Goal: Task Accomplishment & Management: Manage account settings

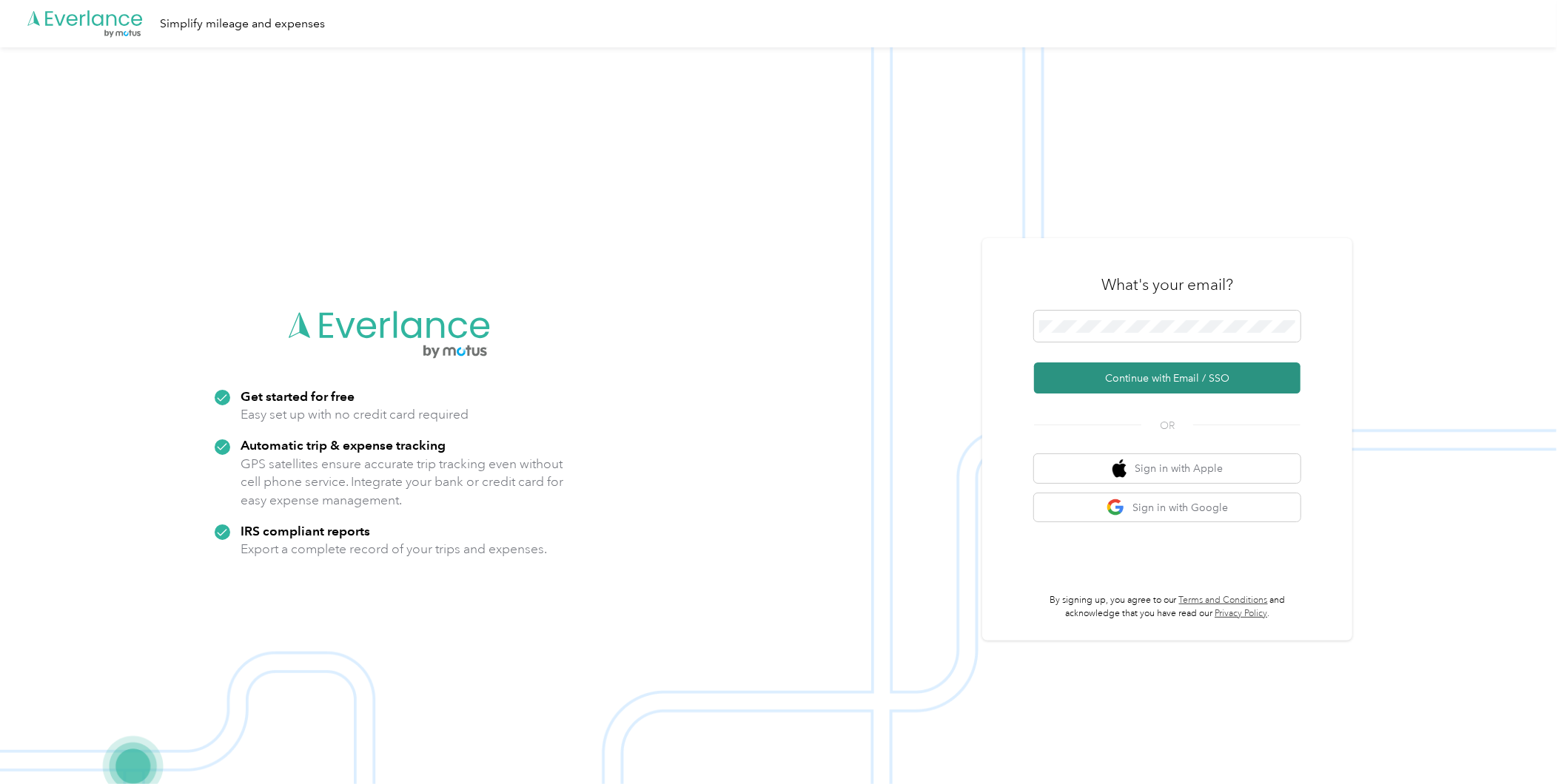
click at [1140, 378] on button "Continue with Email / SSO" at bounding box center [1167, 378] width 267 height 31
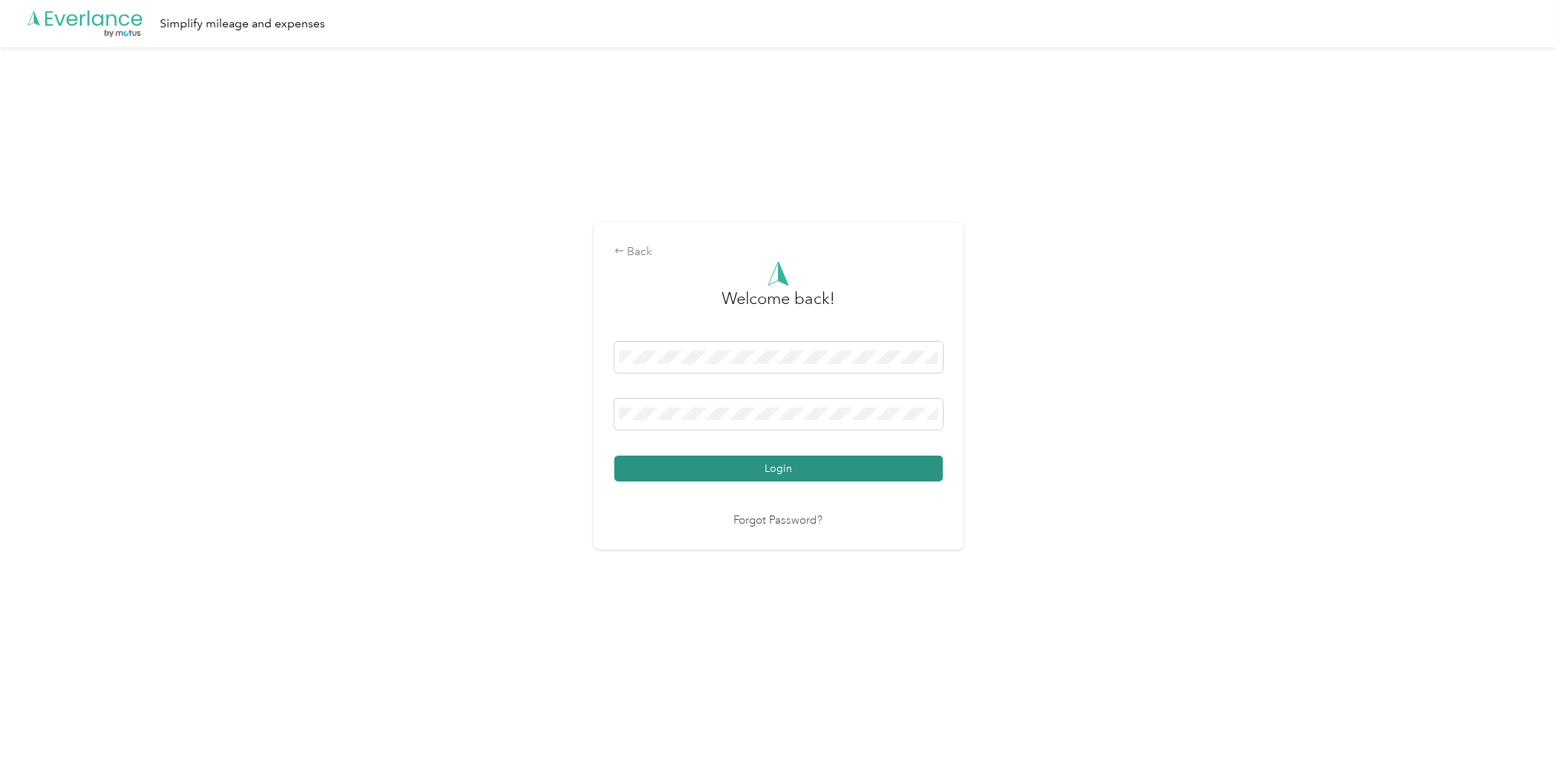
click at [871, 469] on button "Login" at bounding box center [778, 469] width 328 height 26
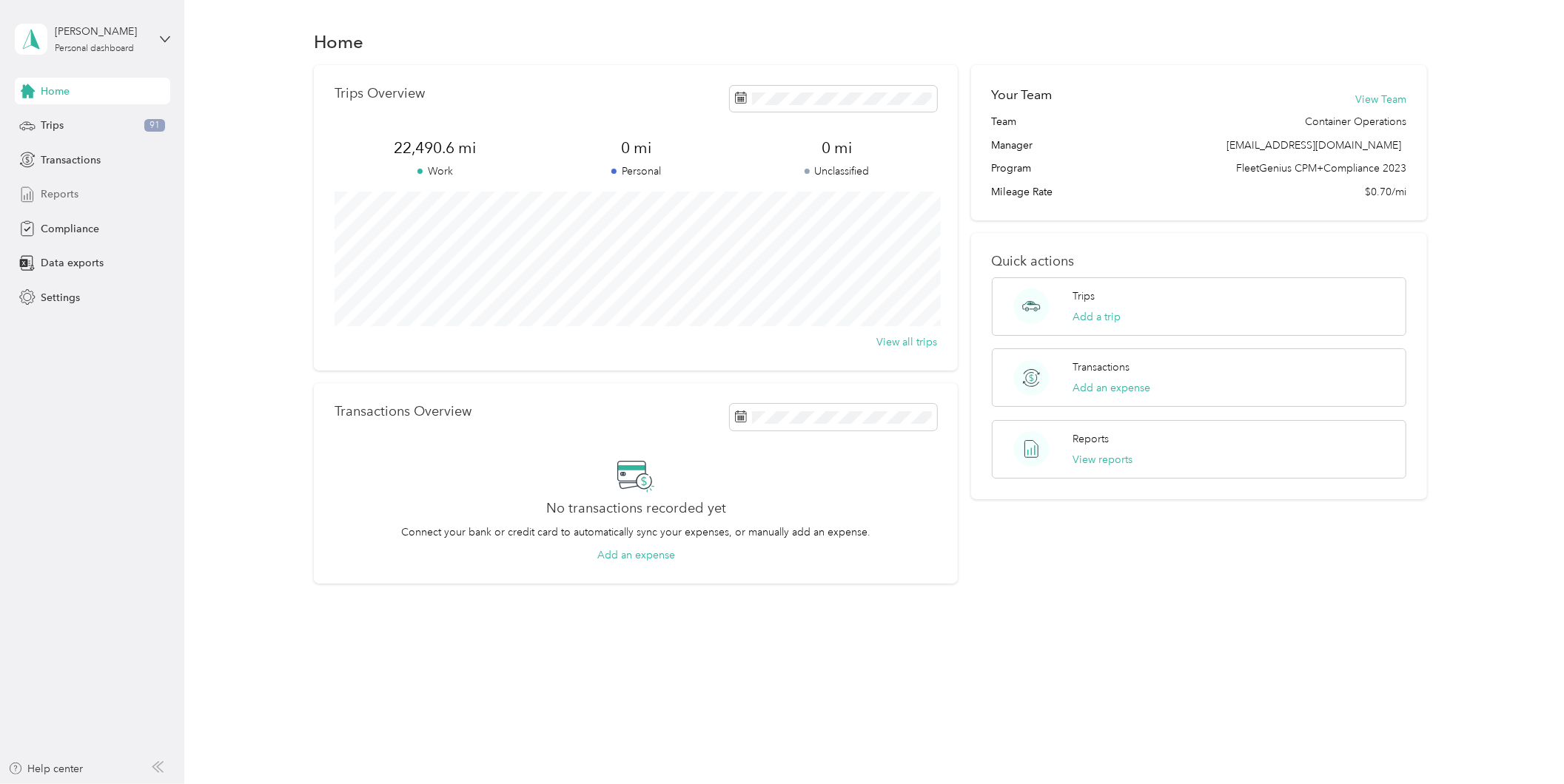
click at [70, 187] on span "Reports" at bounding box center [60, 194] width 38 height 16
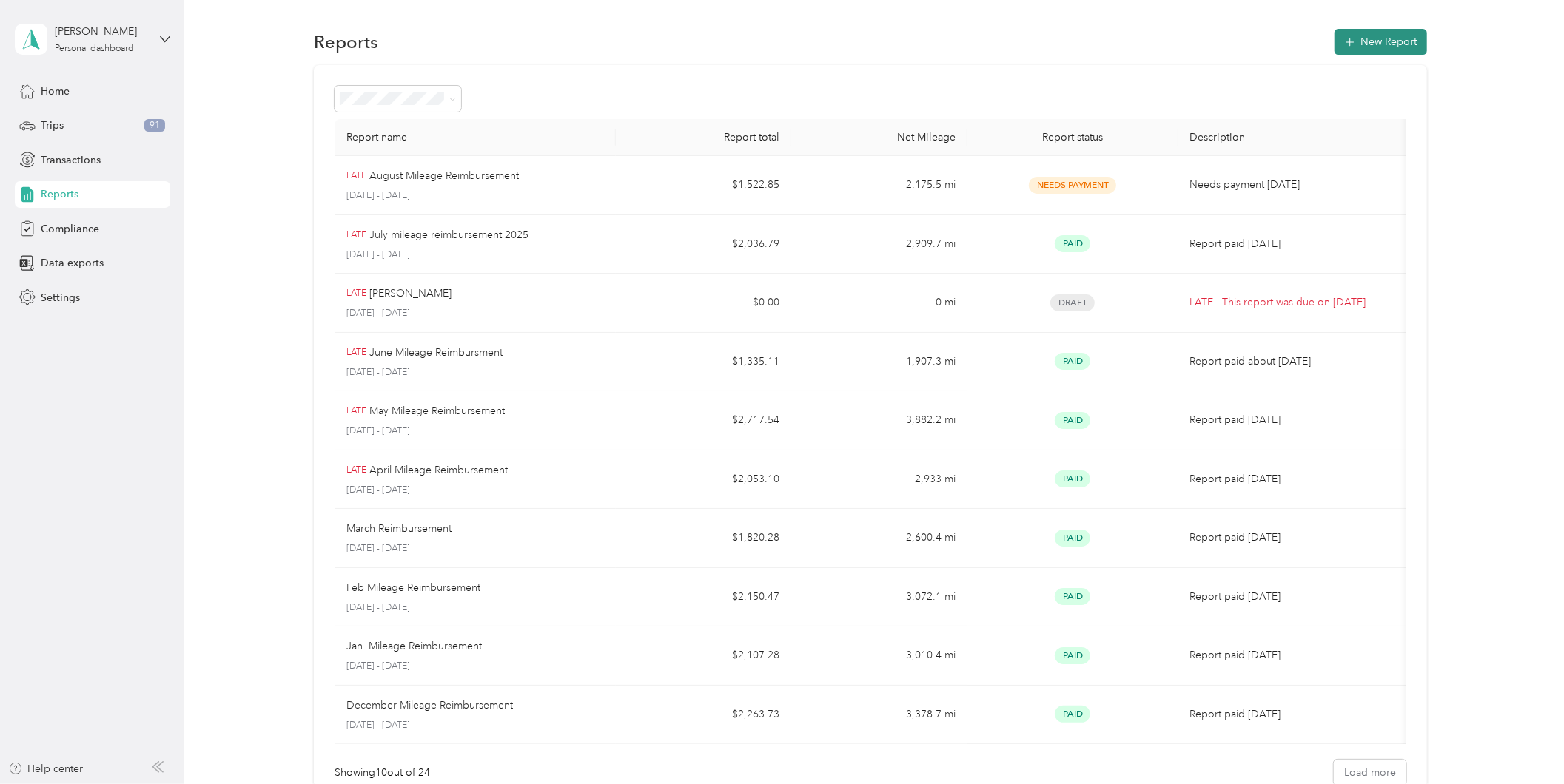
click at [1356, 44] on button "New Report" at bounding box center [1380, 42] width 92 height 26
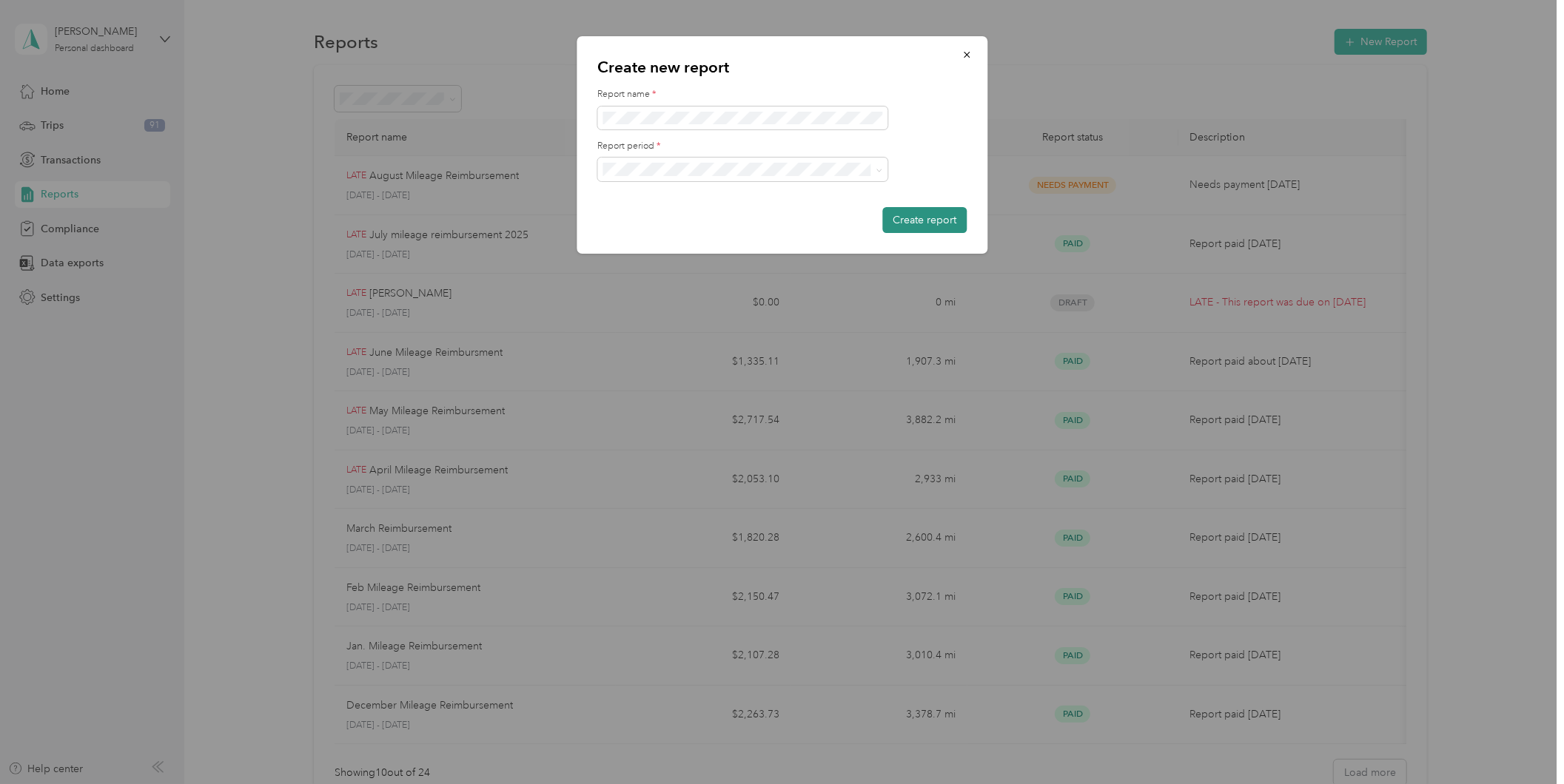
click at [930, 216] on button "Create report" at bounding box center [924, 220] width 84 height 26
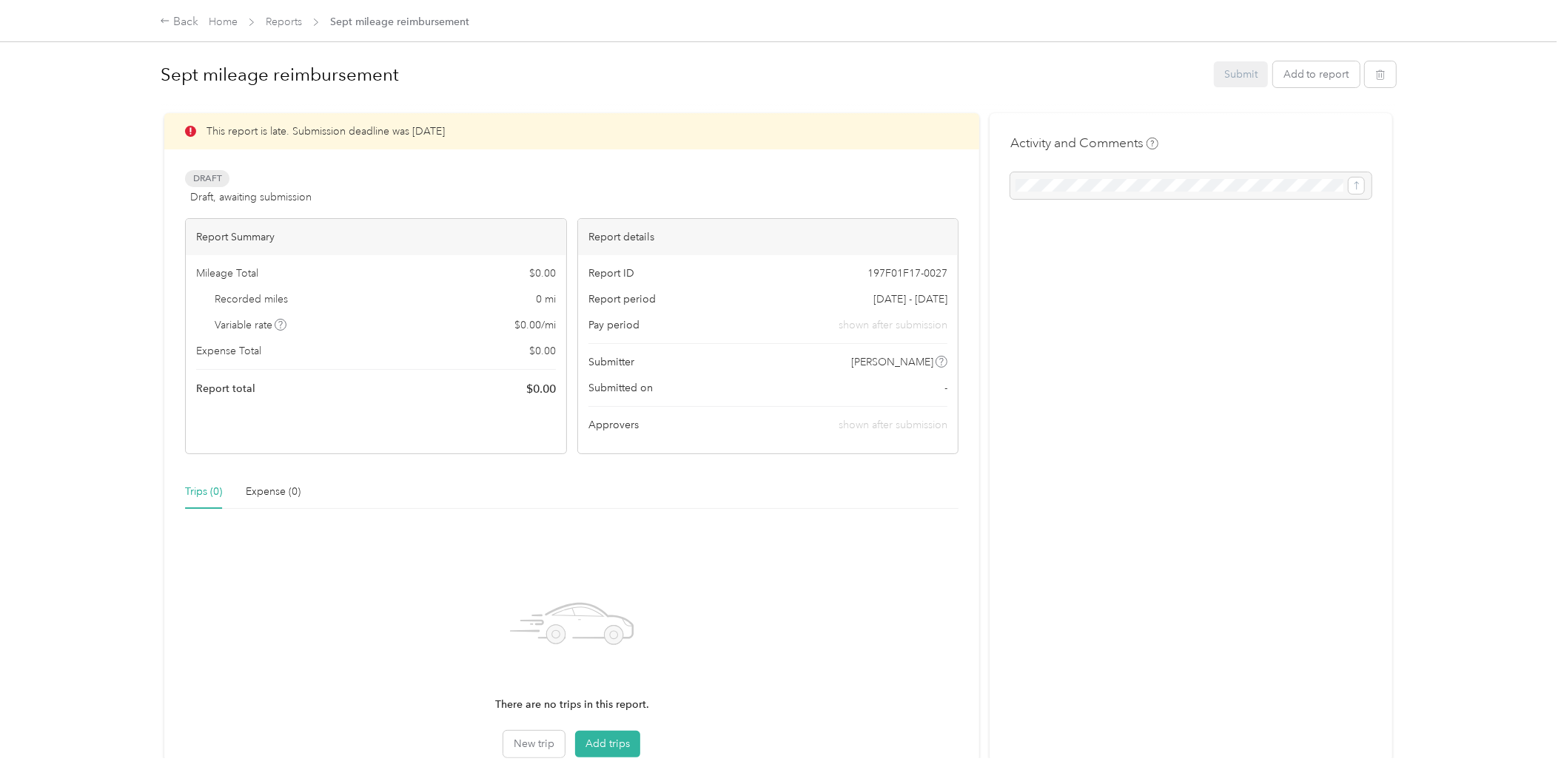
scroll to position [124, 0]
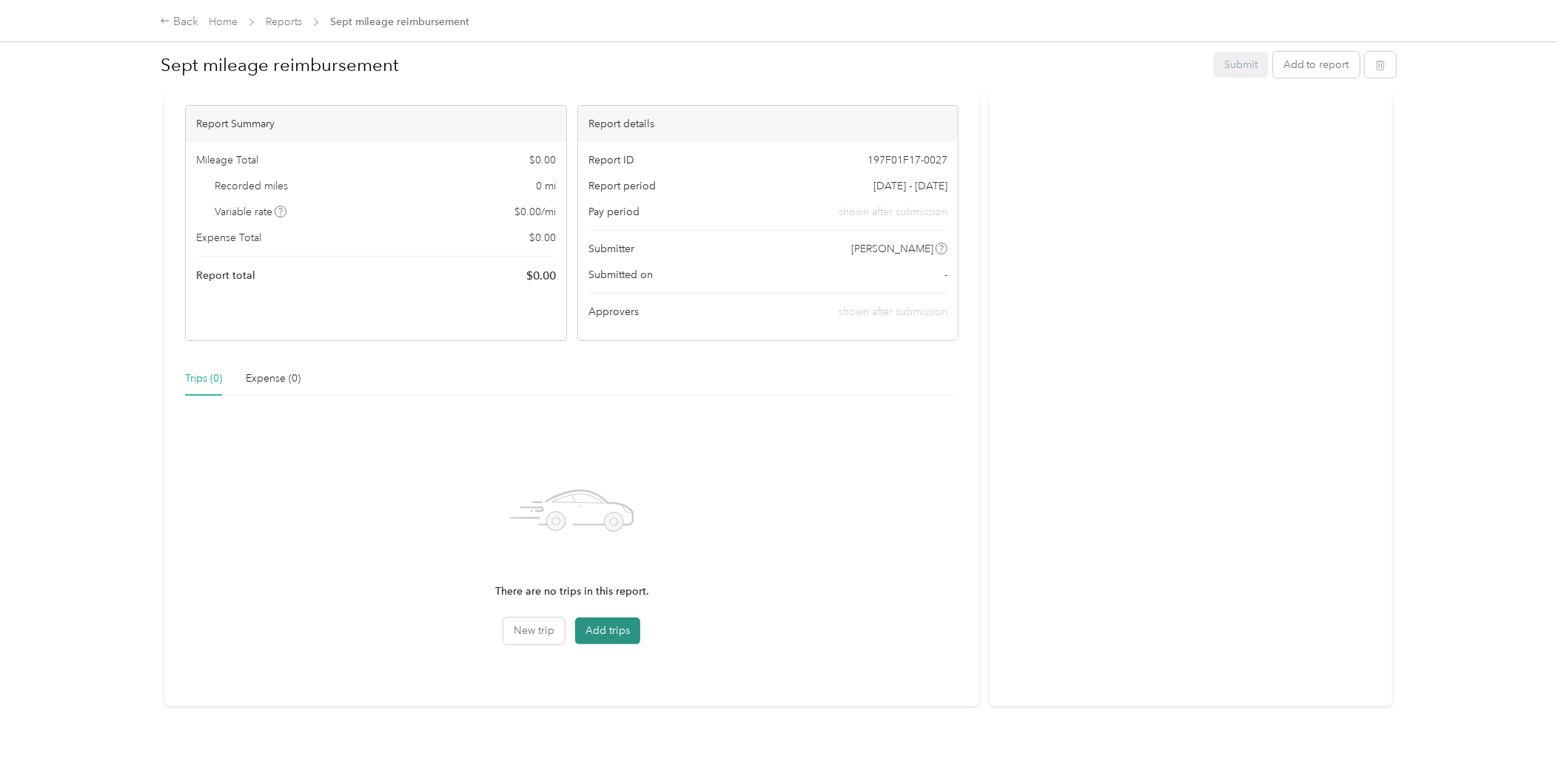
click at [613, 618] on button "Add trips" at bounding box center [608, 631] width 65 height 27
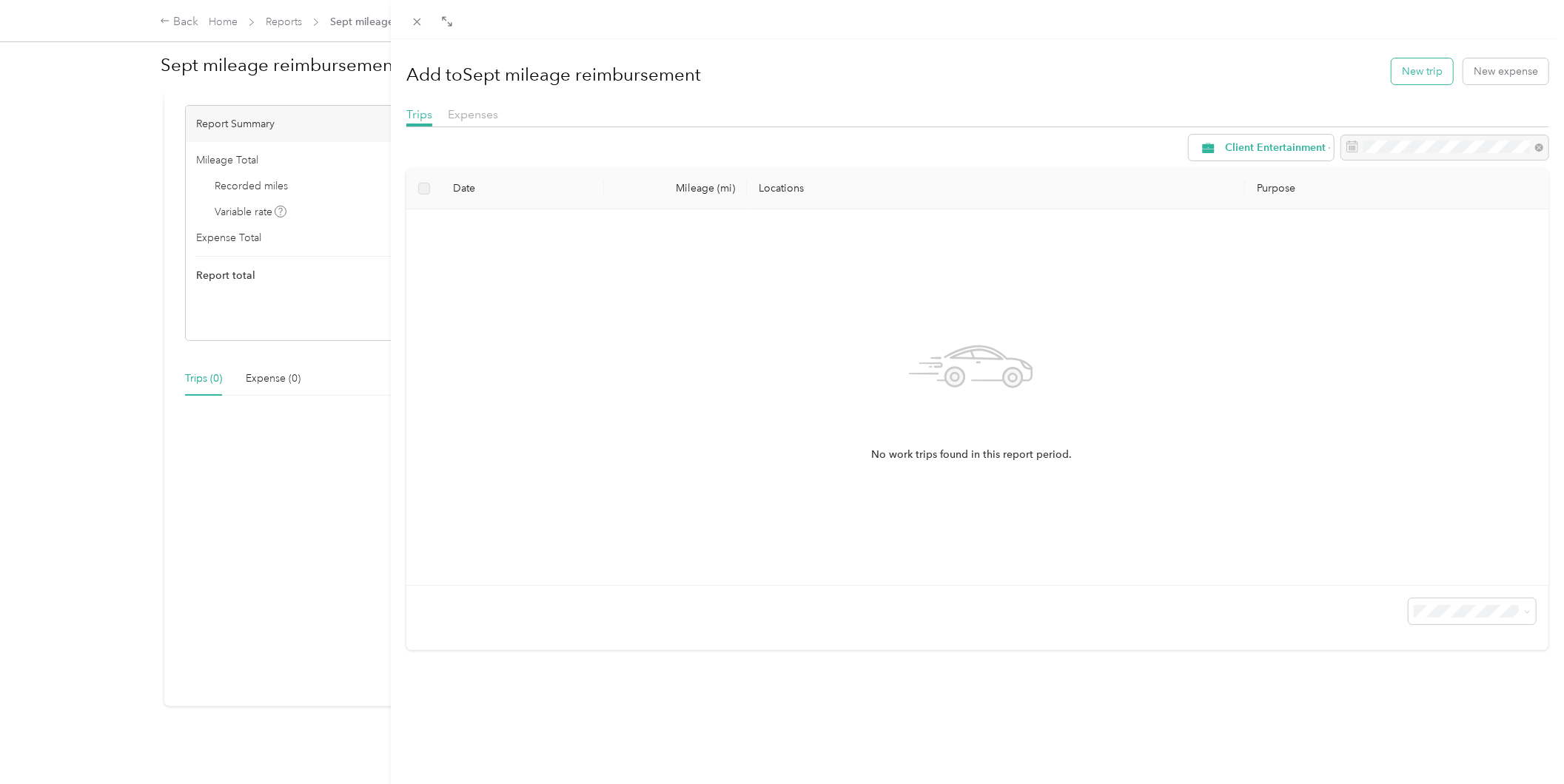
click at [1406, 62] on button "New trip" at bounding box center [1422, 71] width 61 height 26
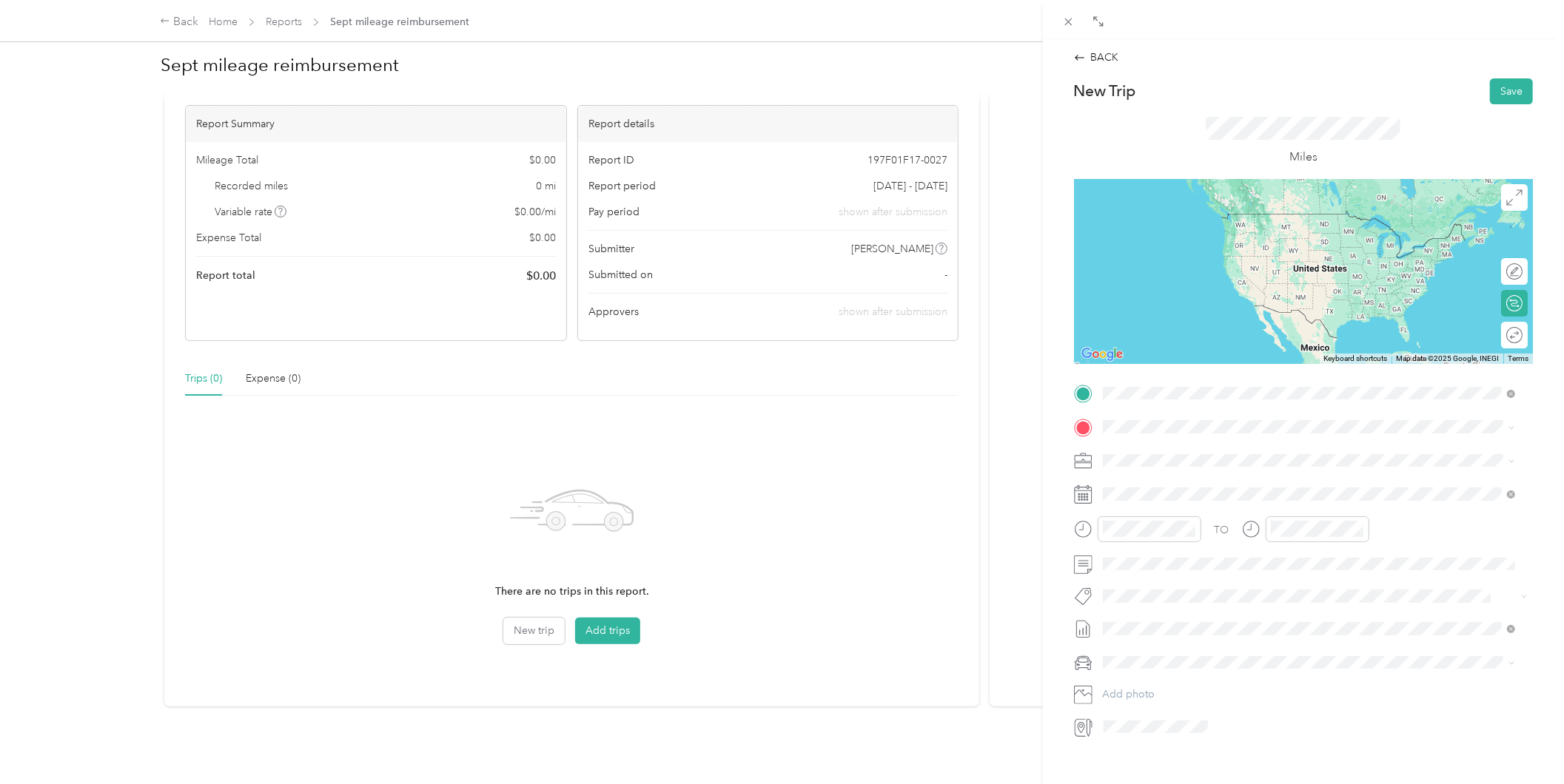
click at [1166, 458] on div "[STREET_ADDRESS][PERSON_NAME][US_STATE]" at bounding box center [1309, 448] width 403 height 20
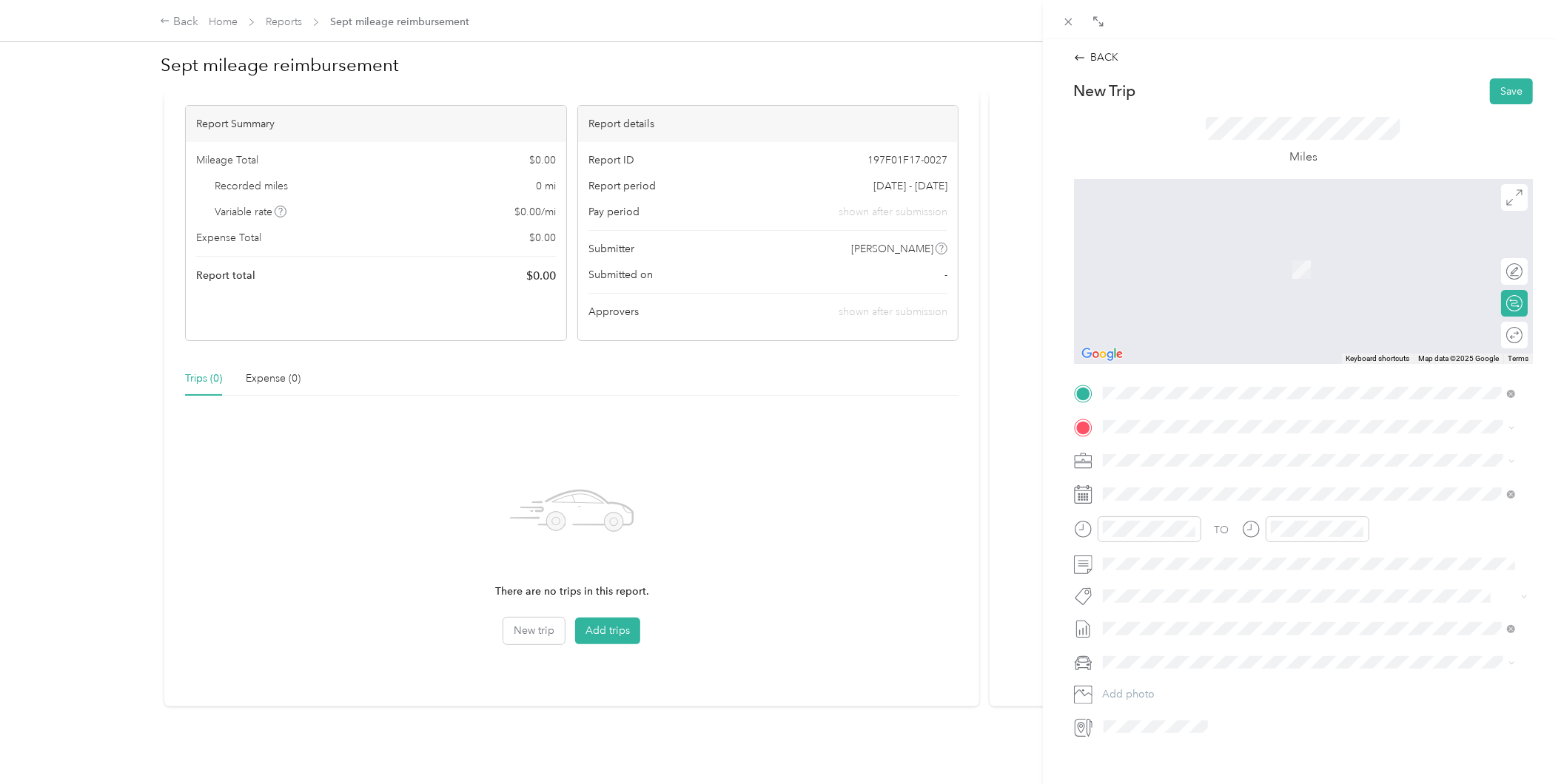
click at [1167, 452] on span at bounding box center [1315, 461] width 435 height 23
click at [1196, 485] on span "[STREET_ADDRESS][PERSON_NAME][US_STATE]" at bounding box center [1245, 481] width 230 height 13
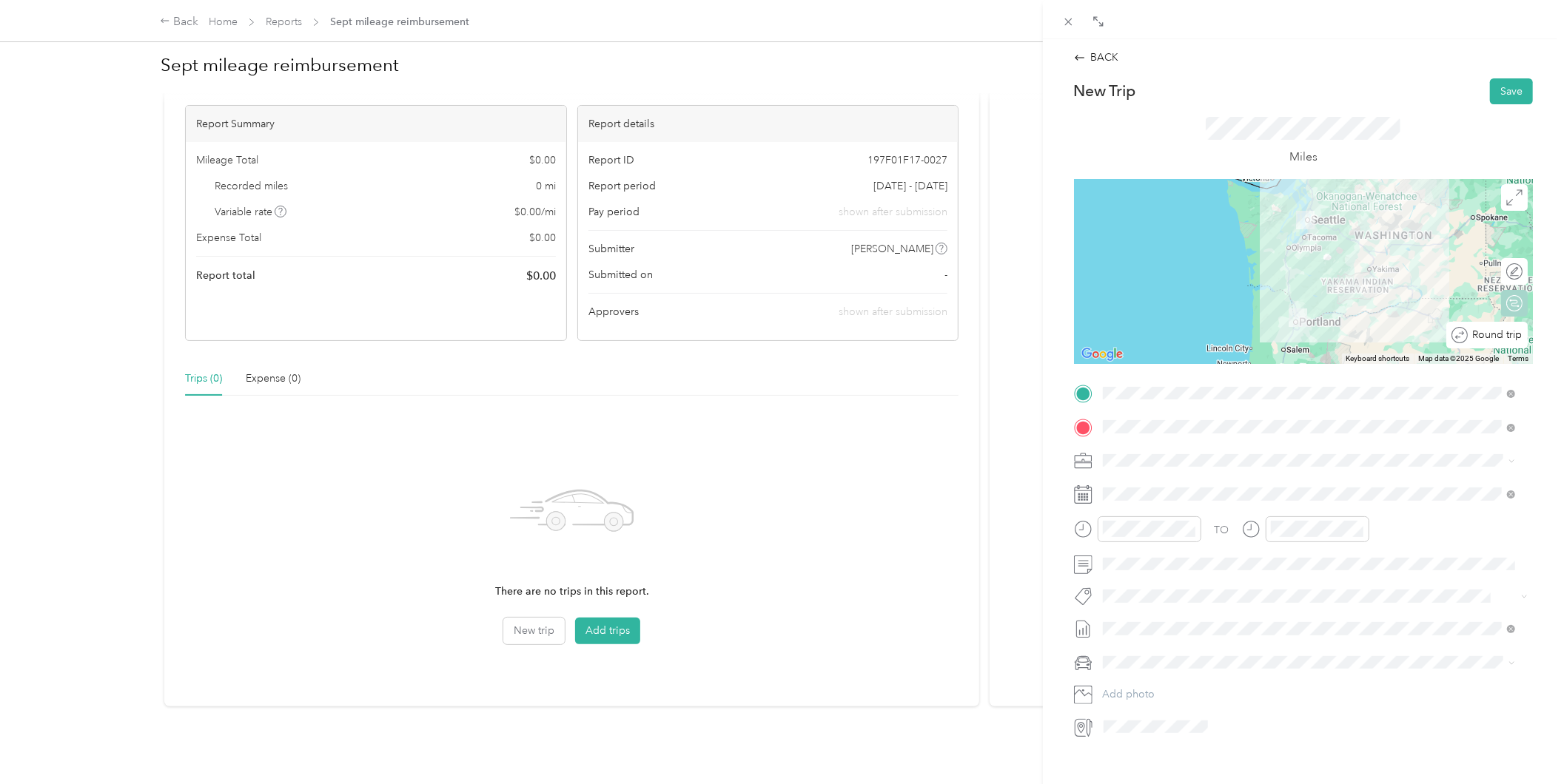
click at [1508, 334] on div "Round trip" at bounding box center [1494, 335] width 55 height 16
click at [1505, 334] on div at bounding box center [1507, 335] width 31 height 16
click at [1217, 483] on span at bounding box center [1315, 494] width 435 height 23
click at [1170, 629] on div "2" at bounding box center [1172, 629] width 20 height 19
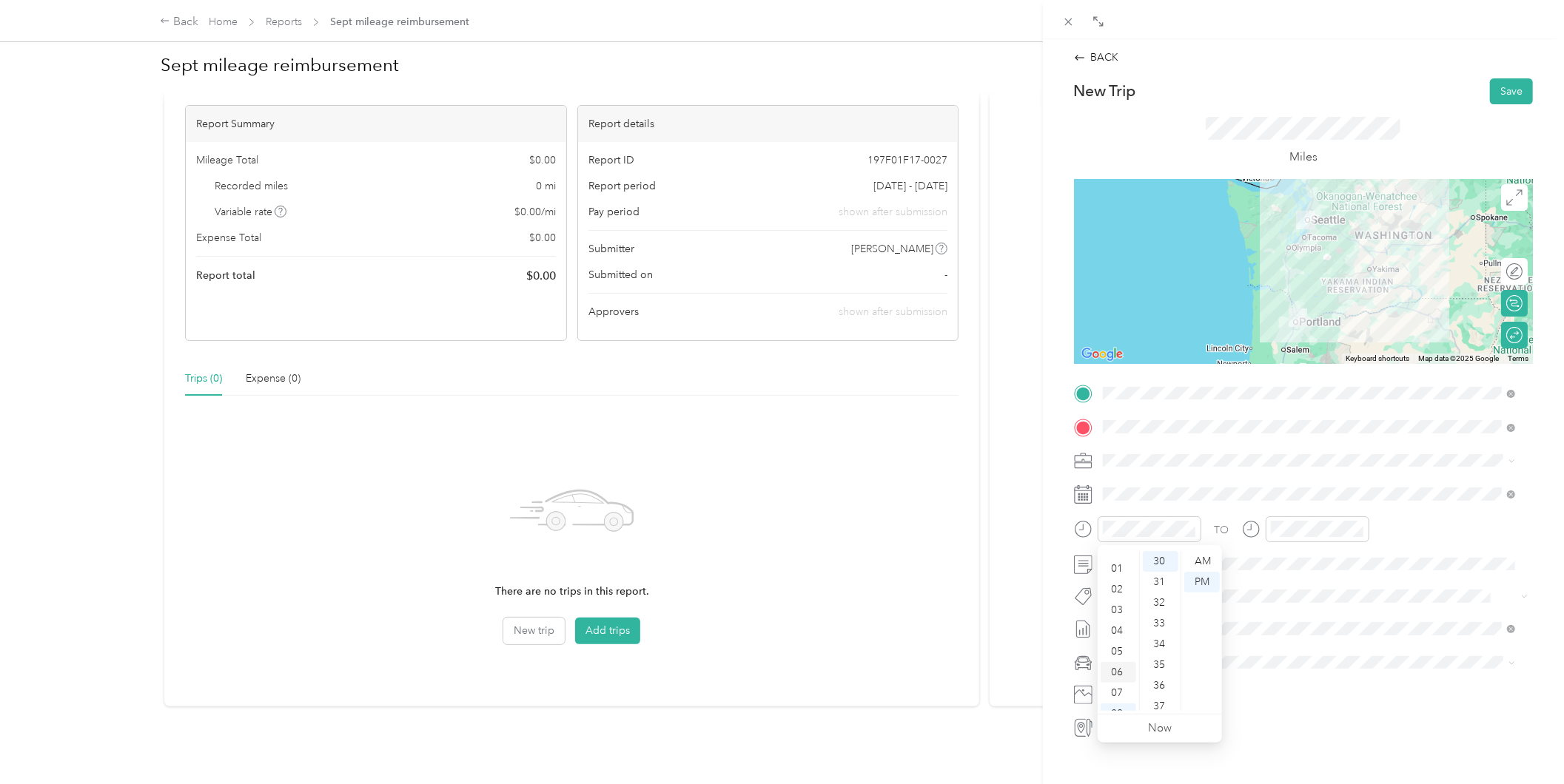
click at [1112, 669] on div "06" at bounding box center [1118, 672] width 35 height 20
click at [1197, 552] on div "AM" at bounding box center [1201, 561] width 35 height 20
click at [1285, 579] on div "01" at bounding box center [1285, 582] width 35 height 20
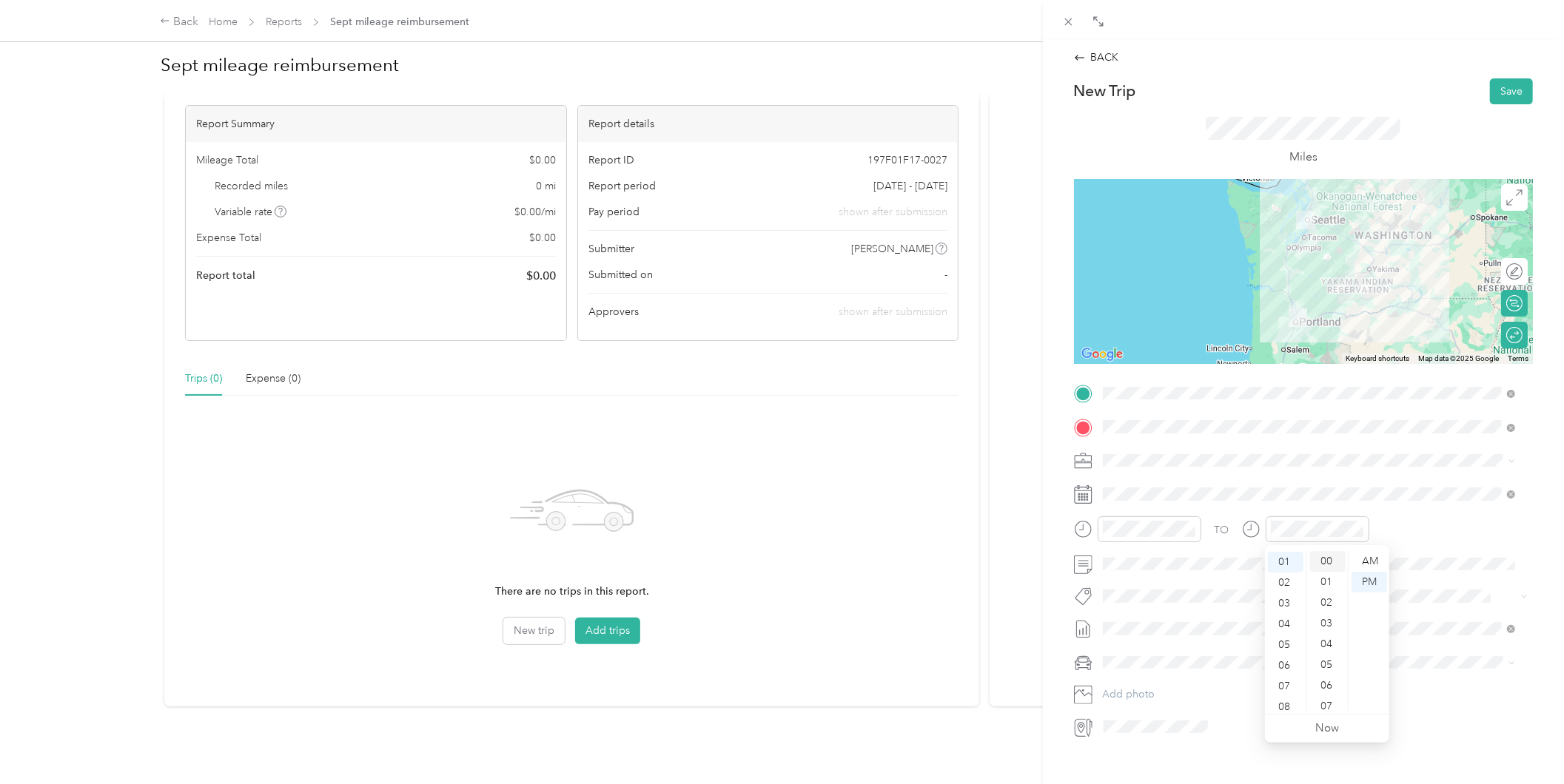
click at [1322, 552] on div "00" at bounding box center [1327, 561] width 35 height 20
click at [1323, 561] on div "00" at bounding box center [1327, 561] width 35 height 20
click at [1332, 563] on div "00" at bounding box center [1327, 561] width 35 height 20
click at [1209, 611] on div "Site Management" at bounding box center [1309, 616] width 403 height 16
click at [1513, 86] on button "Save" at bounding box center [1511, 92] width 43 height 26
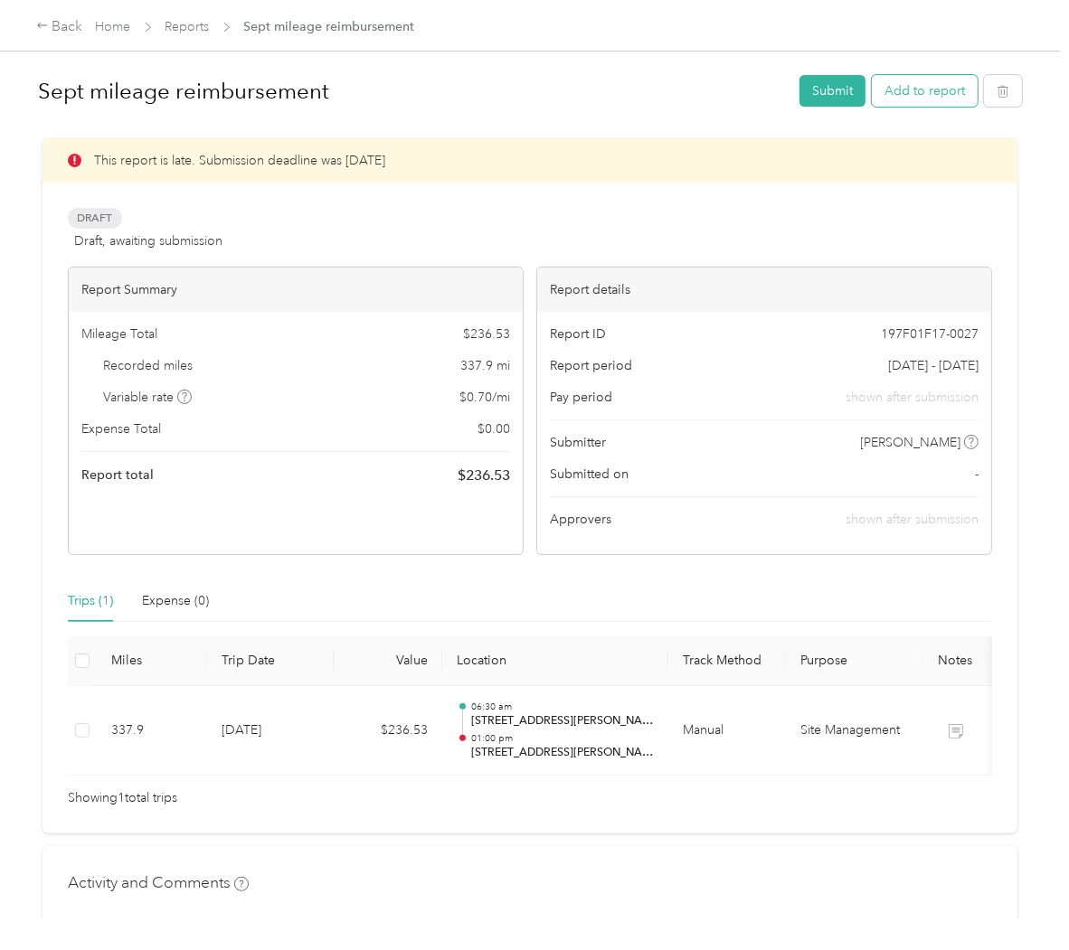
click at [936, 102] on button "Add to report" at bounding box center [925, 91] width 106 height 32
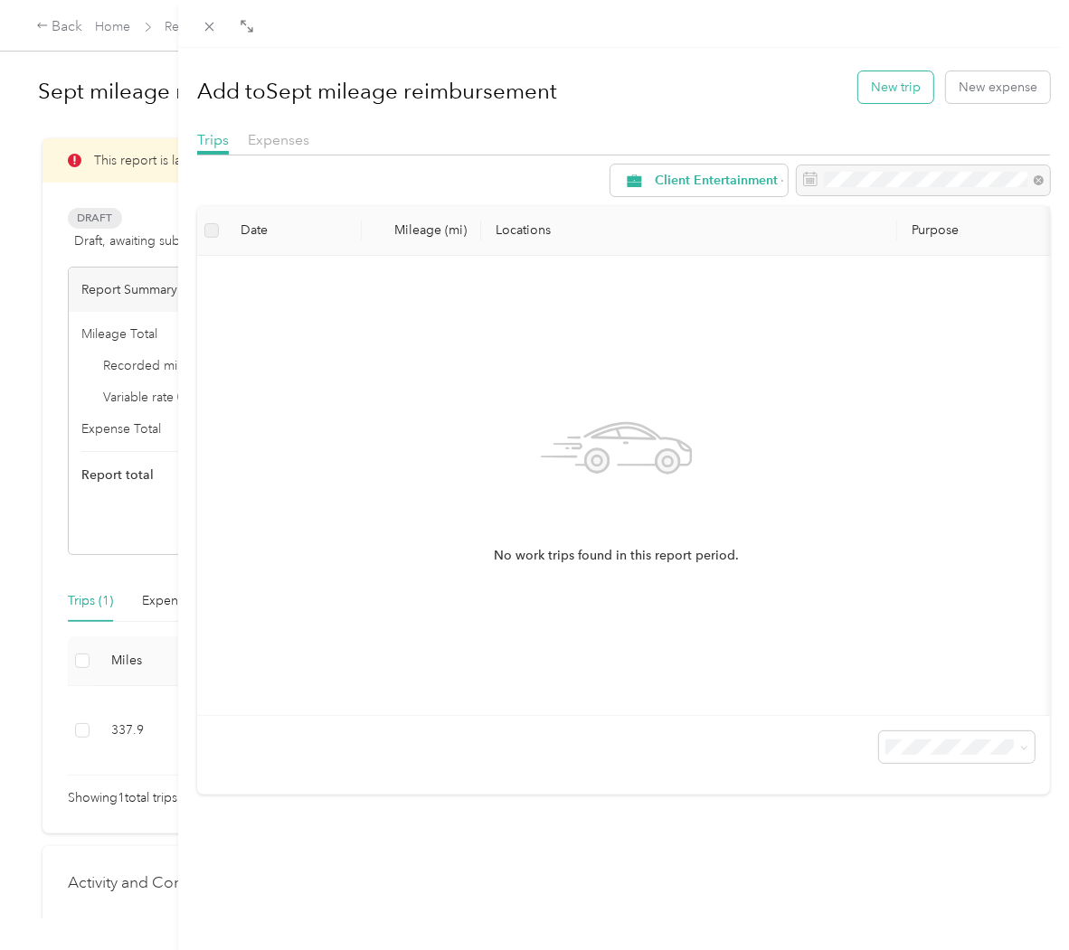
click at [884, 93] on button "New trip" at bounding box center [895, 87] width 75 height 32
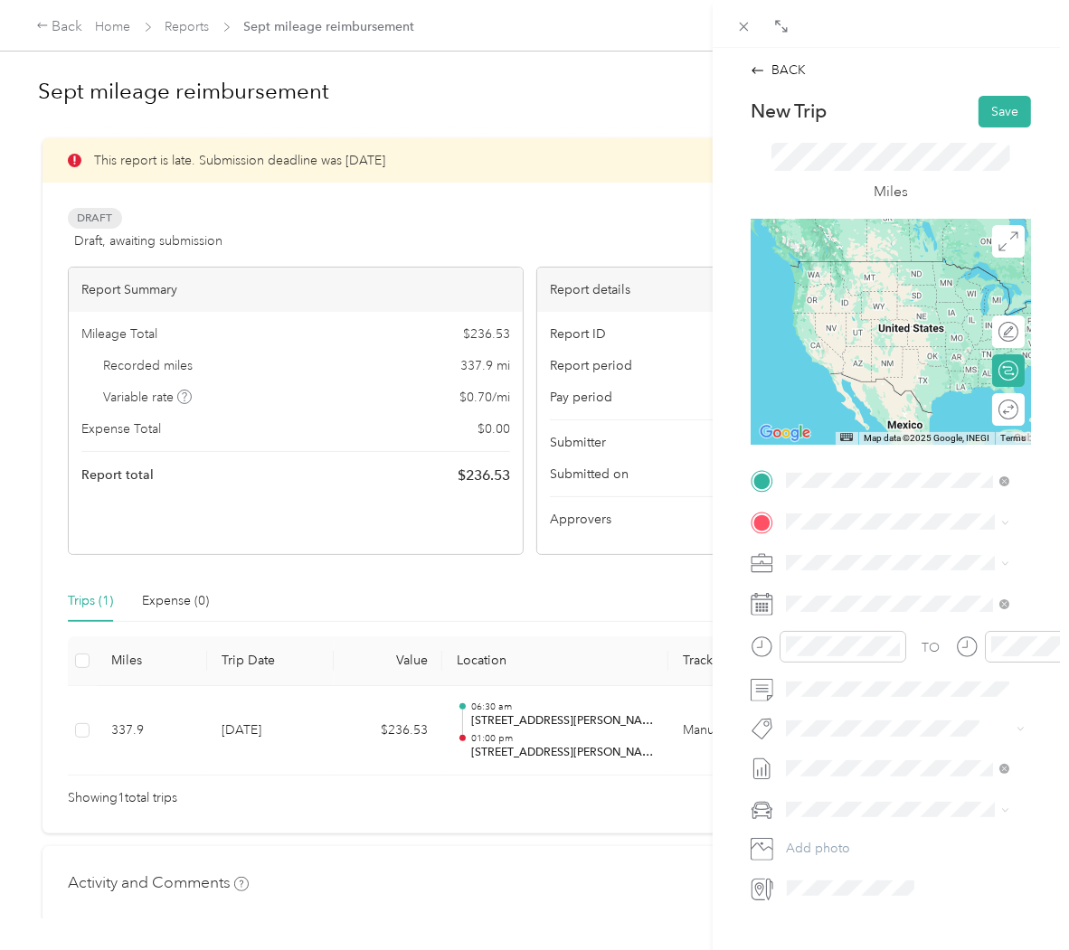
click at [877, 561] on span "[STREET_ADDRESS][PERSON_NAME][US_STATE]" at bounding box center [912, 554] width 184 height 32
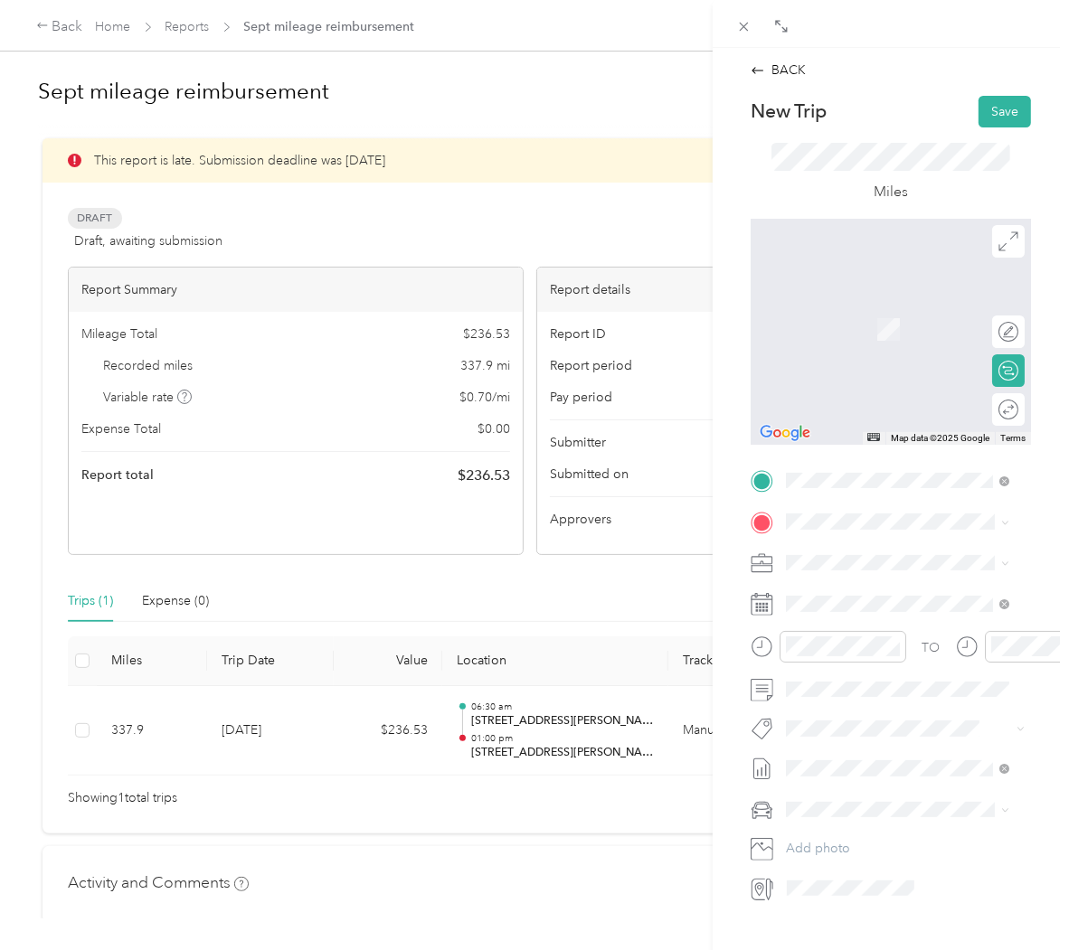
click at [898, 589] on span "[STREET_ADDRESS][US_STATE]" at bounding box center [910, 580] width 181 height 16
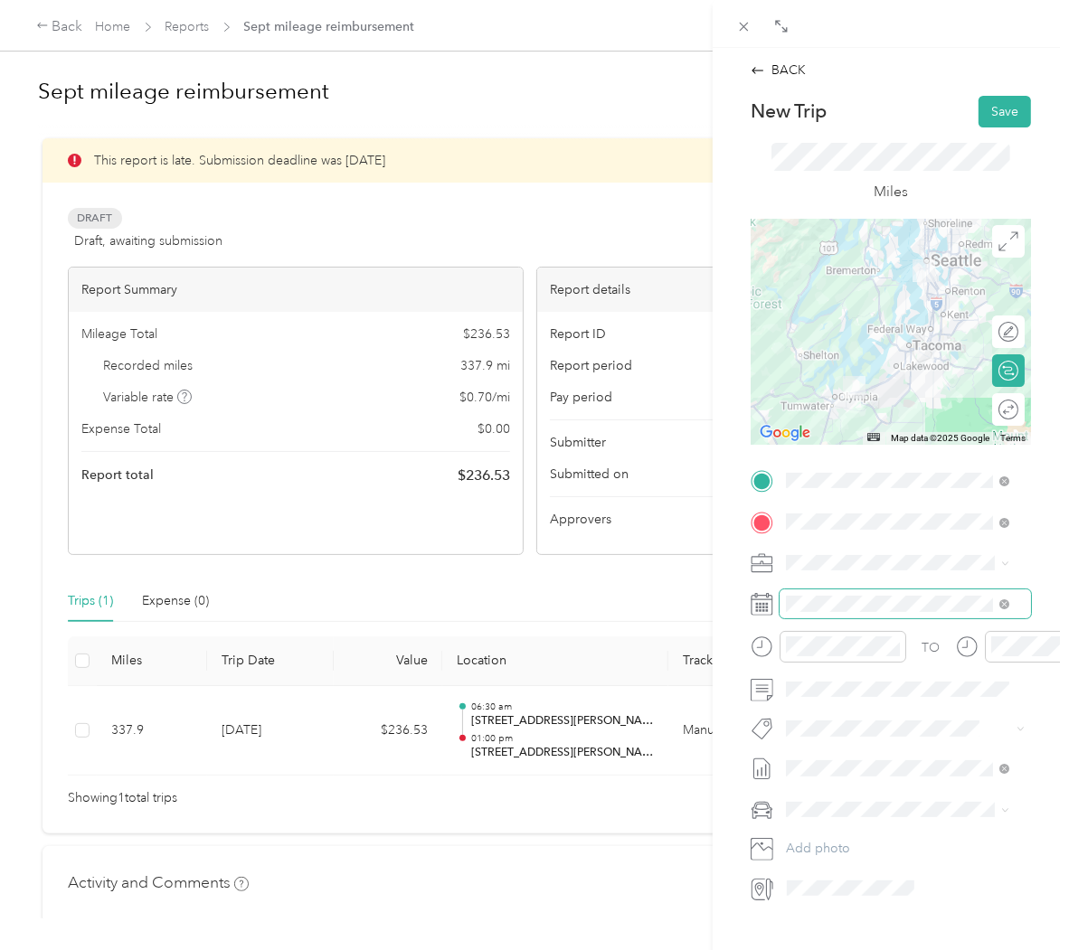
click at [848, 613] on span at bounding box center [904, 604] width 251 height 28
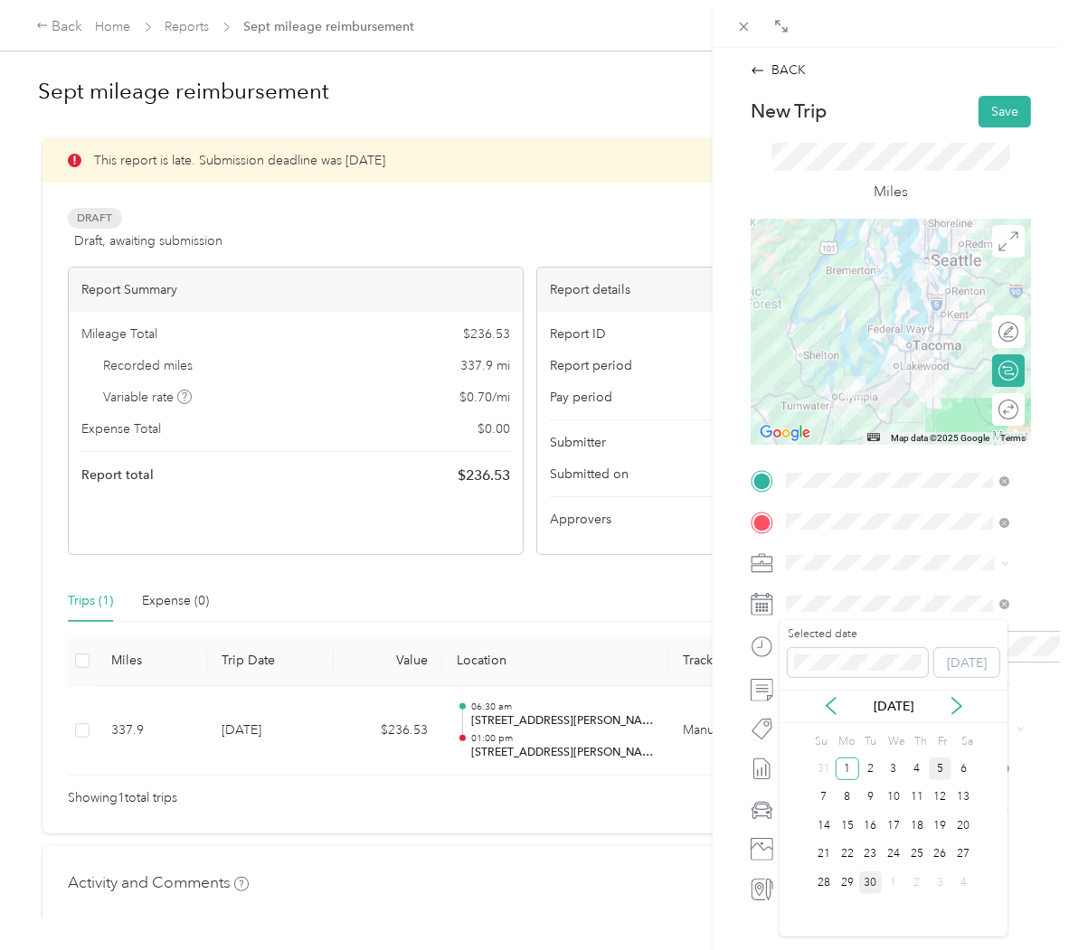
click at [933, 770] on div "5" at bounding box center [941, 769] width 24 height 23
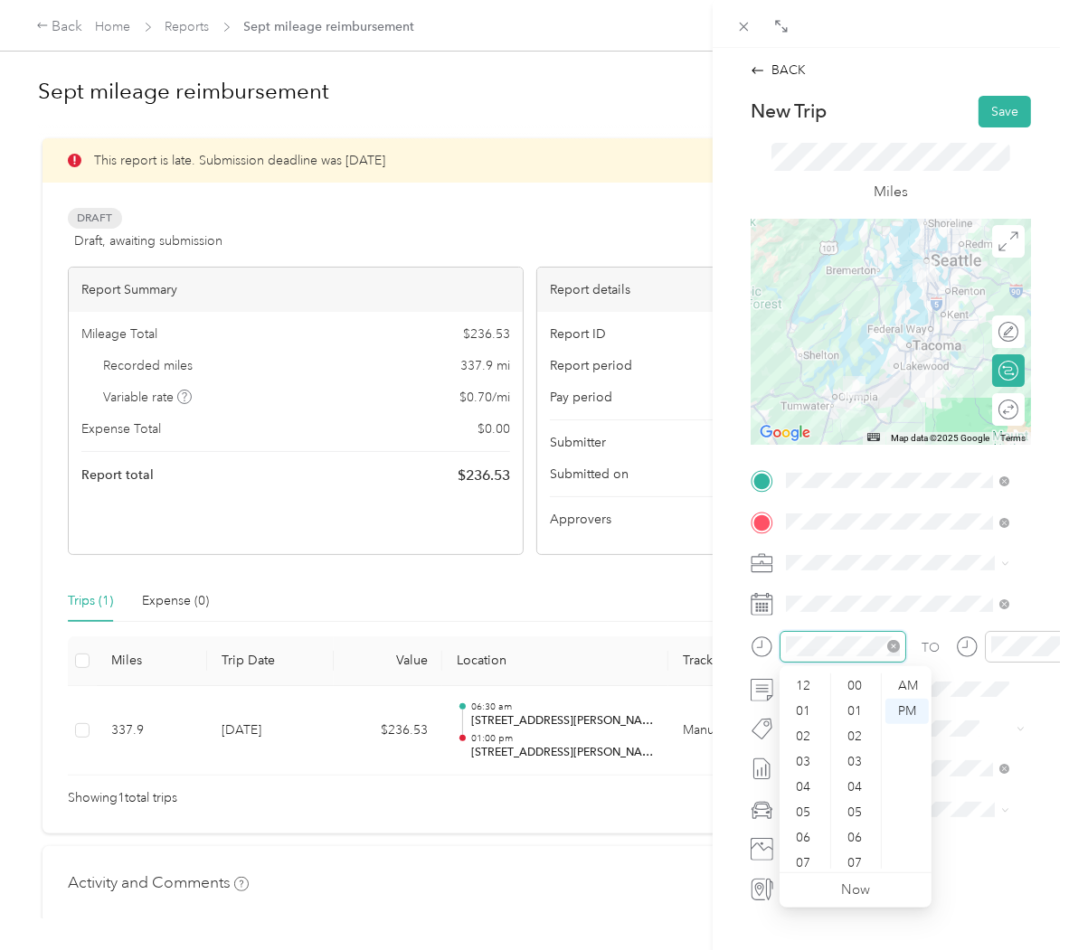
scroll to position [109, 0]
click at [807, 805] on div "09" at bounding box center [804, 805] width 43 height 25
click at [861, 807] on div "30" at bounding box center [856, 799] width 43 height 25
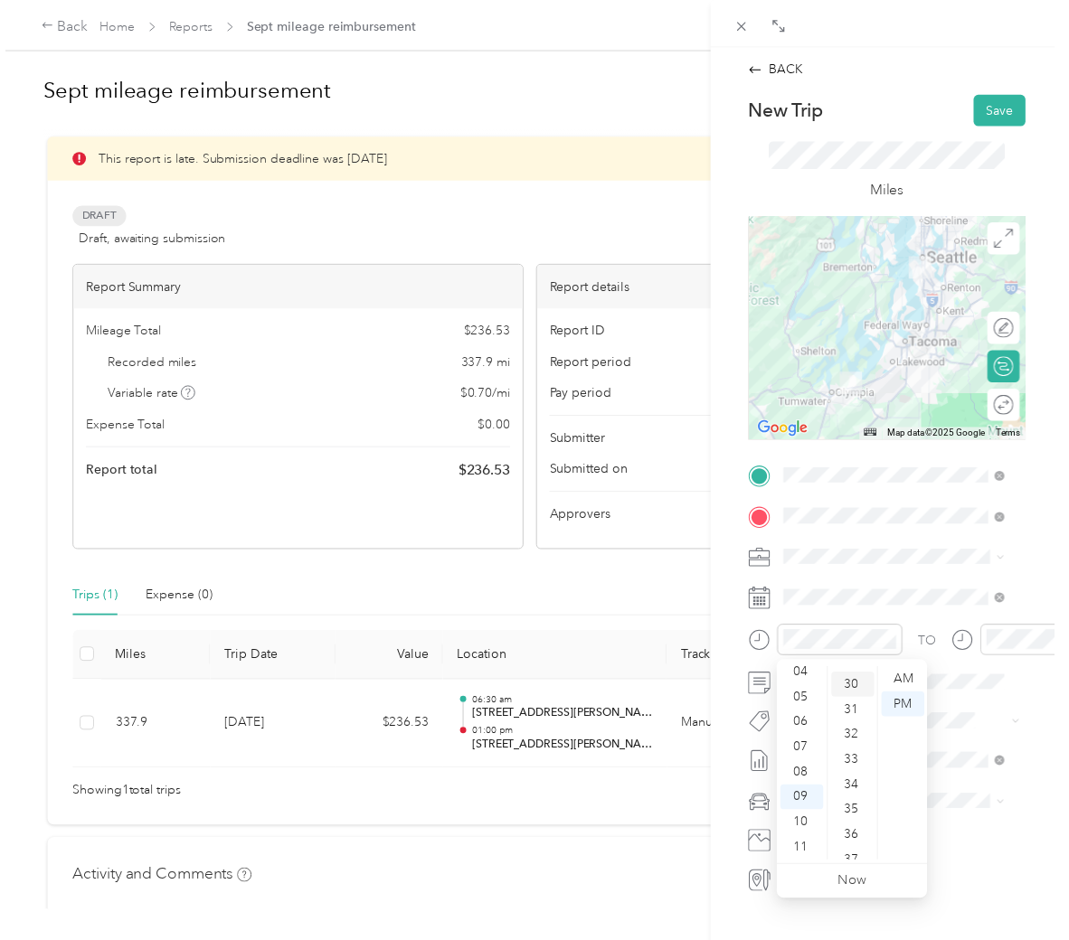
scroll to position [760, 0]
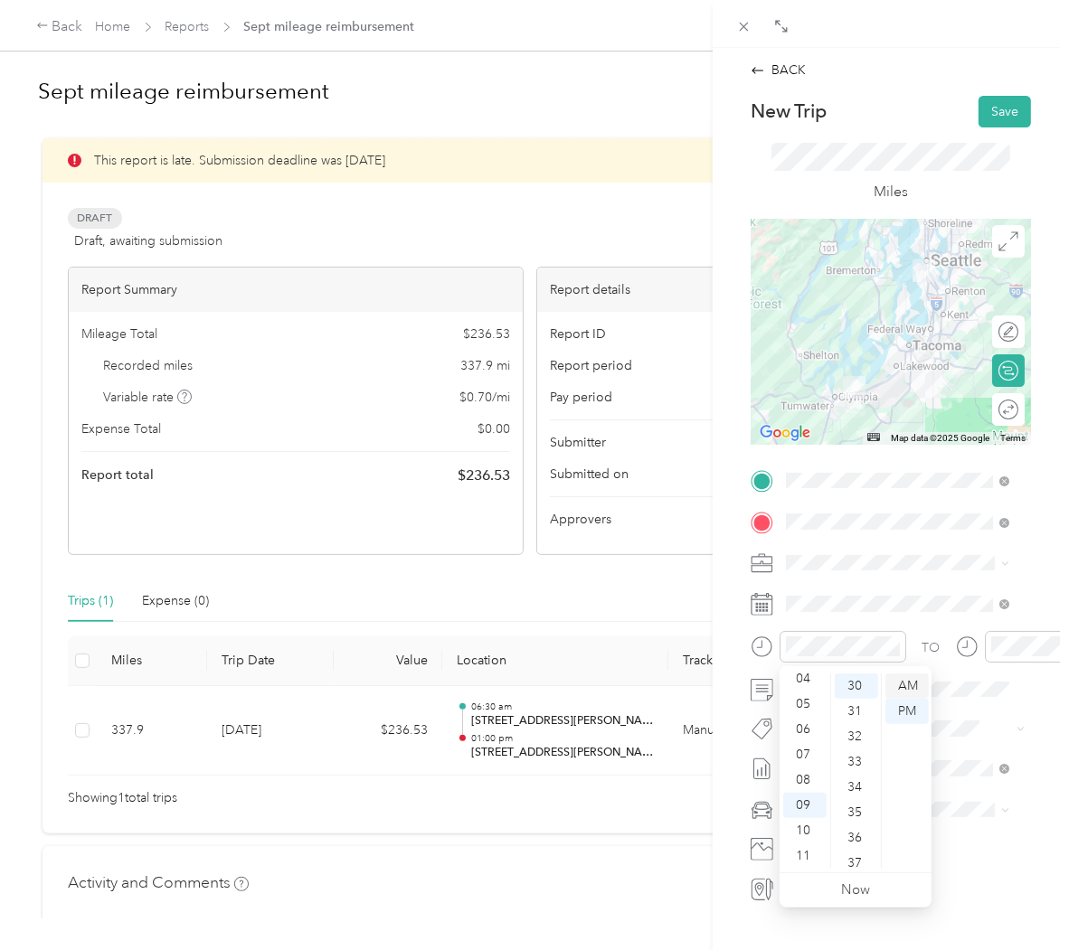
click at [913, 684] on div "AM" at bounding box center [906, 686] width 43 height 25
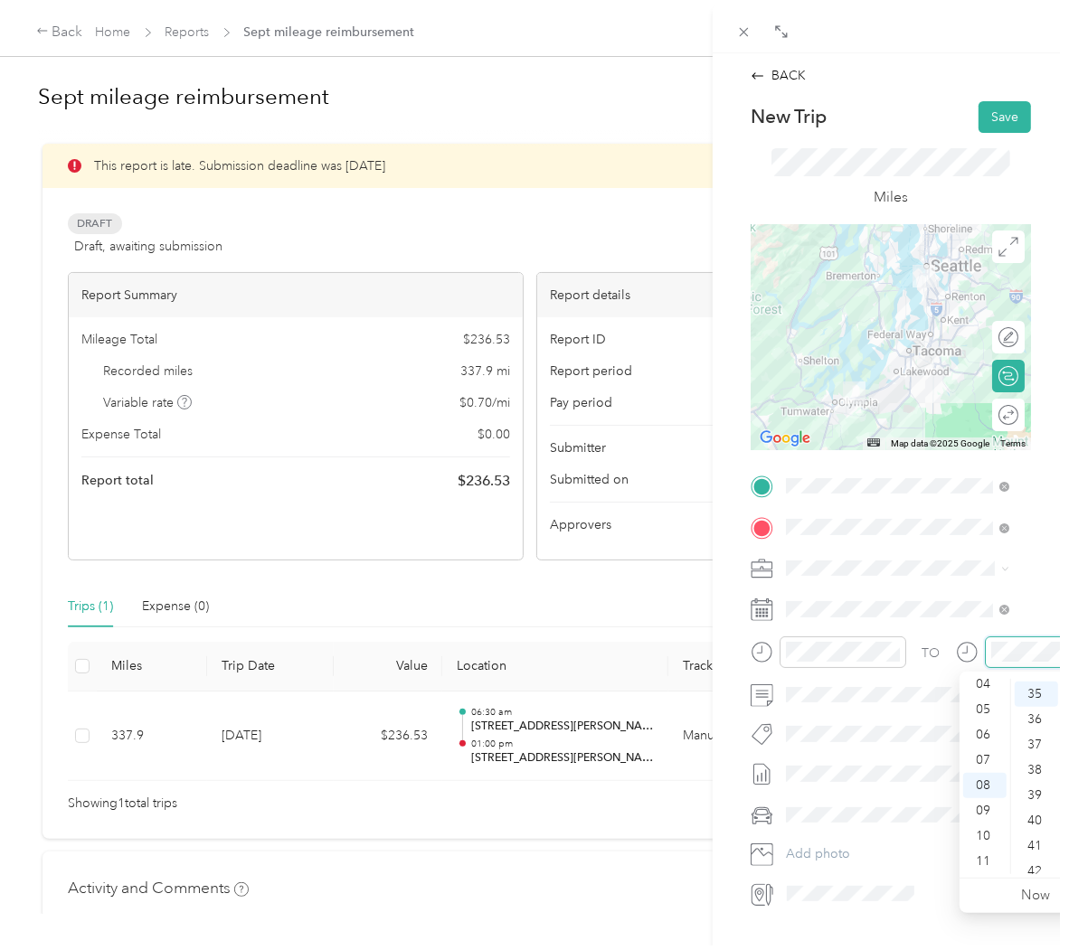
scroll to position [886, 0]
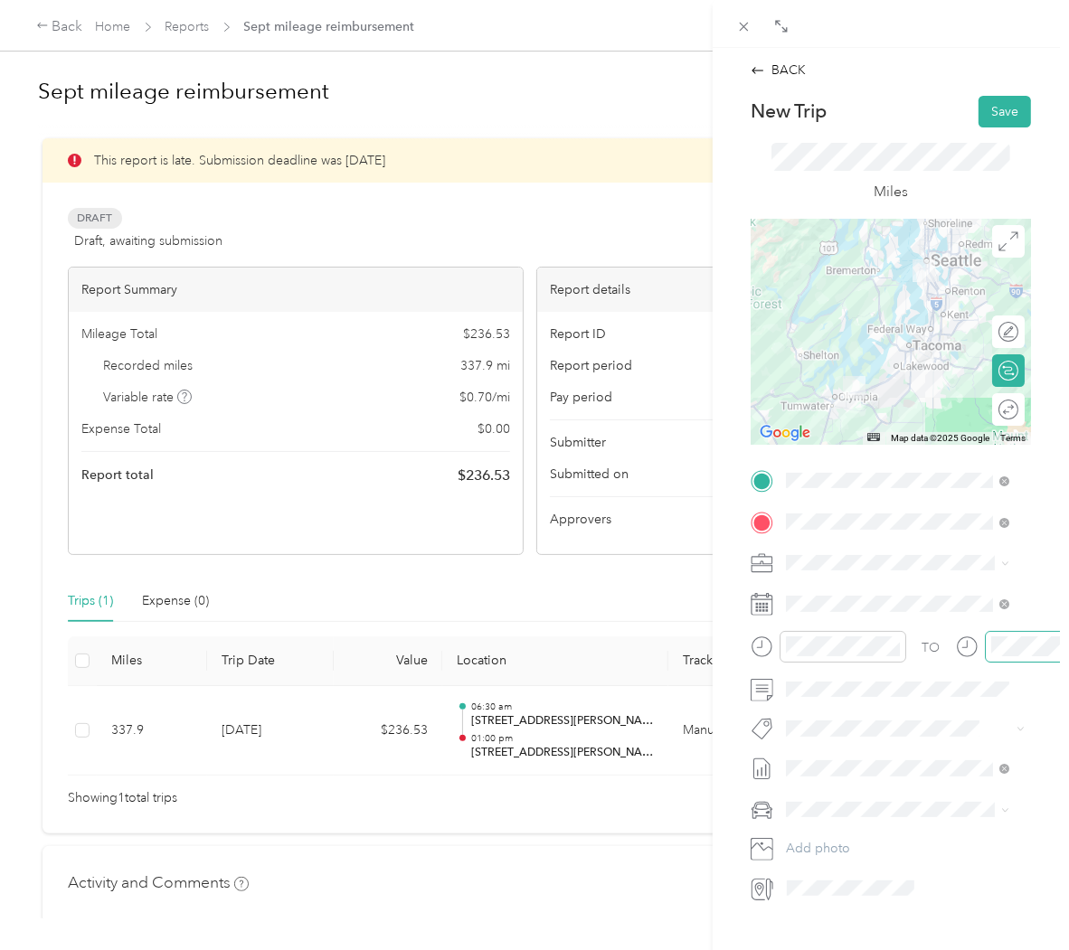
click at [986, 638] on div at bounding box center [1048, 647] width 127 height 32
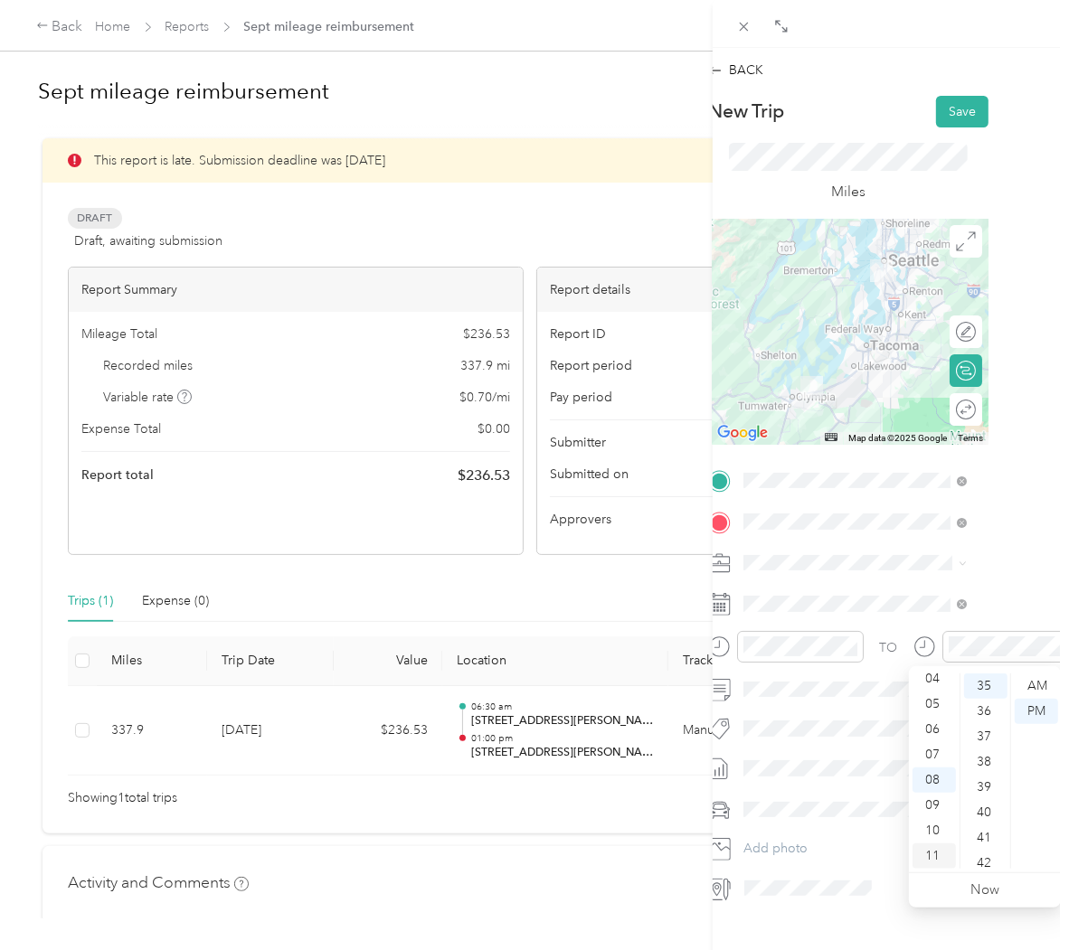
click at [930, 853] on div "11" at bounding box center [933, 856] width 43 height 25
click at [981, 717] on div "30" at bounding box center [985, 709] width 43 height 25
click at [1034, 681] on div "AM" at bounding box center [1036, 686] width 43 height 25
click at [864, 755] on li "Site Management" at bounding box center [848, 748] width 236 height 32
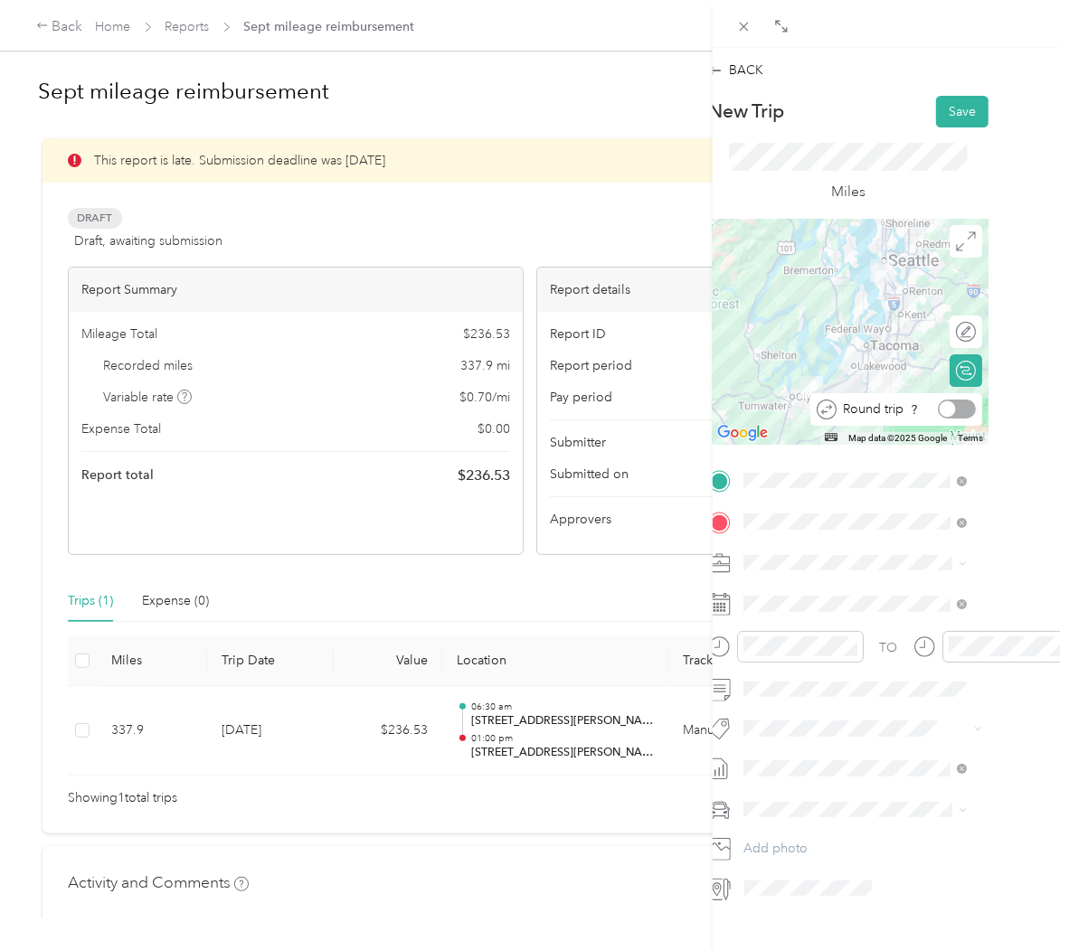
click at [944, 413] on div at bounding box center [957, 409] width 38 height 19
click at [936, 106] on button "Save" at bounding box center [962, 112] width 52 height 32
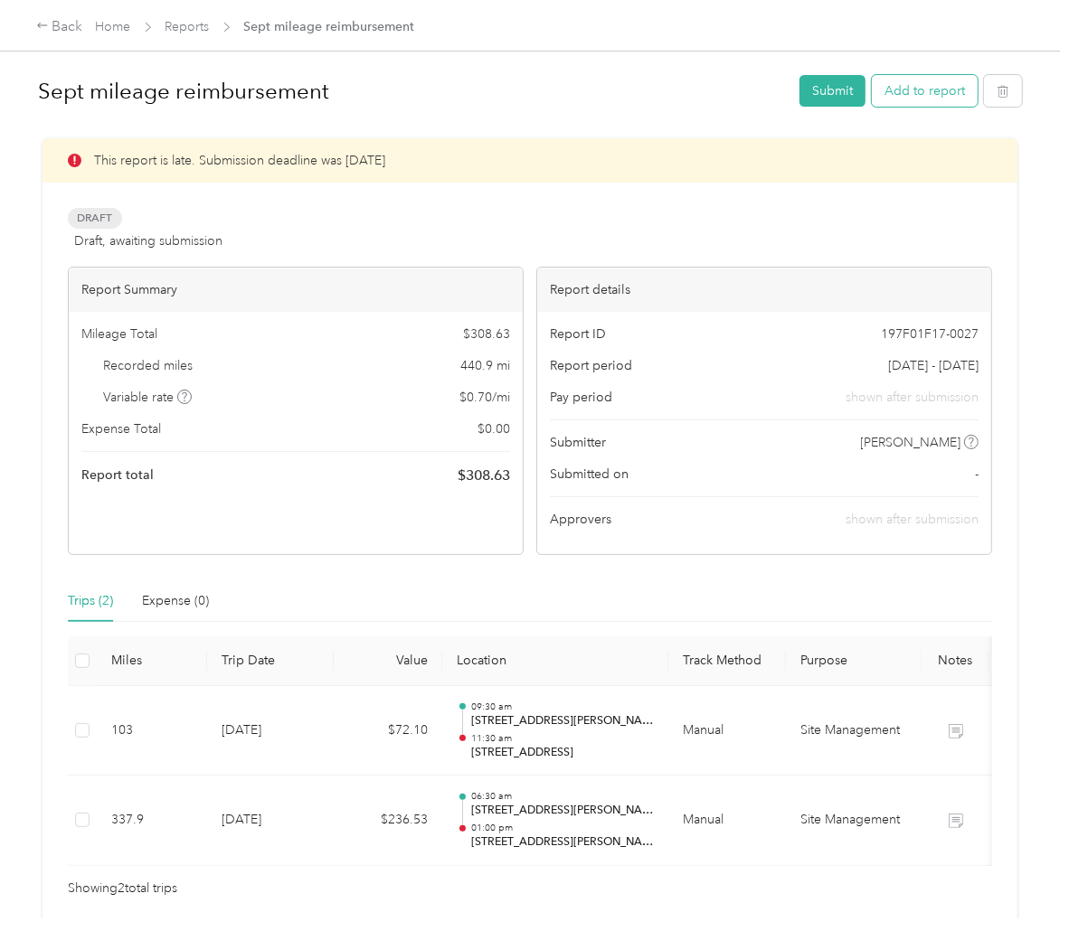
click at [891, 96] on button "Add to report" at bounding box center [925, 91] width 106 height 32
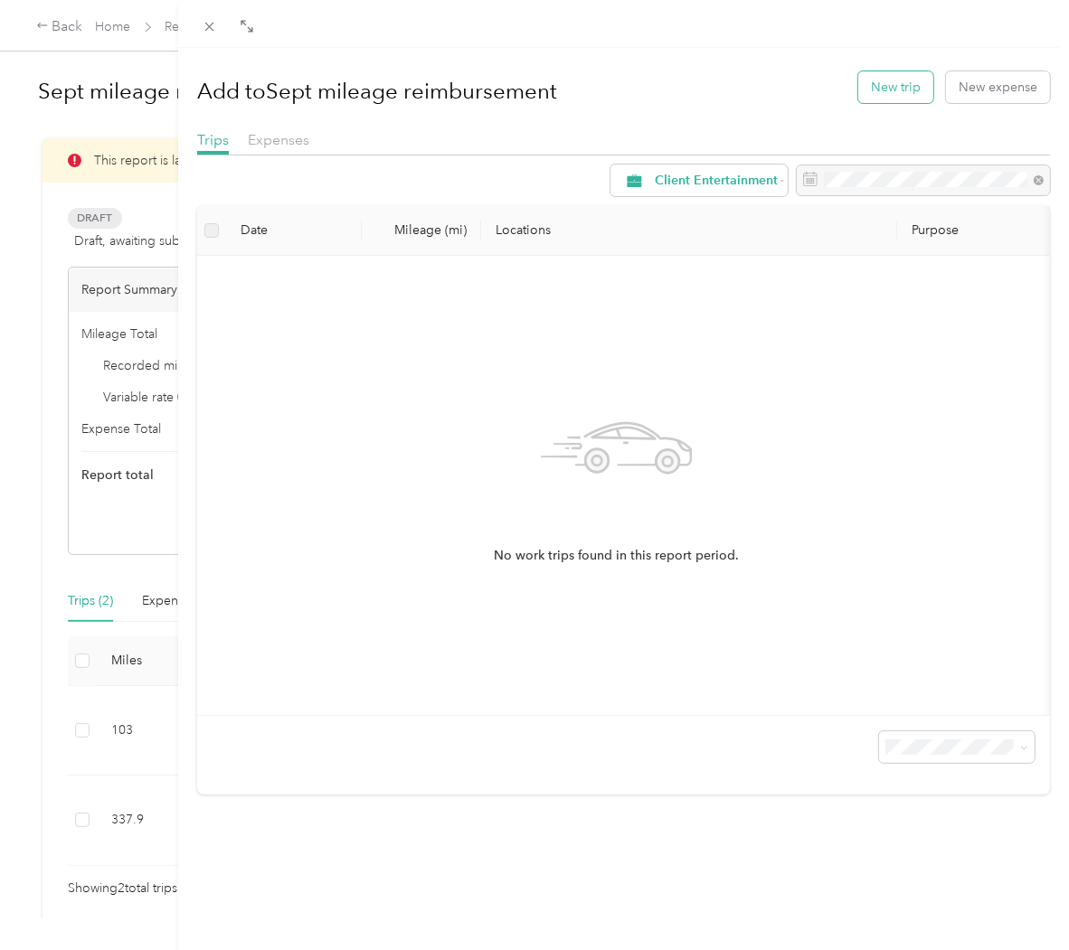
click at [891, 92] on button "New trip" at bounding box center [895, 87] width 75 height 32
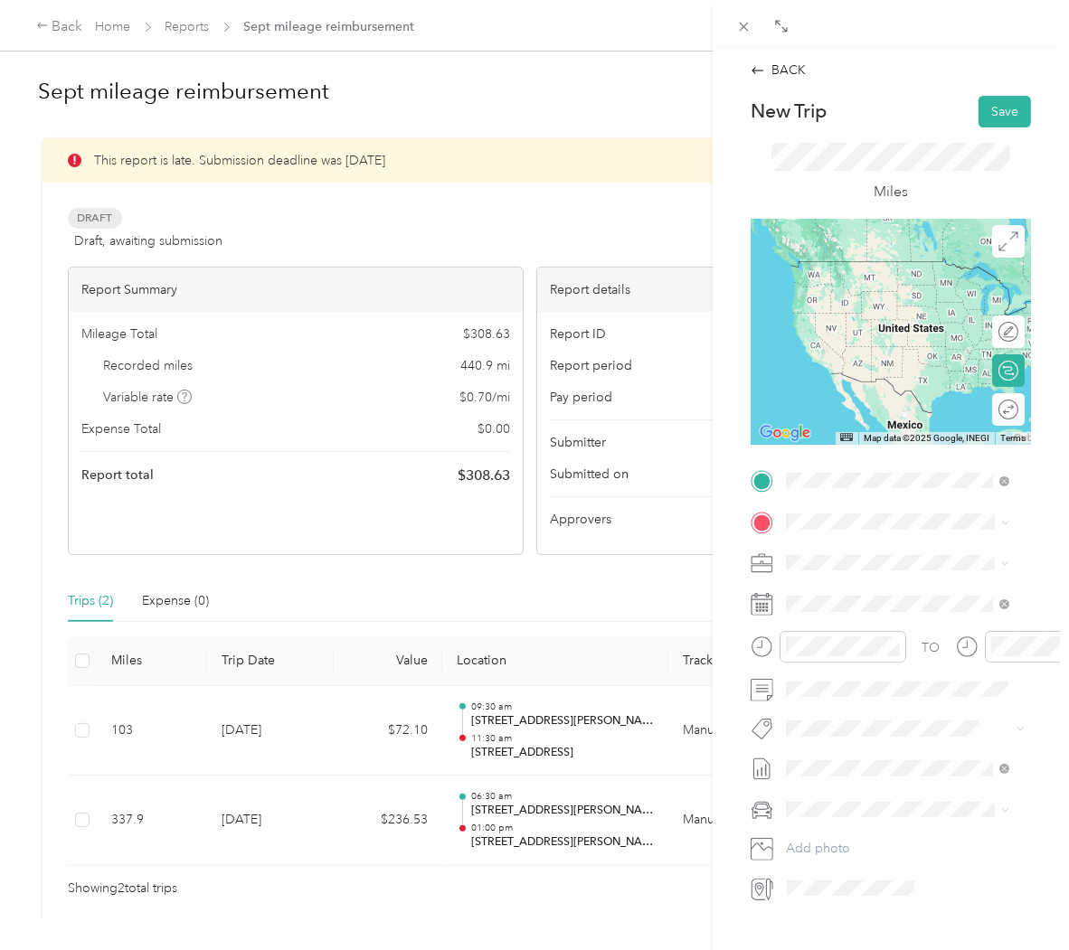
click at [908, 552] on span "[STREET_ADDRESS][PERSON_NAME][US_STATE]" at bounding box center [912, 554] width 184 height 32
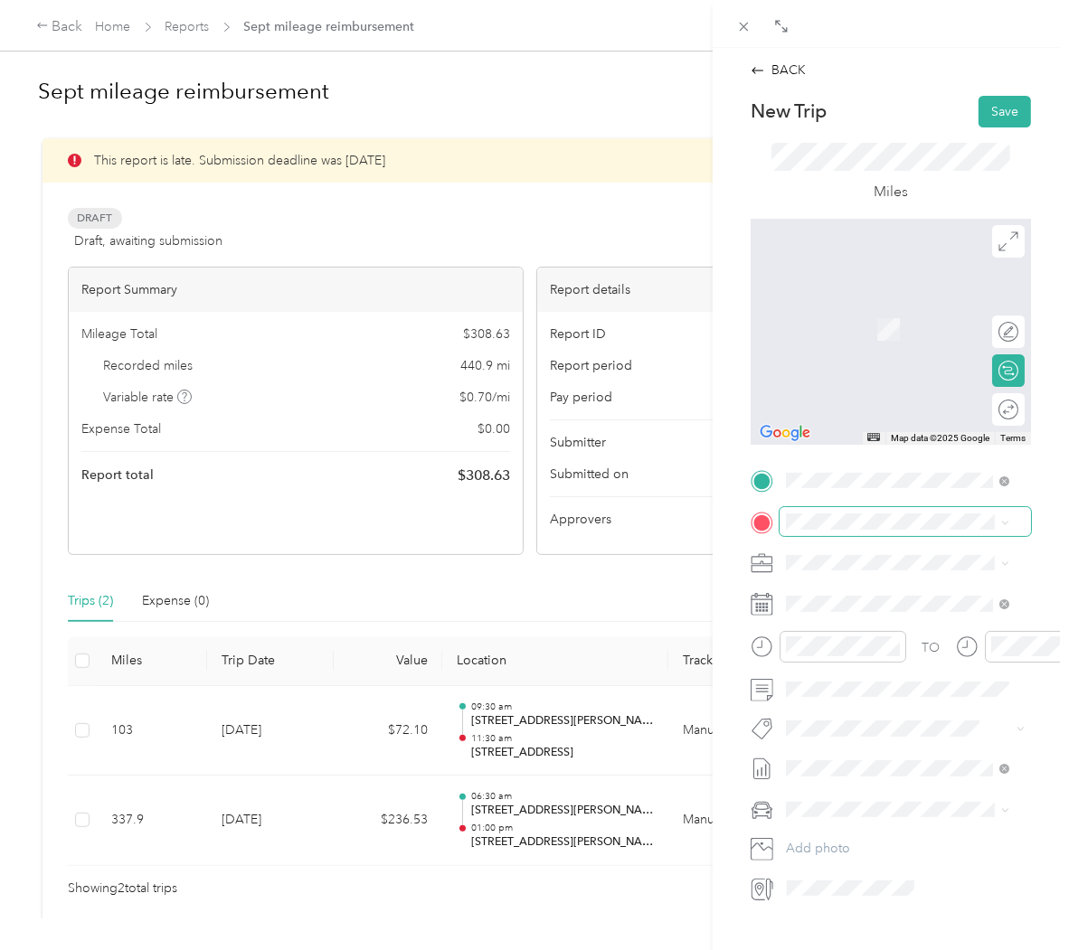
click at [902, 531] on span at bounding box center [904, 521] width 251 height 28
click at [927, 588] on span "[STREET_ADDRESS][US_STATE]" at bounding box center [910, 579] width 181 height 16
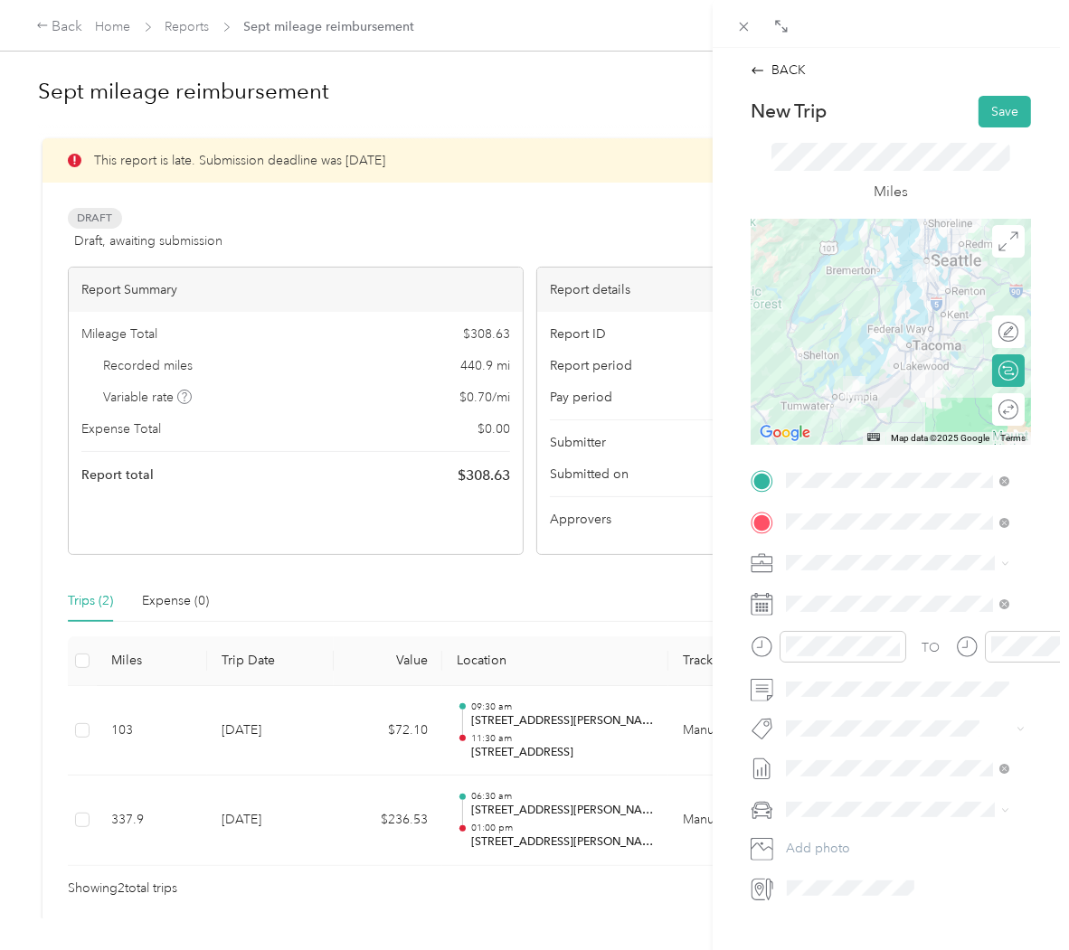
click at [901, 741] on li "Site Management" at bounding box center [897, 744] width 236 height 32
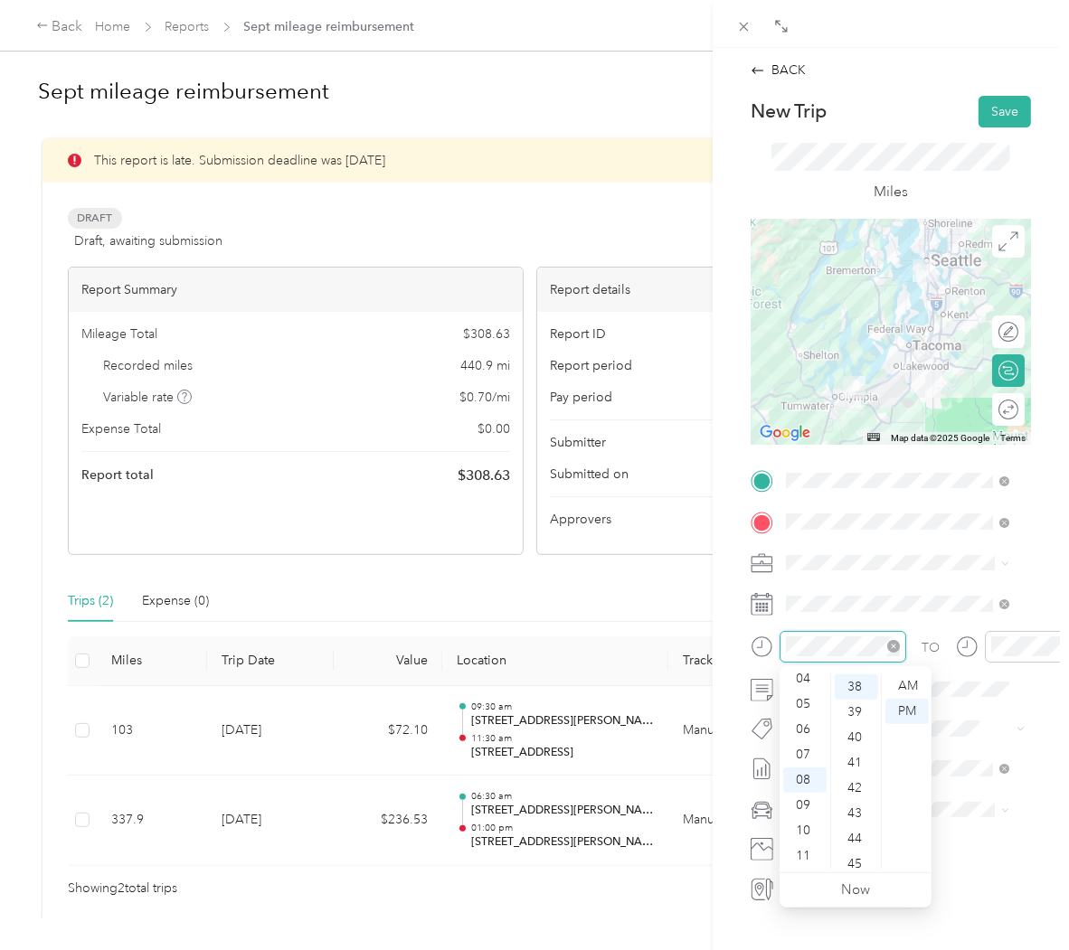
scroll to position [961, 0]
click at [817, 731] on div "06" at bounding box center [804, 729] width 43 height 25
click at [811, 731] on div "06" at bounding box center [804, 729] width 43 height 25
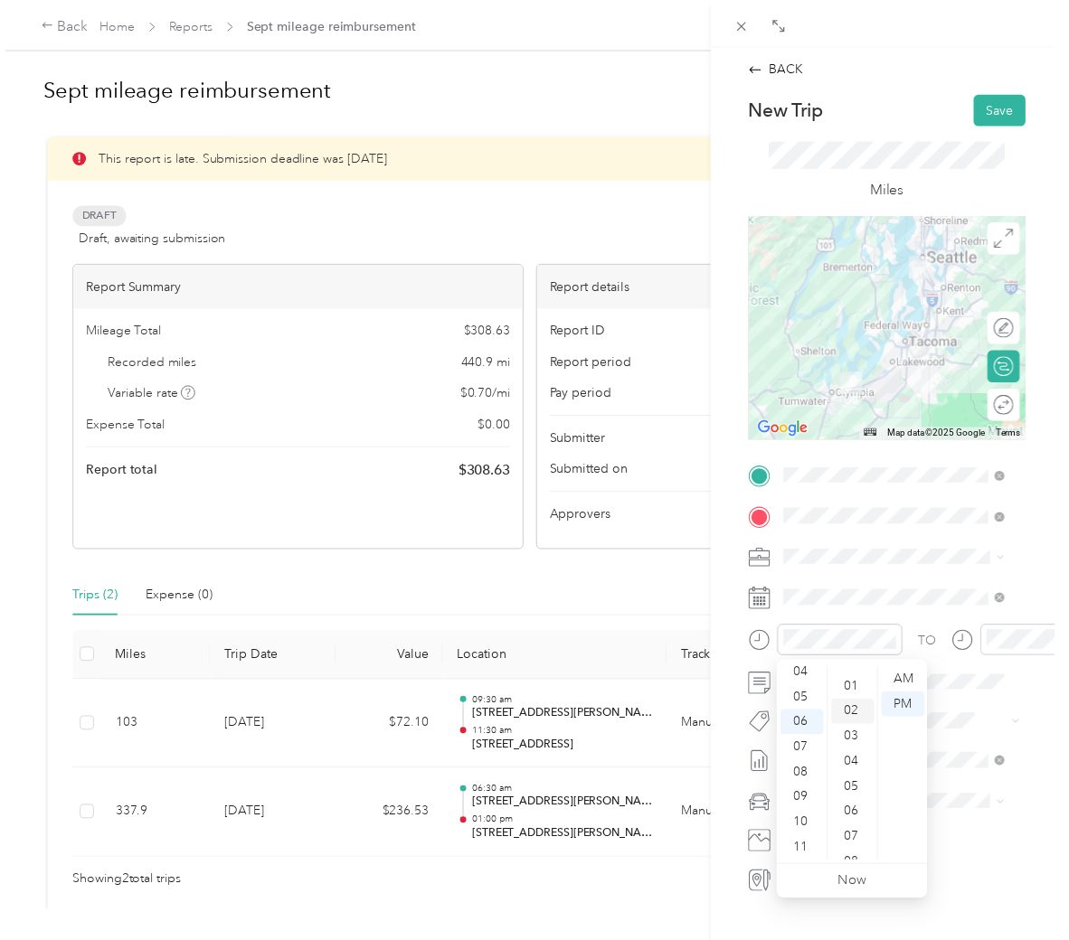
scroll to position [0, 0]
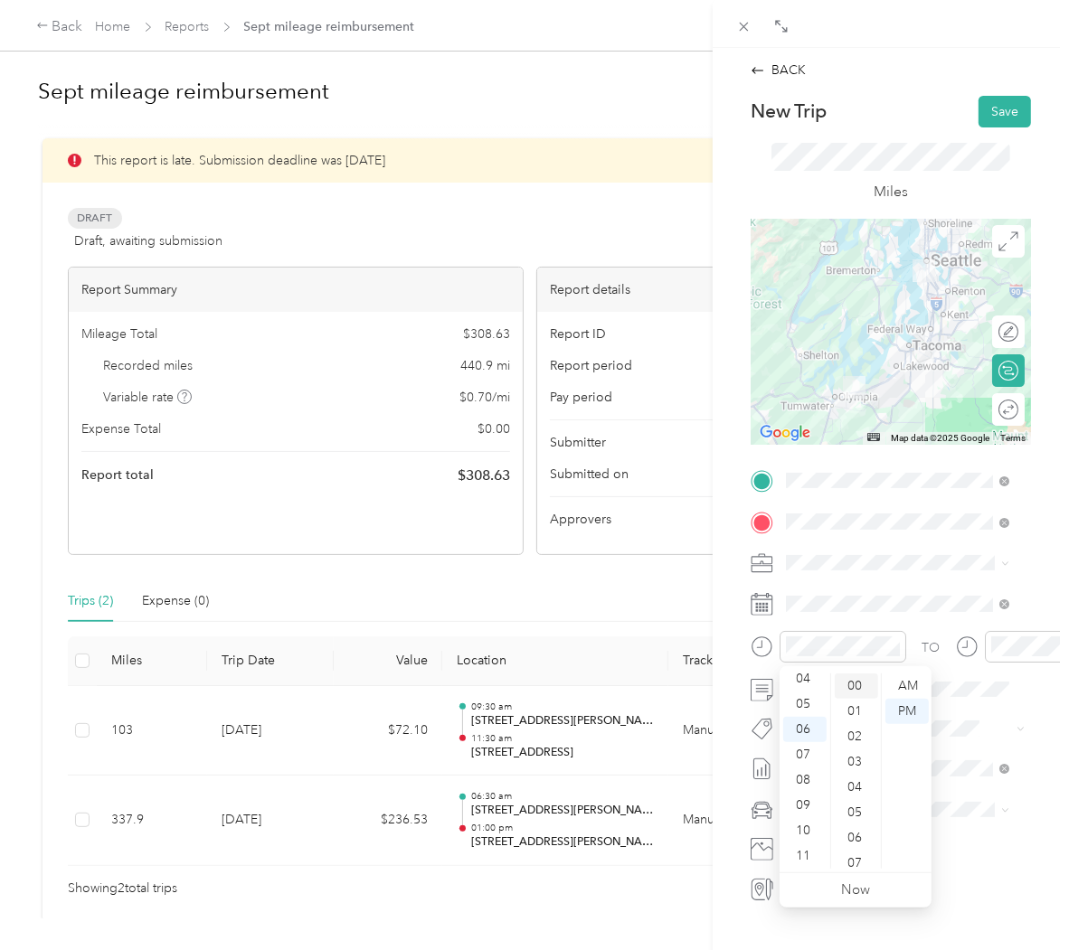
click at [863, 684] on div "00" at bounding box center [856, 686] width 43 height 25
click at [905, 689] on div "AM" at bounding box center [906, 686] width 43 height 25
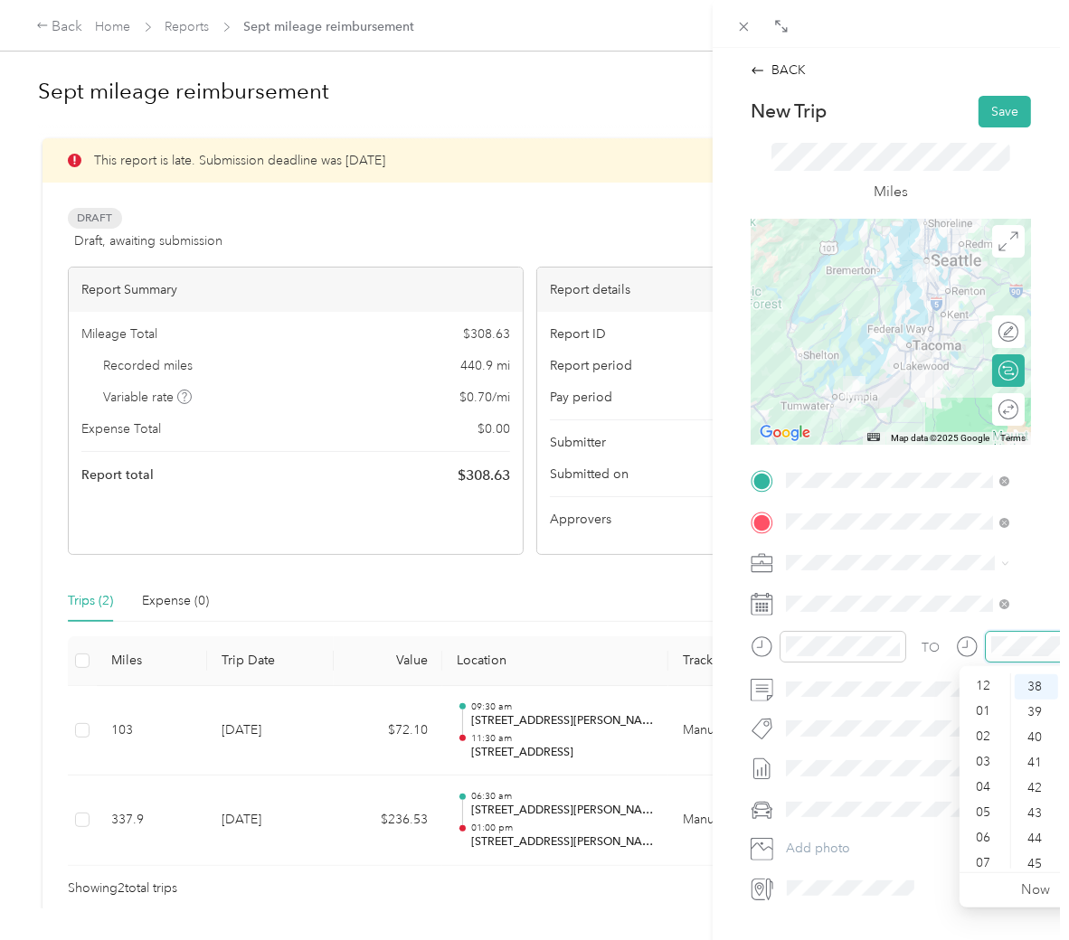
scroll to position [109, 0]
drag, startPoint x: 995, startPoint y: 715, endPoint x: 992, endPoint y: 796, distance: 80.5
click at [992, 796] on ul "12 01 02 03 04 05 06 07 08 09 10 11" at bounding box center [984, 771] width 51 height 195
click at [992, 796] on div "09" at bounding box center [984, 805] width 43 height 25
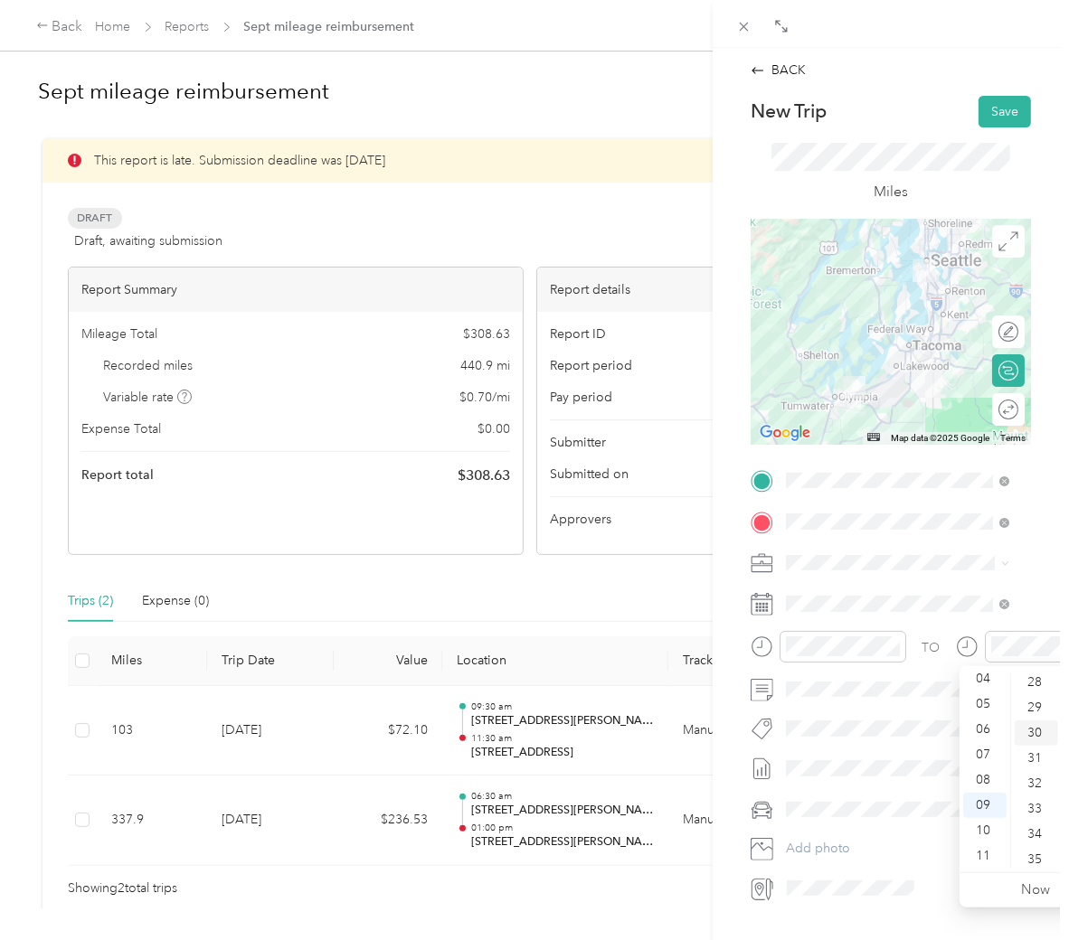
click at [1037, 734] on div "30" at bounding box center [1036, 733] width 43 height 25
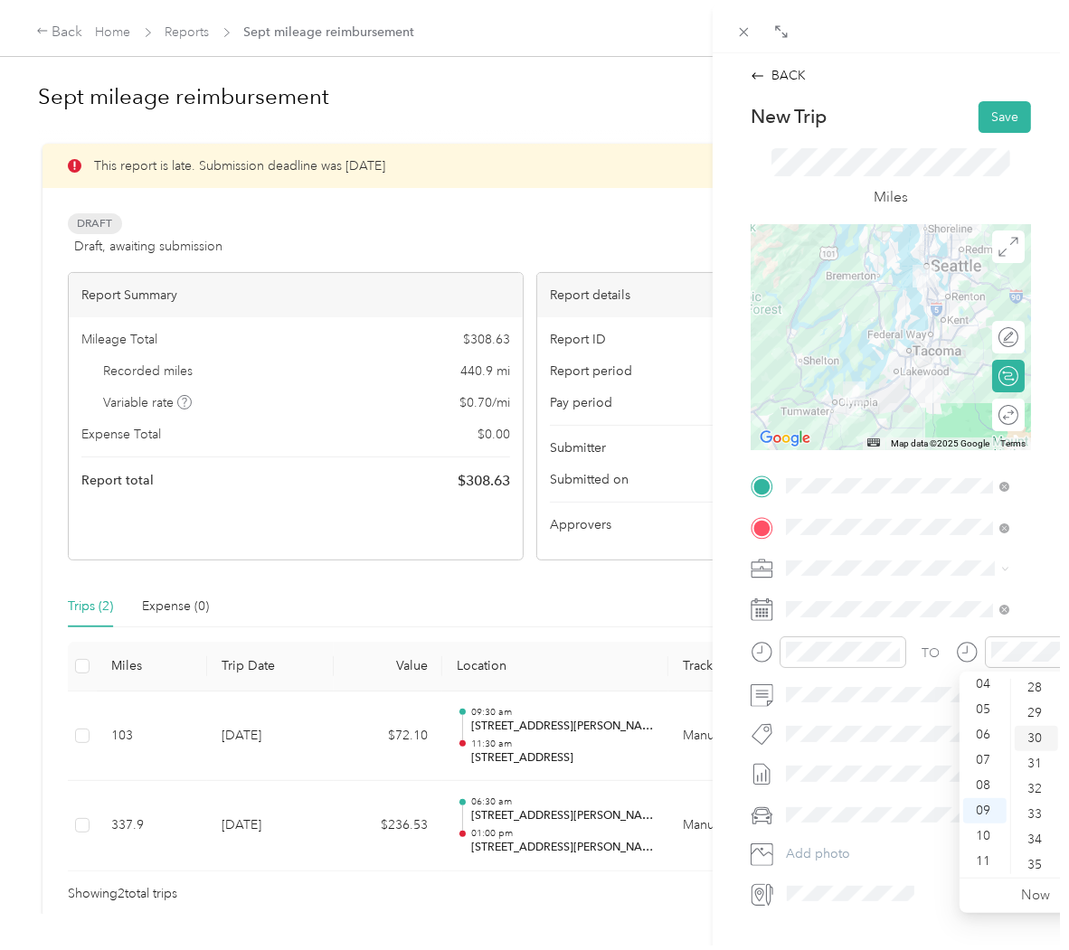
scroll to position [760, 0]
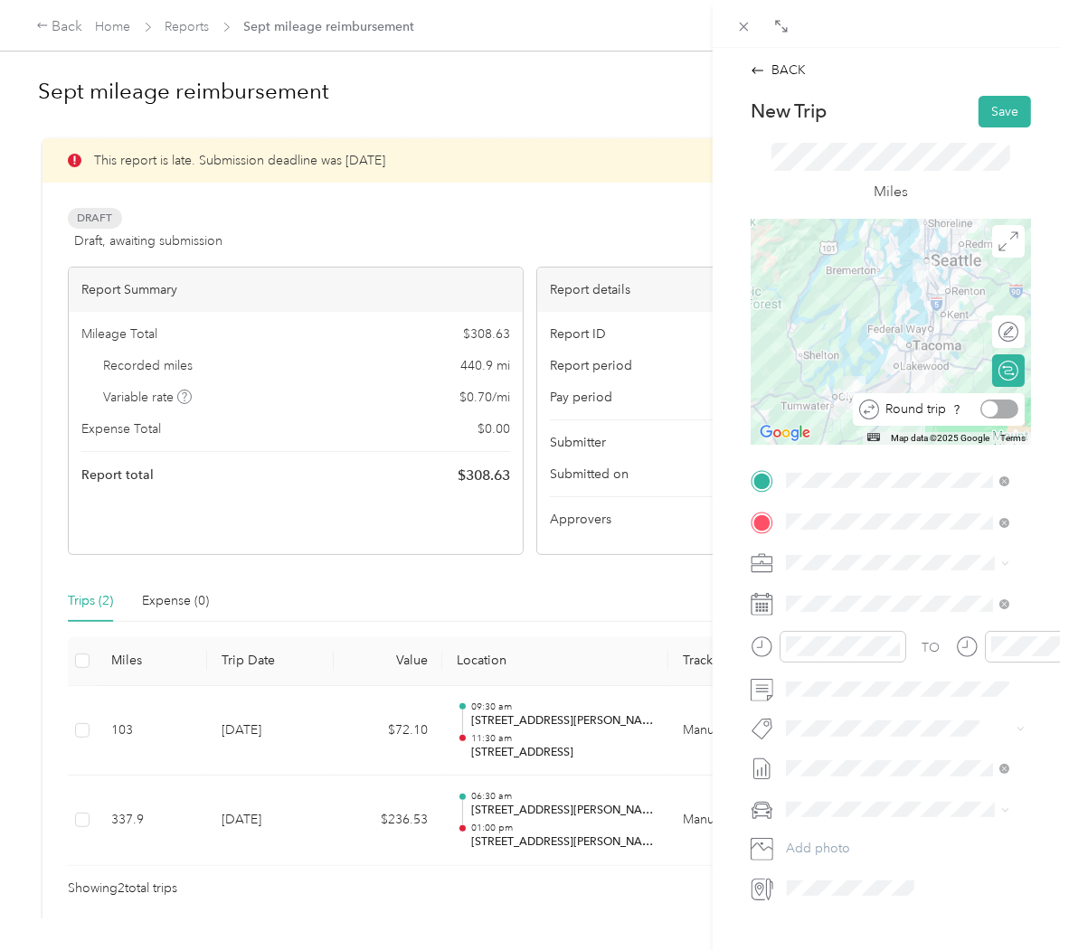
click at [992, 404] on div at bounding box center [999, 409] width 38 height 19
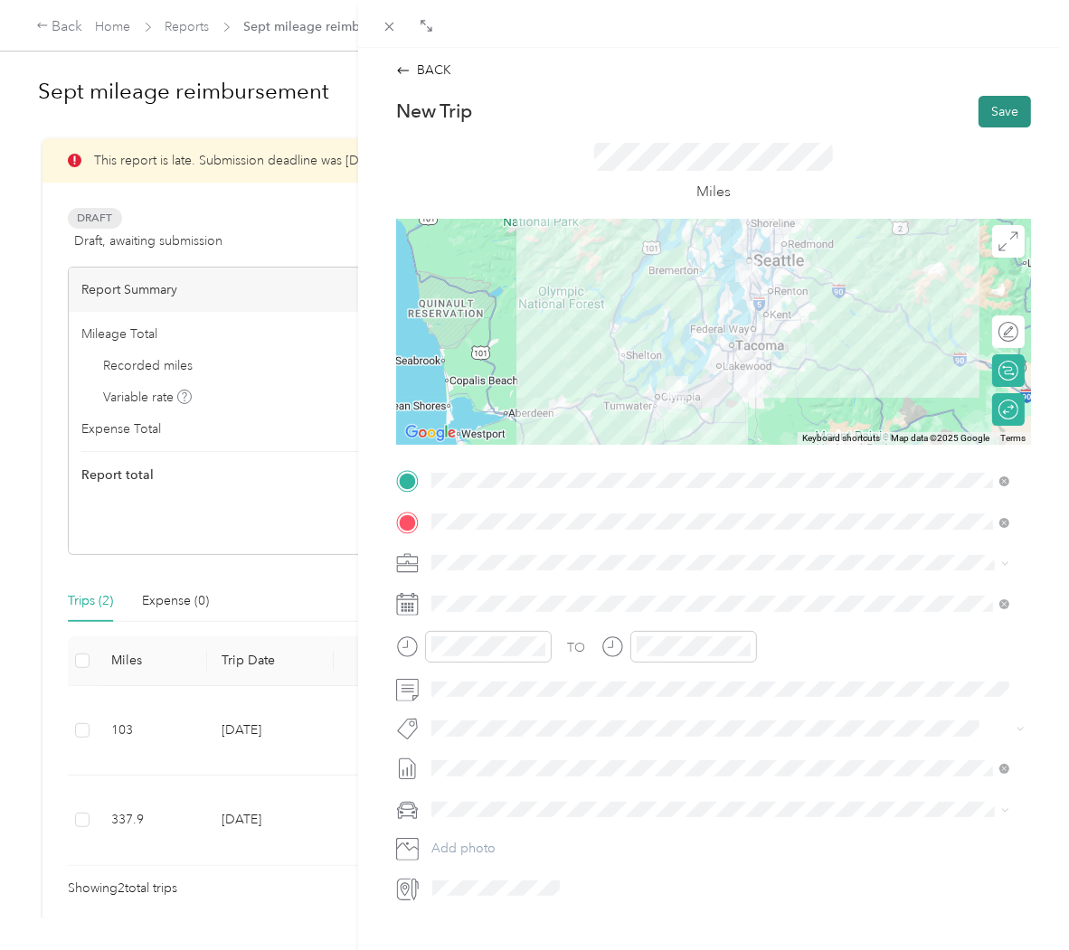
click at [998, 109] on button "Save" at bounding box center [1004, 112] width 52 height 32
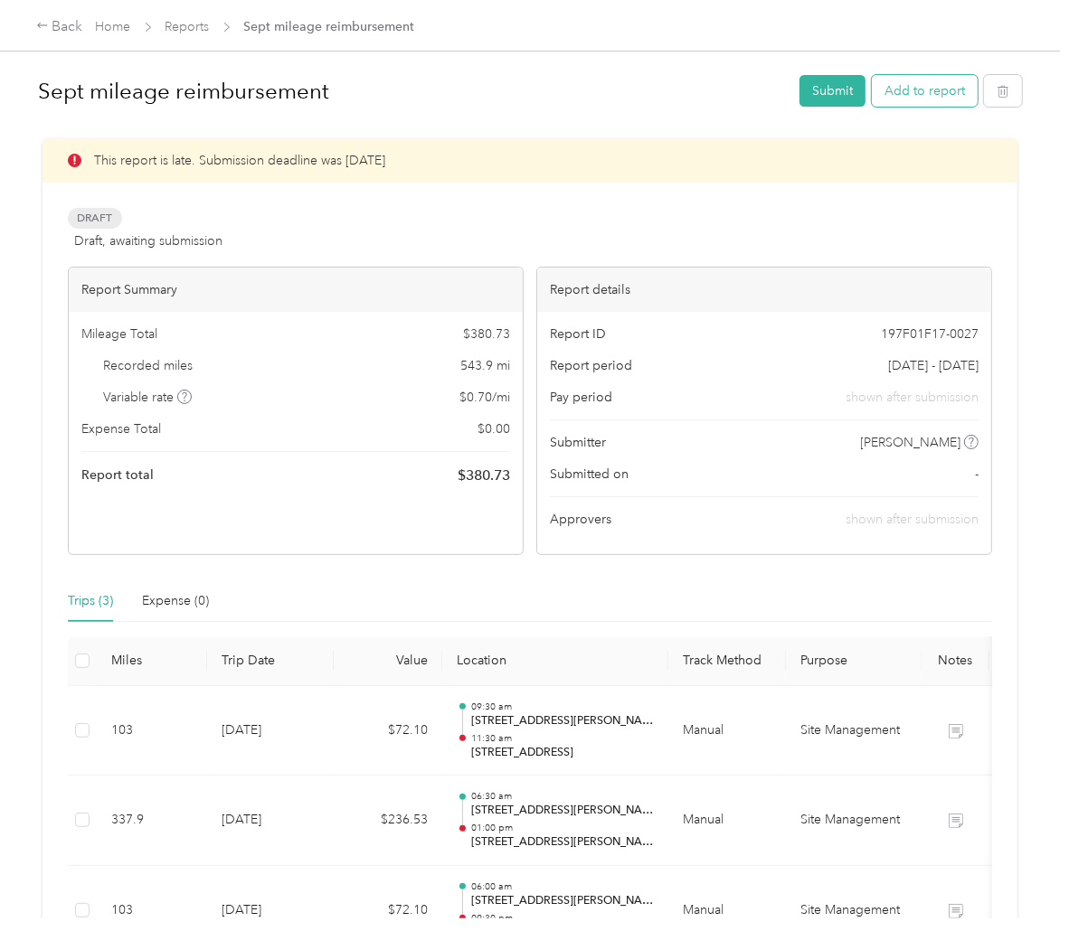
click at [901, 100] on button "Add to report" at bounding box center [925, 91] width 106 height 32
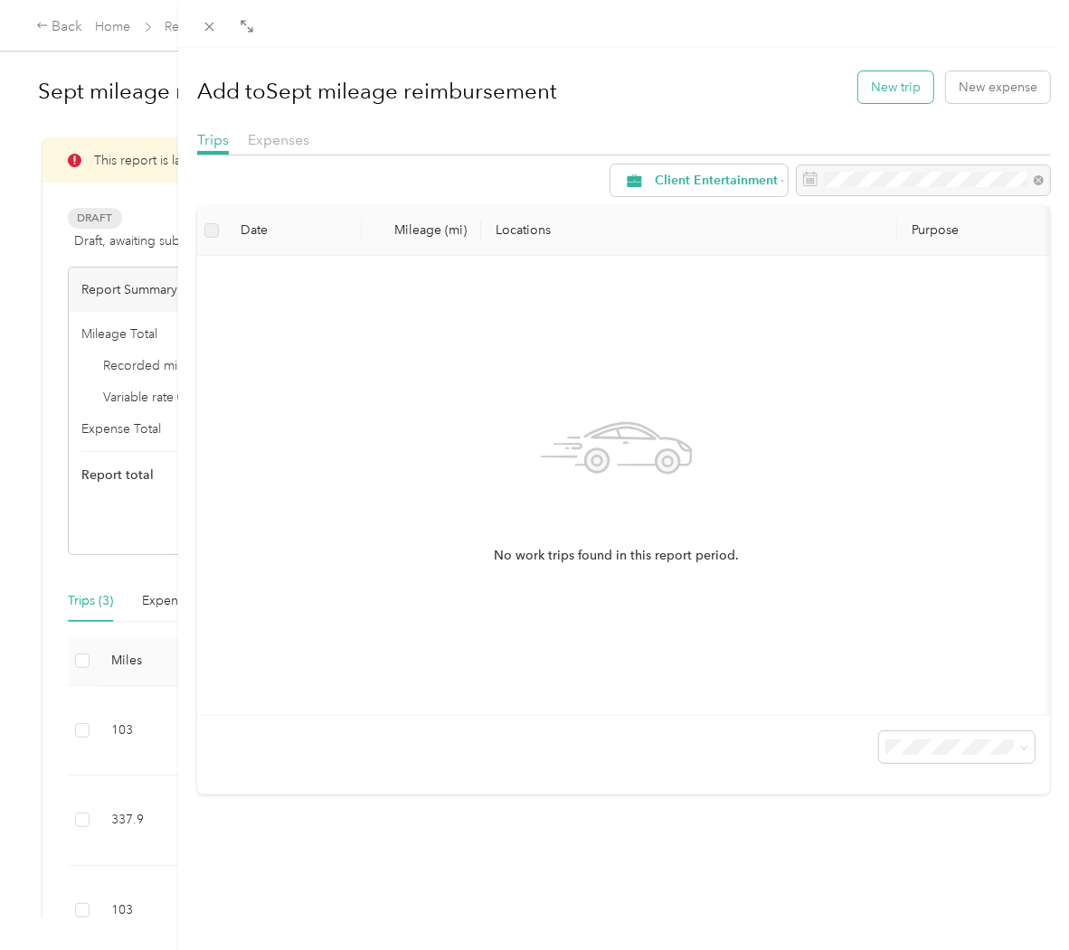
click at [871, 92] on button "New trip" at bounding box center [895, 87] width 75 height 32
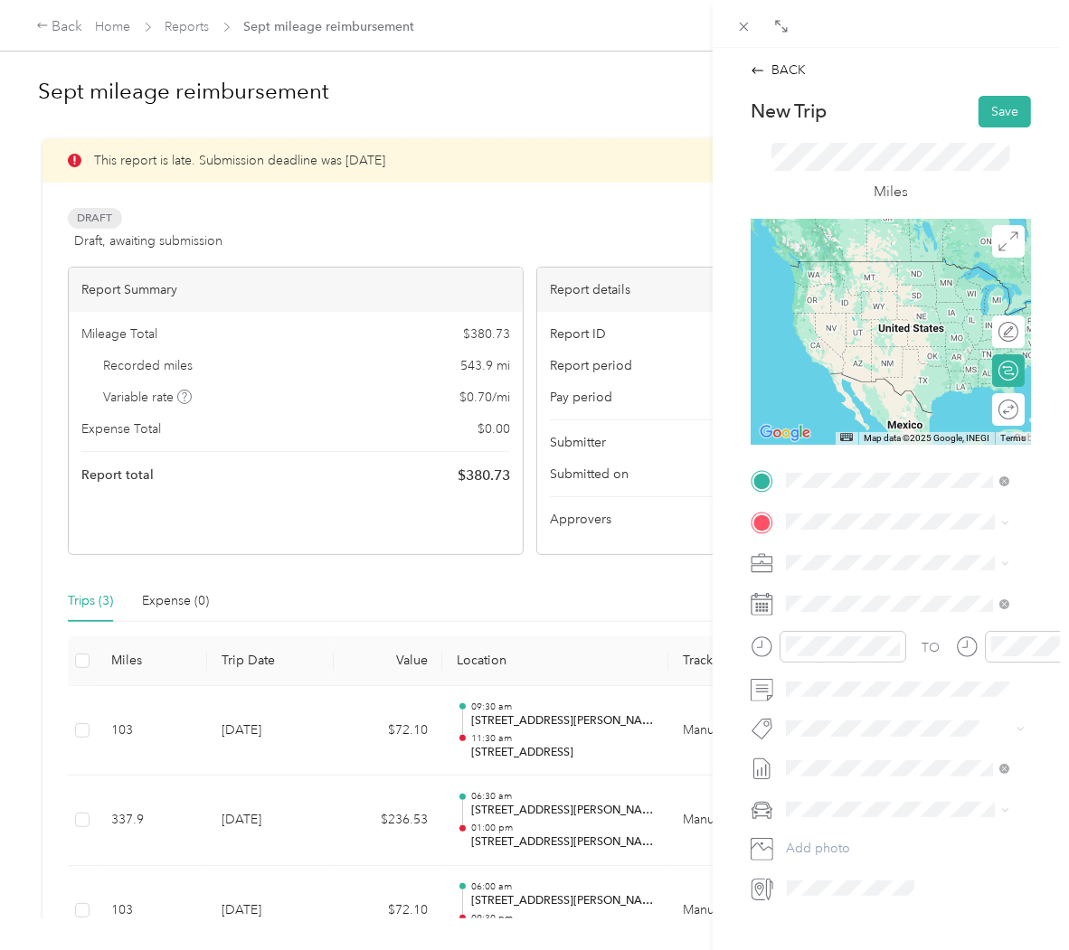
click at [884, 556] on span "[STREET_ADDRESS][PERSON_NAME][US_STATE]" at bounding box center [912, 554] width 184 height 32
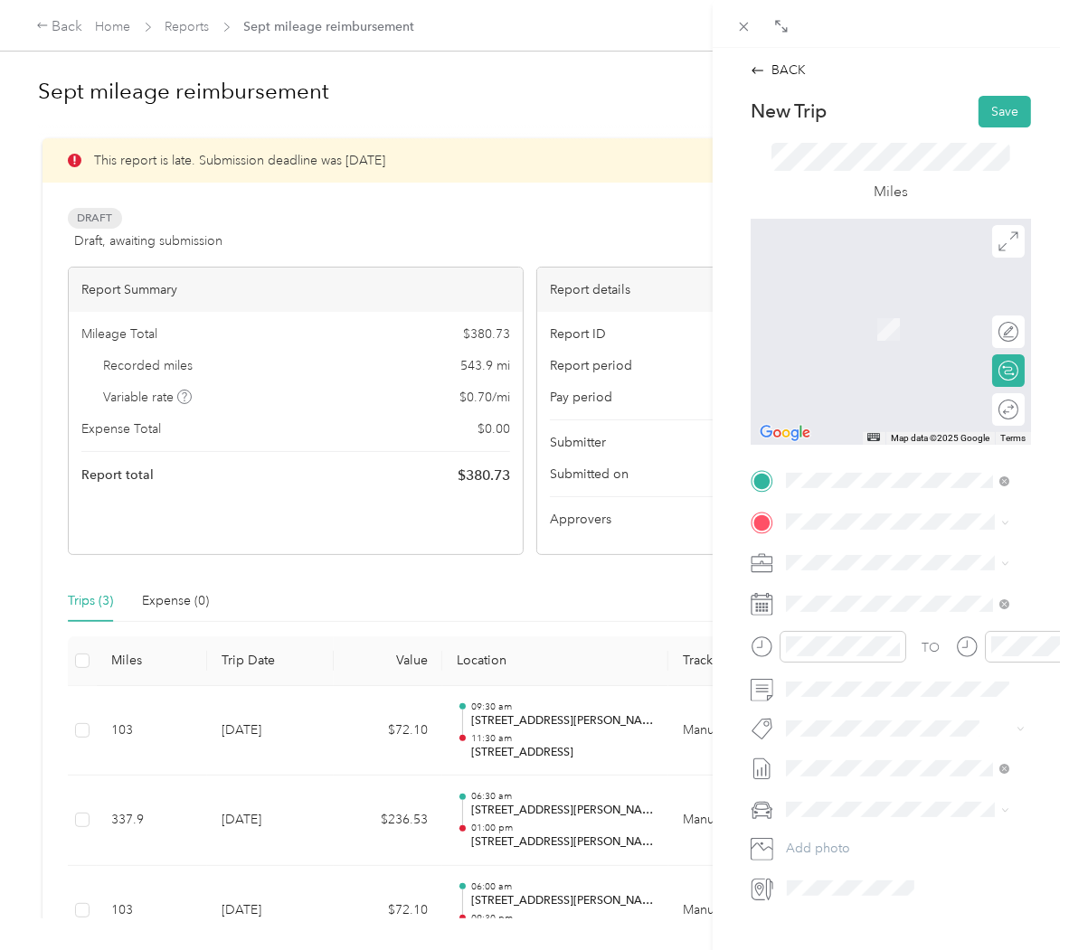
click at [935, 675] on li "Project Management" at bounding box center [897, 680] width 236 height 32
click at [919, 769] on div "4" at bounding box center [917, 769] width 24 height 23
click at [901, 596] on span "[STREET_ADDRESS][US_STATE]" at bounding box center [910, 588] width 181 height 16
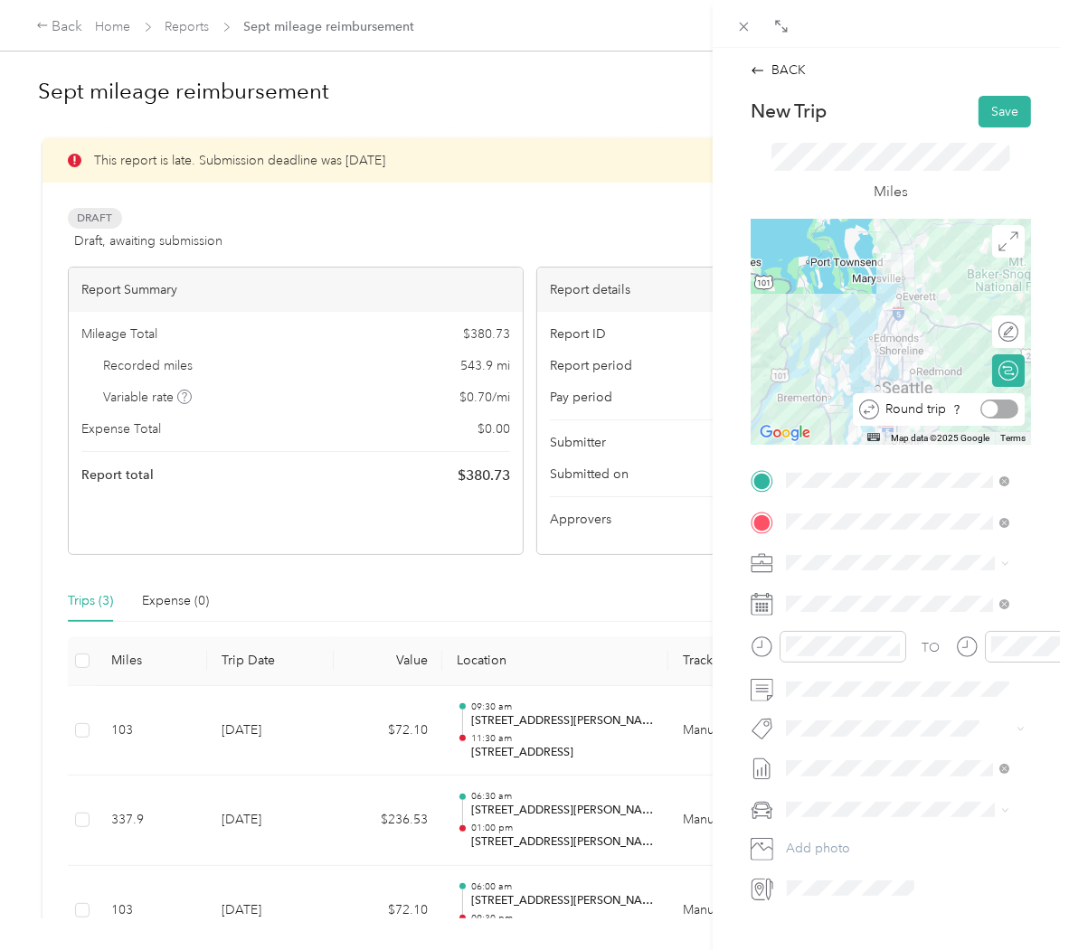
click at [996, 408] on div at bounding box center [999, 409] width 38 height 19
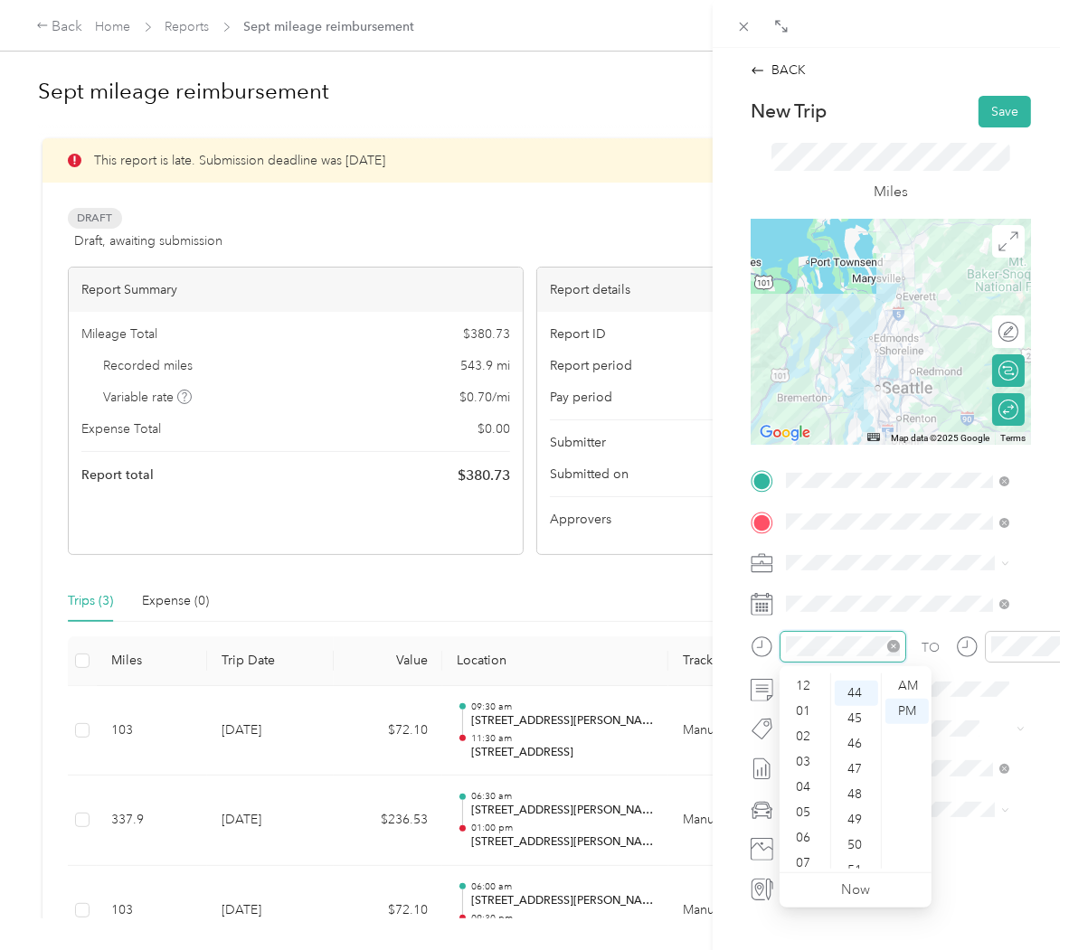
scroll to position [109, 0]
click at [815, 731] on div "06" at bounding box center [804, 729] width 43 height 25
click at [808, 731] on div "06" at bounding box center [804, 729] width 43 height 25
click at [869, 703] on div "30" at bounding box center [856, 707] width 43 height 25
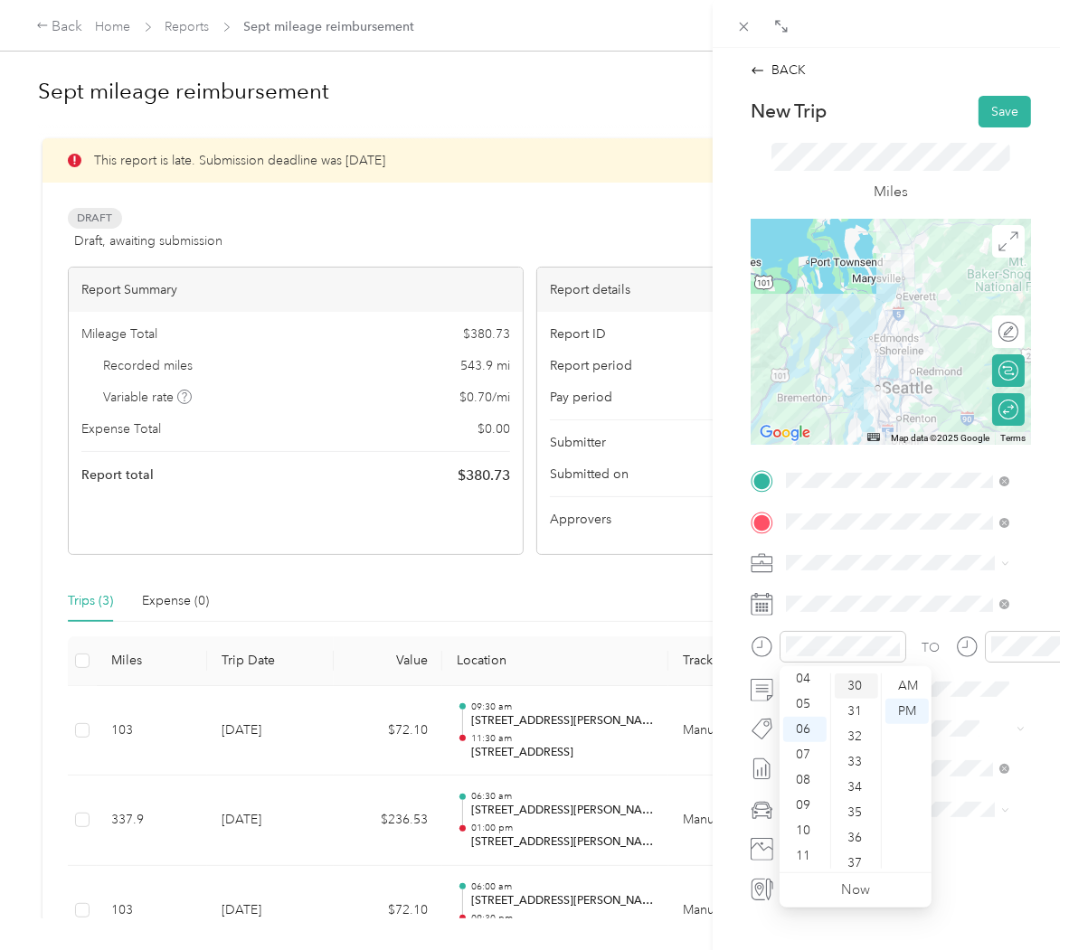
scroll to position [760, 0]
click at [904, 690] on div "AM" at bounding box center [906, 686] width 43 height 25
click at [1006, 633] on div at bounding box center [1048, 647] width 127 height 32
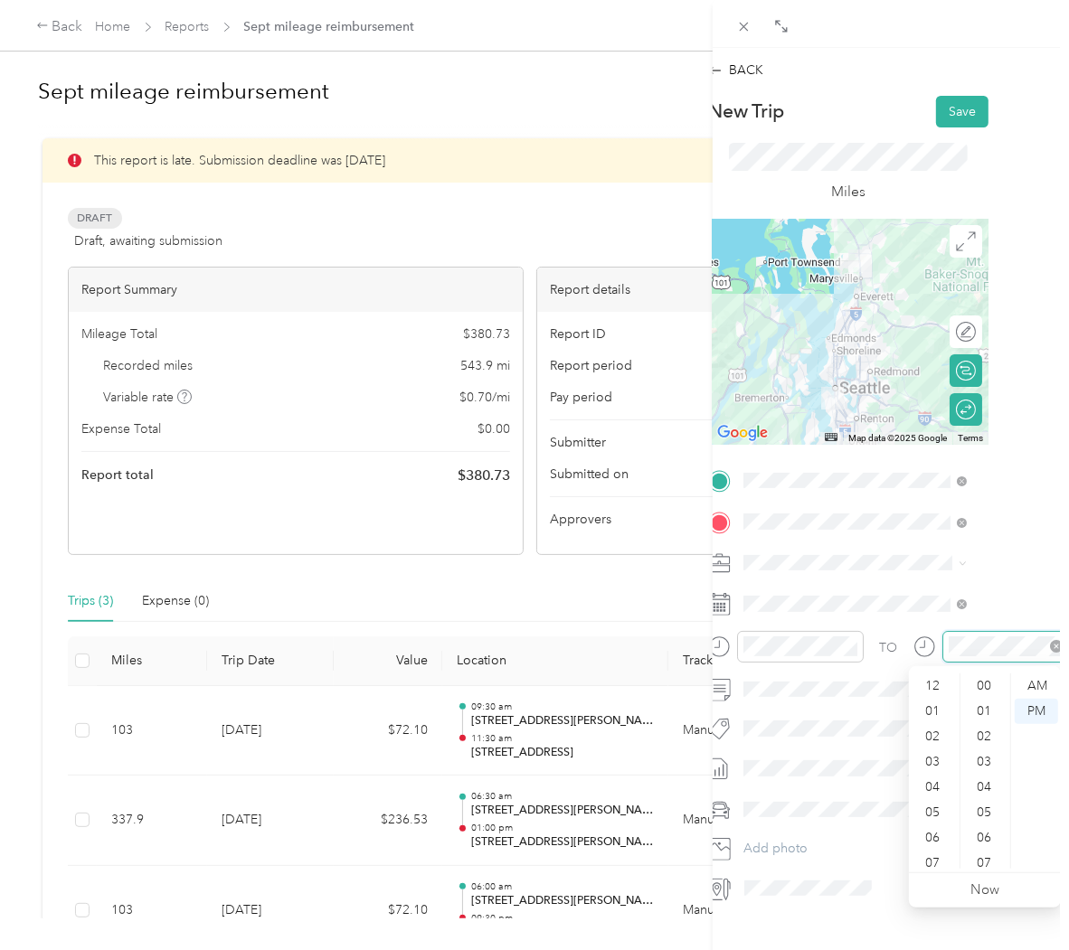
scroll to position [109, 0]
click at [932, 829] on div "10" at bounding box center [933, 830] width 43 height 25
click at [977, 706] on div "45" at bounding box center [985, 712] width 43 height 25
click at [1035, 690] on div "AM" at bounding box center [1036, 686] width 43 height 25
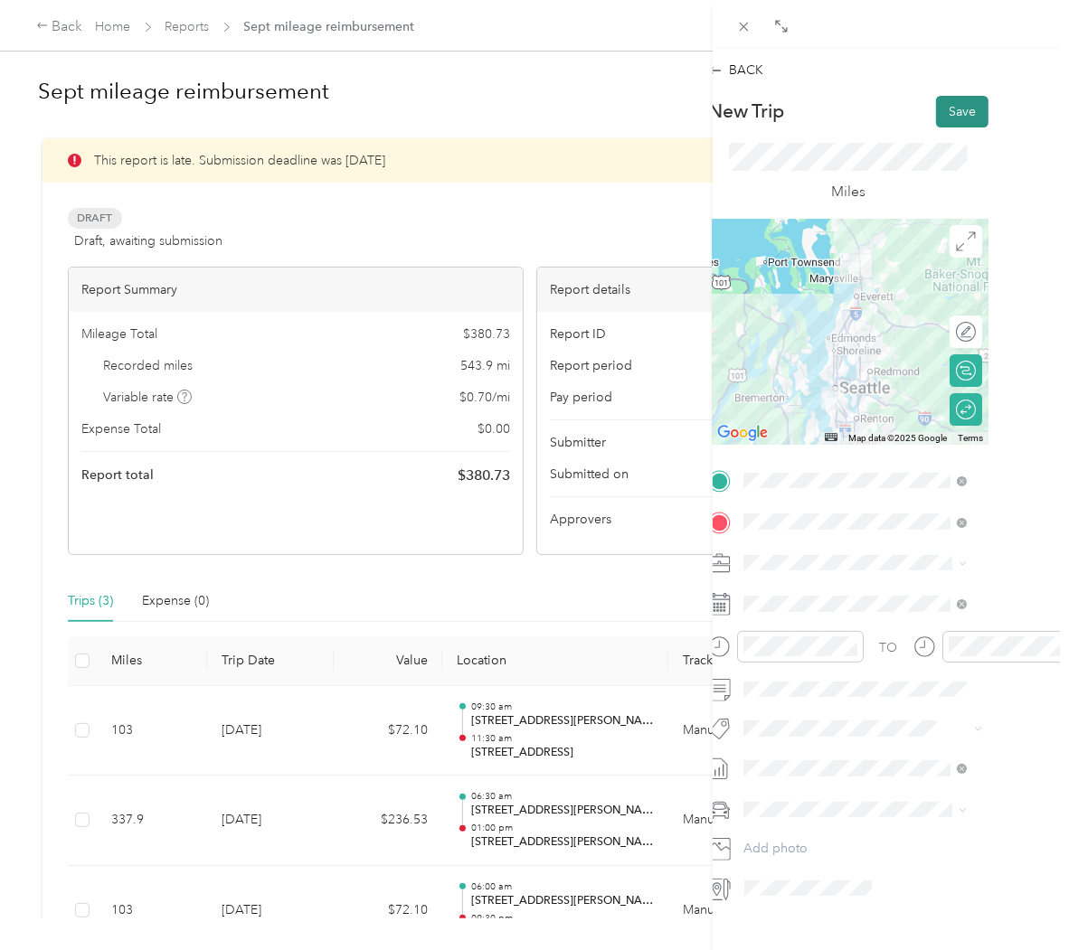
click at [940, 114] on button "Save" at bounding box center [962, 112] width 52 height 32
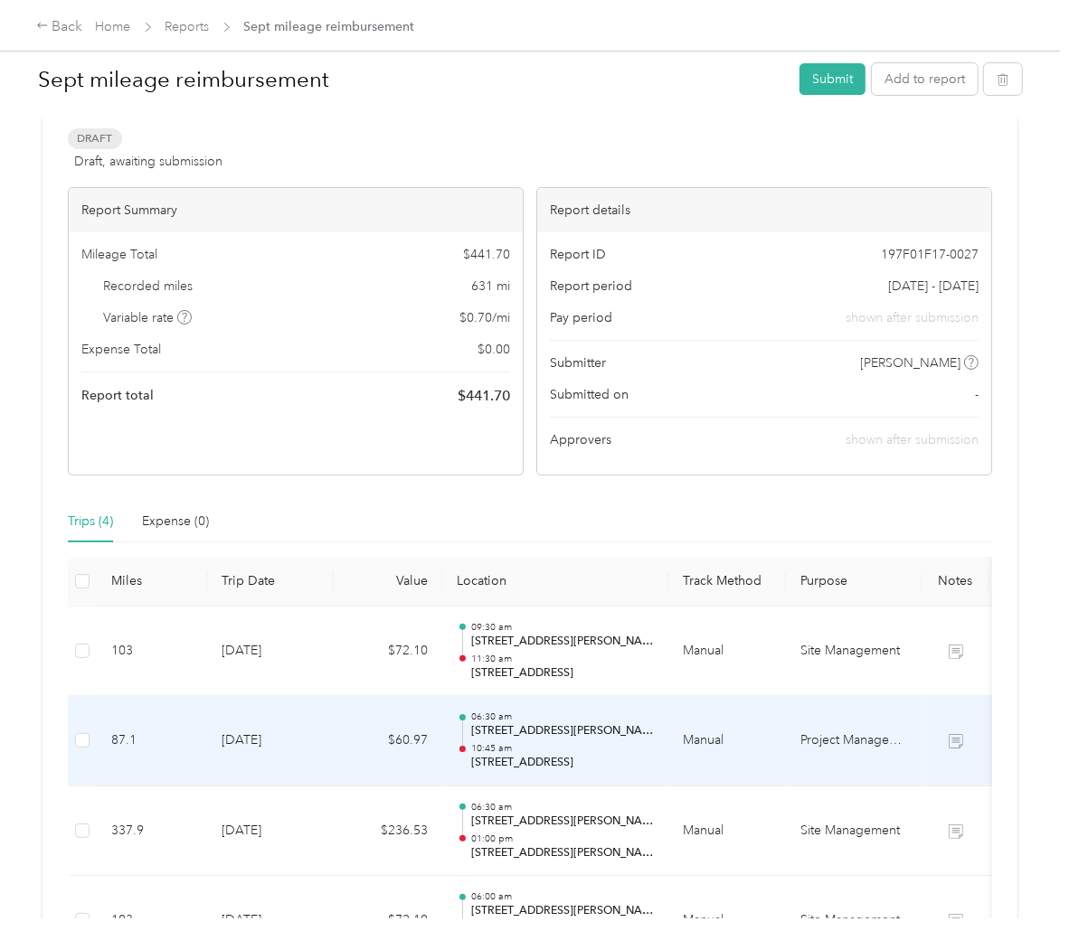
scroll to position [78, 0]
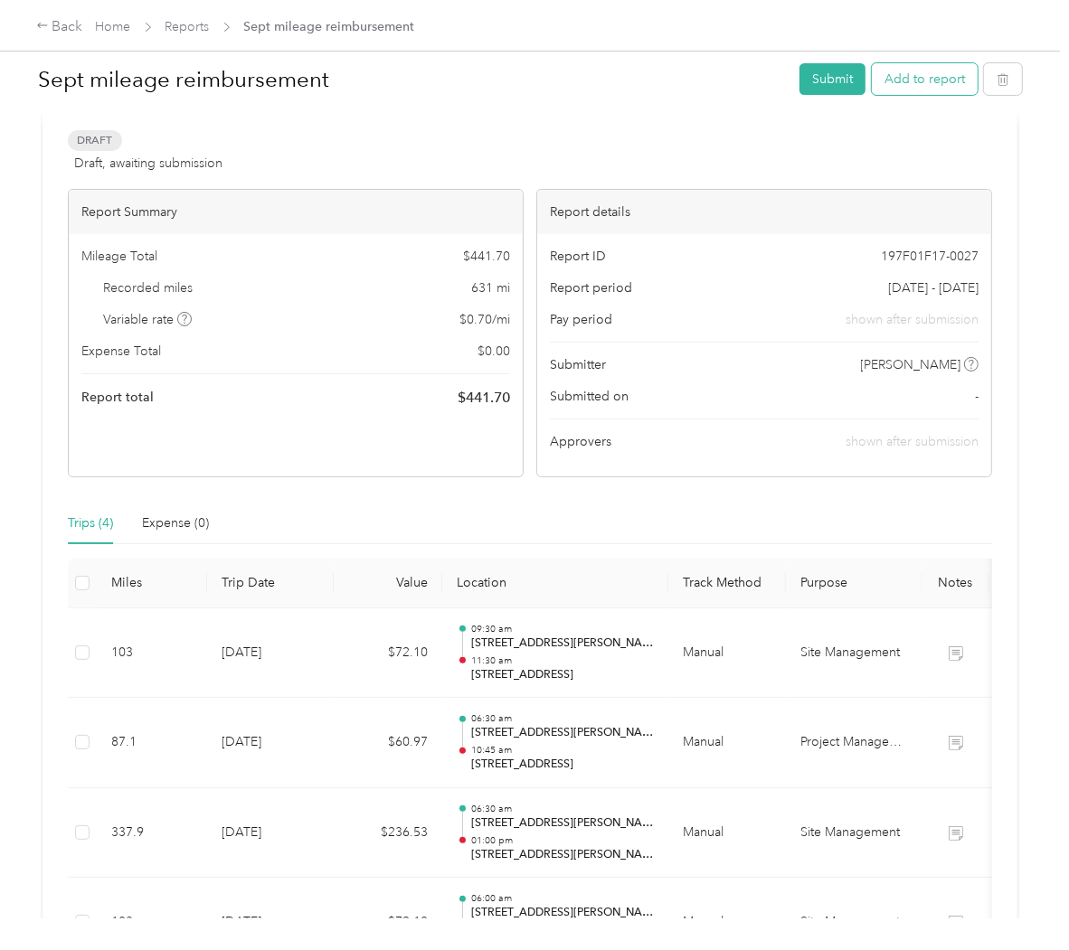
click at [910, 86] on button "Add to report" at bounding box center [925, 79] width 106 height 32
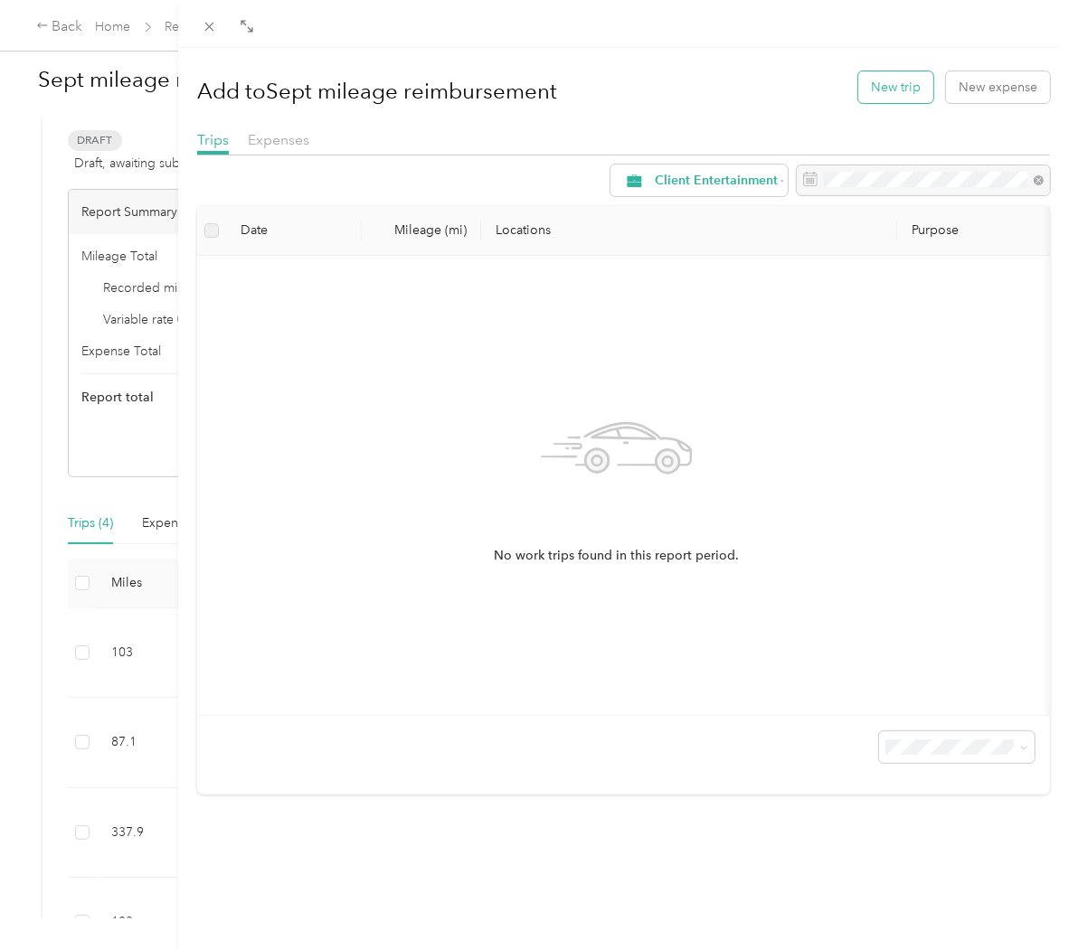
click at [866, 90] on button "New trip" at bounding box center [895, 87] width 75 height 32
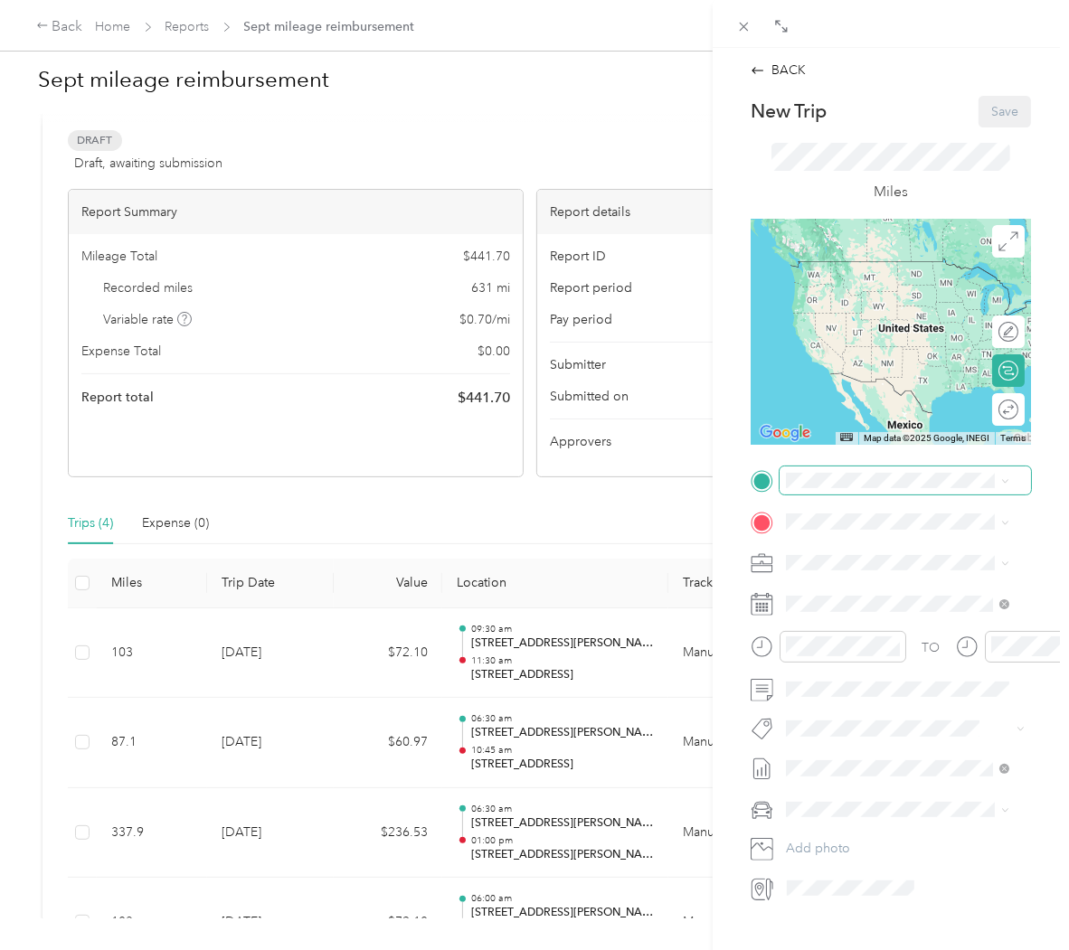
click at [874, 471] on span at bounding box center [904, 481] width 251 height 28
click at [907, 570] on span "[STREET_ADDRESS][PERSON_NAME][US_STATE]" at bounding box center [912, 554] width 184 height 32
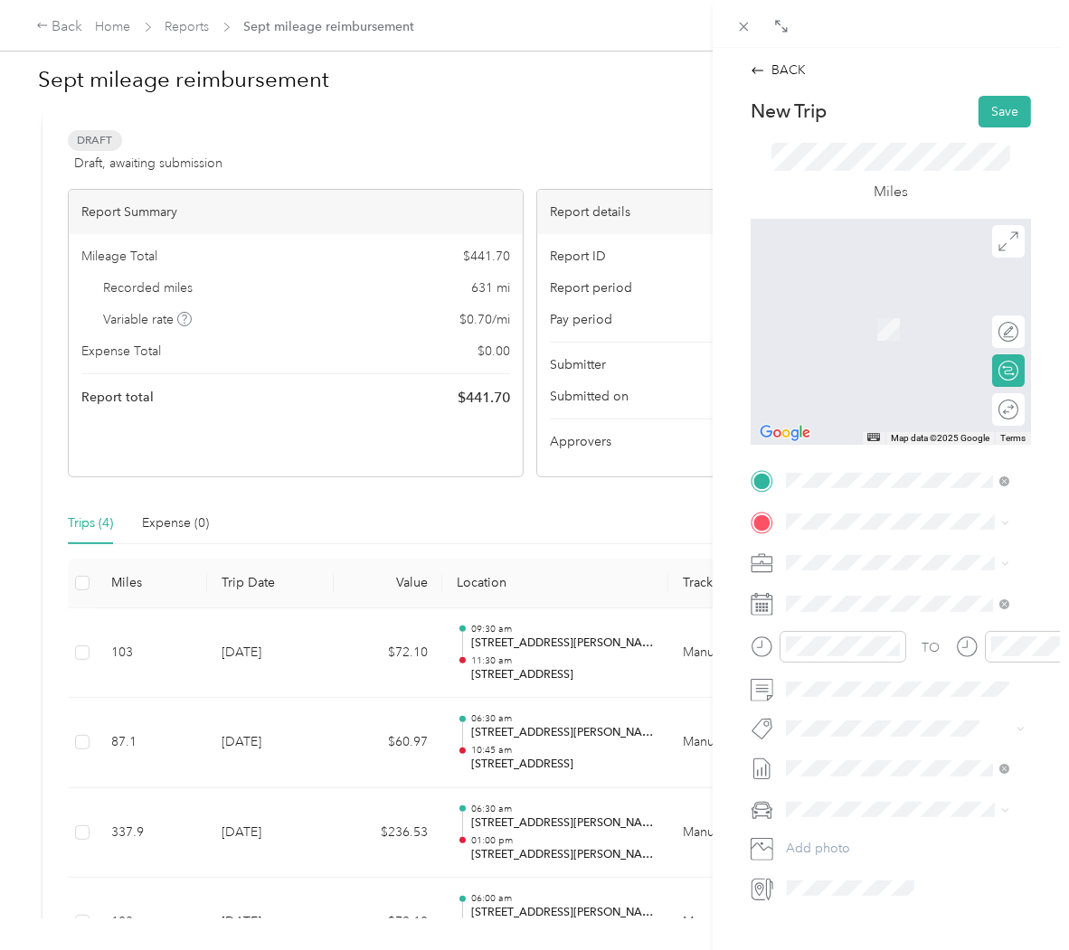
click at [880, 588] on span "[STREET_ADDRESS][US_STATE]" at bounding box center [910, 579] width 181 height 16
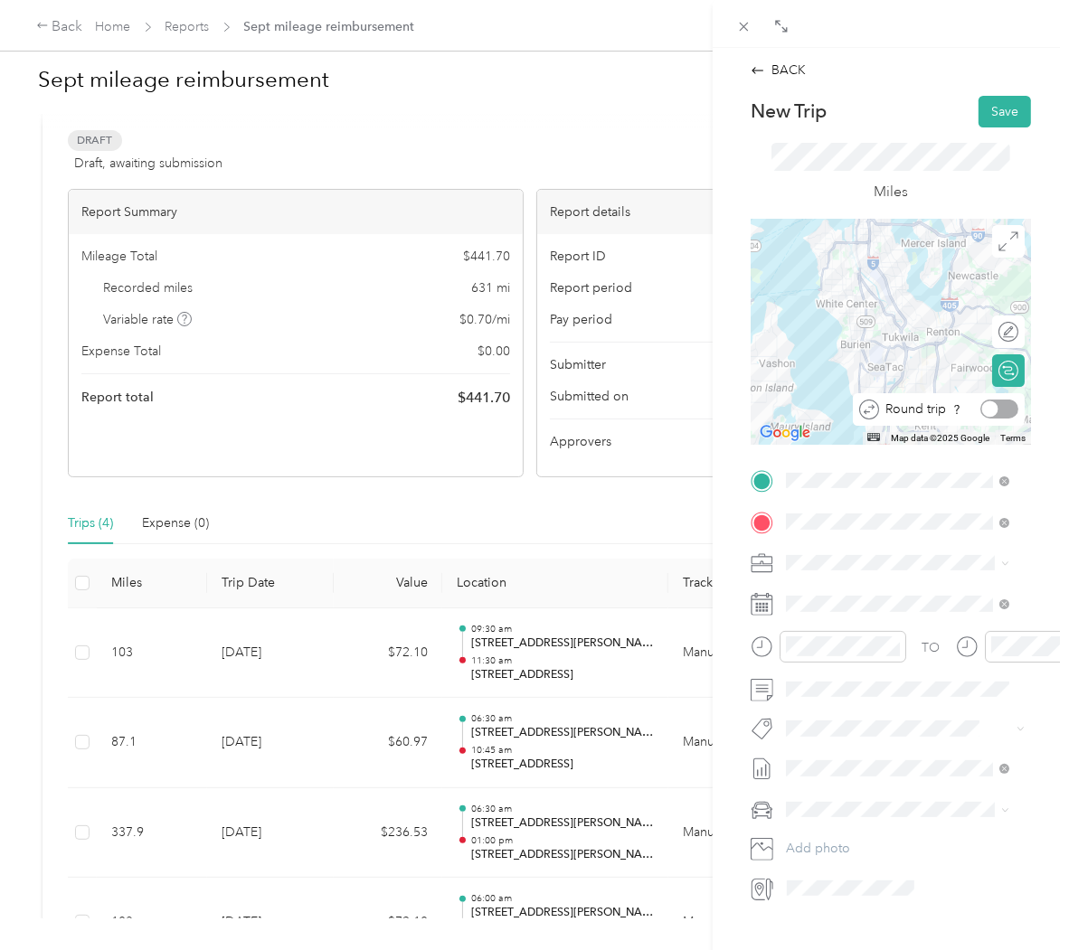
click at [991, 404] on div at bounding box center [999, 409] width 38 height 19
click at [928, 591] on span at bounding box center [904, 604] width 251 height 28
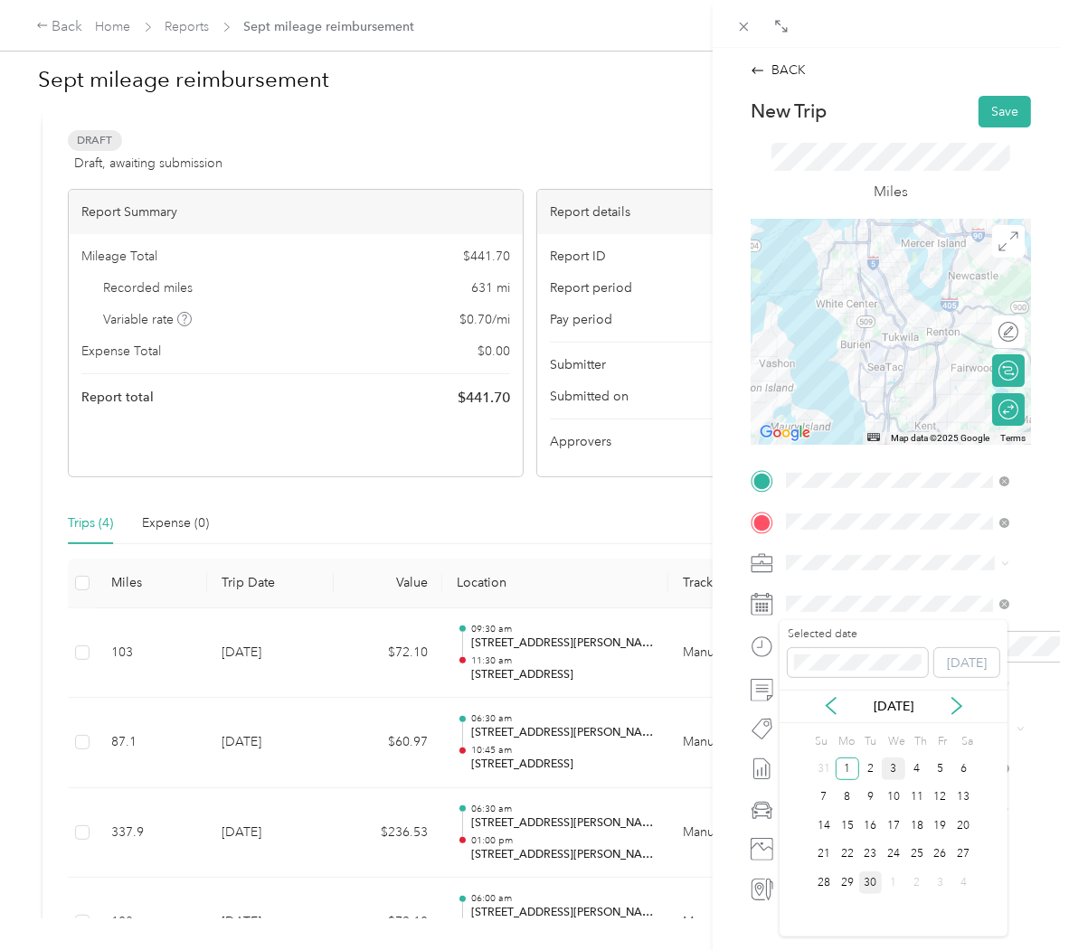
click at [895, 766] on div "3" at bounding box center [894, 769] width 24 height 23
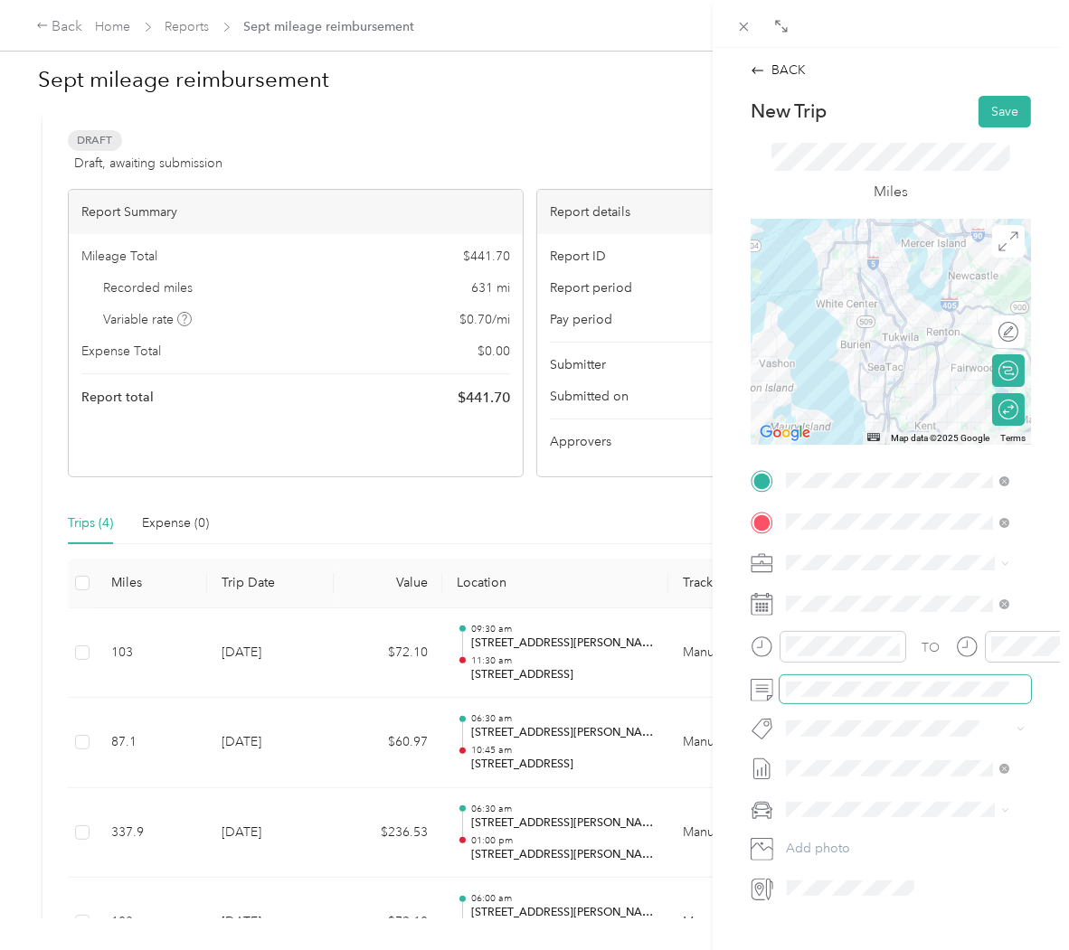
drag, startPoint x: 913, startPoint y: 740, endPoint x: 910, endPoint y: 701, distance: 39.0
click at [910, 701] on span at bounding box center [904, 689] width 251 height 28
click at [896, 748] on div "Site Management" at bounding box center [897, 742] width 211 height 19
click at [866, 657] on div at bounding box center [842, 647] width 127 height 32
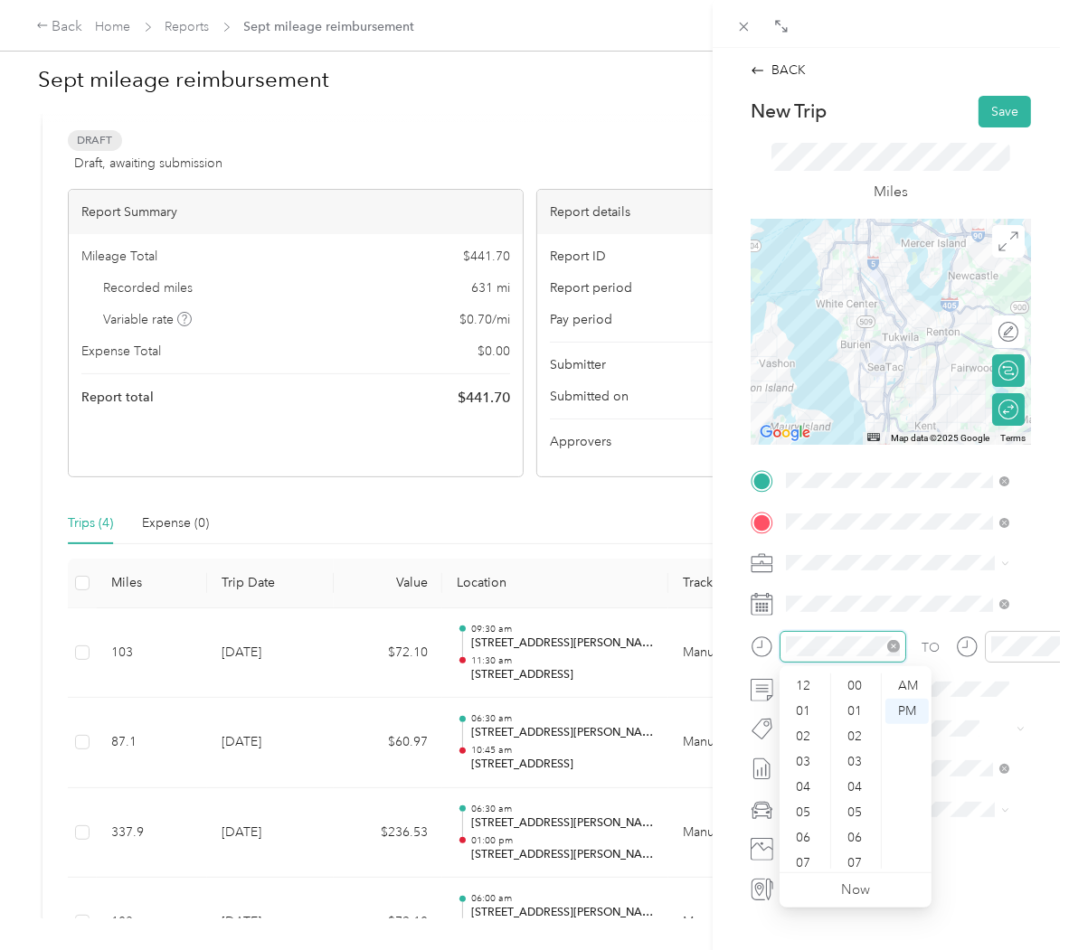
scroll to position [109, 0]
click at [798, 700] on div "05" at bounding box center [804, 704] width 43 height 25
click at [807, 706] on div "05" at bounding box center [804, 704] width 43 height 25
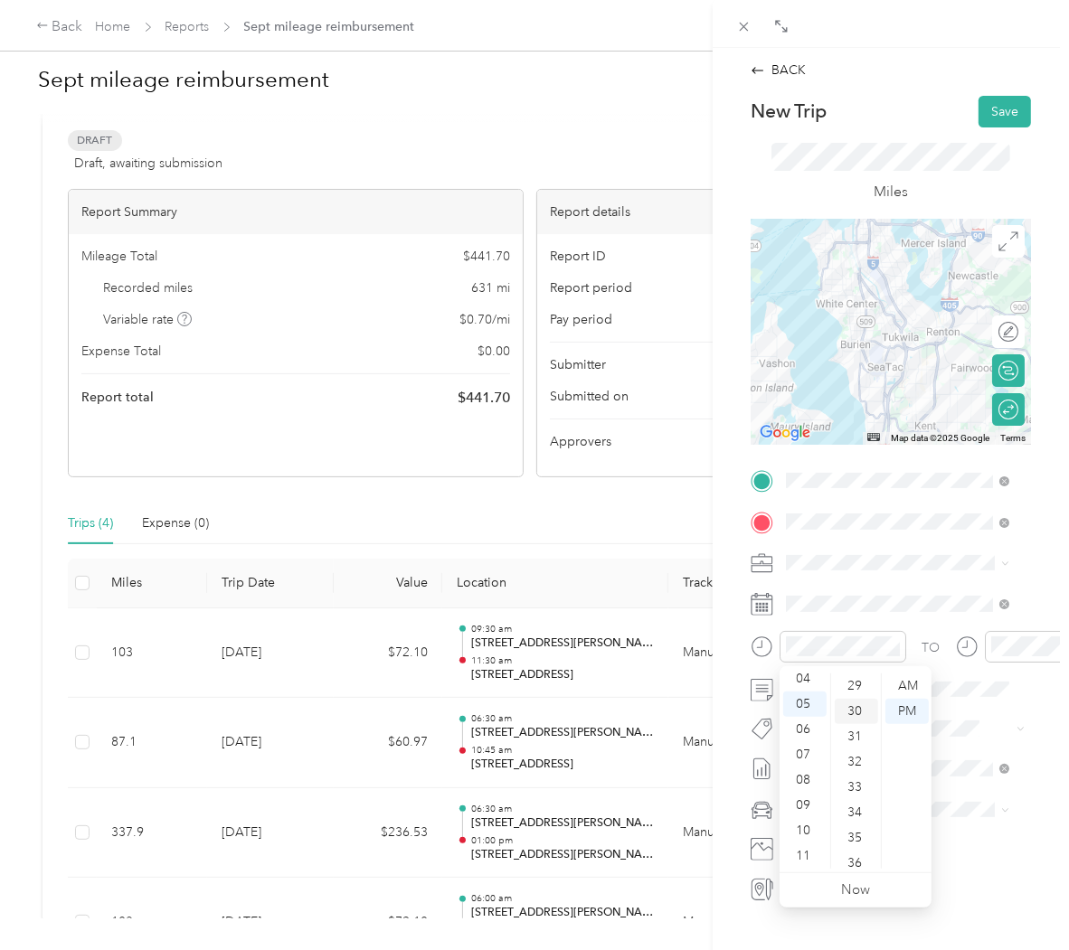
click at [854, 712] on div "30" at bounding box center [856, 711] width 43 height 25
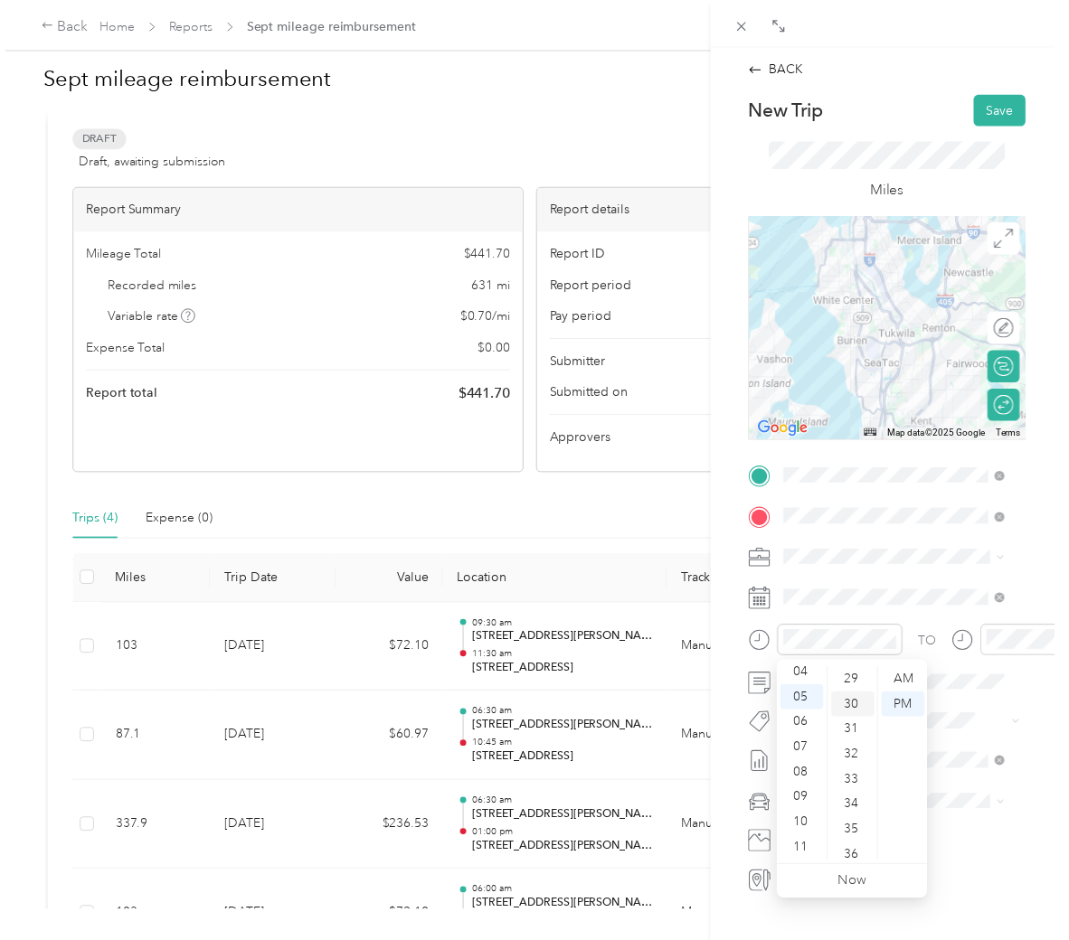
scroll to position [760, 0]
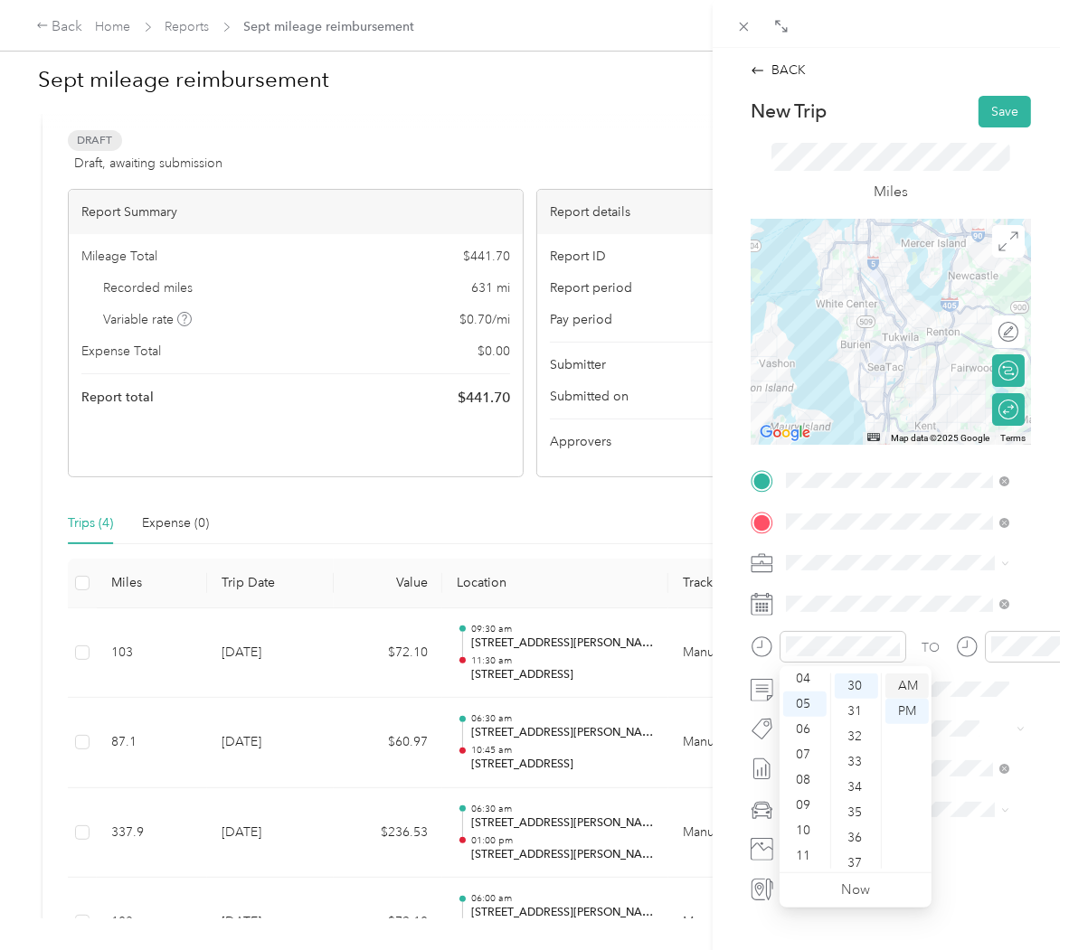
click at [908, 685] on div "AM" at bounding box center [906, 686] width 43 height 25
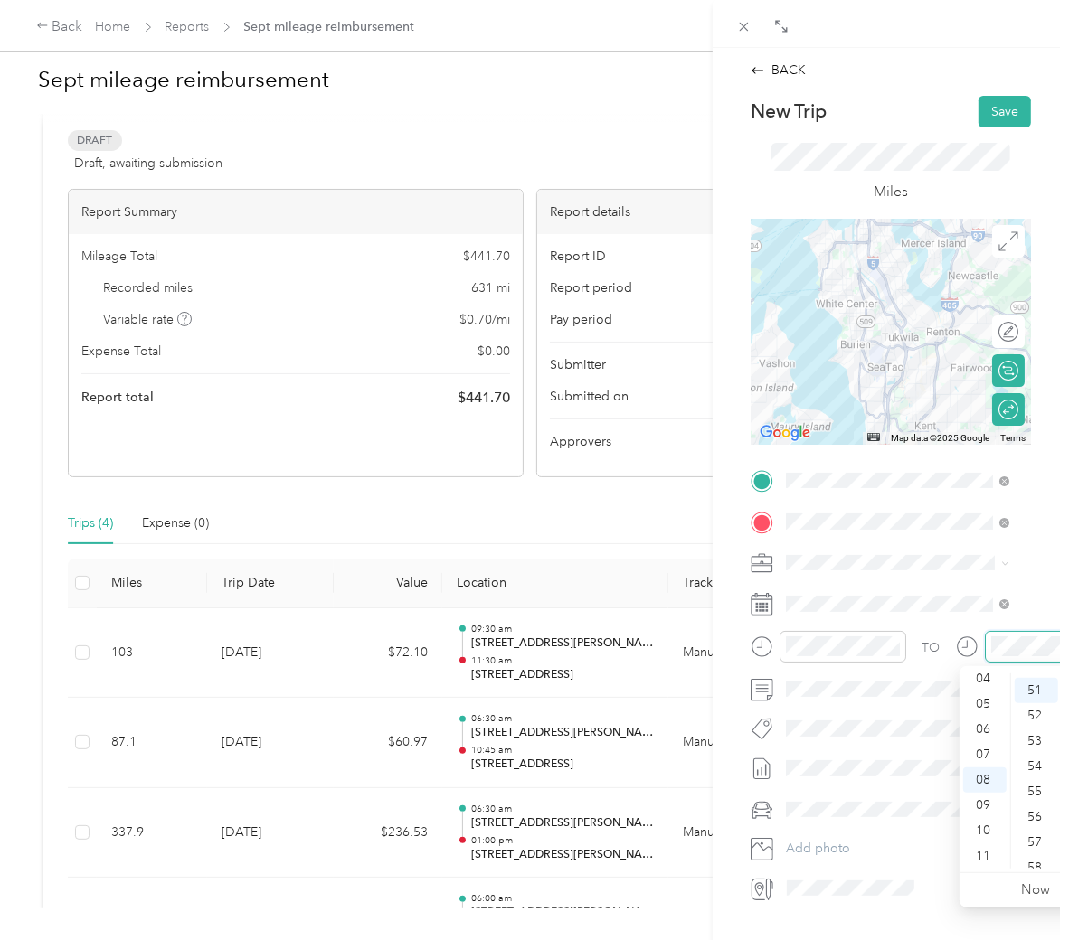
scroll to position [1289, 0]
click at [982, 755] on div "07" at bounding box center [984, 754] width 43 height 25
click at [984, 755] on div "07" at bounding box center [984, 754] width 43 height 25
click at [1031, 700] on div "30" at bounding box center [1036, 706] width 43 height 25
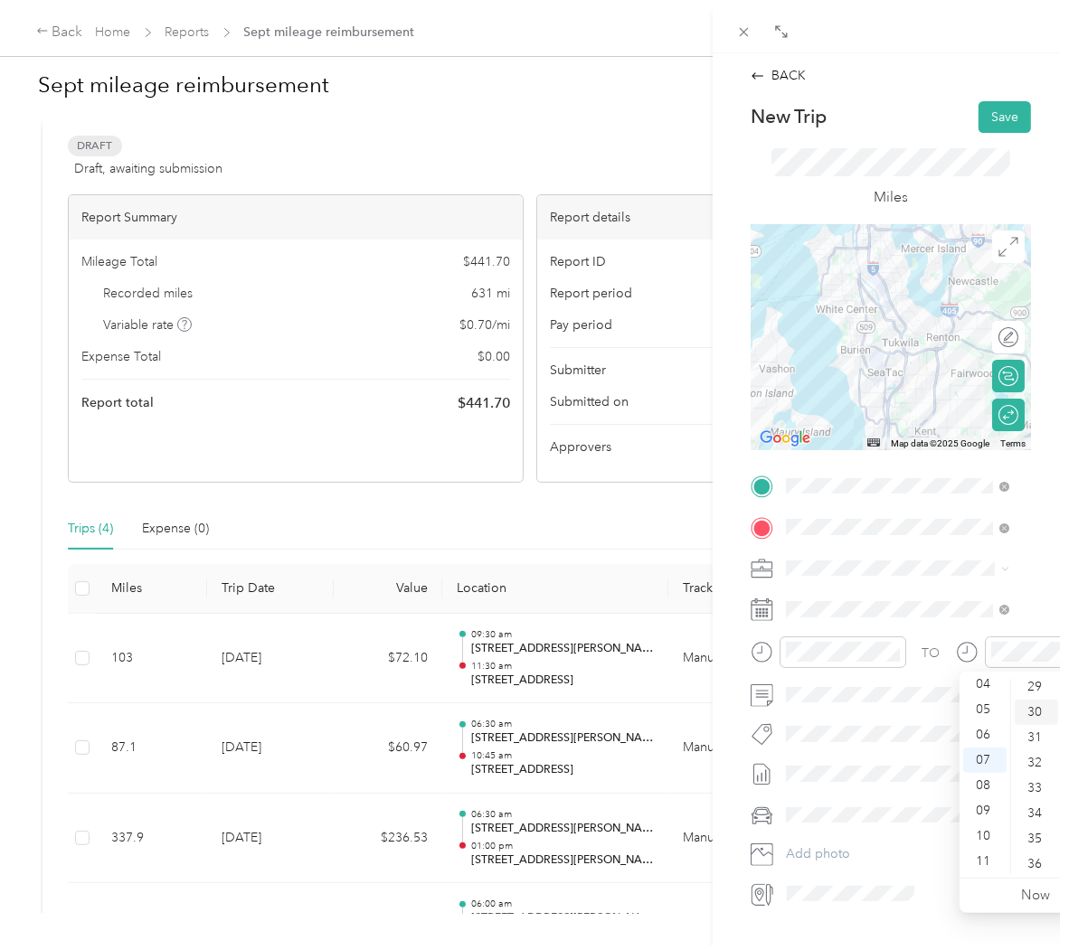
scroll to position [760, 0]
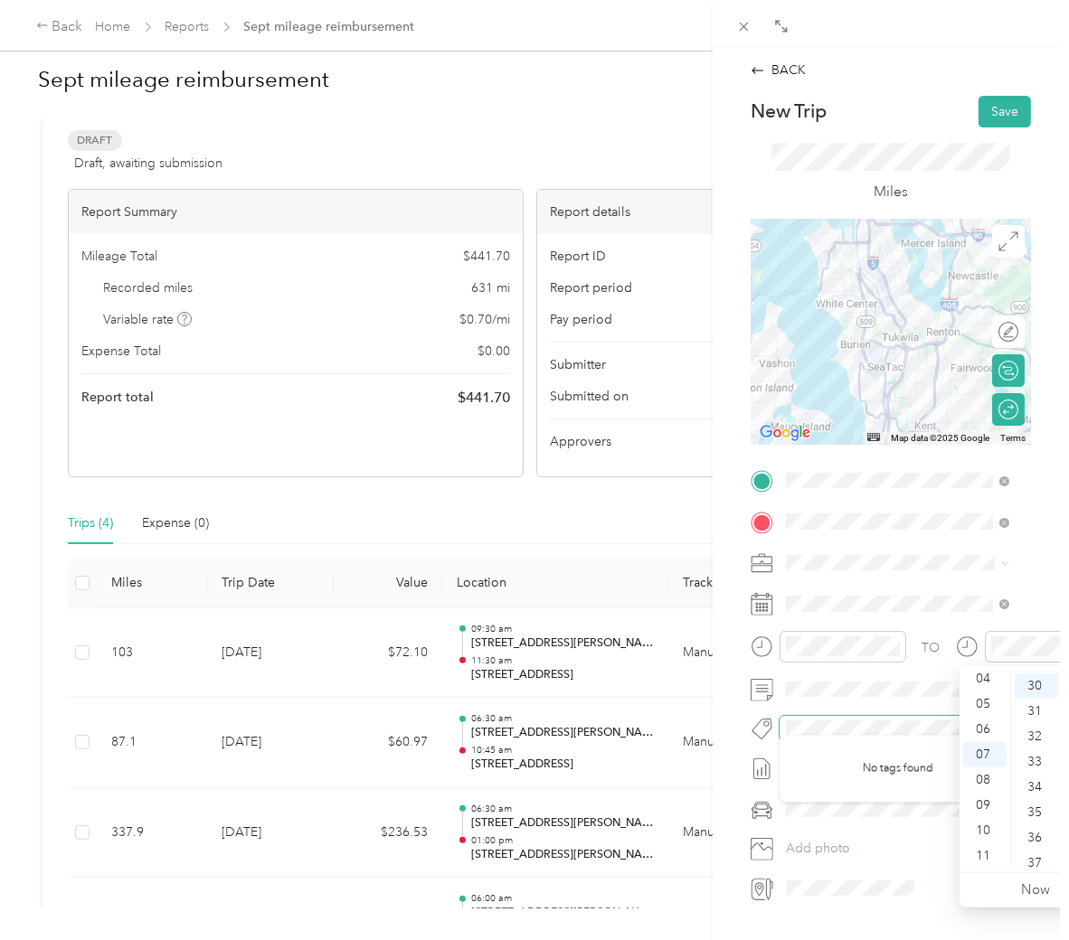
click at [854, 738] on span at bounding box center [890, 728] width 222 height 19
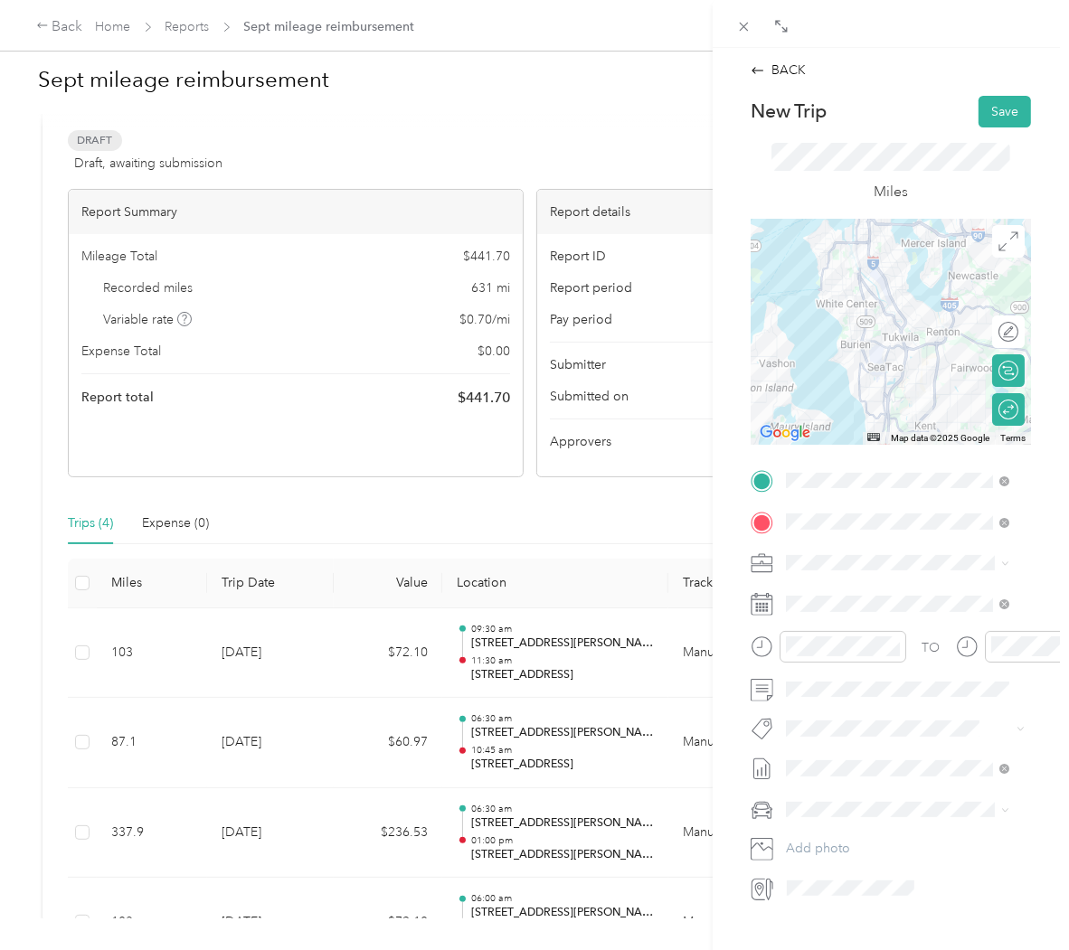
click at [886, 763] on ol "Client Entertainment Event Existing Client Visit Project Management Prospecting…" at bounding box center [897, 706] width 236 height 253
click at [982, 113] on button "Save" at bounding box center [1004, 112] width 52 height 32
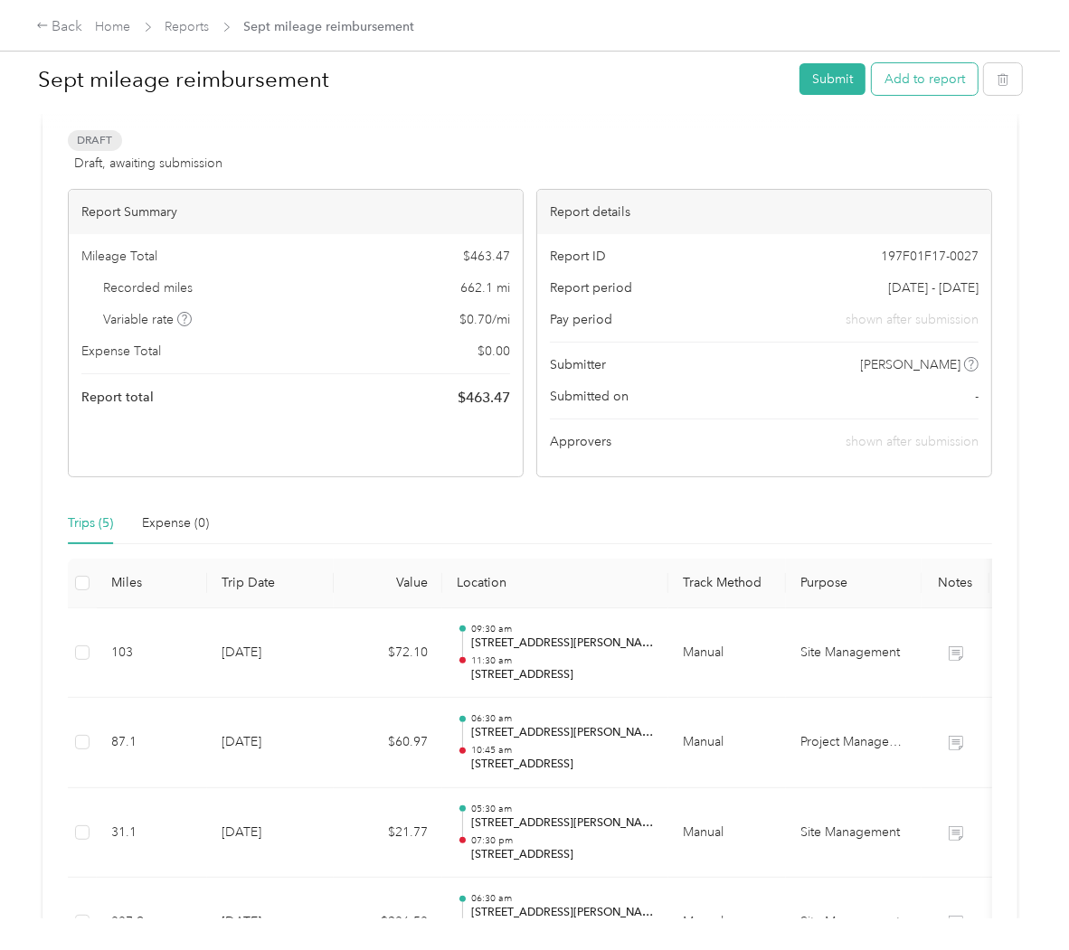
click at [908, 70] on button "Add to report" at bounding box center [925, 79] width 106 height 32
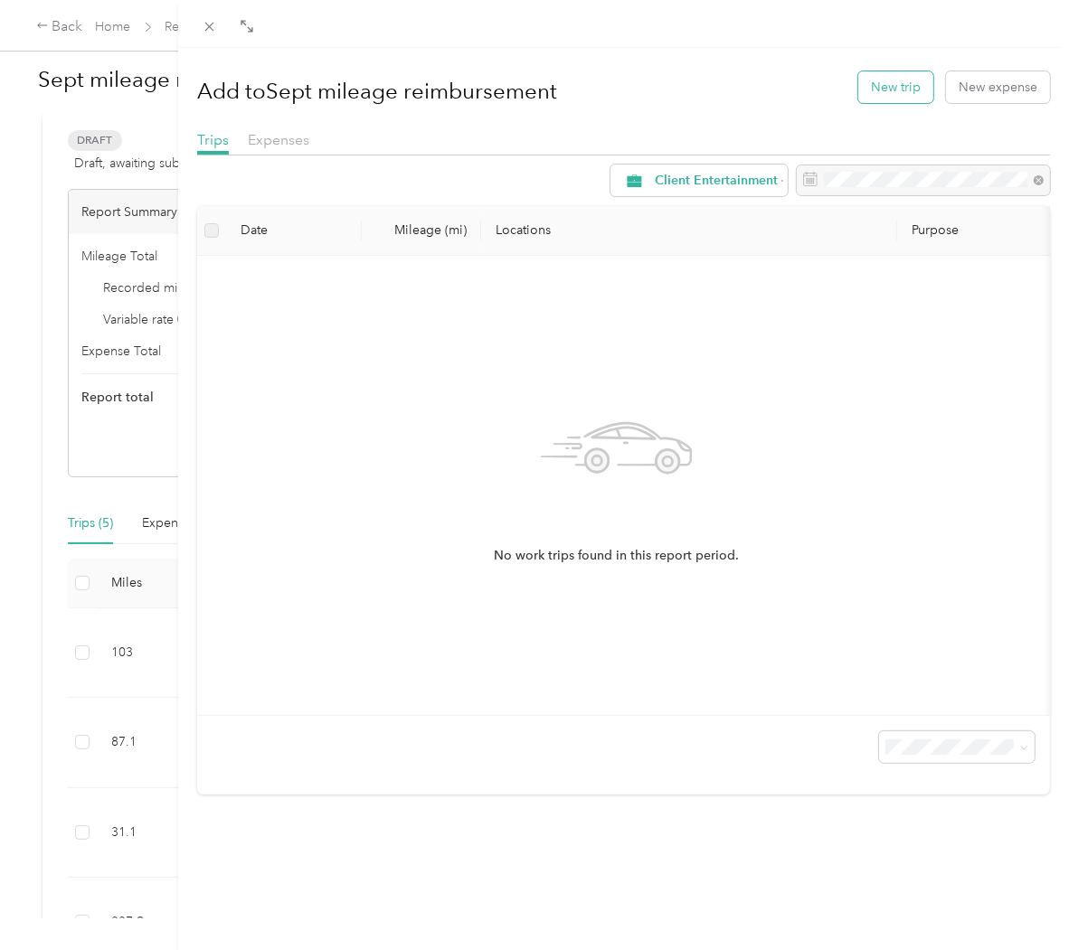
click at [895, 77] on button "New trip" at bounding box center [895, 87] width 75 height 32
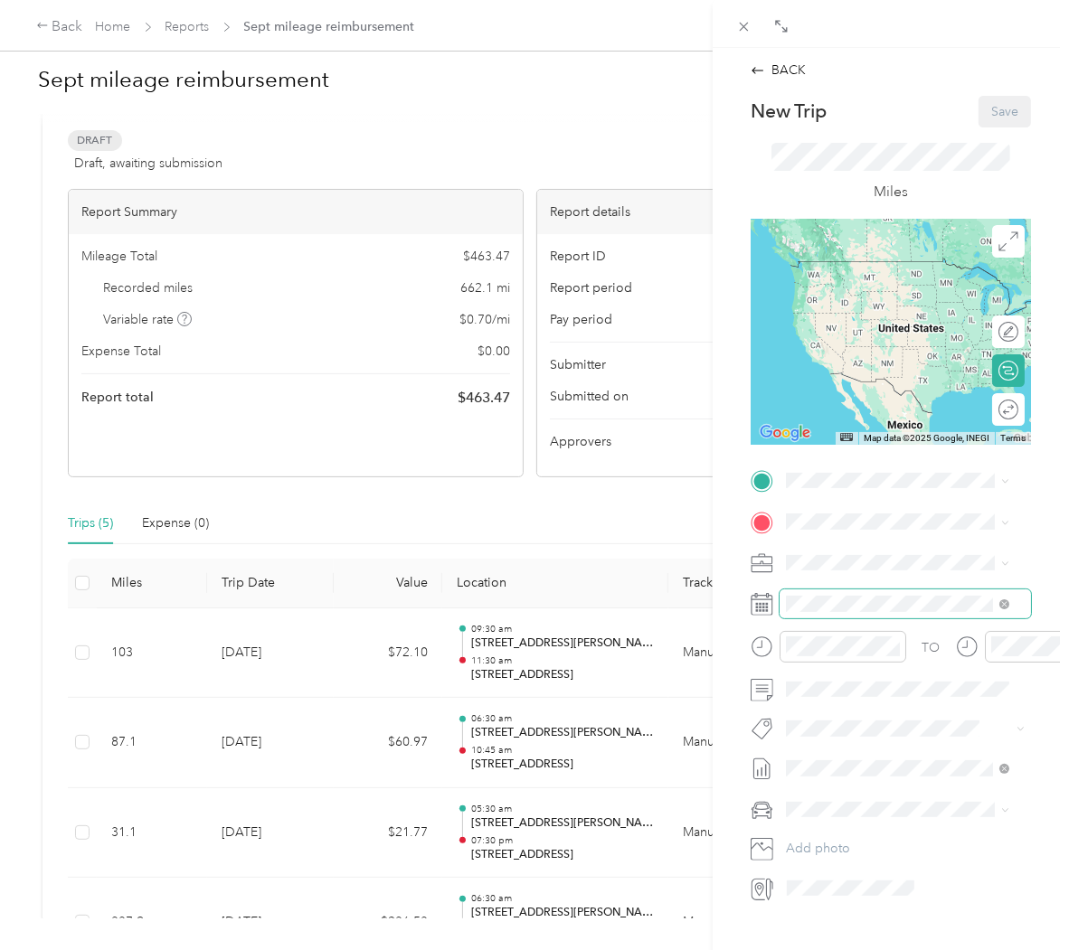
click at [856, 592] on span at bounding box center [904, 604] width 251 height 28
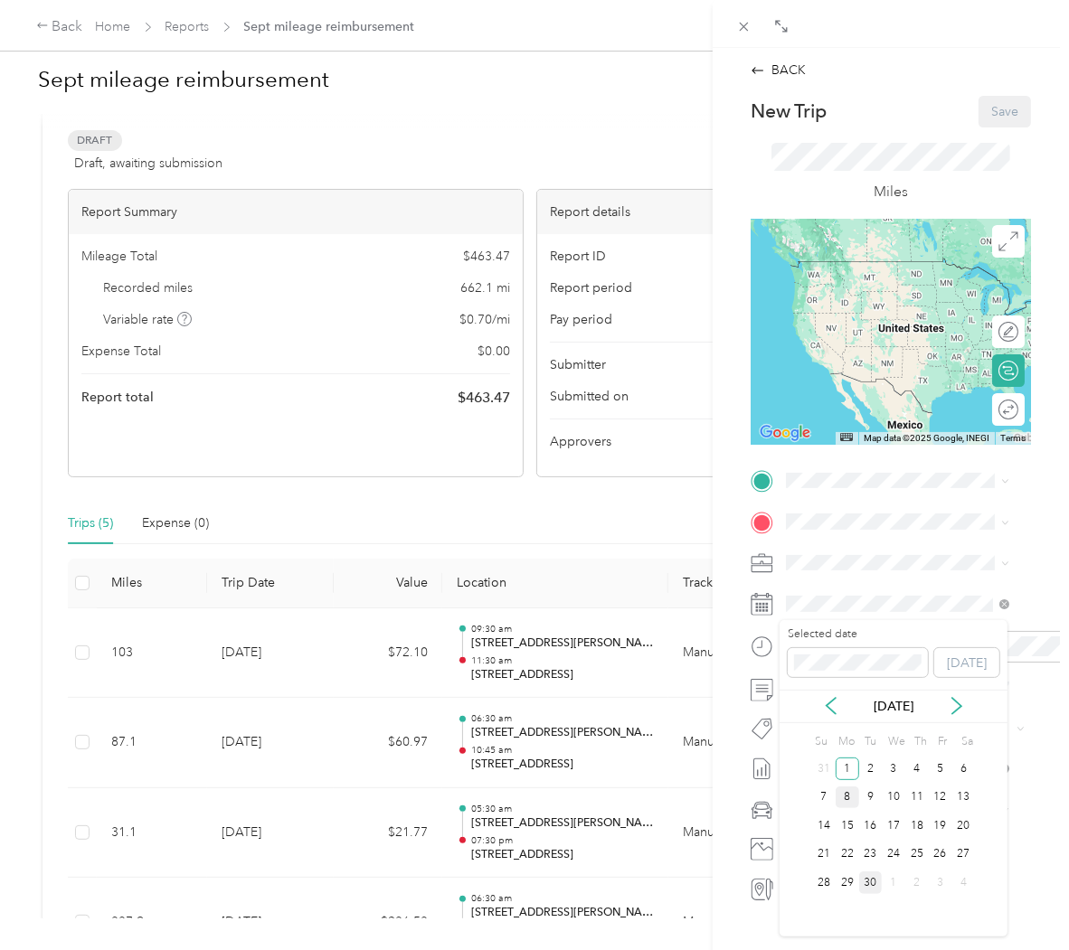
click at [848, 801] on div "8" at bounding box center [847, 798] width 24 height 23
click at [886, 745] on span "Site Management" at bounding box center [841, 751] width 99 height 15
click at [887, 550] on span "[STREET_ADDRESS][PERSON_NAME][US_STATE]" at bounding box center [912, 553] width 184 height 32
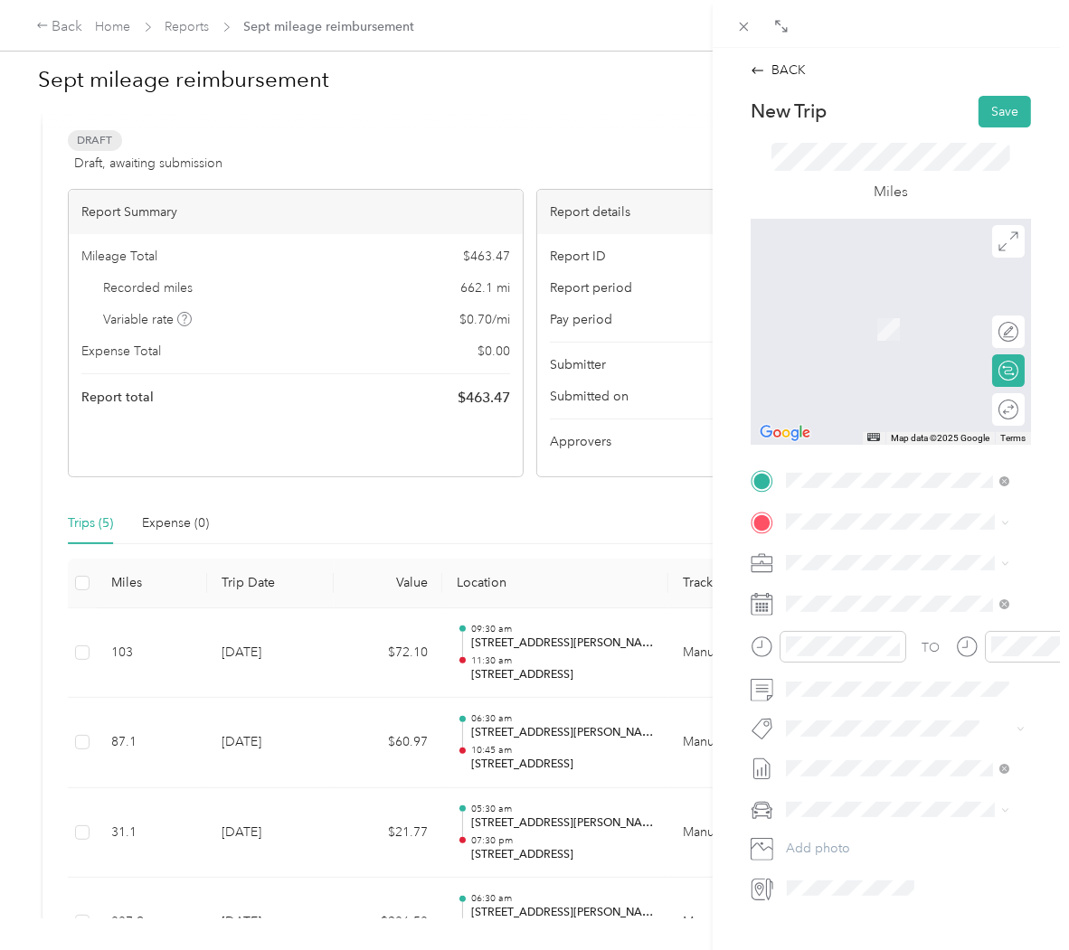
click at [914, 585] on span "[STREET_ADDRESS][US_STATE]" at bounding box center [910, 577] width 181 height 16
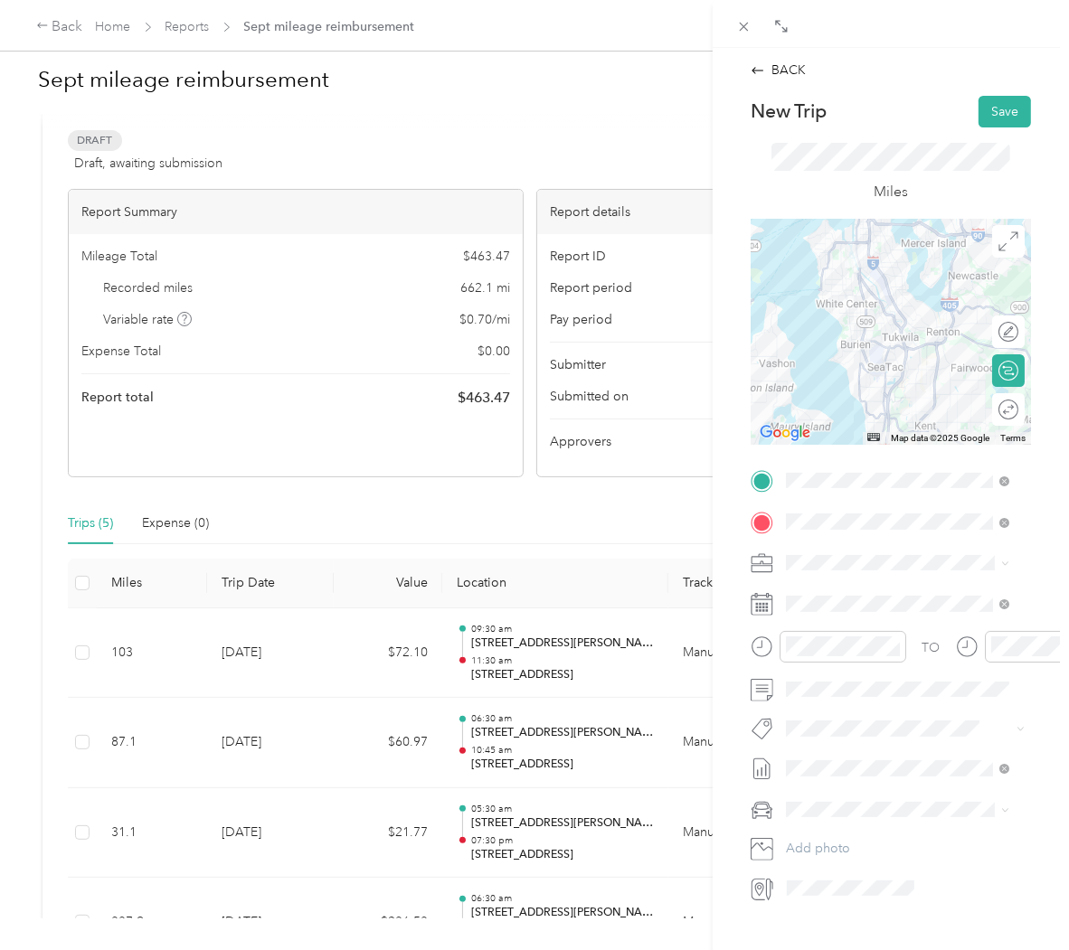
click at [962, 377] on div at bounding box center [891, 332] width 280 height 226
click at [1000, 417] on div "Round trip" at bounding box center [948, 409] width 139 height 19
click at [993, 411] on div at bounding box center [999, 409] width 38 height 19
click at [899, 749] on div "Site Management" at bounding box center [887, 752] width 191 height 19
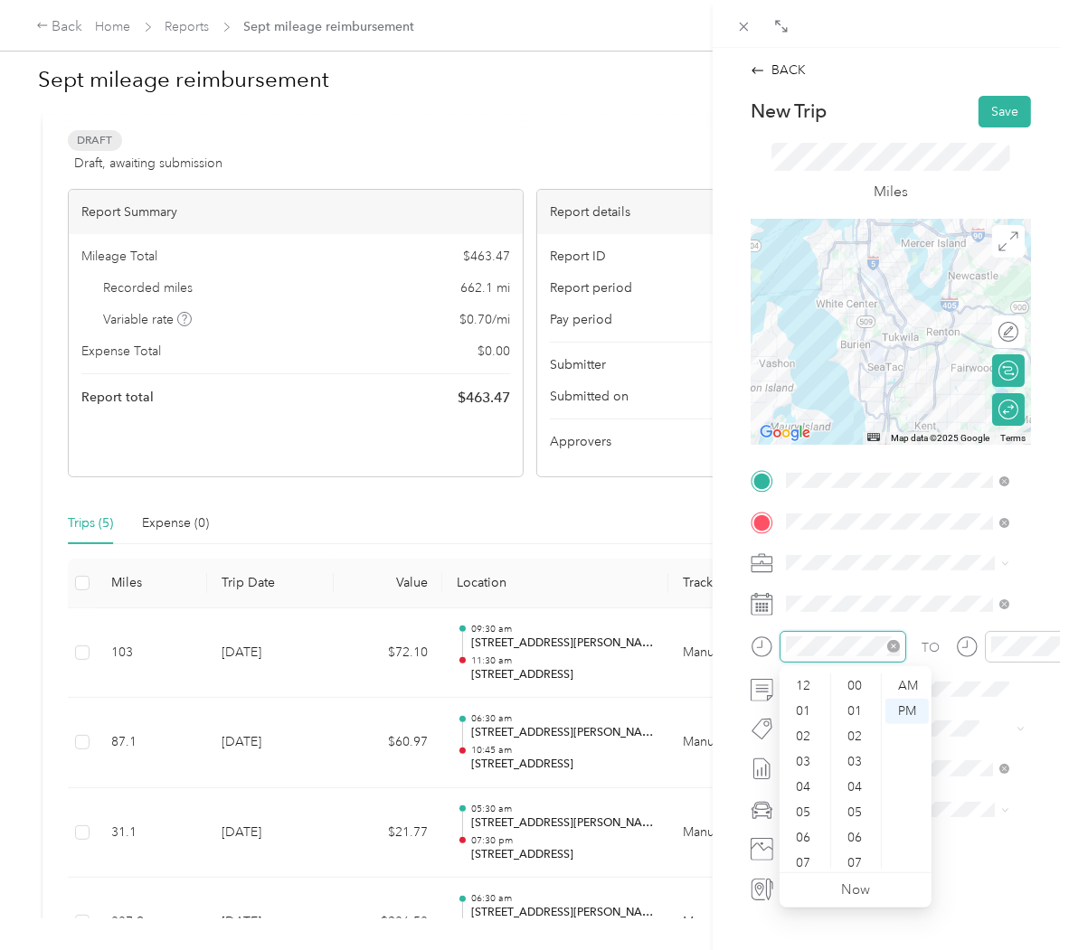
scroll to position [109, 0]
click at [789, 732] on div "06" at bounding box center [804, 729] width 43 height 25
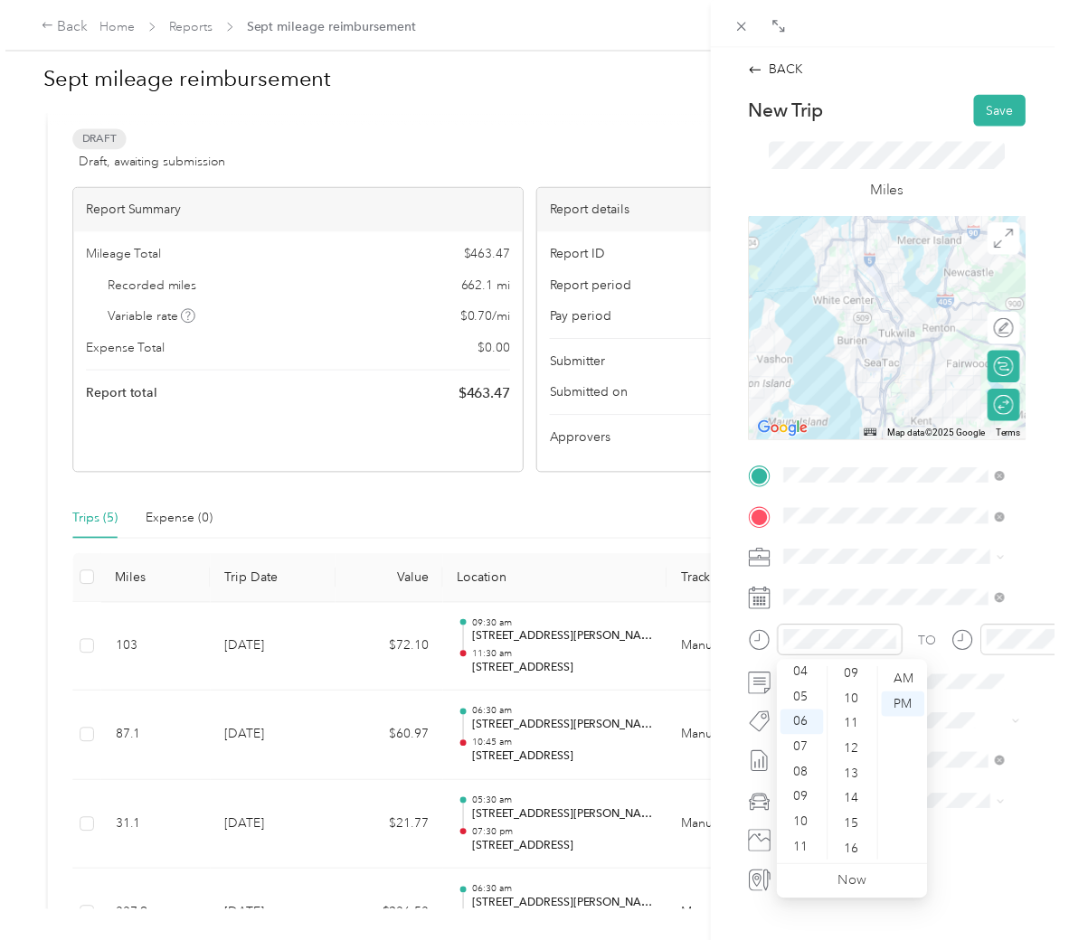
scroll to position [0, 0]
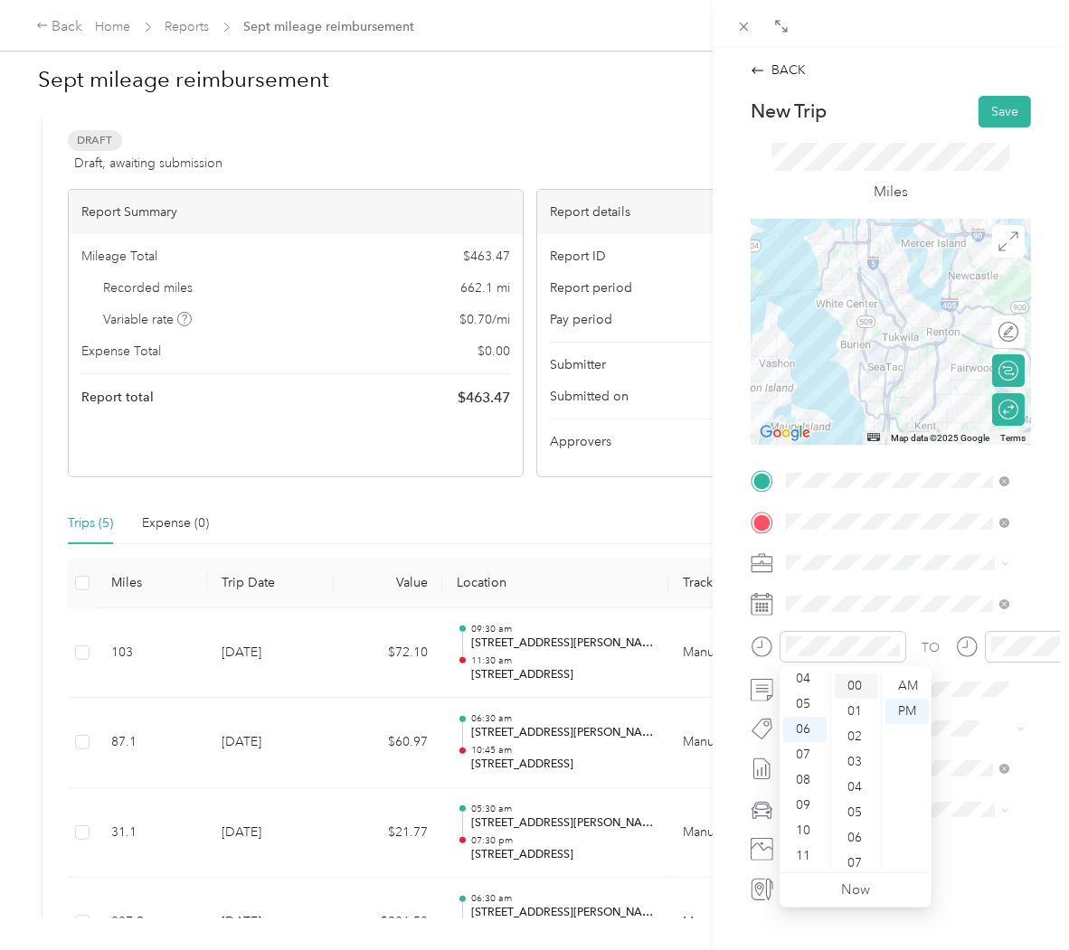
click at [861, 688] on div "00" at bounding box center [856, 686] width 43 height 25
click at [918, 680] on div "AM" at bounding box center [906, 686] width 43 height 25
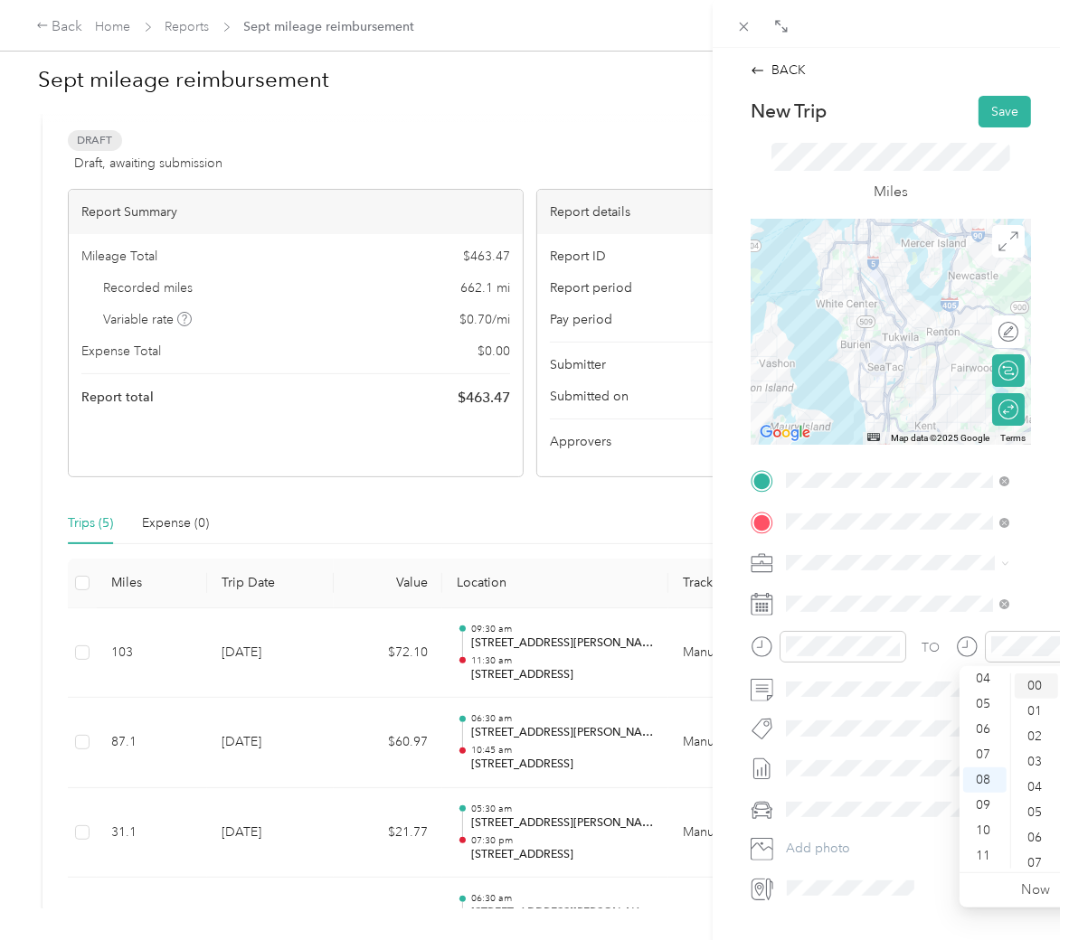
click at [1038, 684] on div "00" at bounding box center [1036, 686] width 43 height 25
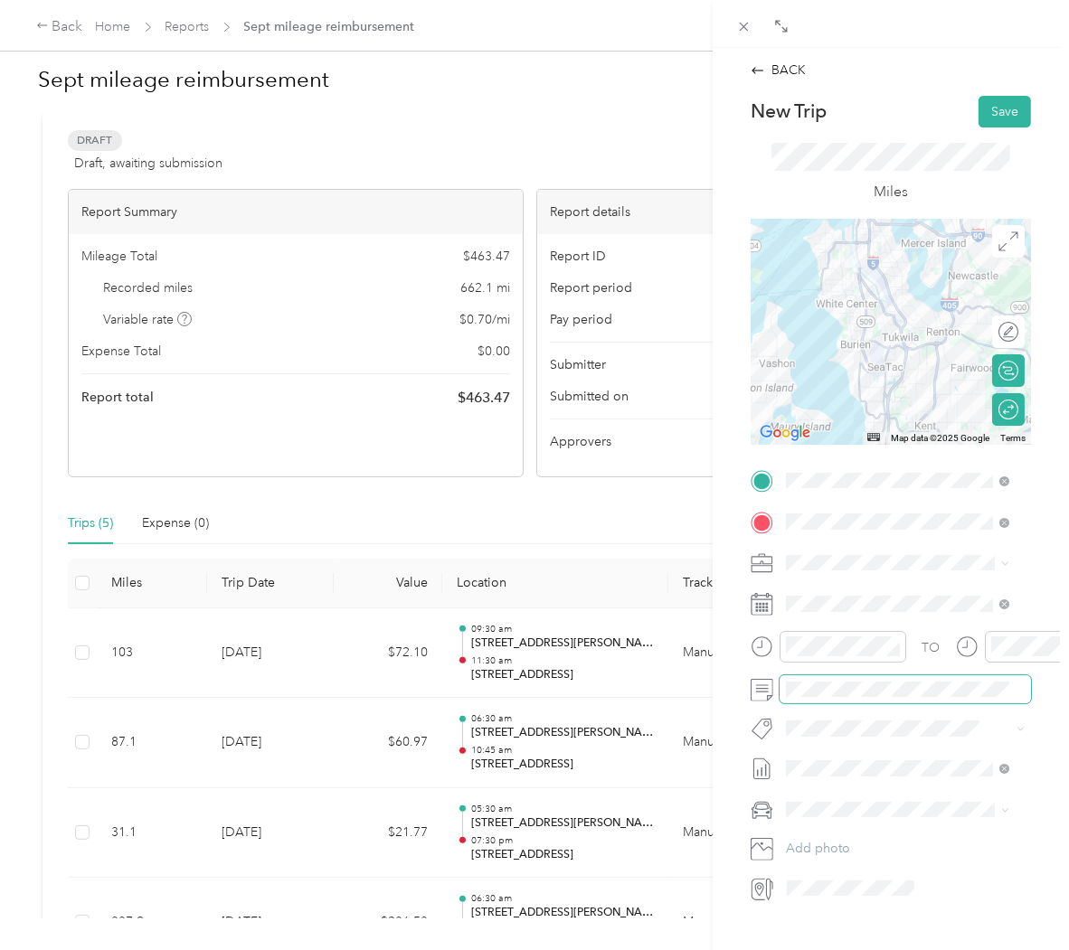
click at [873, 683] on span at bounding box center [904, 689] width 251 height 28
click at [999, 106] on button "Save" at bounding box center [1004, 112] width 52 height 32
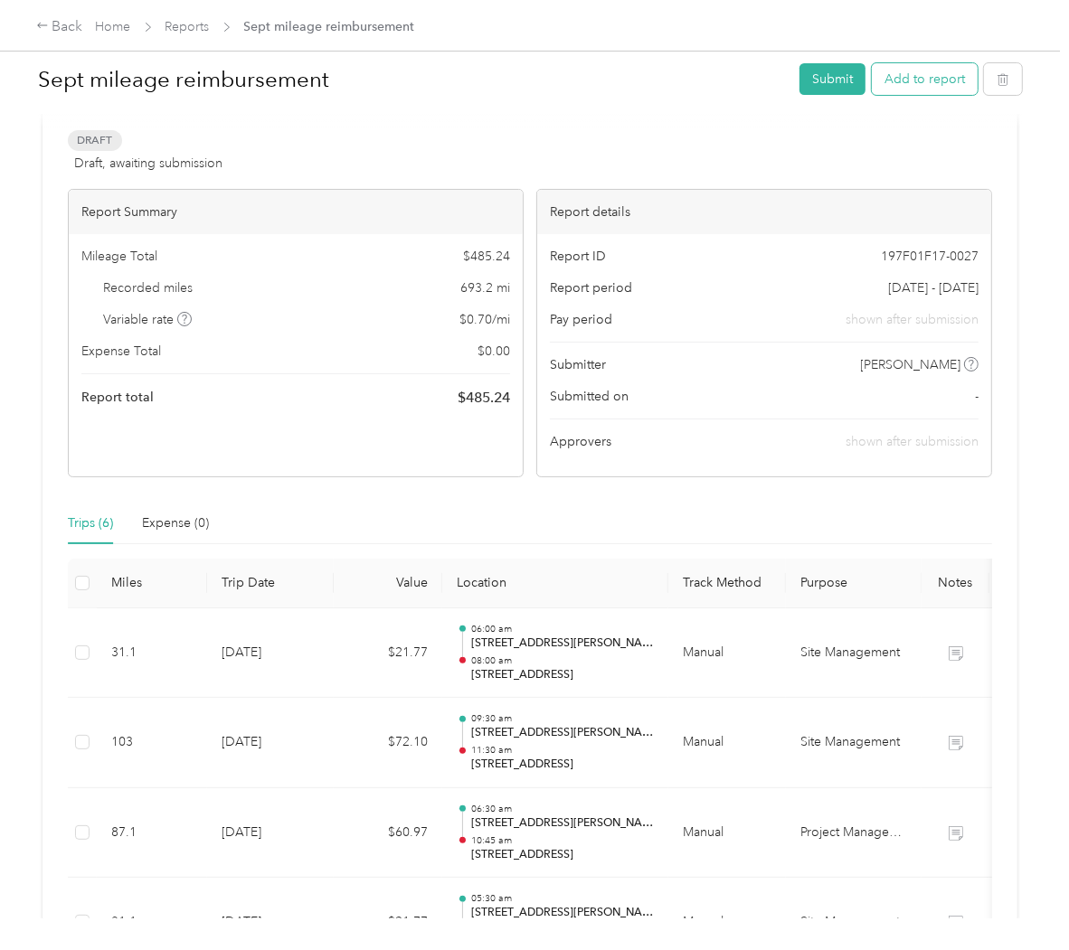
click at [897, 85] on button "Add to report" at bounding box center [925, 79] width 106 height 32
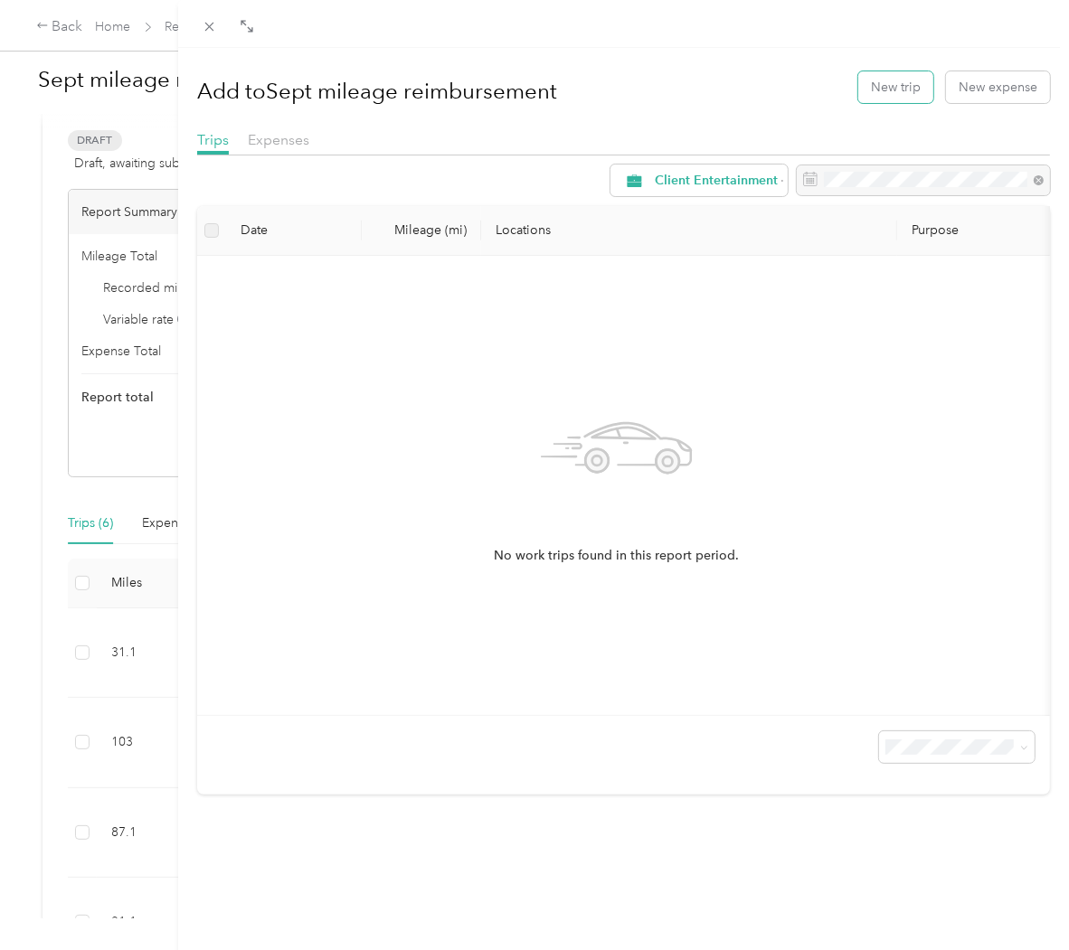
click at [897, 85] on button "New trip" at bounding box center [895, 87] width 75 height 32
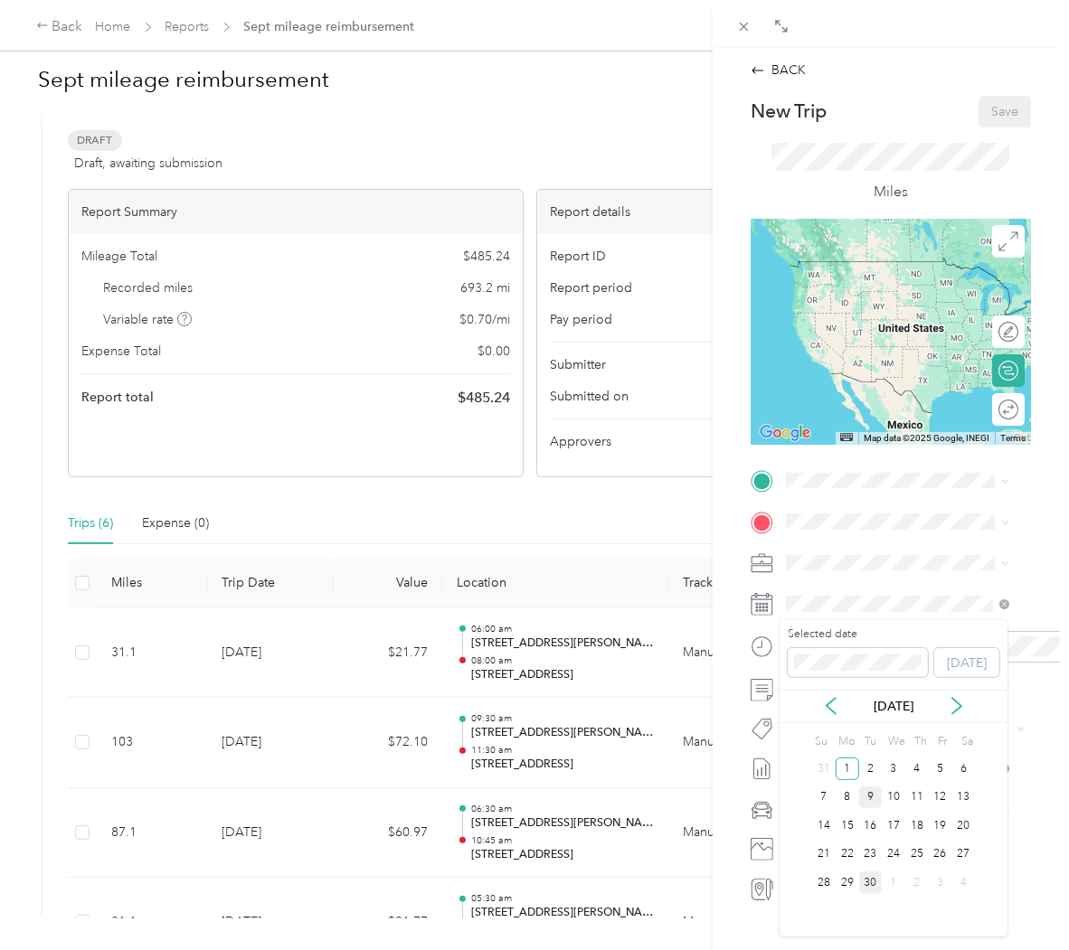
click at [870, 792] on div "9" at bounding box center [871, 798] width 24 height 23
click at [861, 554] on span "[STREET_ADDRESS][PERSON_NAME][US_STATE]" at bounding box center [912, 544] width 184 height 32
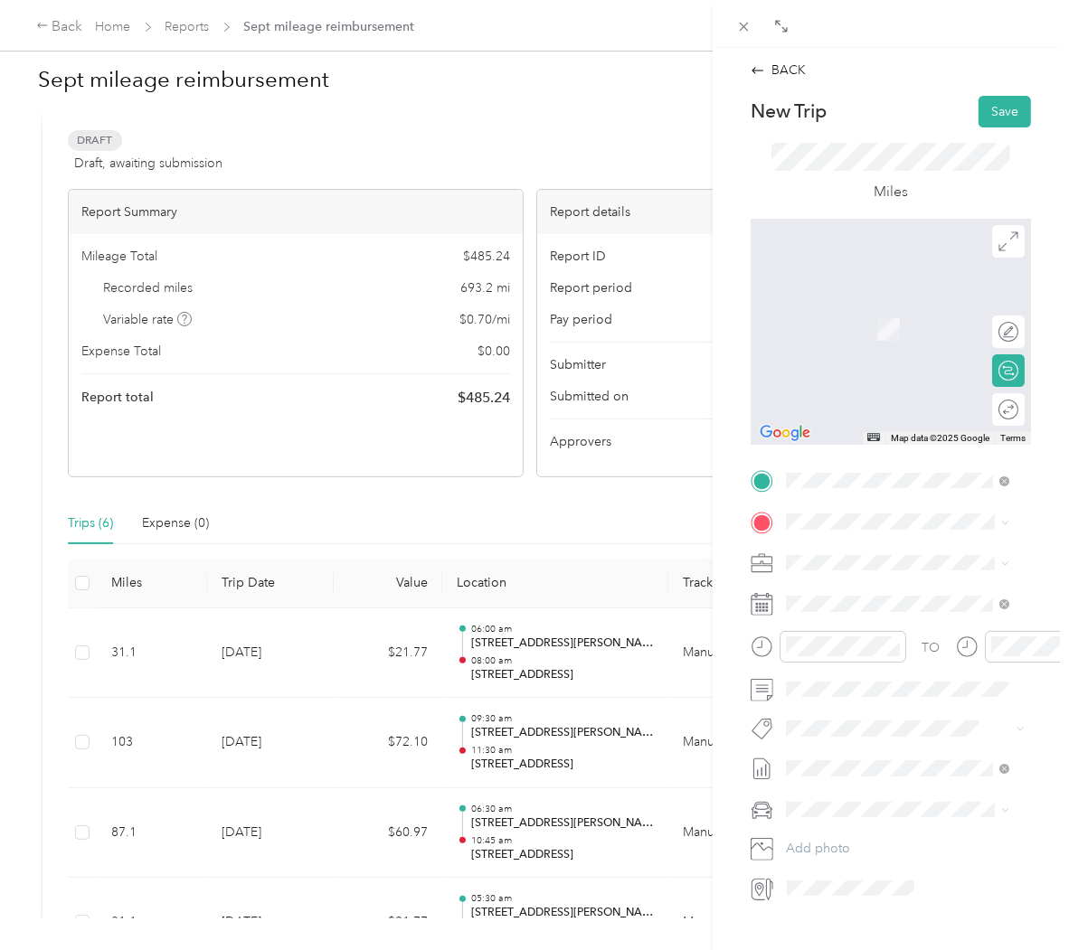
click at [854, 591] on span "[STREET_ADDRESS][PERSON_NAME][US_STATE]" at bounding box center [912, 586] width 184 height 32
click at [878, 590] on span "[STREET_ADDRESS][PERSON_NAME][PERSON_NAME][US_STATE]" at bounding box center [912, 604] width 184 height 48
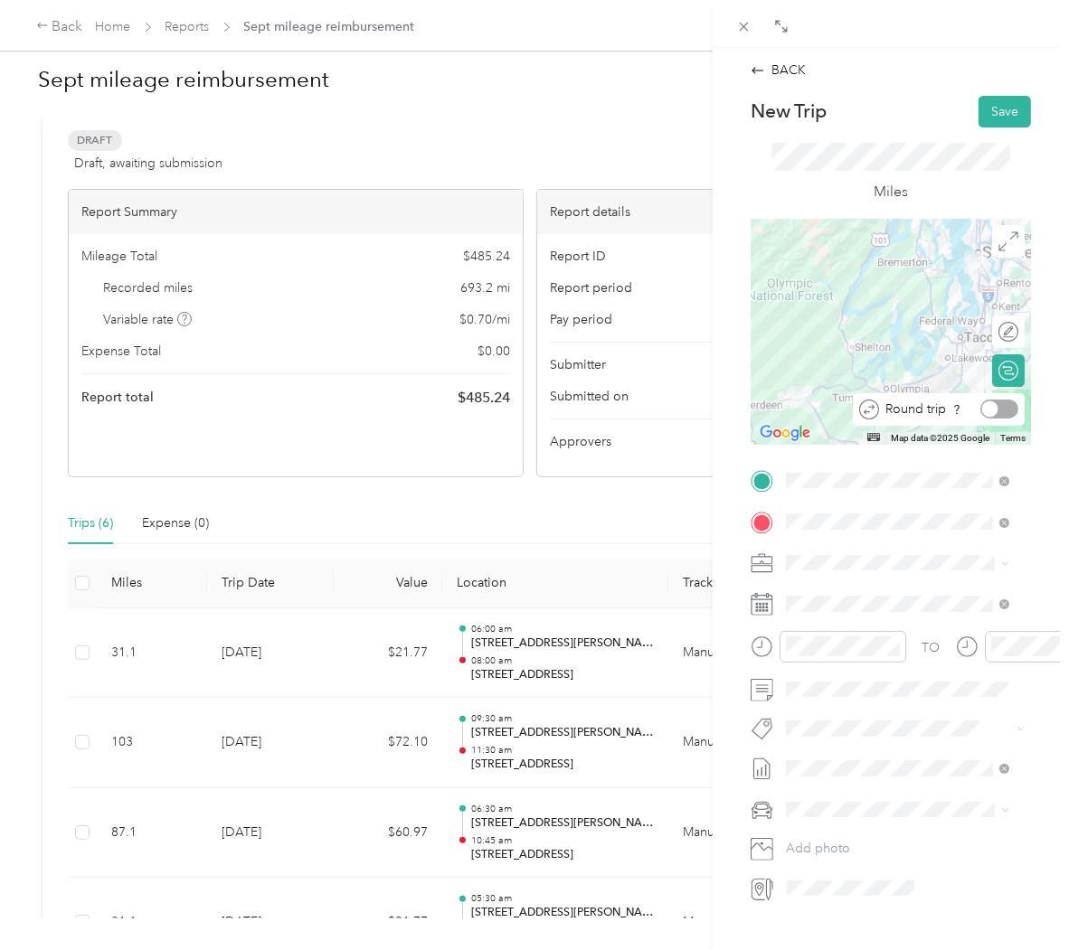
click at [996, 409] on div at bounding box center [999, 409] width 38 height 19
click at [869, 749] on span "Site Management" at bounding box center [841, 753] width 99 height 15
click at [993, 116] on button "Save" at bounding box center [1004, 112] width 52 height 32
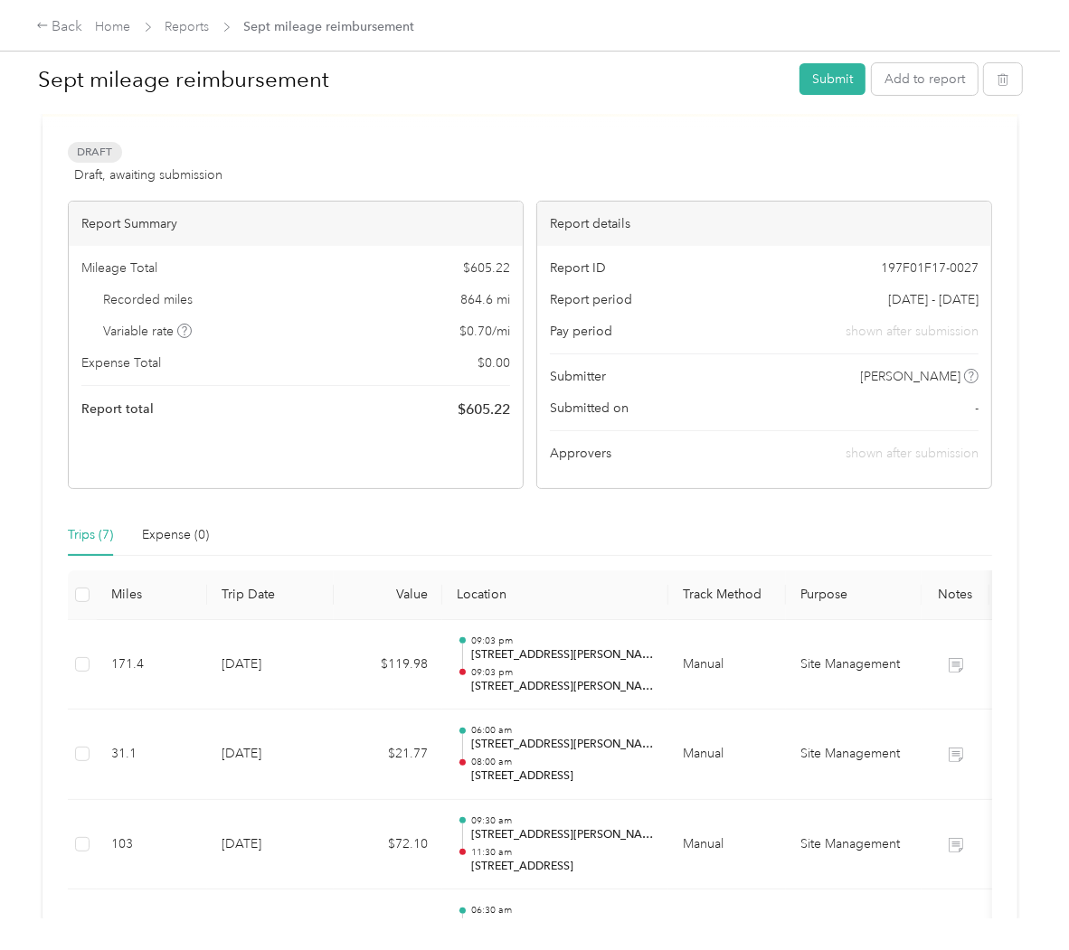
scroll to position [65, 0]
click at [891, 83] on button "Add to report" at bounding box center [925, 79] width 106 height 32
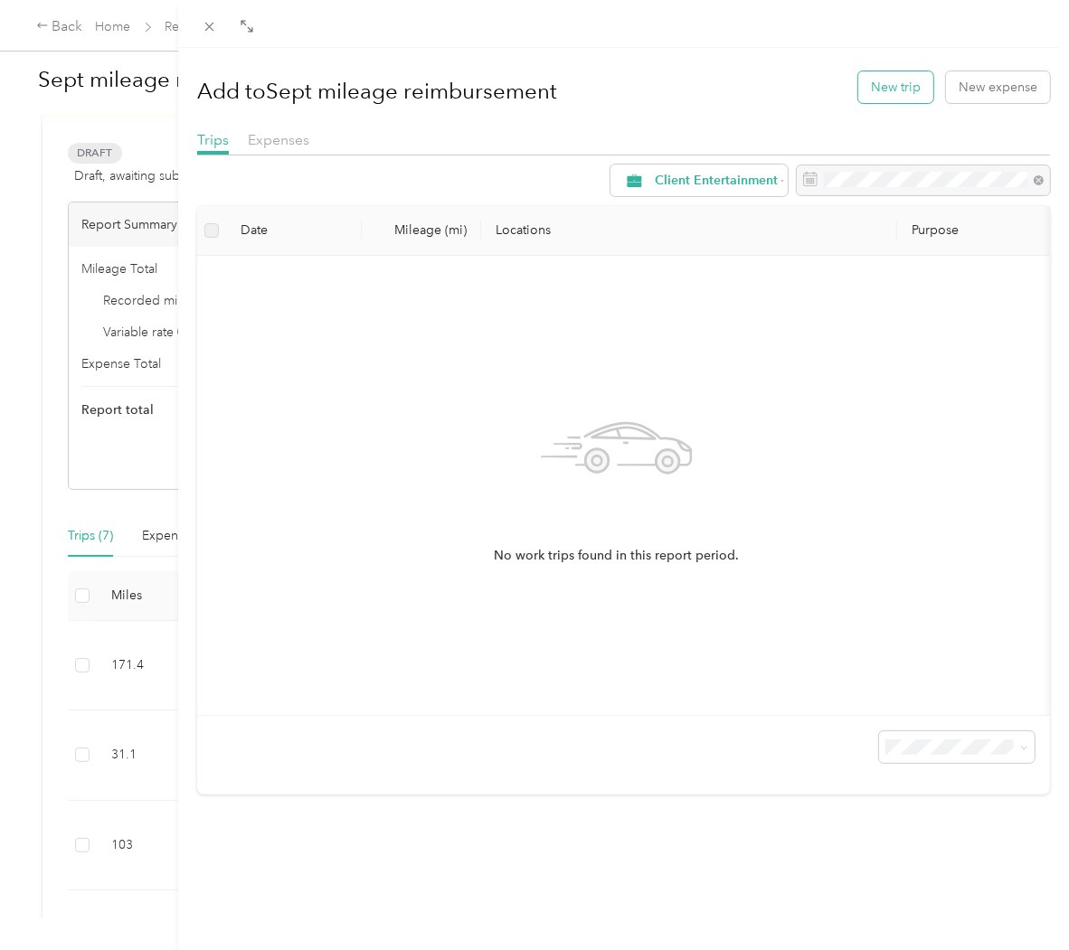
click at [890, 94] on button "New trip" at bounding box center [895, 87] width 75 height 32
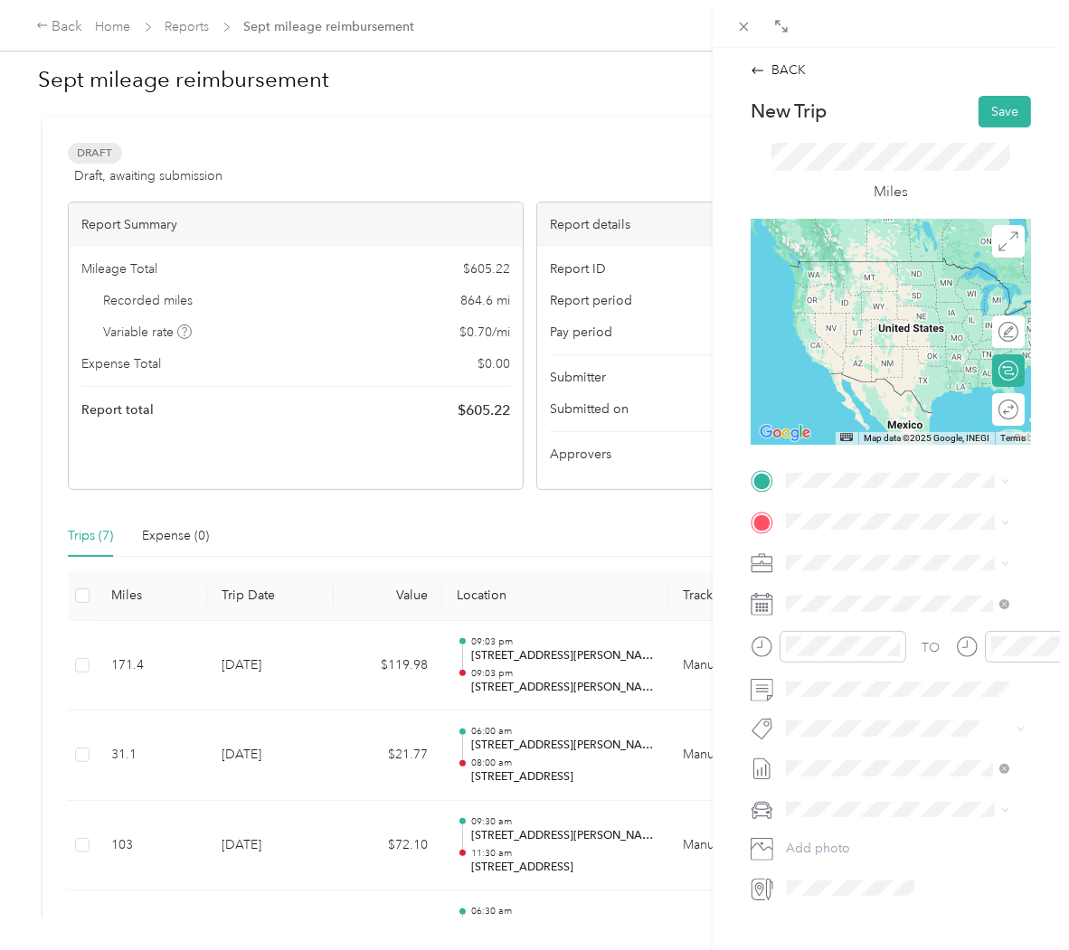
click at [930, 558] on span "[STREET_ADDRESS][PERSON_NAME][US_STATE]" at bounding box center [912, 546] width 184 height 32
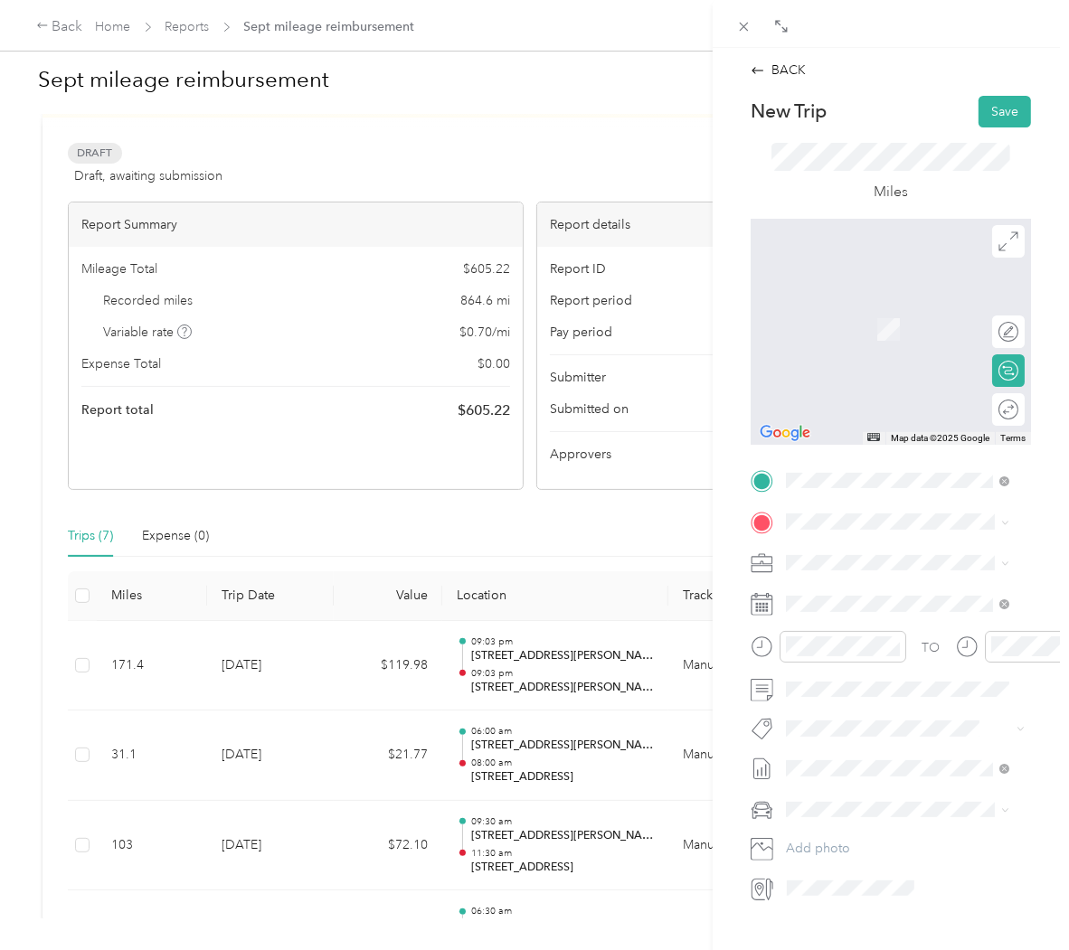
click at [915, 591] on span "[STREET_ADDRESS][PERSON_NAME][US_STATE]" at bounding box center [912, 592] width 184 height 32
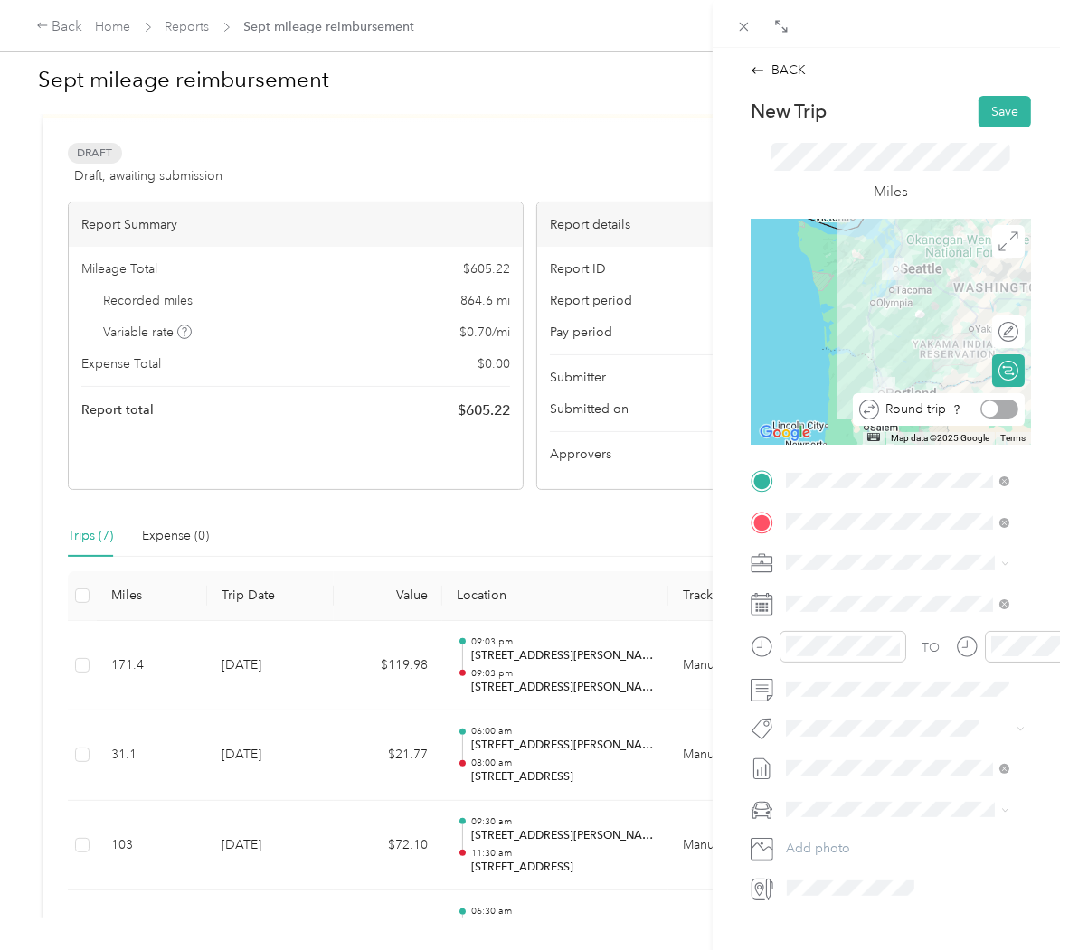
click at [982, 411] on div at bounding box center [990, 409] width 16 height 16
click at [906, 748] on div "Site Management" at bounding box center [897, 748] width 211 height 19
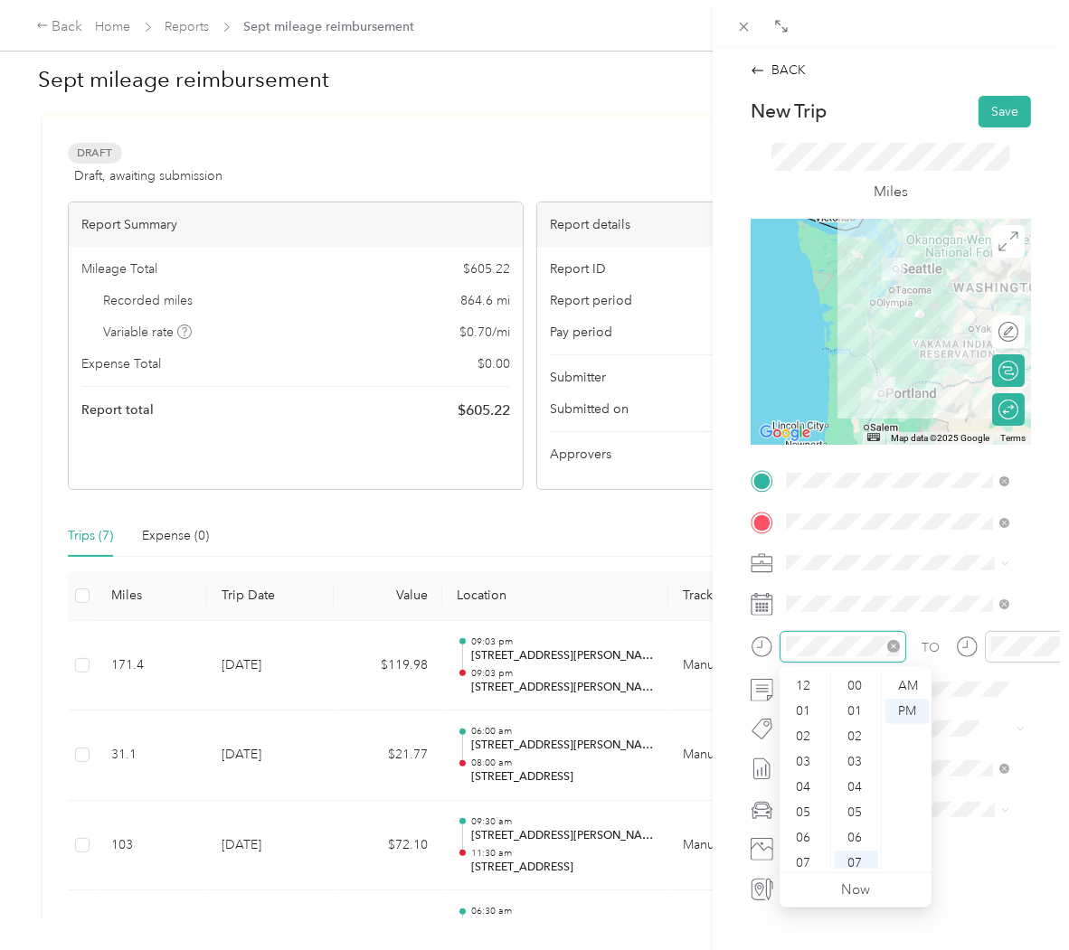
scroll to position [109, 0]
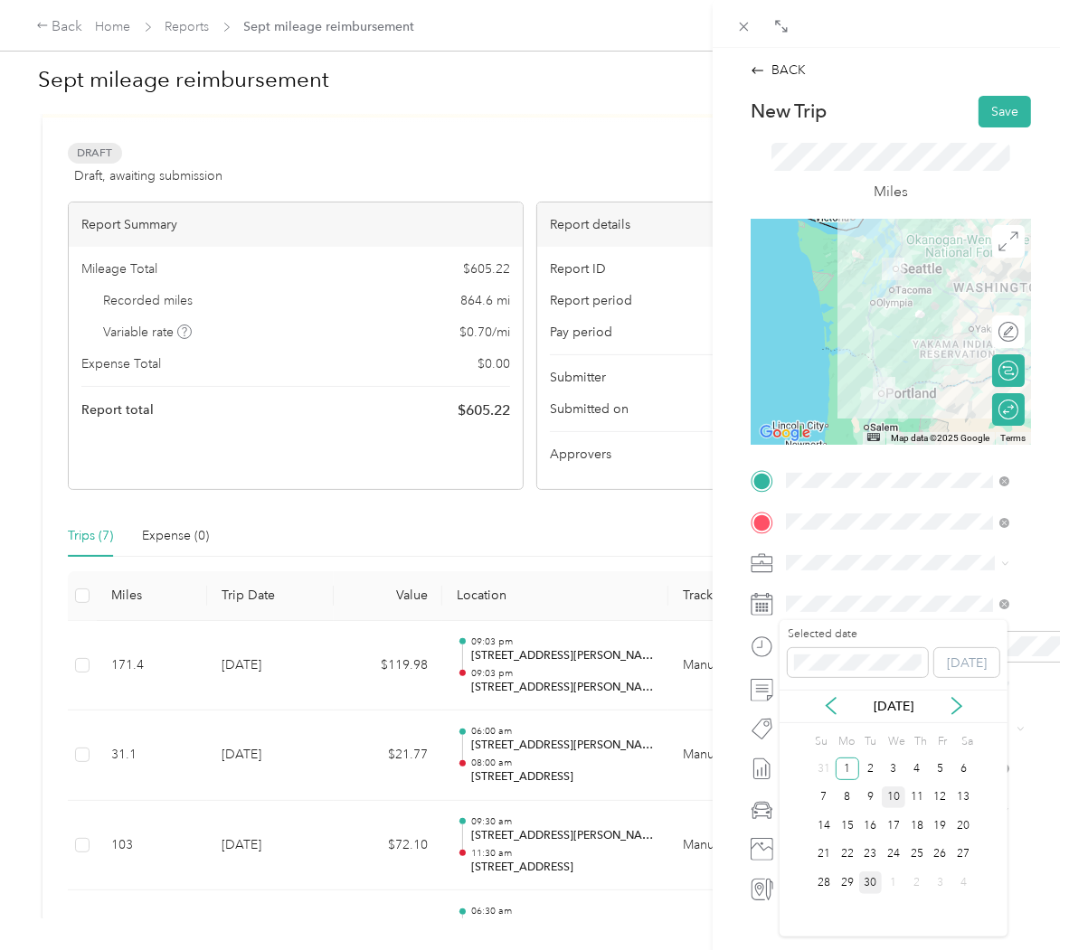
click at [899, 799] on div "10" at bounding box center [894, 798] width 24 height 23
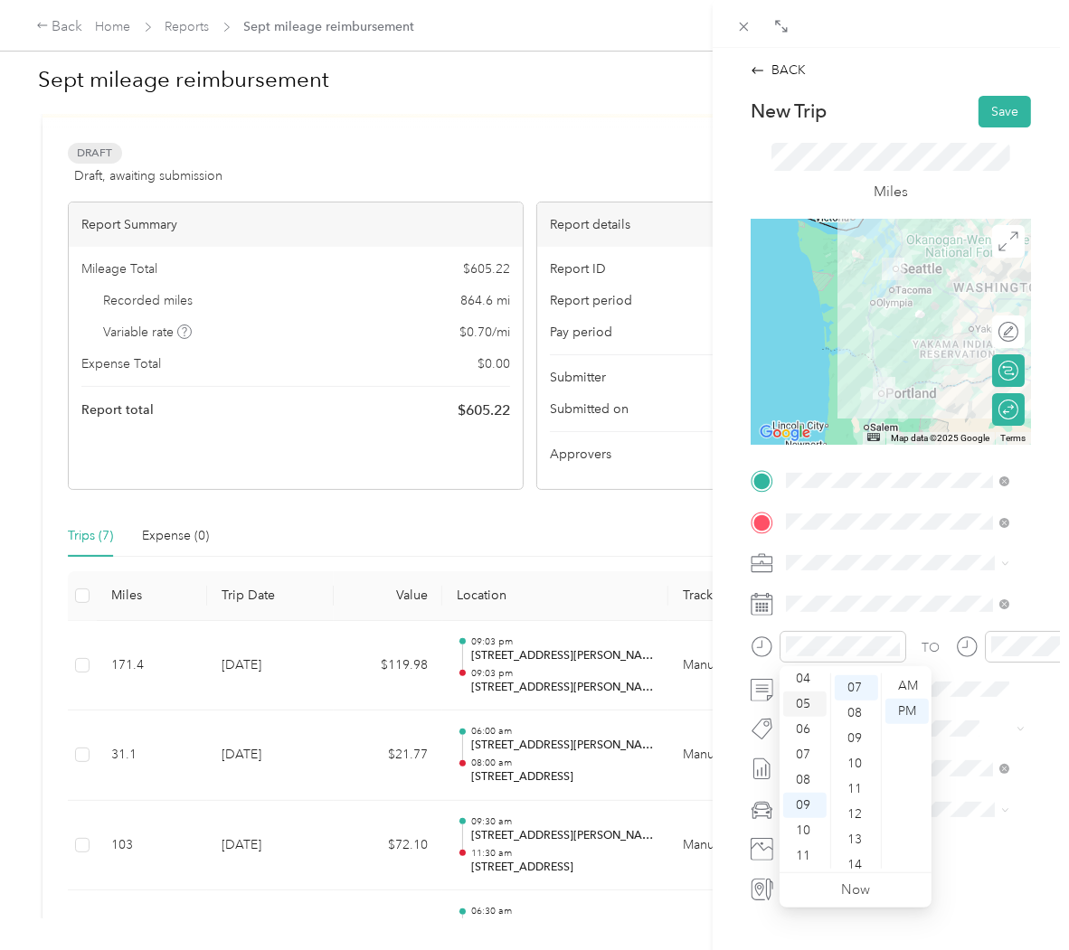
click at [818, 700] on div "05" at bounding box center [804, 704] width 43 height 25
click at [854, 683] on div "00" at bounding box center [856, 685] width 43 height 25
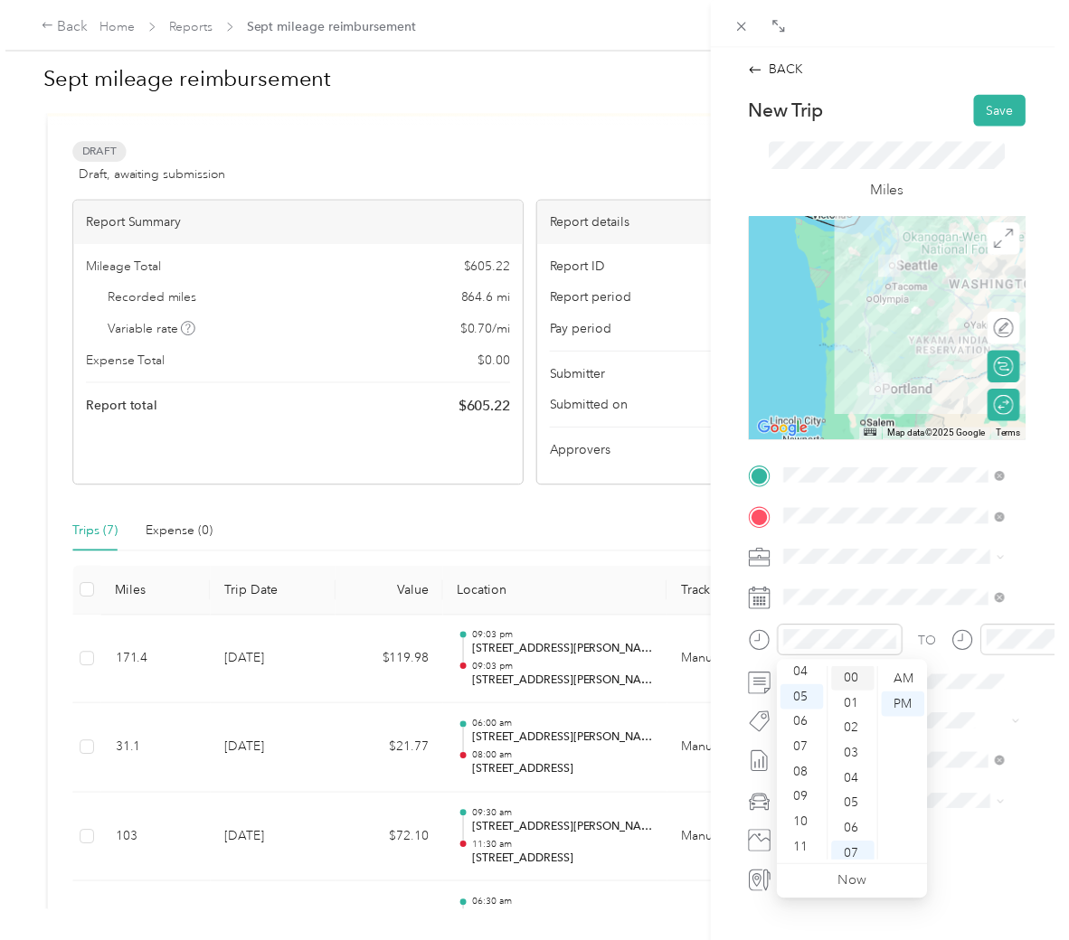
scroll to position [0, 0]
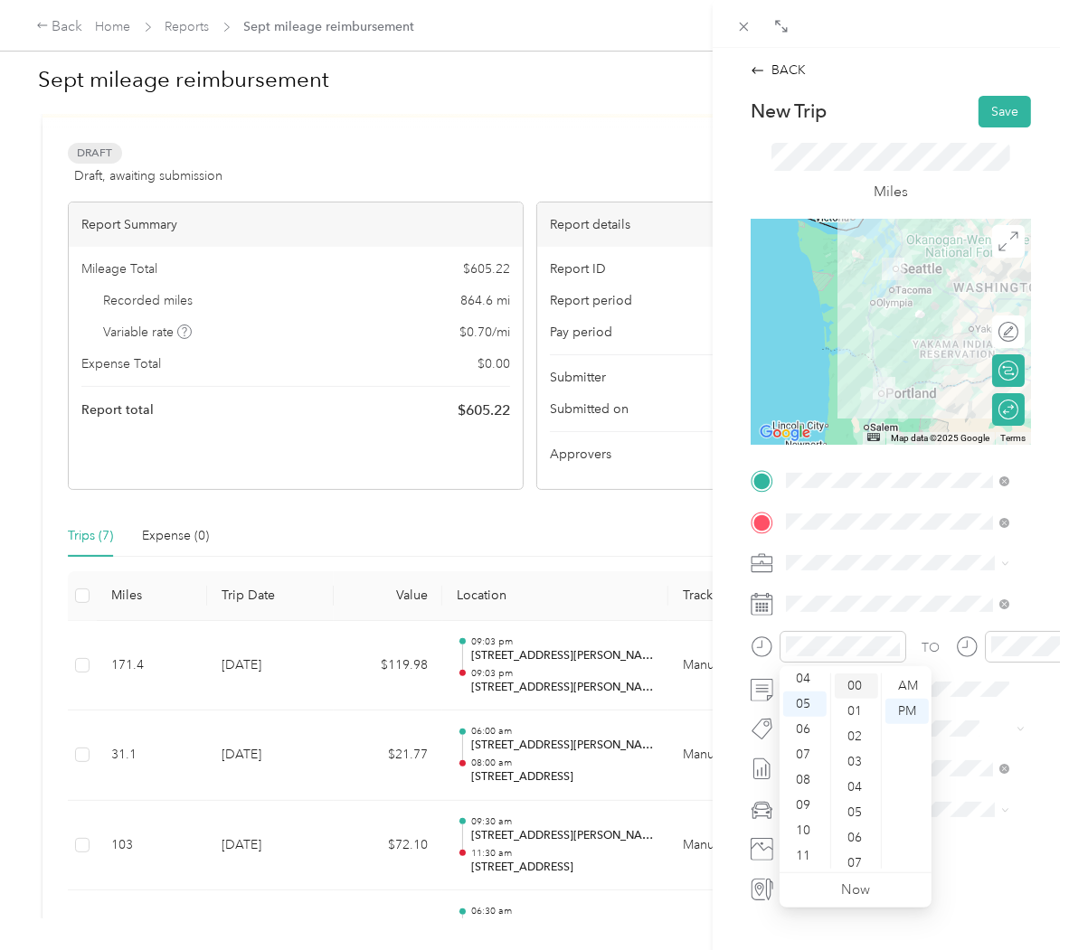
click at [854, 683] on div "00" at bounding box center [856, 686] width 43 height 25
click at [914, 689] on div "AM" at bounding box center [906, 686] width 43 height 25
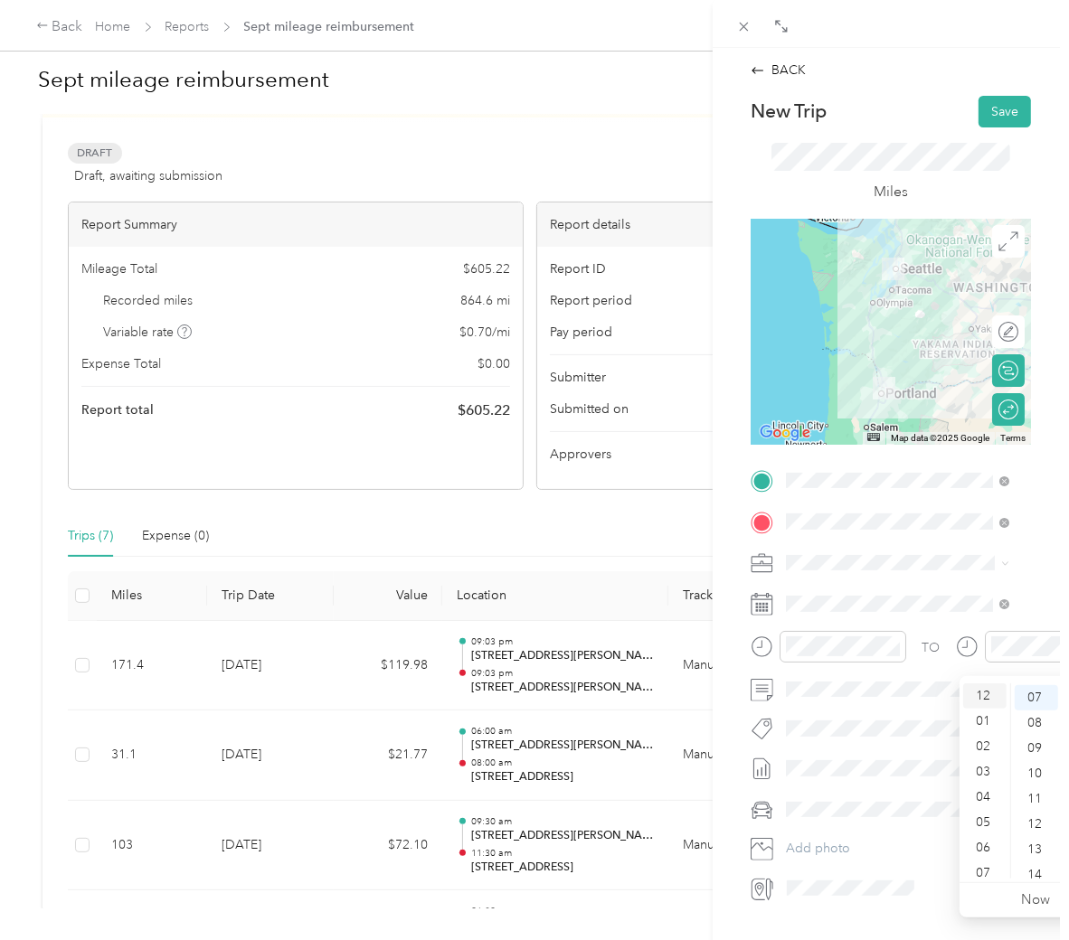
click at [981, 684] on div "12" at bounding box center [984, 696] width 43 height 25
click at [1037, 684] on div "00" at bounding box center [1036, 696] width 43 height 25
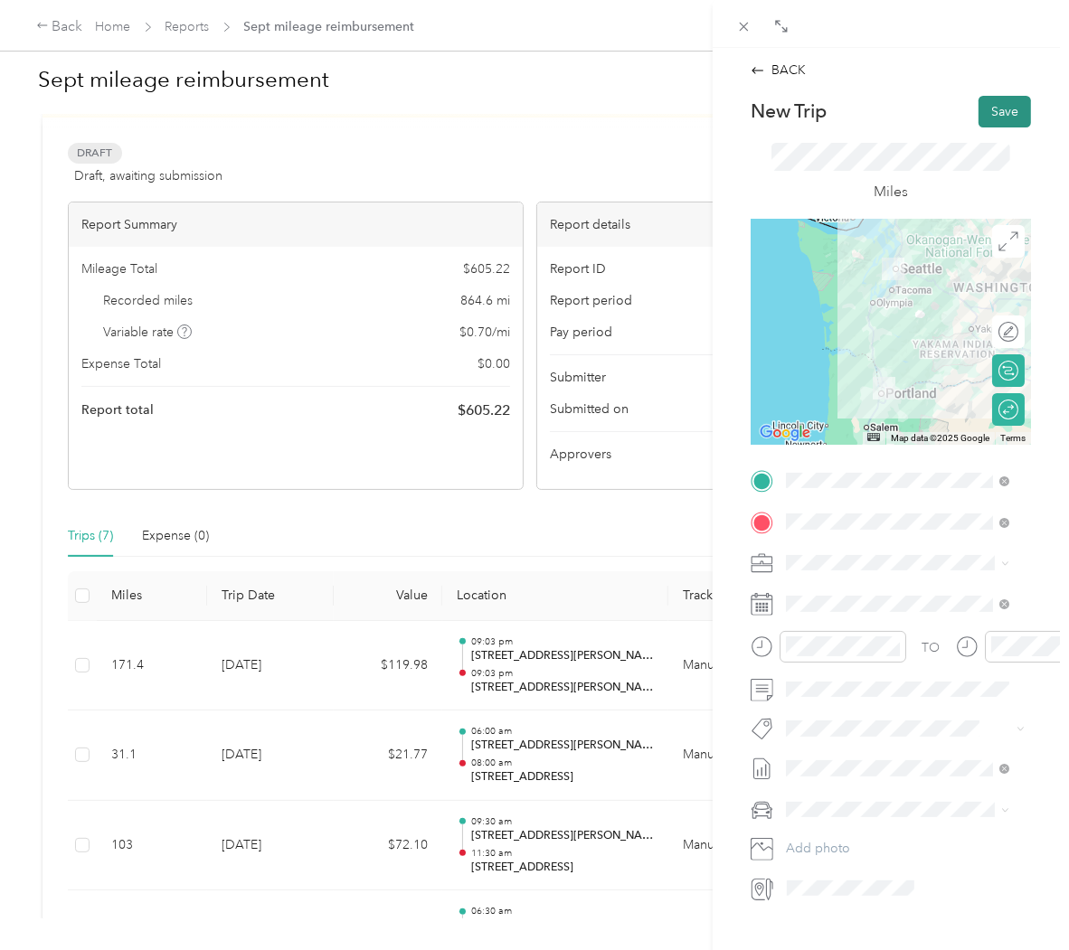
click at [1000, 102] on button "Save" at bounding box center [1004, 112] width 52 height 32
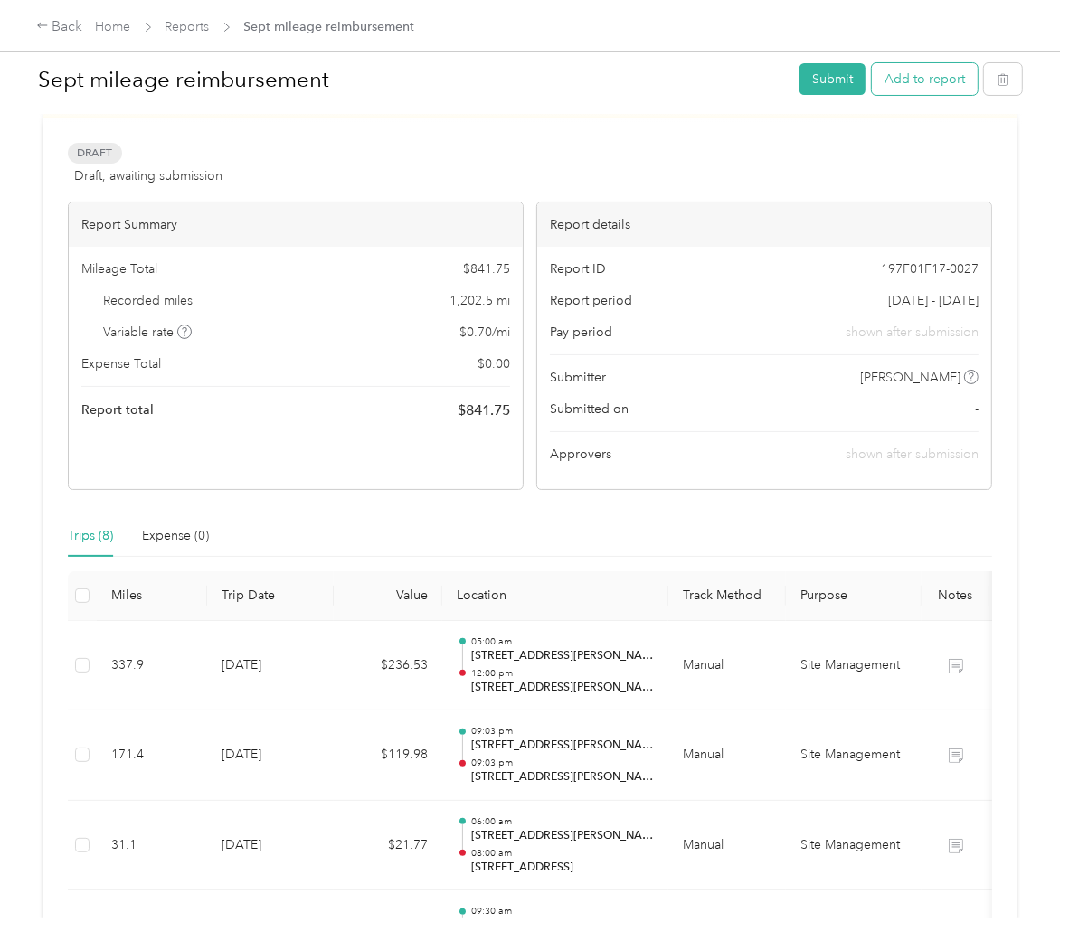
click at [890, 73] on button "Add to report" at bounding box center [925, 79] width 106 height 32
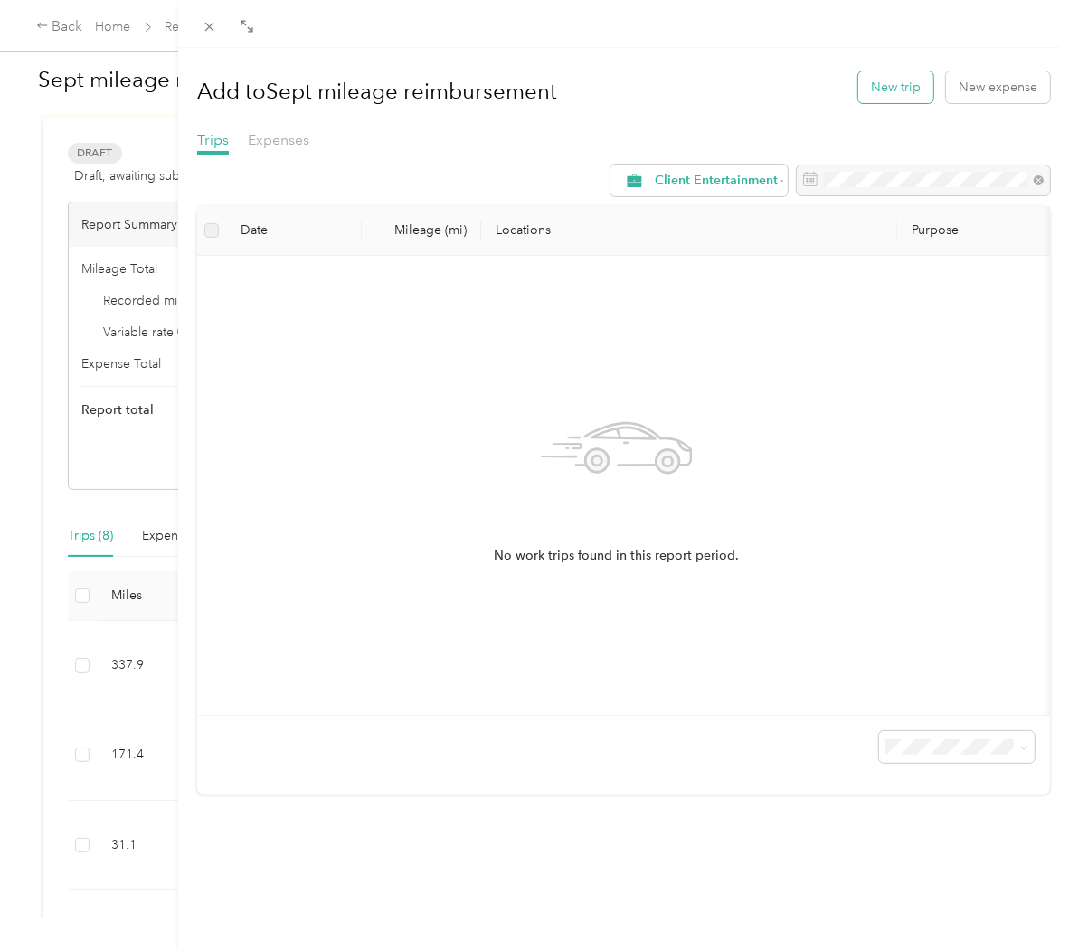
click at [893, 89] on button "New trip" at bounding box center [895, 87] width 75 height 32
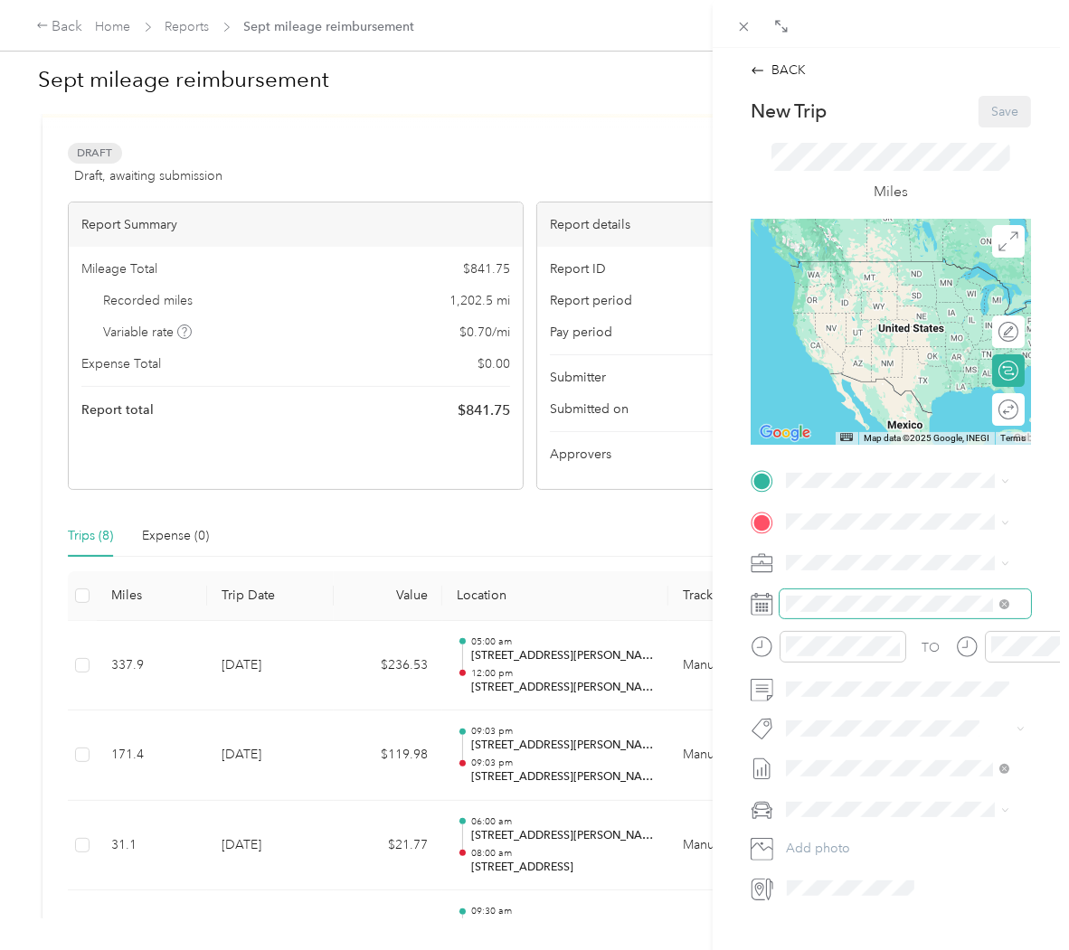
click at [892, 613] on span at bounding box center [904, 604] width 251 height 28
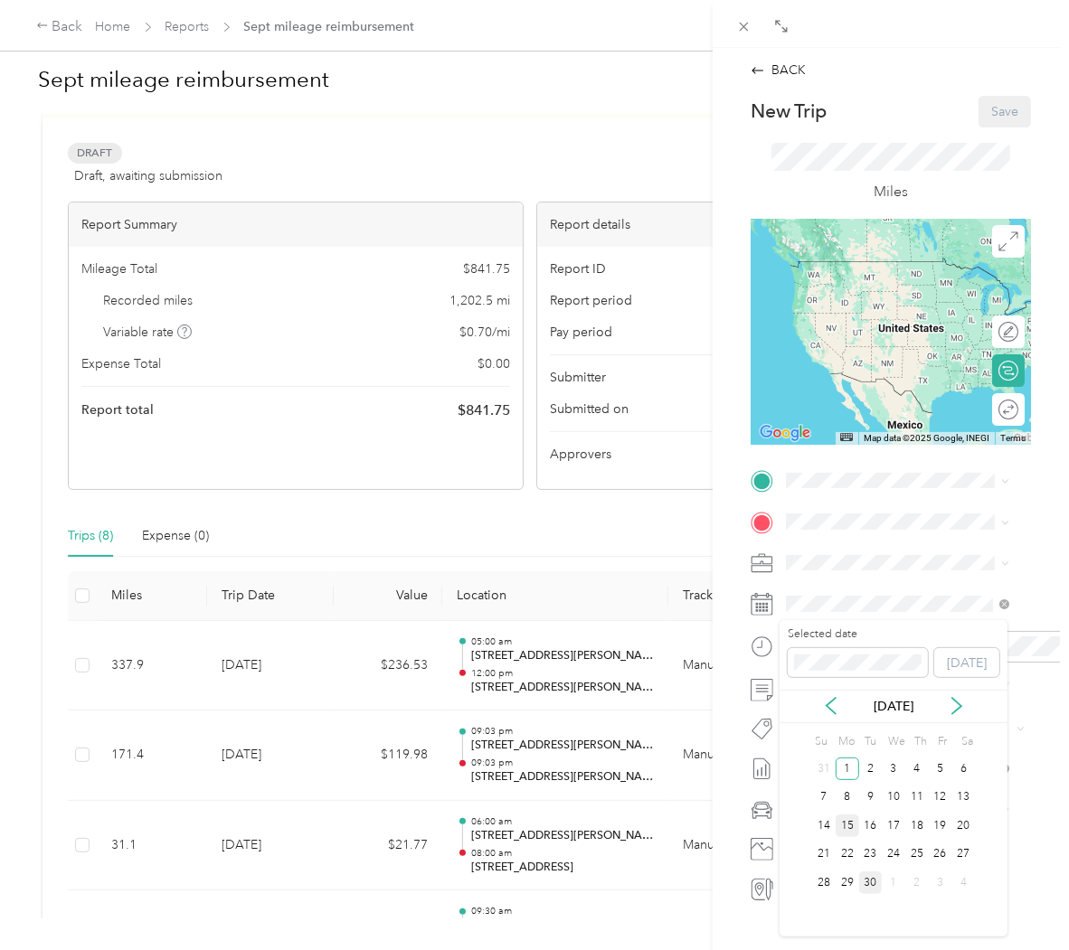
click at [851, 828] on div "15" at bounding box center [847, 826] width 24 height 23
click at [887, 744] on span "Site Management" at bounding box center [841, 746] width 99 height 15
click at [834, 553] on span "[STREET_ADDRESS][PERSON_NAME][US_STATE]" at bounding box center [912, 554] width 184 height 32
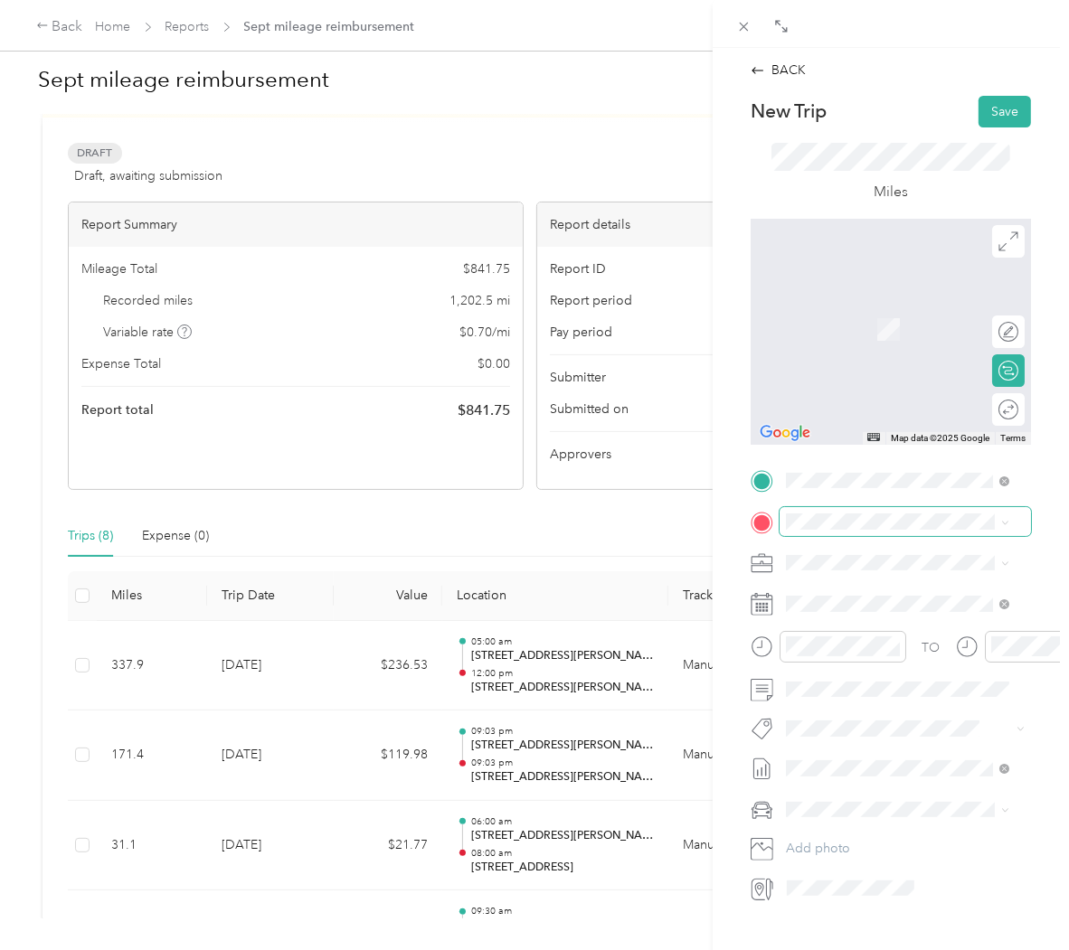
click at [845, 530] on span at bounding box center [904, 521] width 251 height 28
click at [873, 596] on span "[STREET_ADDRESS][US_STATE]" at bounding box center [910, 588] width 181 height 16
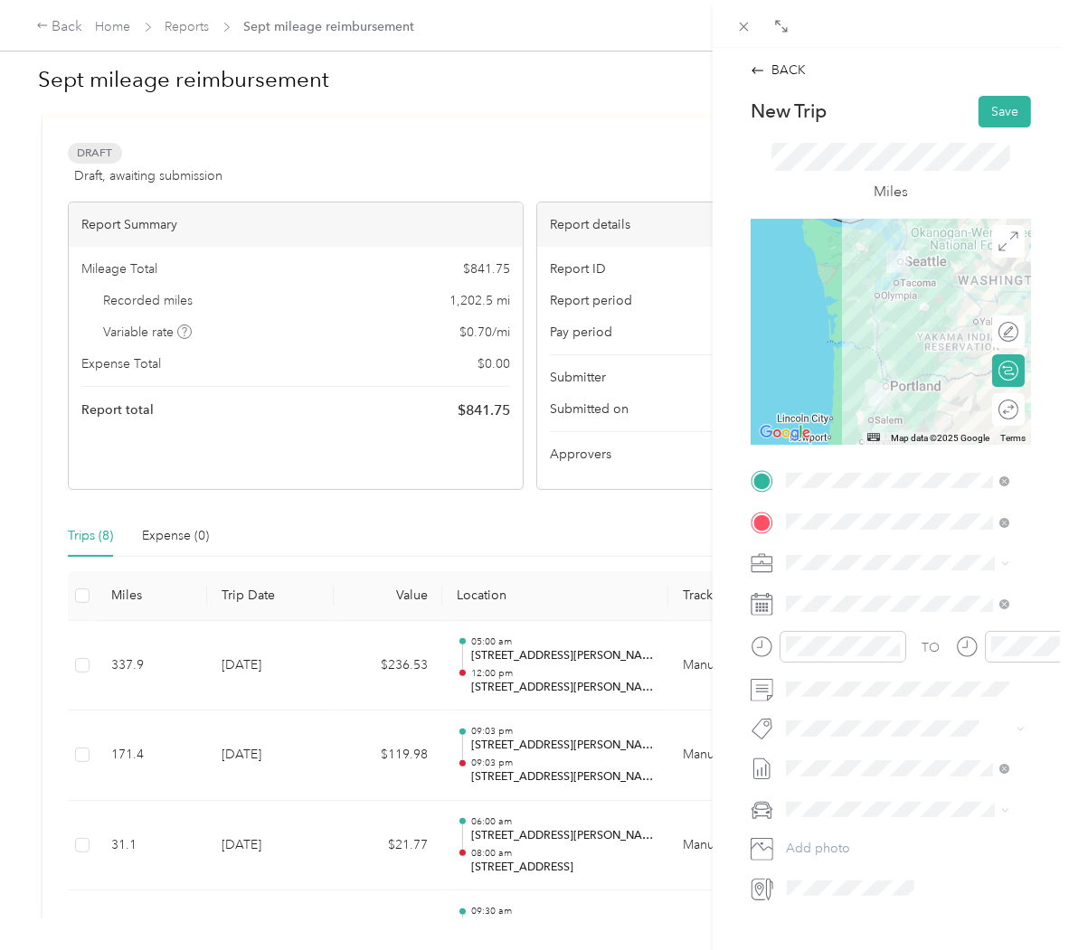
click at [873, 745] on span "Site Management" at bounding box center [841, 749] width 99 height 15
click at [854, 697] on div "00" at bounding box center [856, 686] width 43 height 25
click at [988, 639] on div at bounding box center [1048, 647] width 127 height 32
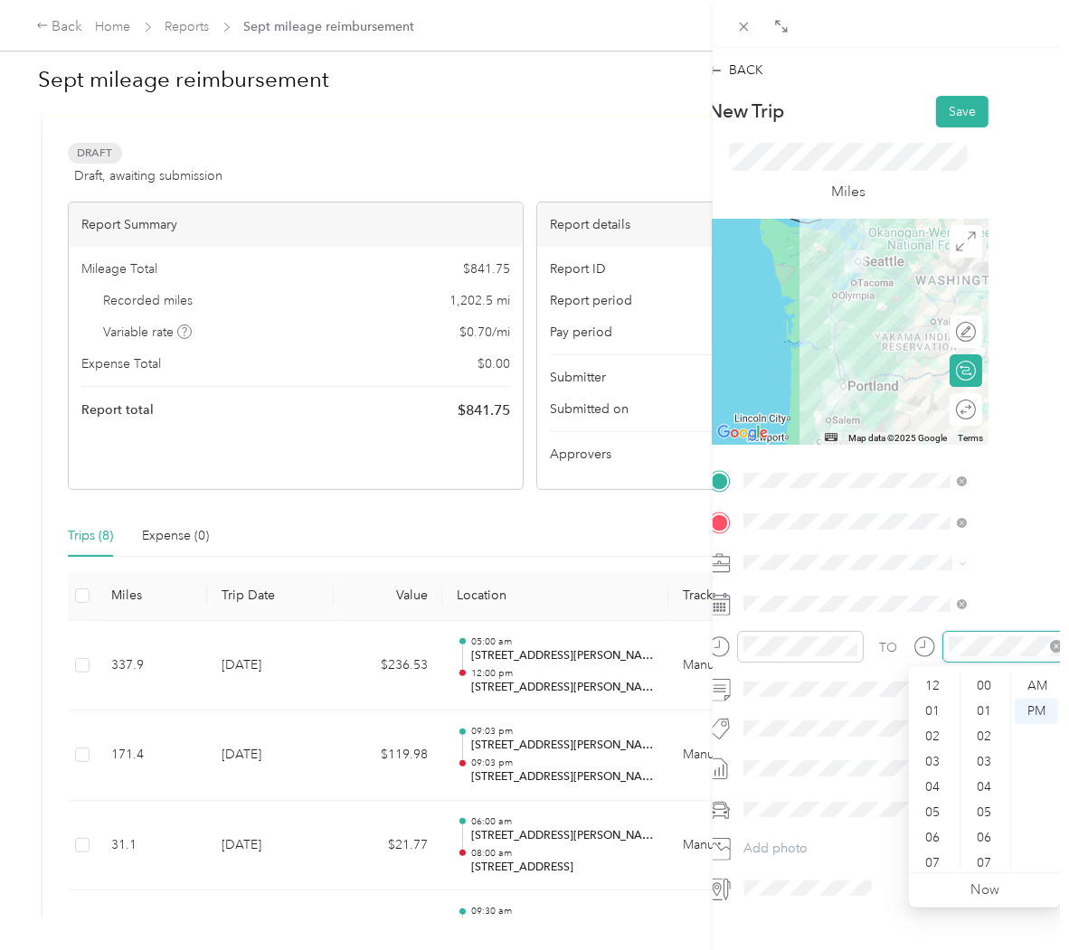
scroll to position [109, 0]
click at [930, 683] on div "04" at bounding box center [933, 678] width 43 height 25
click at [991, 797] on div "30" at bounding box center [985, 802] width 43 height 25
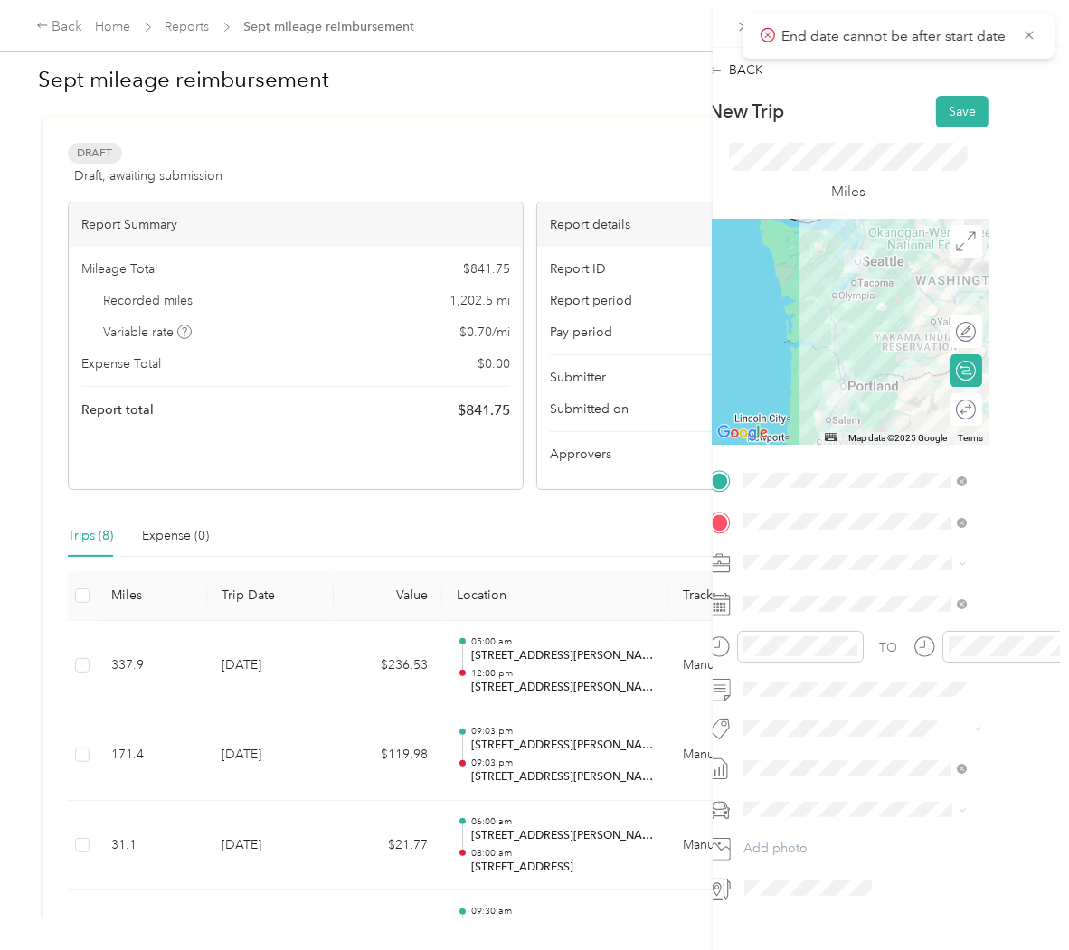
drag, startPoint x: 991, startPoint y: 797, endPoint x: 1041, endPoint y: 323, distance: 476.4
click at [1041, 323] on div "BACK New Trip Save This trip cannot be edited because it is either under review…" at bounding box center [891, 523] width 356 height 950
click at [937, 675] on div "12 01 02 03 04 05 06 07 08 09 10 11 00 01 02 03 04 05 06 07 08 09 10 11 12 13 1…" at bounding box center [985, 771] width 152 height 203
click at [937, 675] on div "04" at bounding box center [933, 678] width 43 height 25
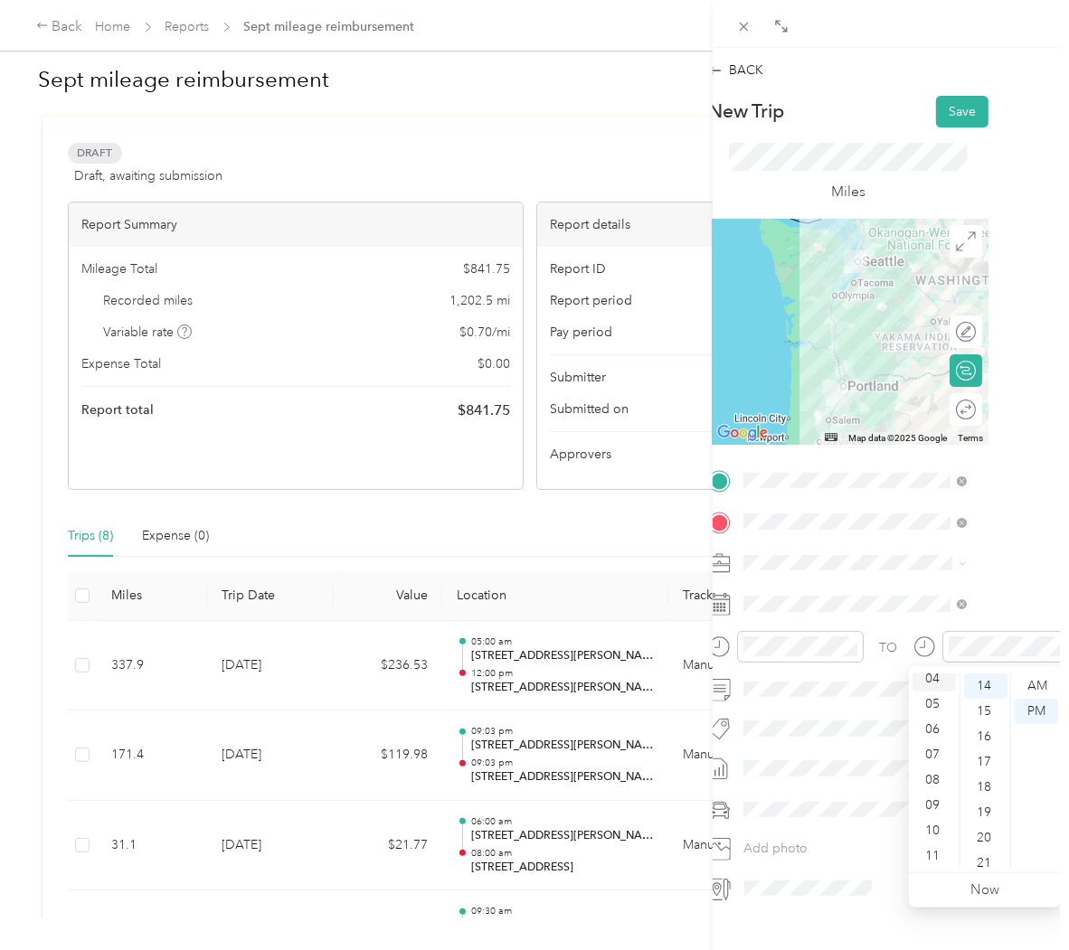
scroll to position [101, 0]
click at [937, 675] on div "04" at bounding box center [933, 686] width 43 height 25
click at [936, 709] on div "05" at bounding box center [933, 711] width 43 height 25
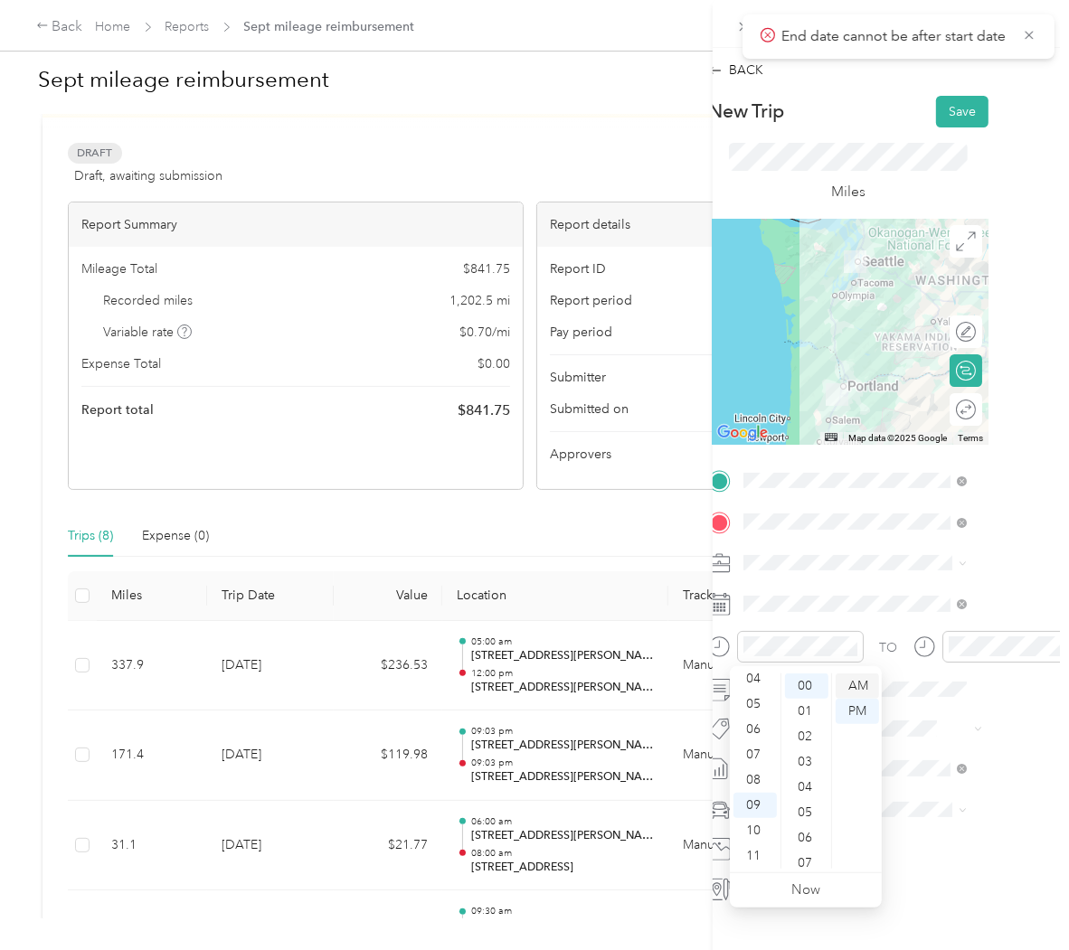
click at [844, 678] on div "AM" at bounding box center [856, 686] width 43 height 25
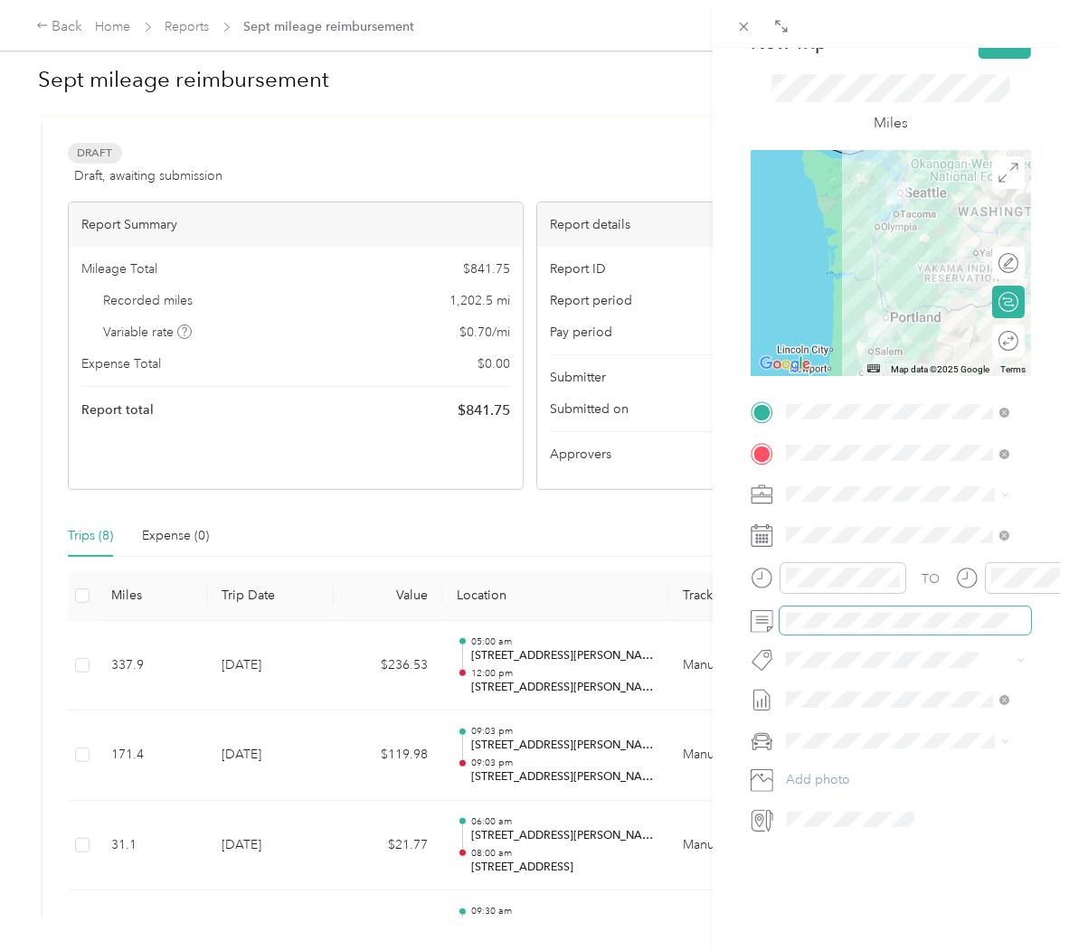
scroll to position [97, 0]
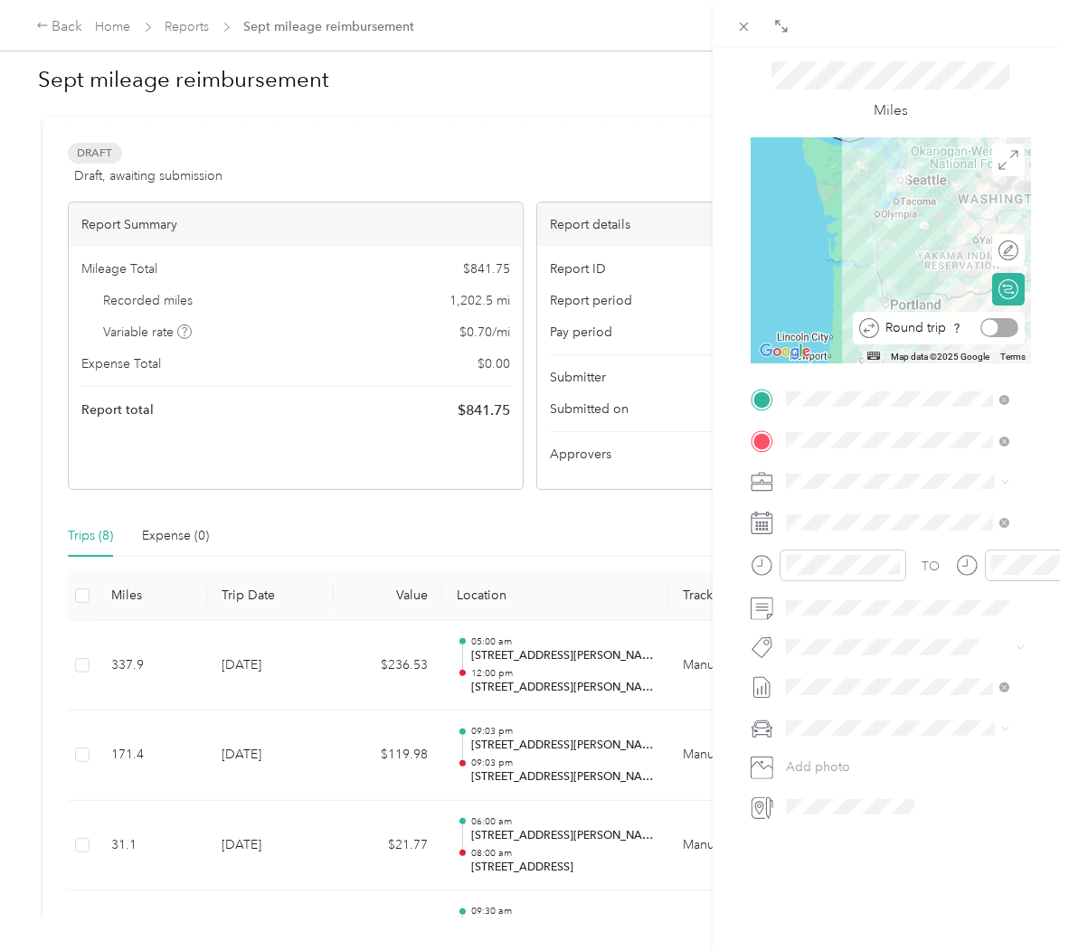
click at [991, 318] on div at bounding box center [999, 327] width 38 height 19
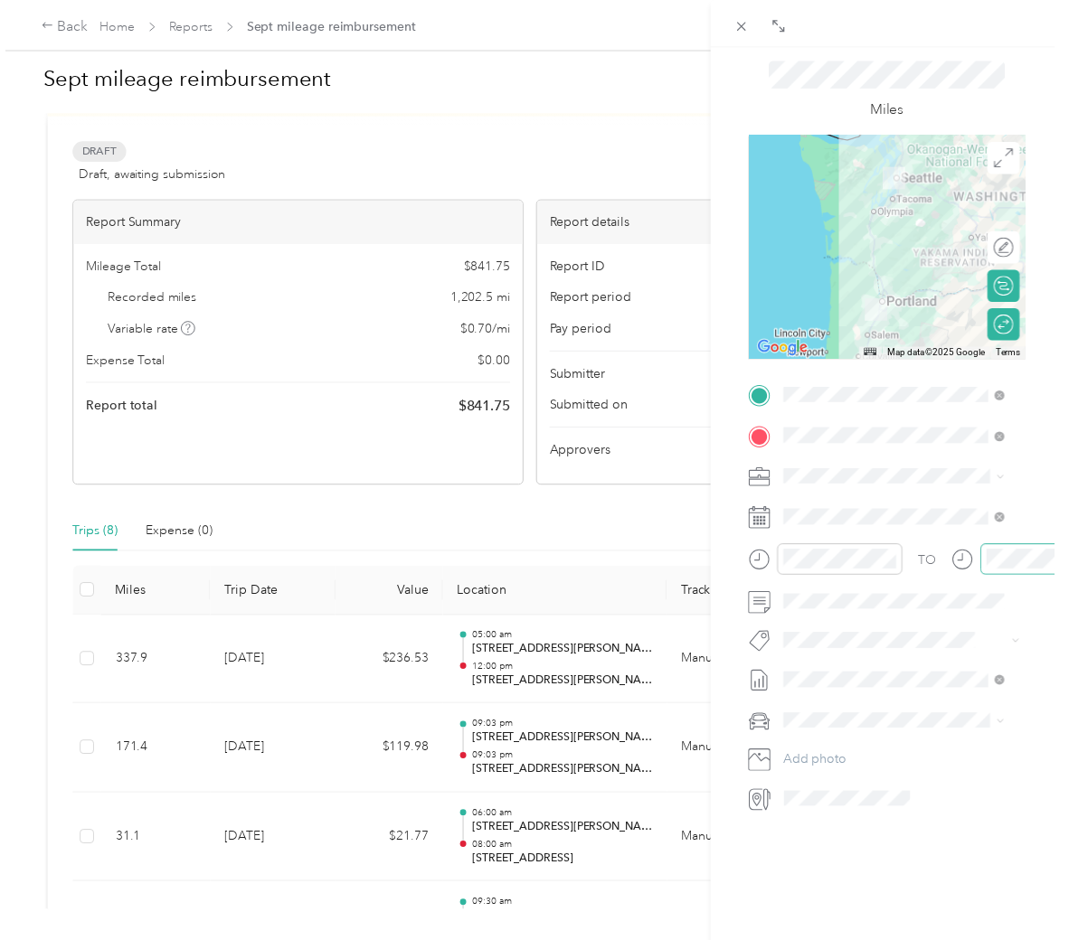
scroll to position [0, 0]
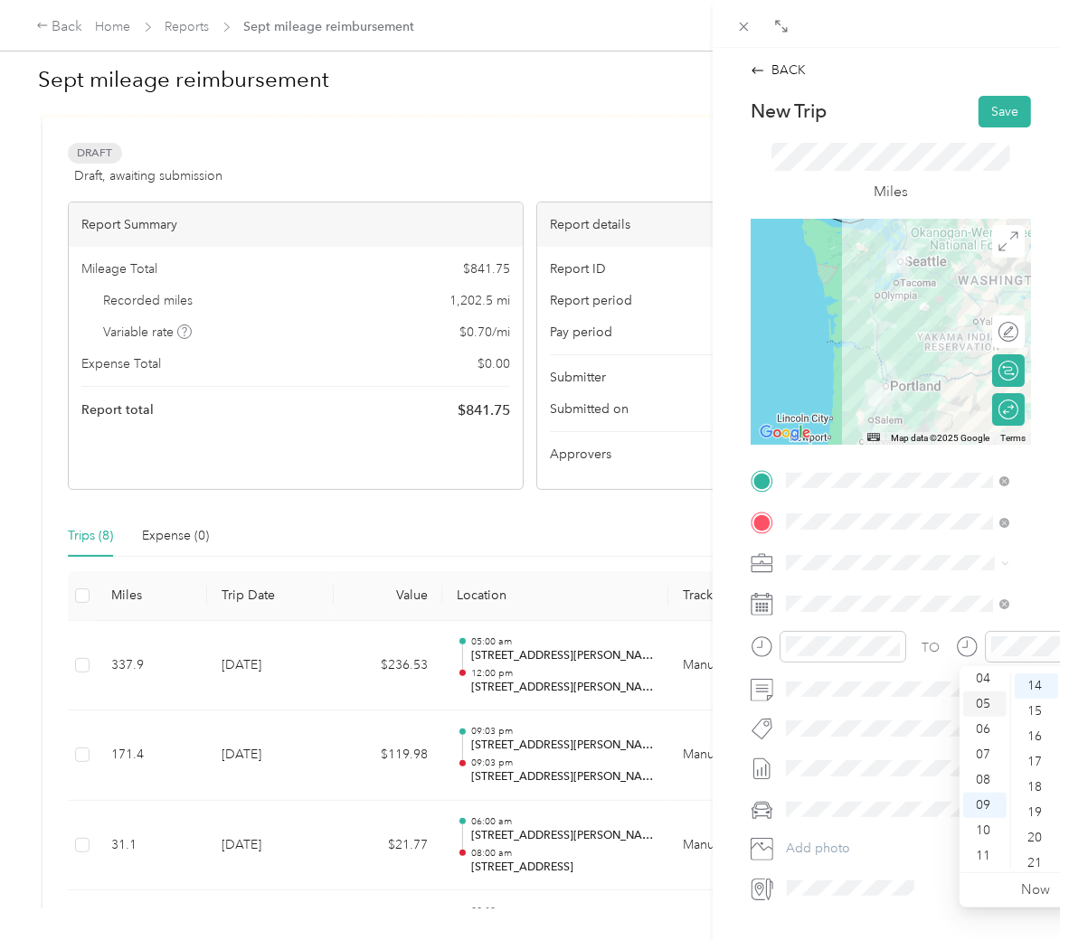
click at [992, 702] on div "05" at bounding box center [984, 704] width 43 height 25
click at [1040, 835] on div "30" at bounding box center [1036, 839] width 43 height 25
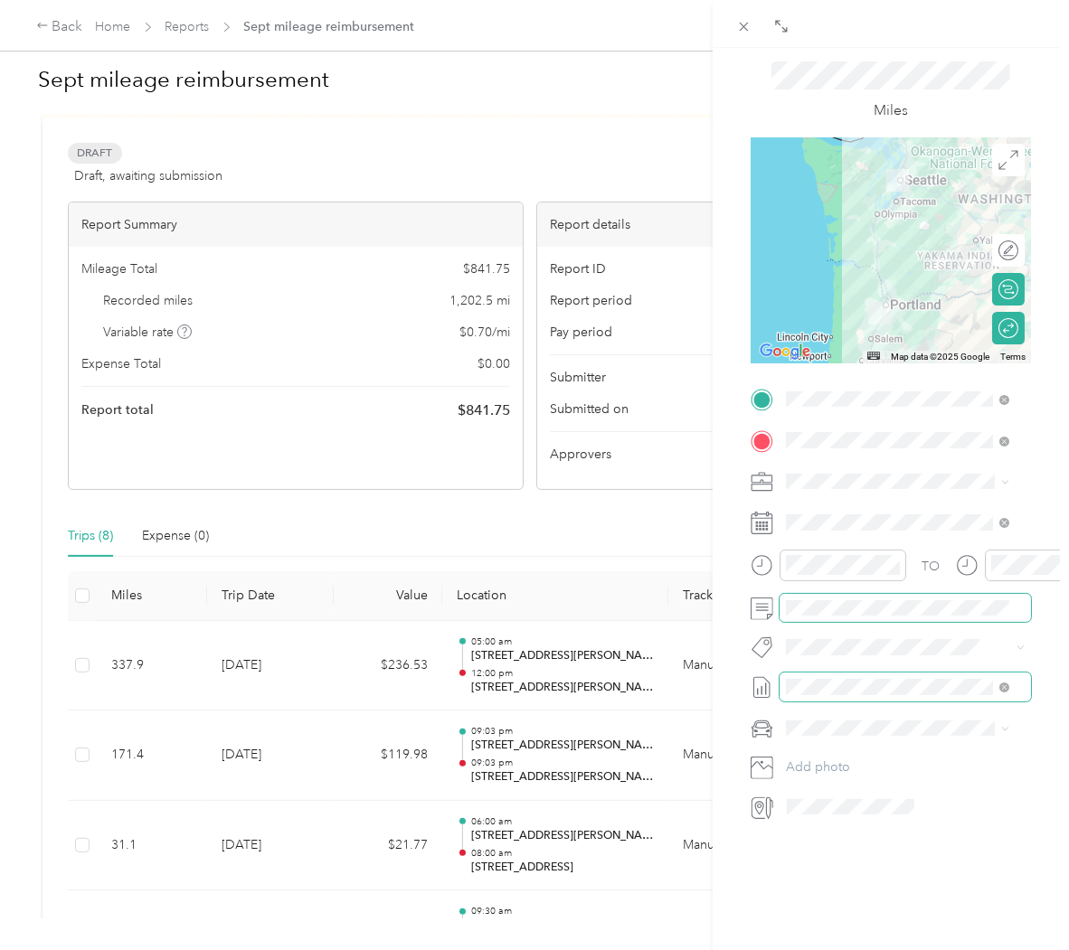
scroll to position [0, 0]
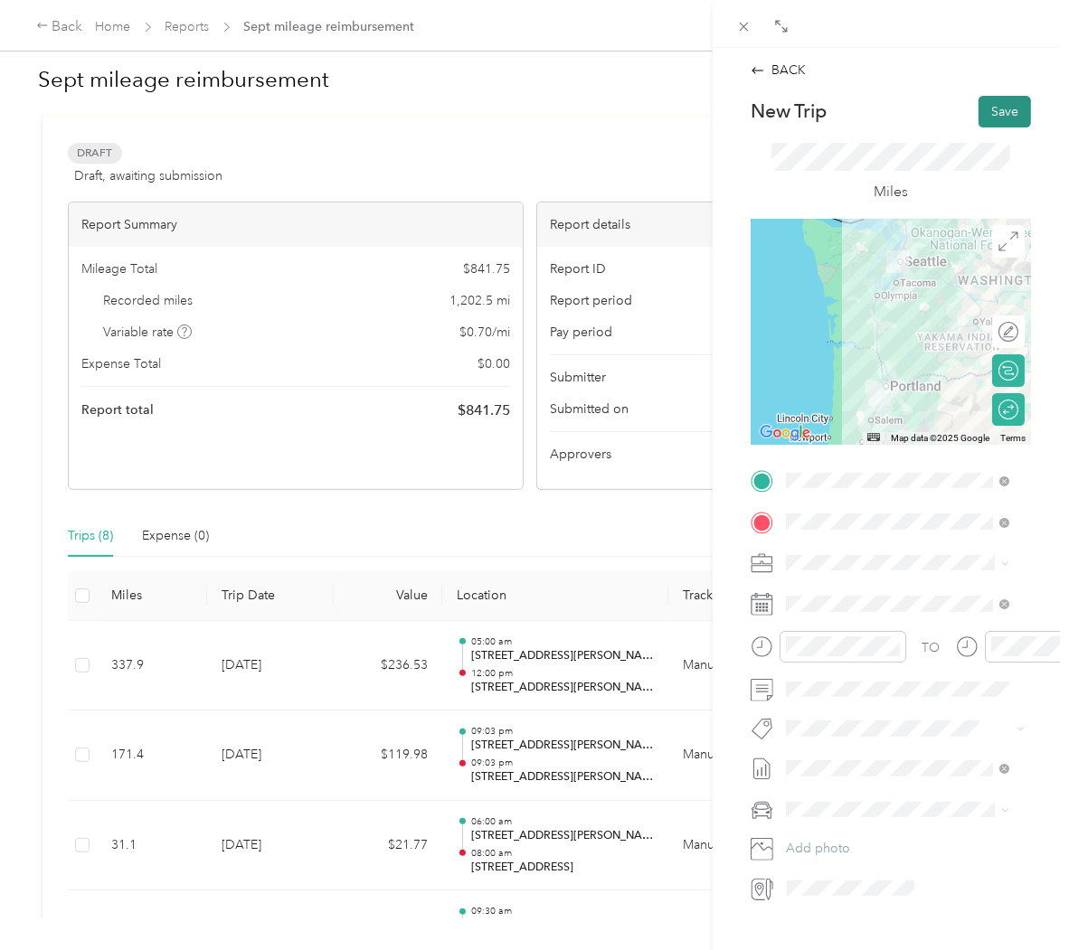
click at [993, 120] on button "Save" at bounding box center [1004, 112] width 52 height 32
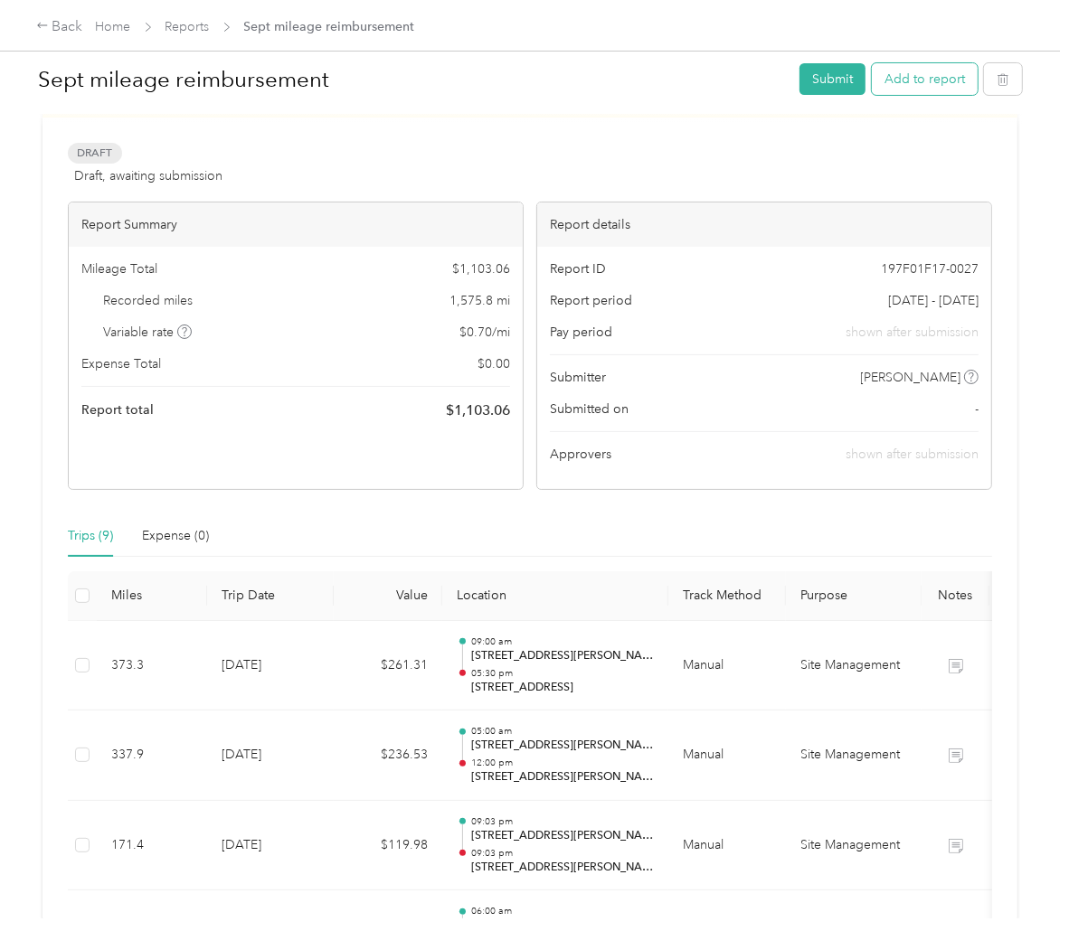
click at [900, 66] on button "Add to report" at bounding box center [925, 79] width 106 height 32
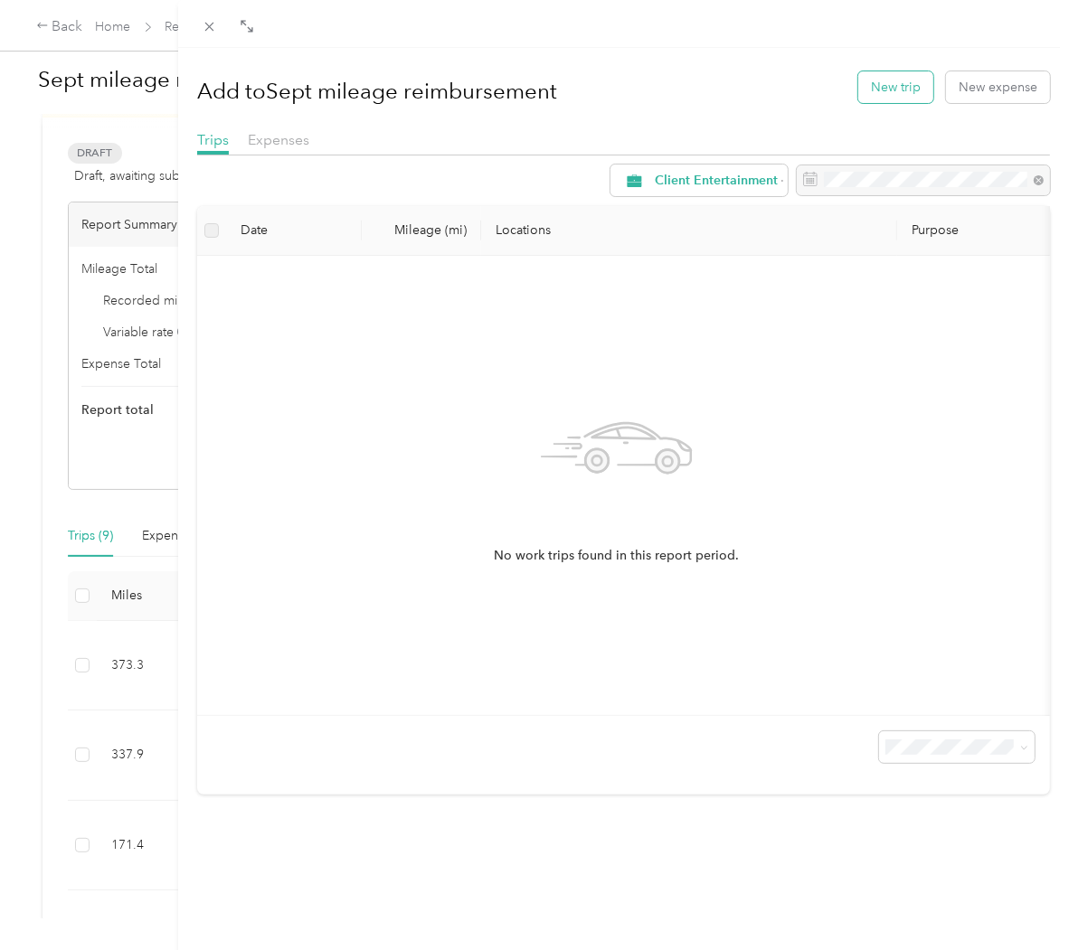
click at [895, 92] on button "New trip" at bounding box center [895, 87] width 75 height 32
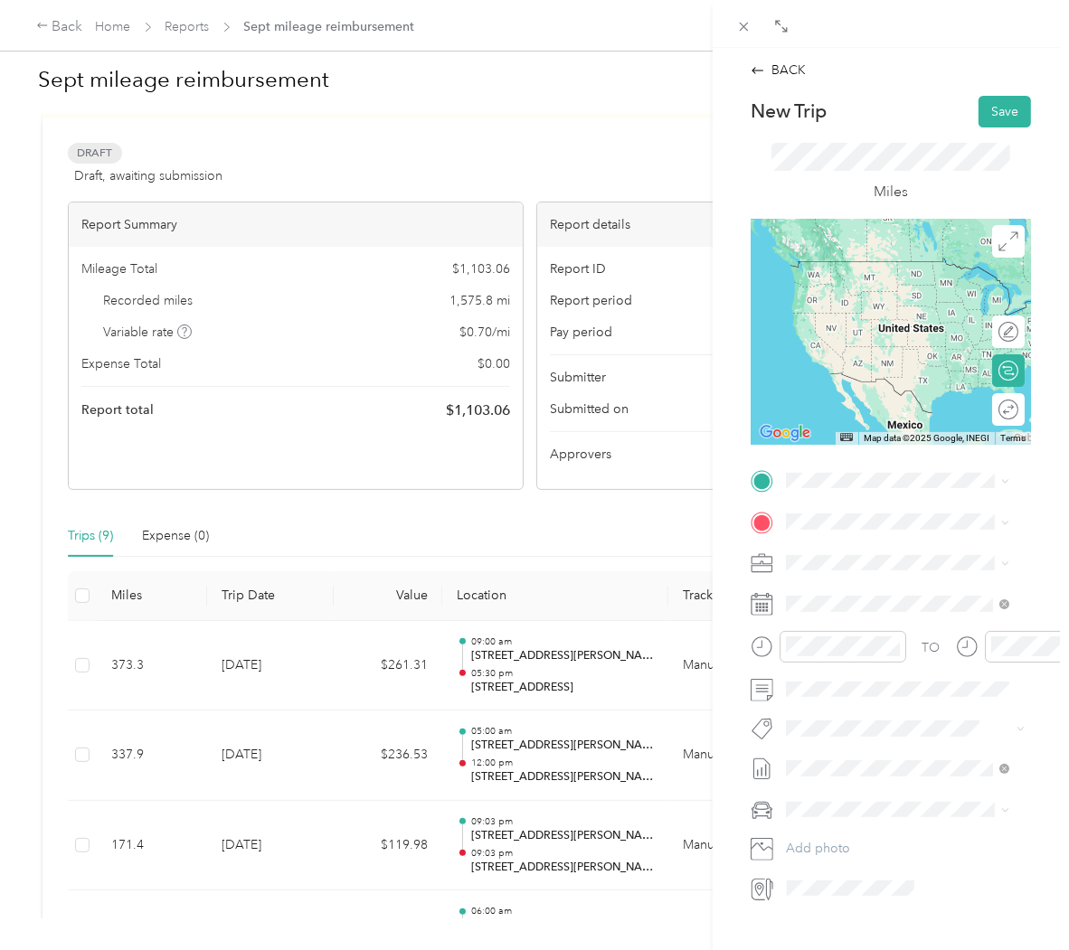
click at [904, 562] on span "[STREET_ADDRESS][PERSON_NAME][US_STATE]" at bounding box center [912, 549] width 184 height 32
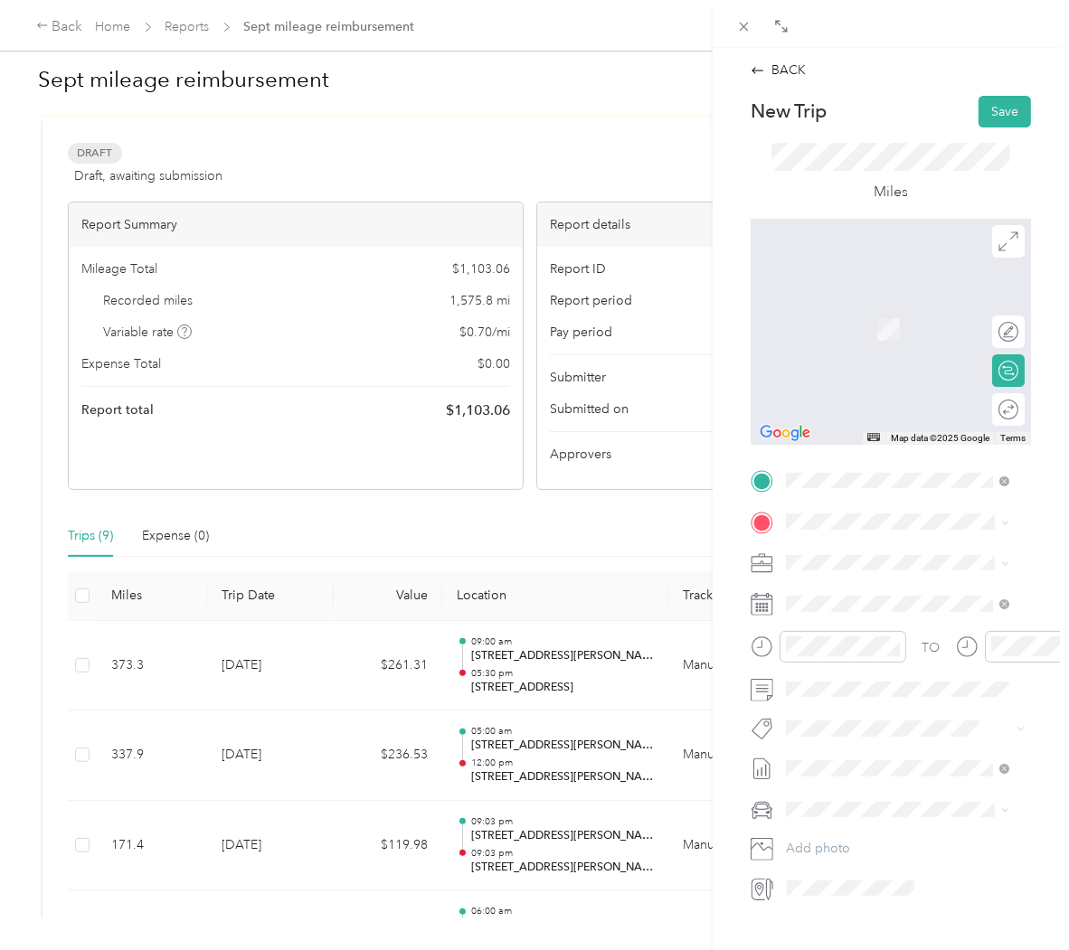
click at [884, 585] on span "[STREET_ADDRESS][US_STATE]" at bounding box center [910, 577] width 181 height 16
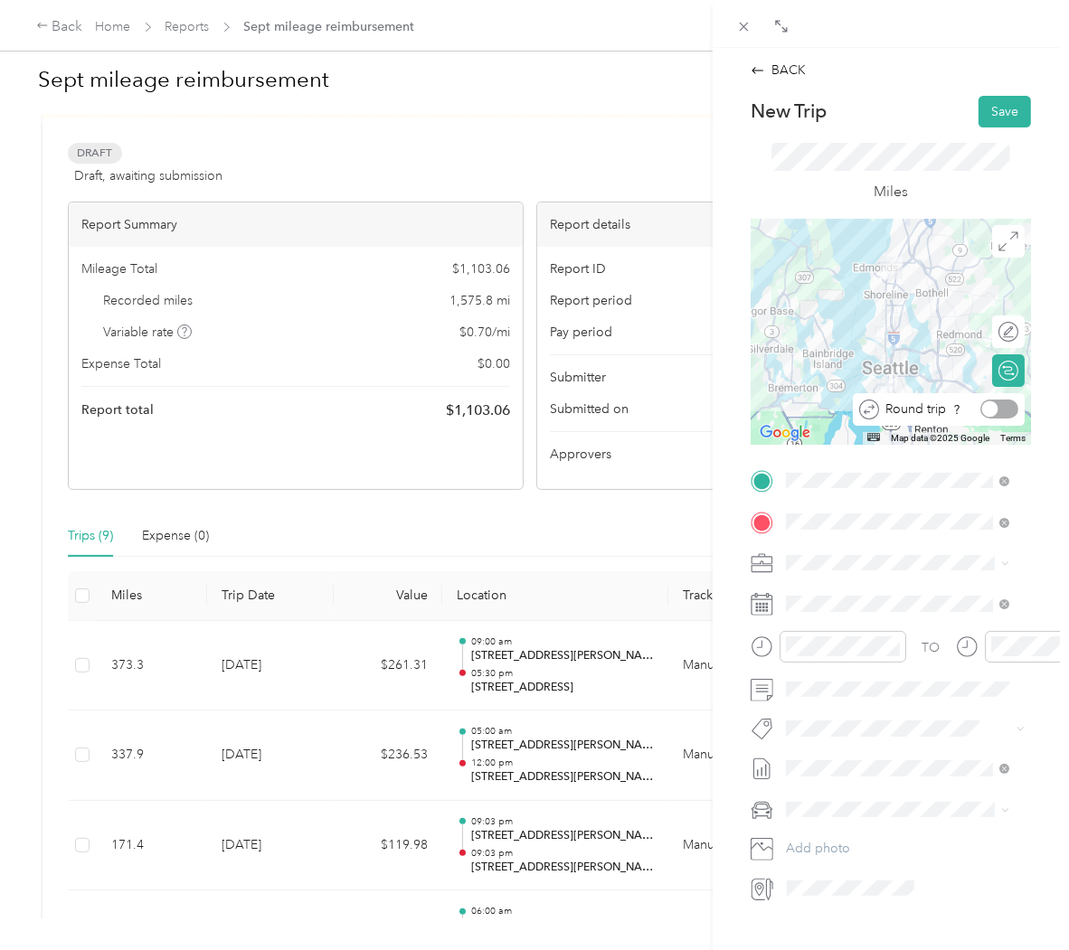
click at [996, 402] on div at bounding box center [999, 409] width 38 height 19
click at [878, 753] on li "Site Management" at bounding box center [897, 749] width 236 height 32
click at [880, 594] on span at bounding box center [904, 604] width 251 height 28
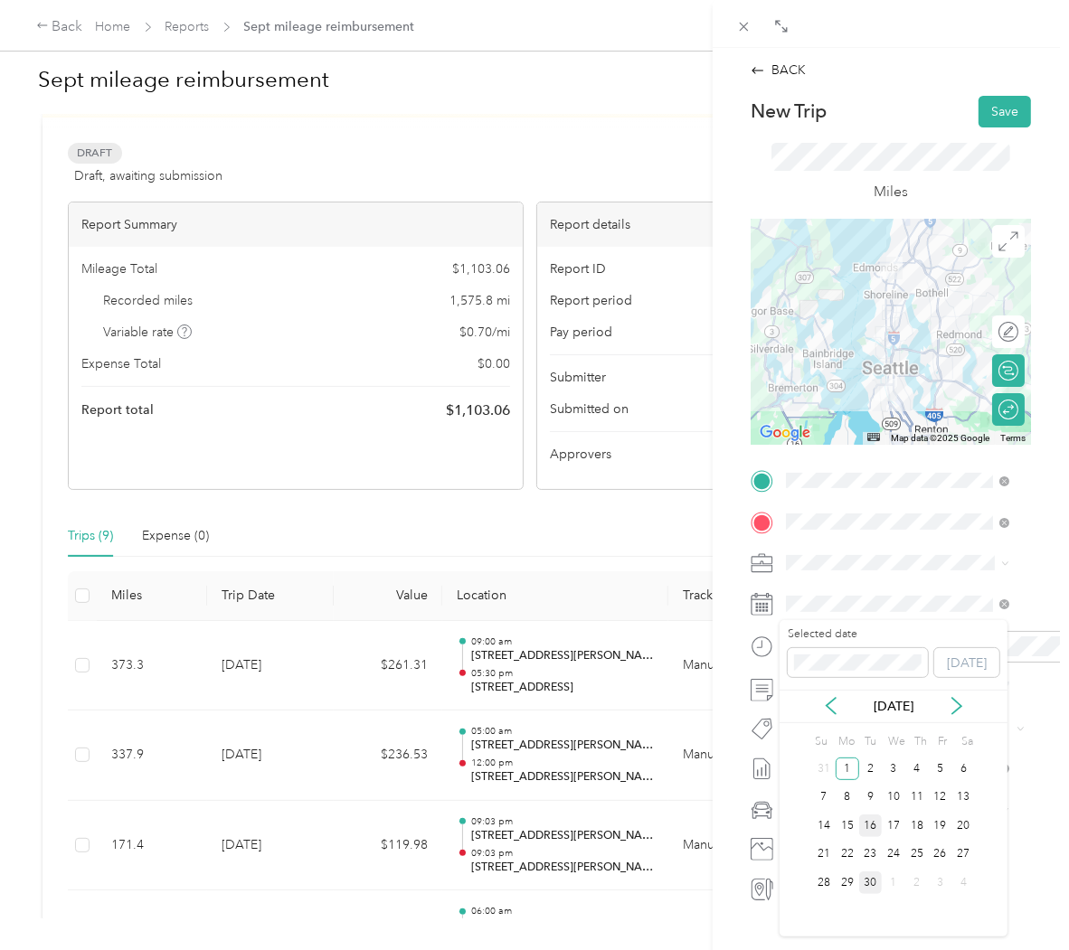
click at [875, 823] on div "16" at bounding box center [871, 826] width 24 height 23
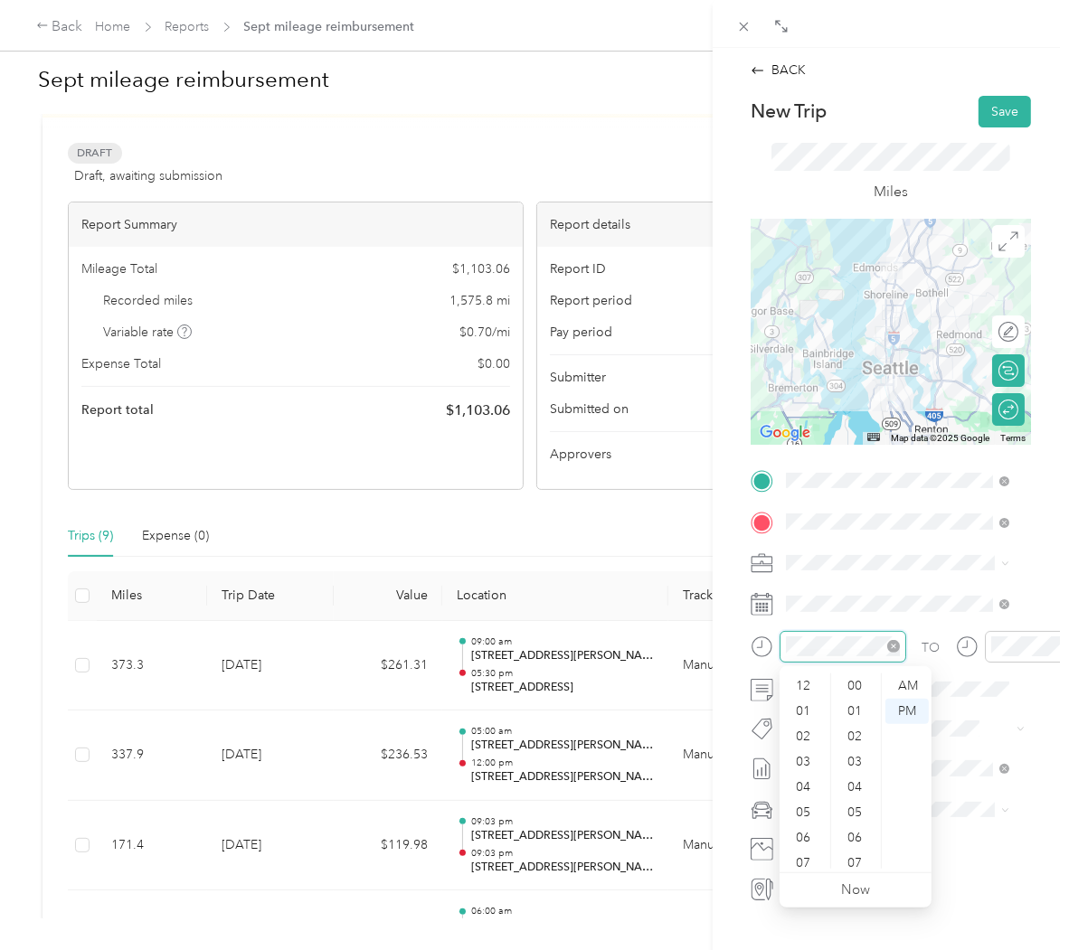
scroll to position [109, 0]
click at [810, 747] on div "07" at bounding box center [804, 754] width 43 height 25
click at [802, 752] on div "07" at bounding box center [804, 754] width 43 height 25
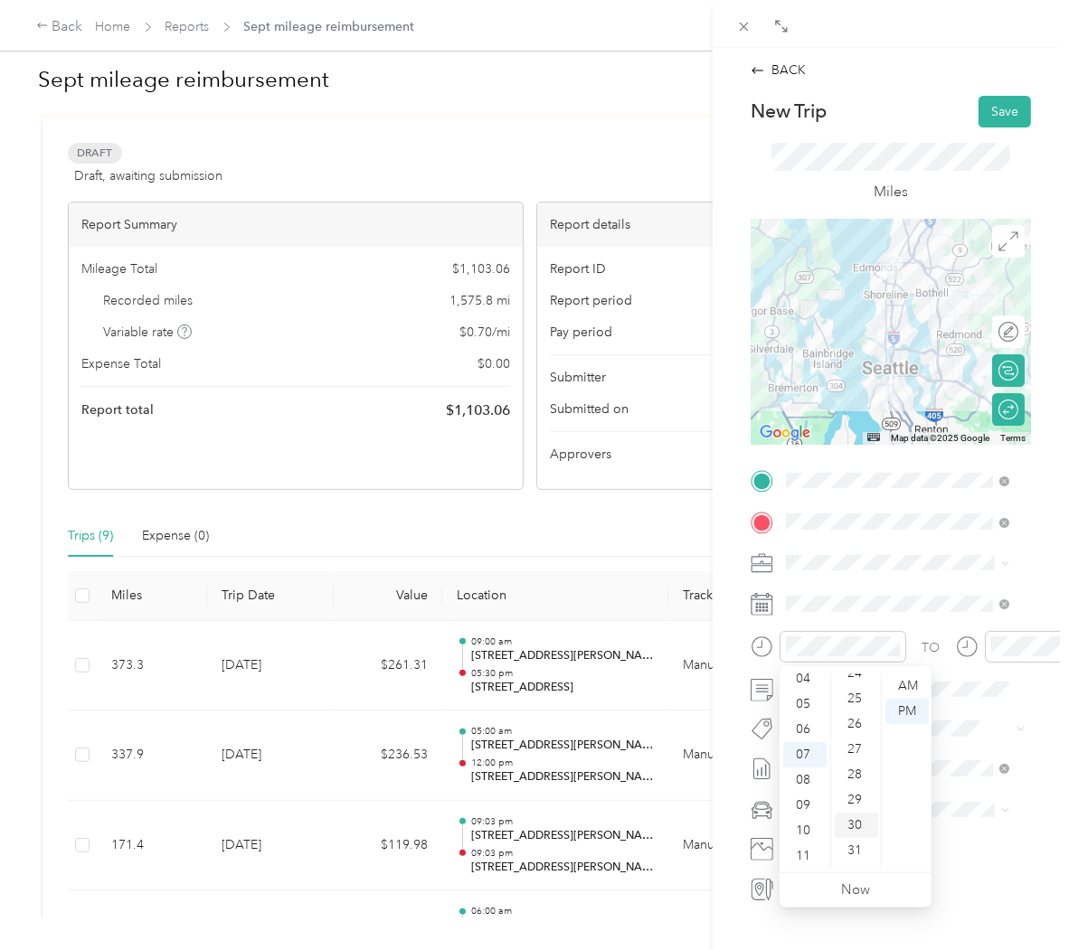
click at [863, 826] on div "30" at bounding box center [856, 825] width 43 height 25
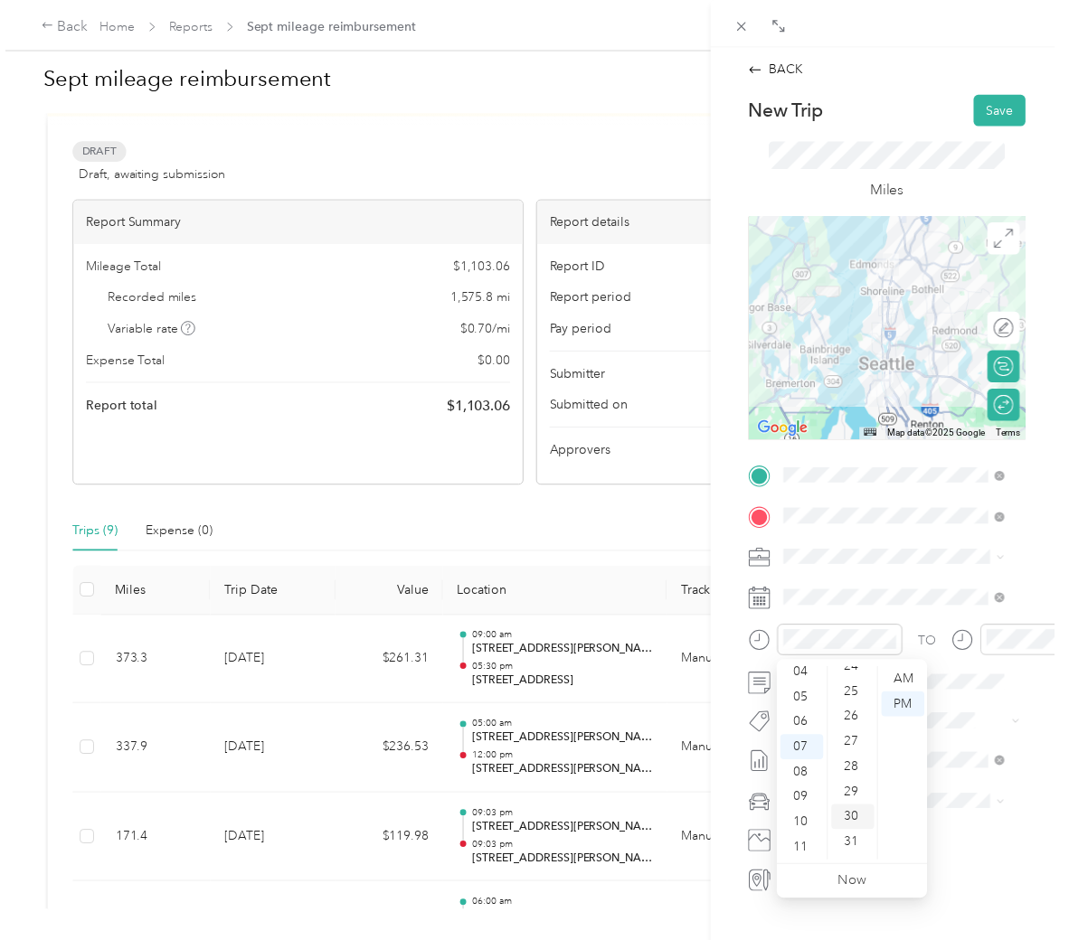
scroll to position [760, 0]
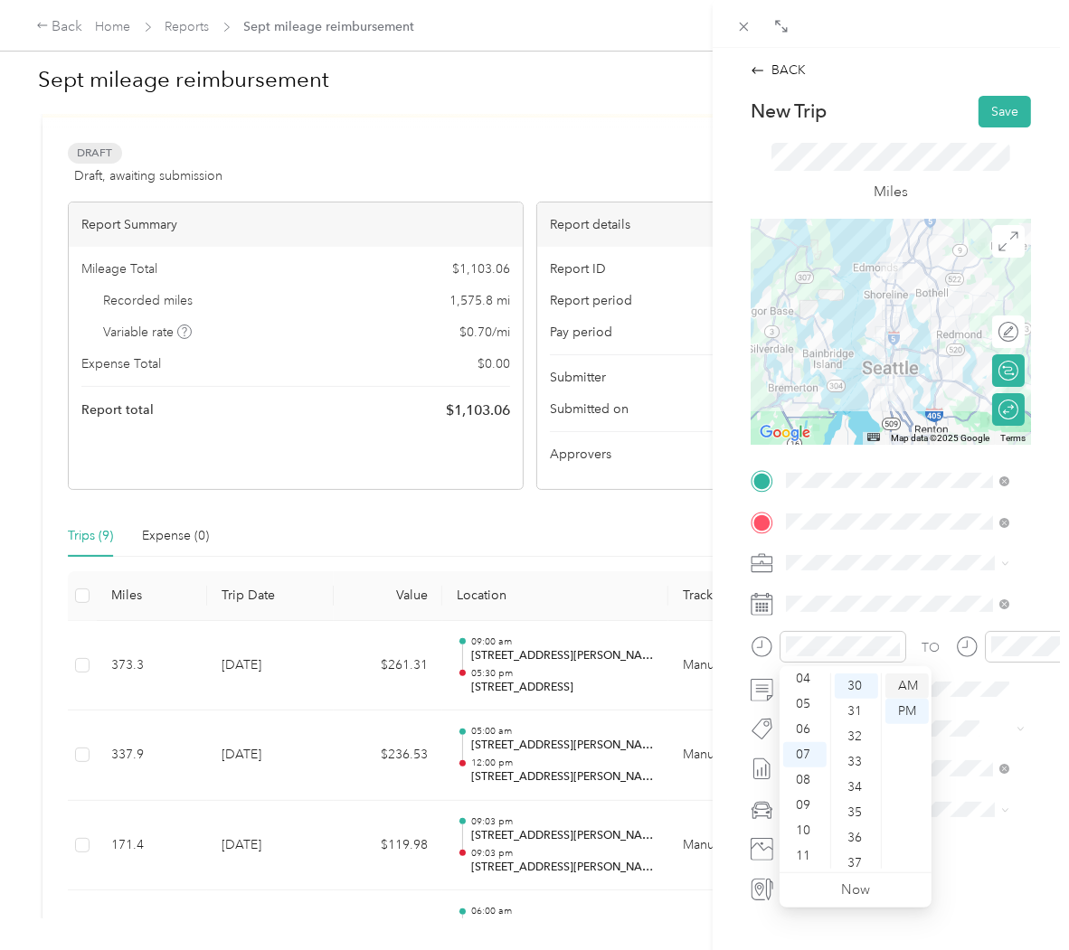
click at [911, 681] on div "AM" at bounding box center [906, 686] width 43 height 25
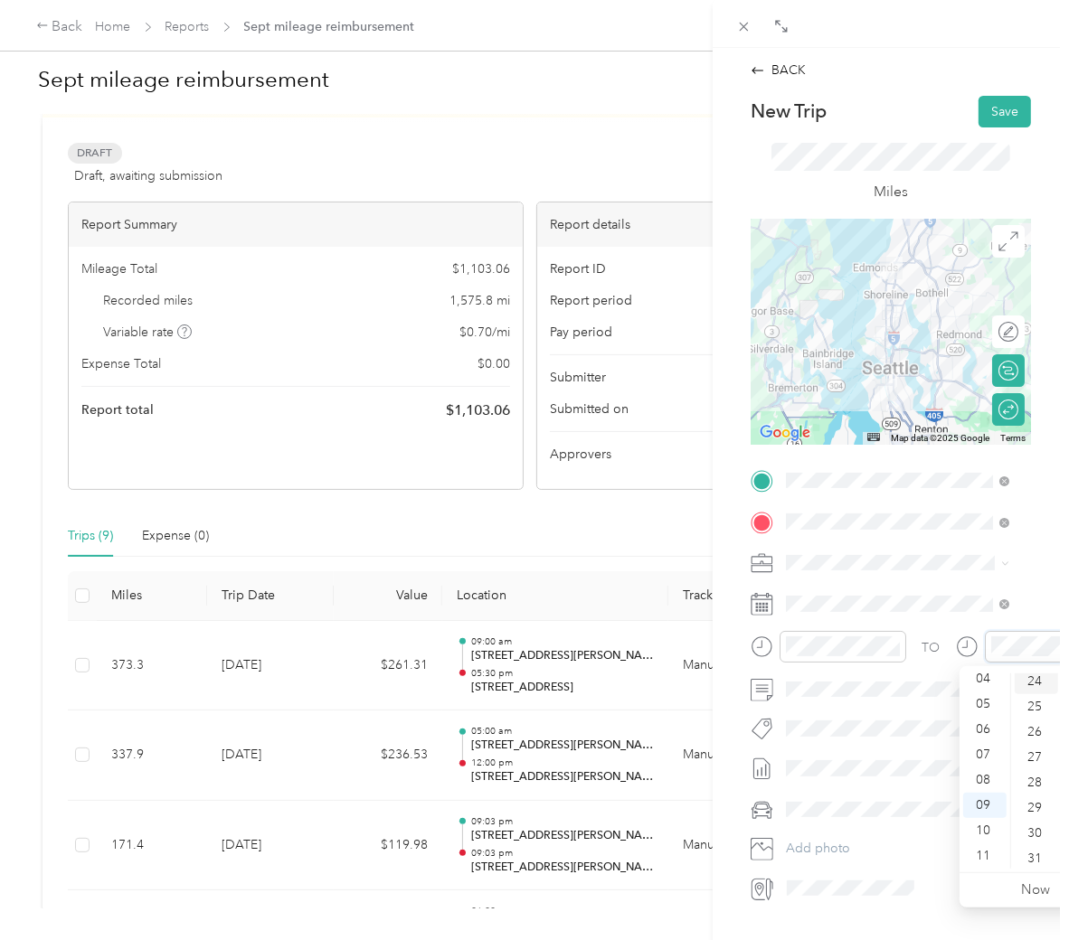
scroll to position [615, 0]
click at [992, 749] on div "07" at bounding box center [984, 754] width 43 height 25
click at [1040, 694] on div "30" at bounding box center [1036, 691] width 43 height 25
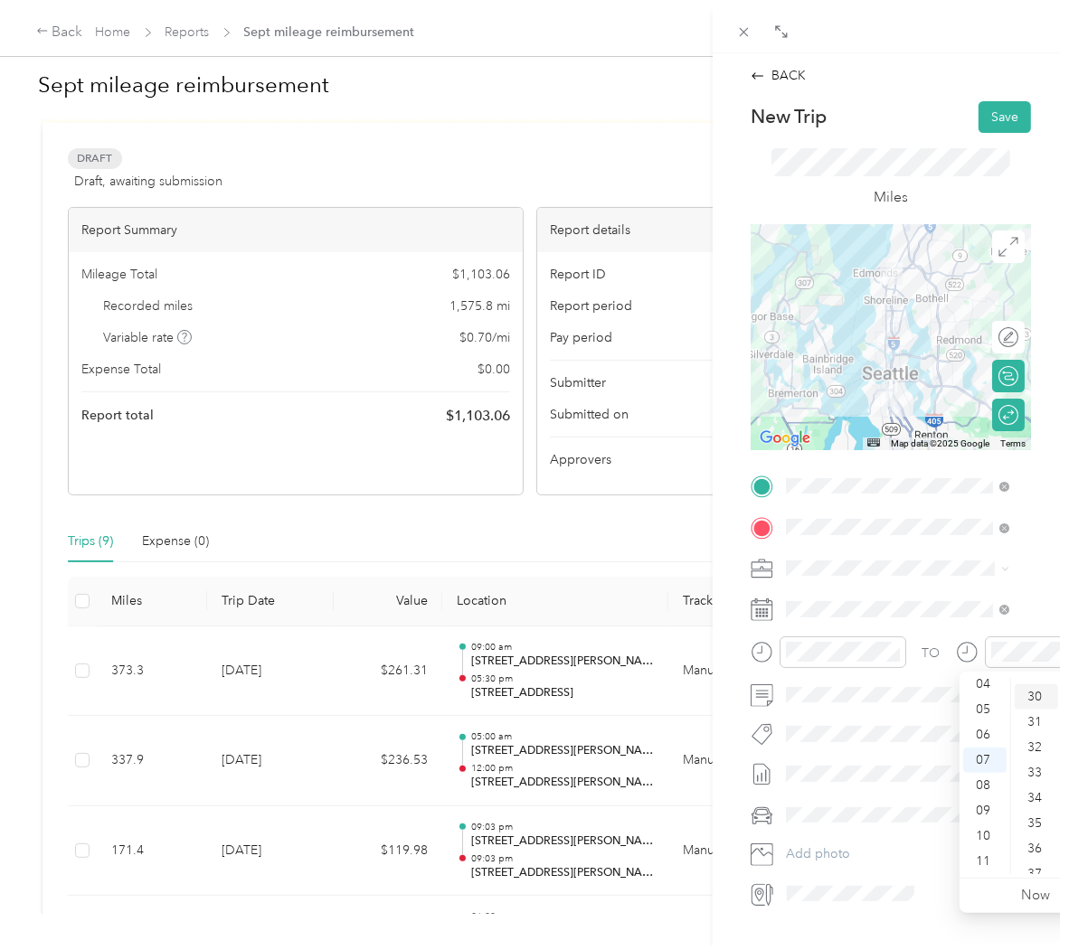
scroll to position [760, 0]
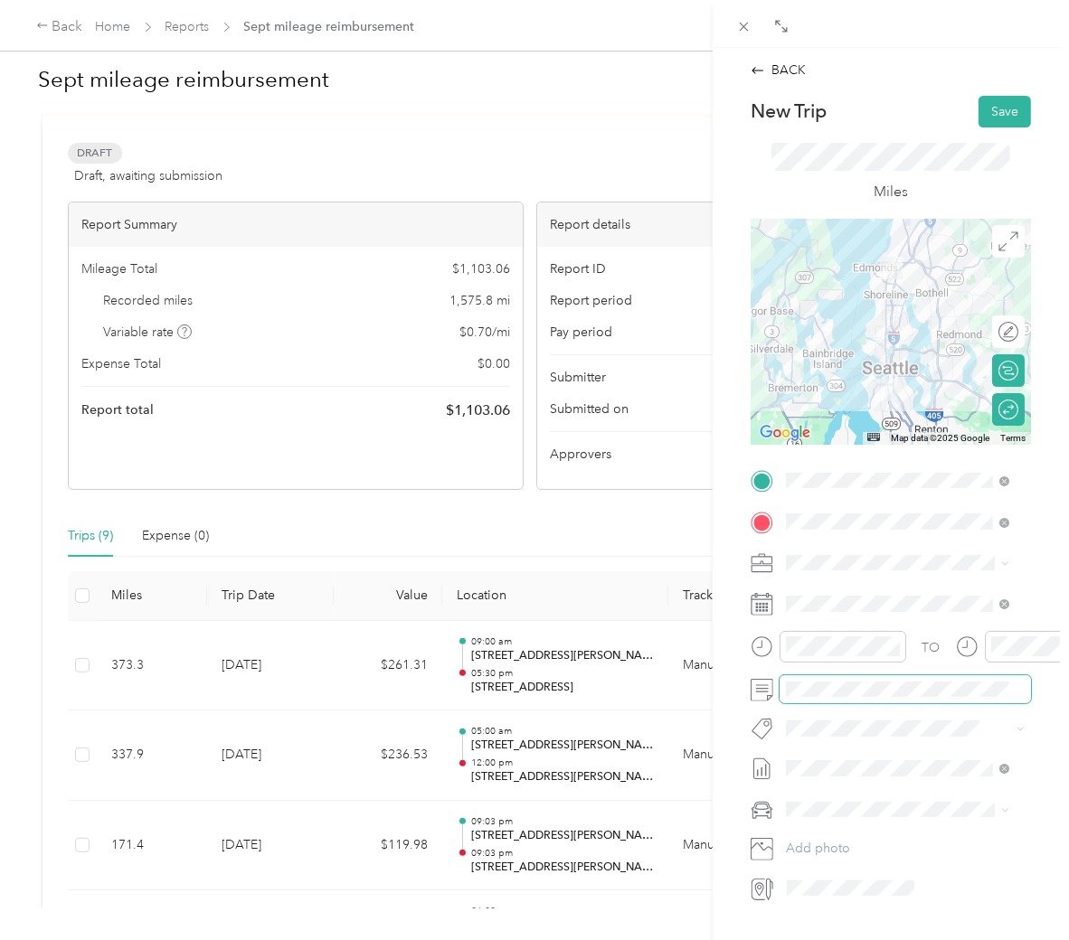
click at [874, 698] on span at bounding box center [904, 689] width 251 height 28
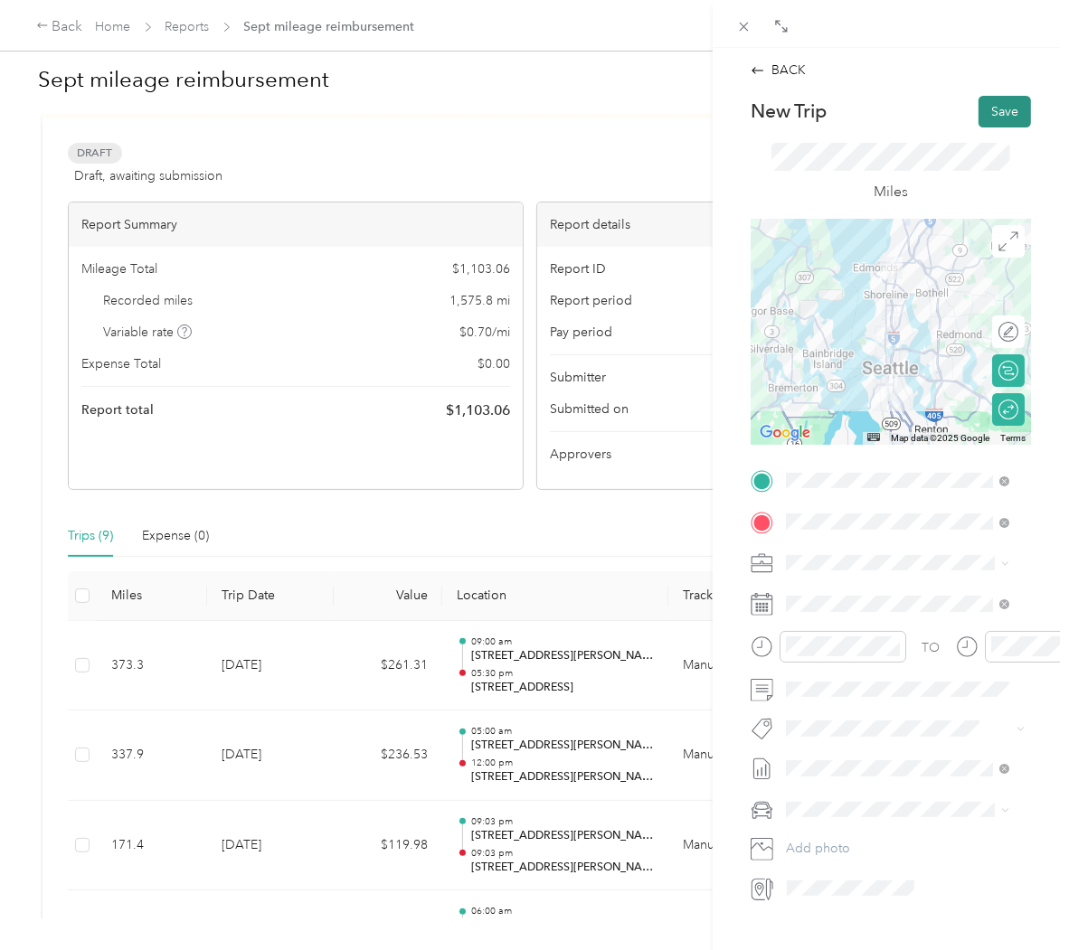
click at [984, 112] on button "Save" at bounding box center [1004, 112] width 52 height 32
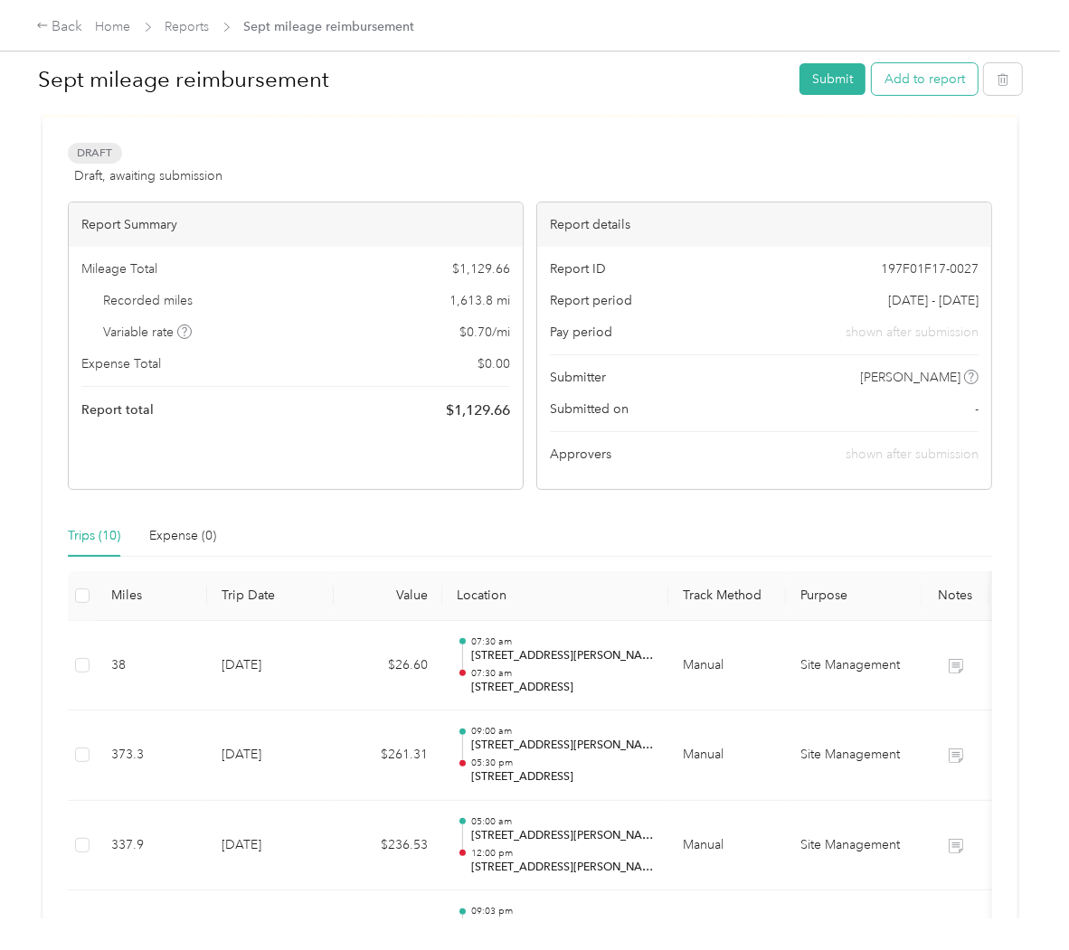
click at [897, 82] on button "Add to report" at bounding box center [925, 79] width 106 height 32
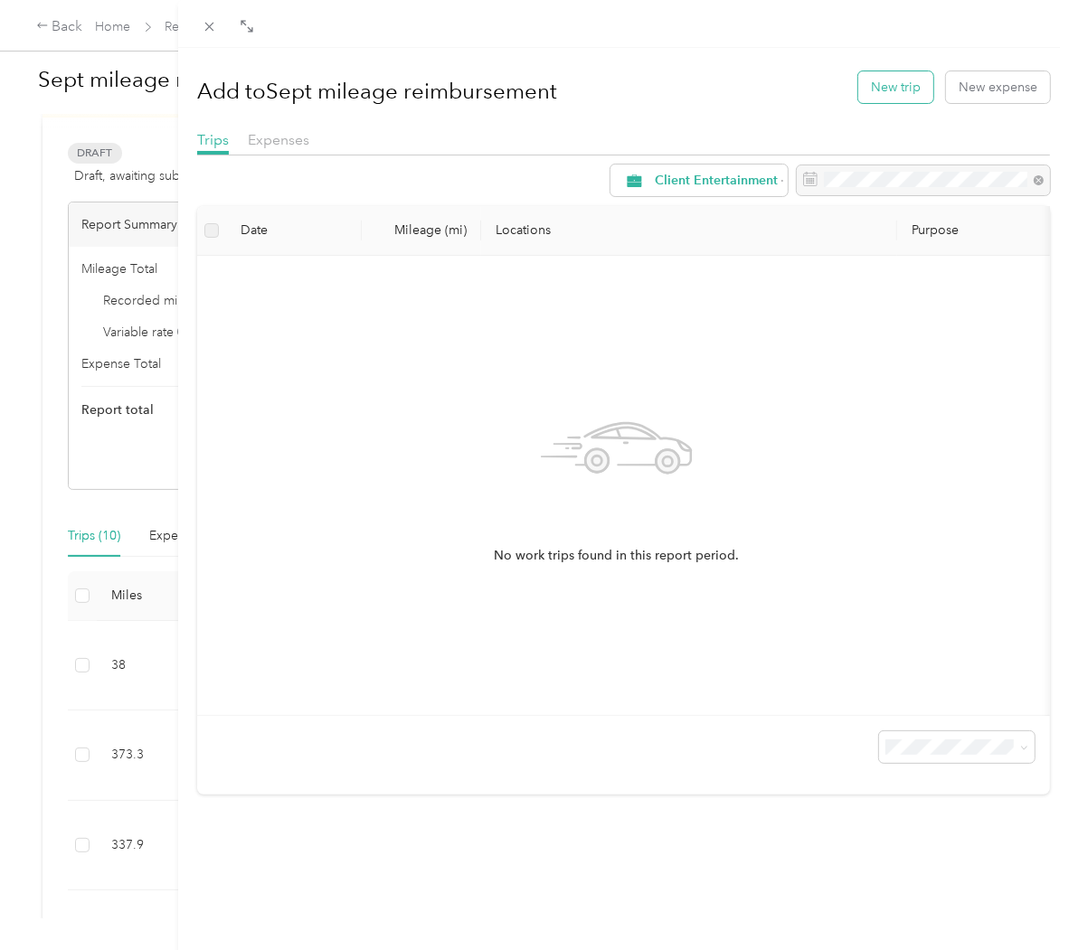
click at [887, 94] on button "New trip" at bounding box center [895, 87] width 75 height 32
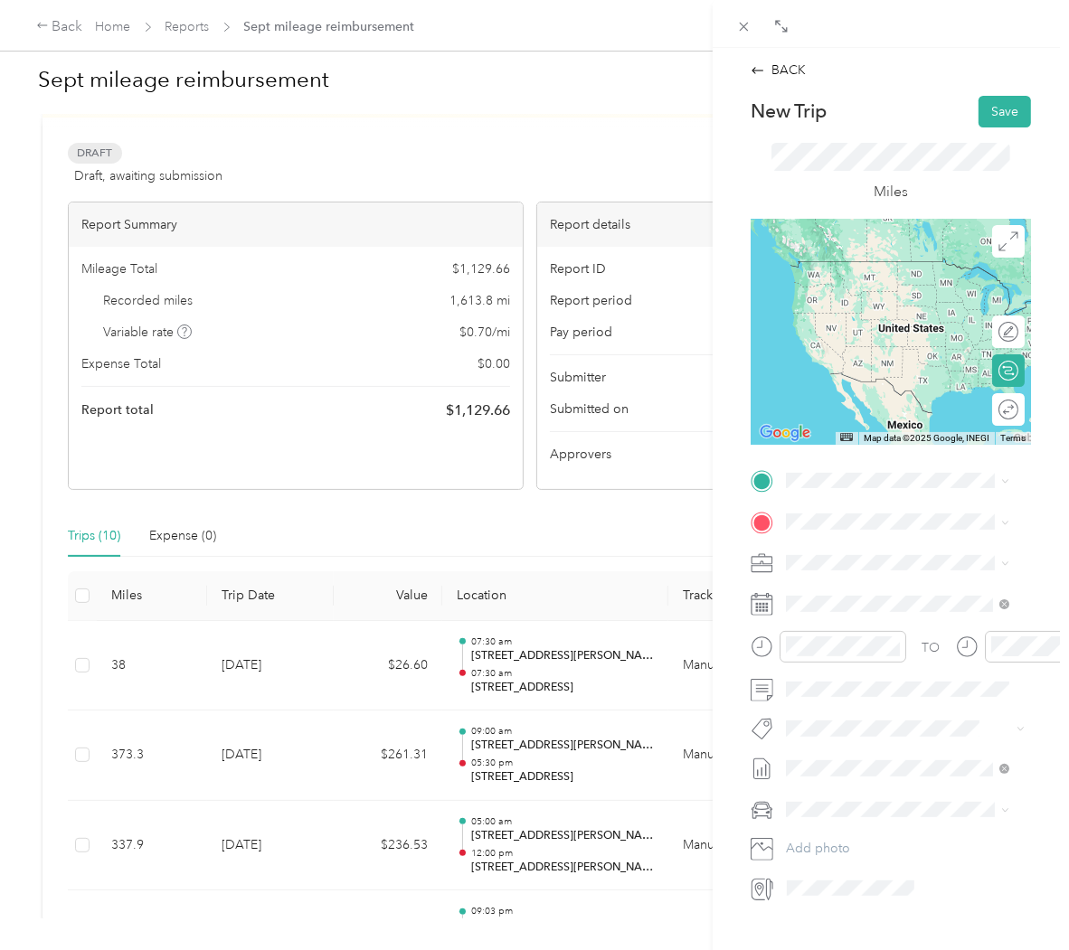
click at [883, 562] on span "[STREET_ADDRESS][PERSON_NAME][US_STATE]" at bounding box center [912, 547] width 184 height 32
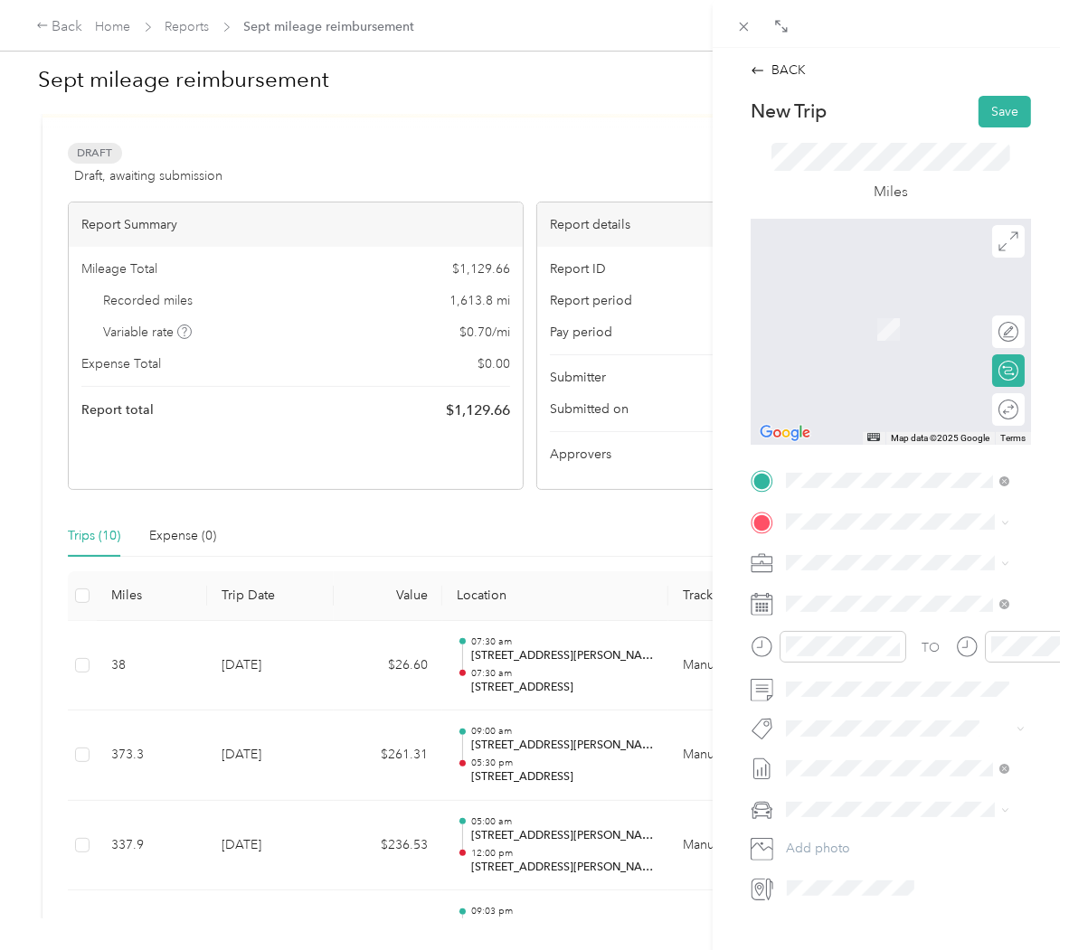
click at [925, 585] on span "[STREET_ADDRESS][US_STATE]" at bounding box center [910, 577] width 181 height 16
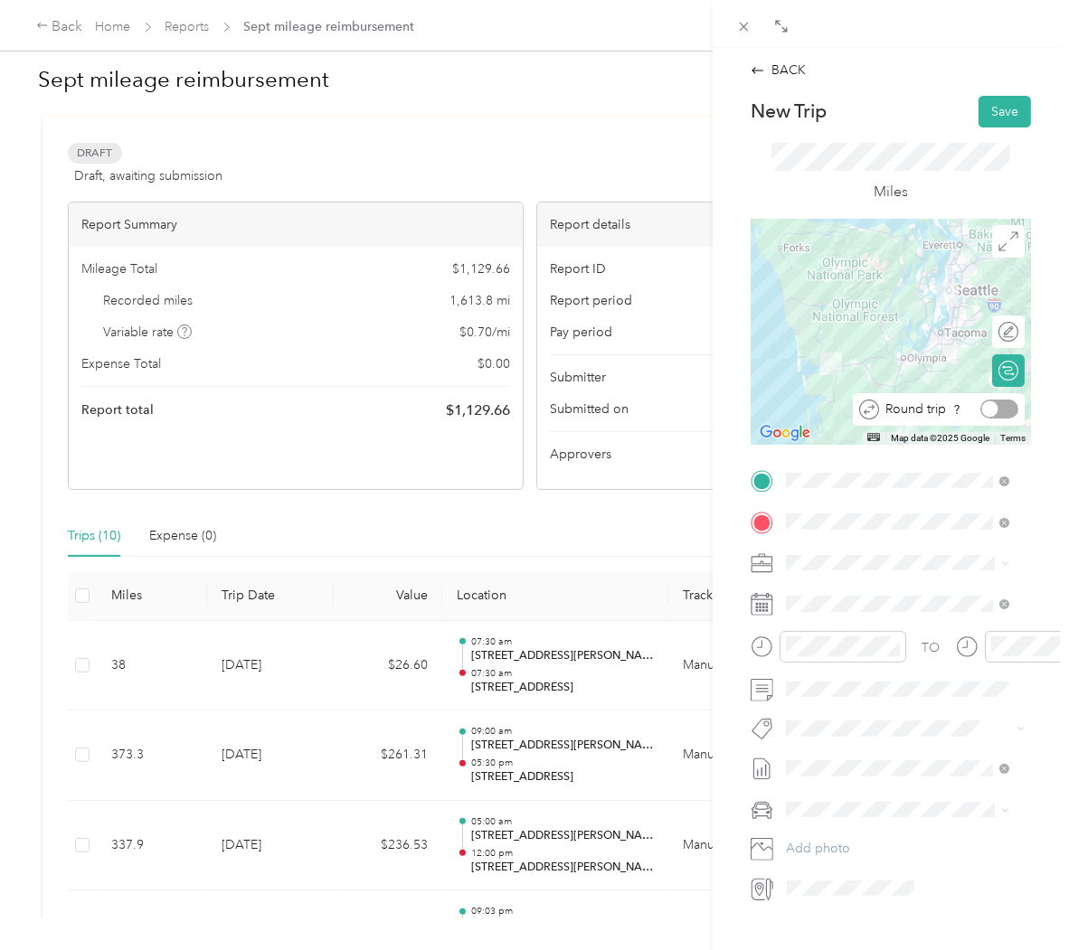
click at [996, 402] on div at bounding box center [999, 409] width 38 height 19
click at [925, 758] on ol "Client Entertainment Event Existing Client Visit Project Management Prospecting…" at bounding box center [897, 695] width 236 height 253
click at [866, 748] on span "Site Management" at bounding box center [841, 746] width 99 height 15
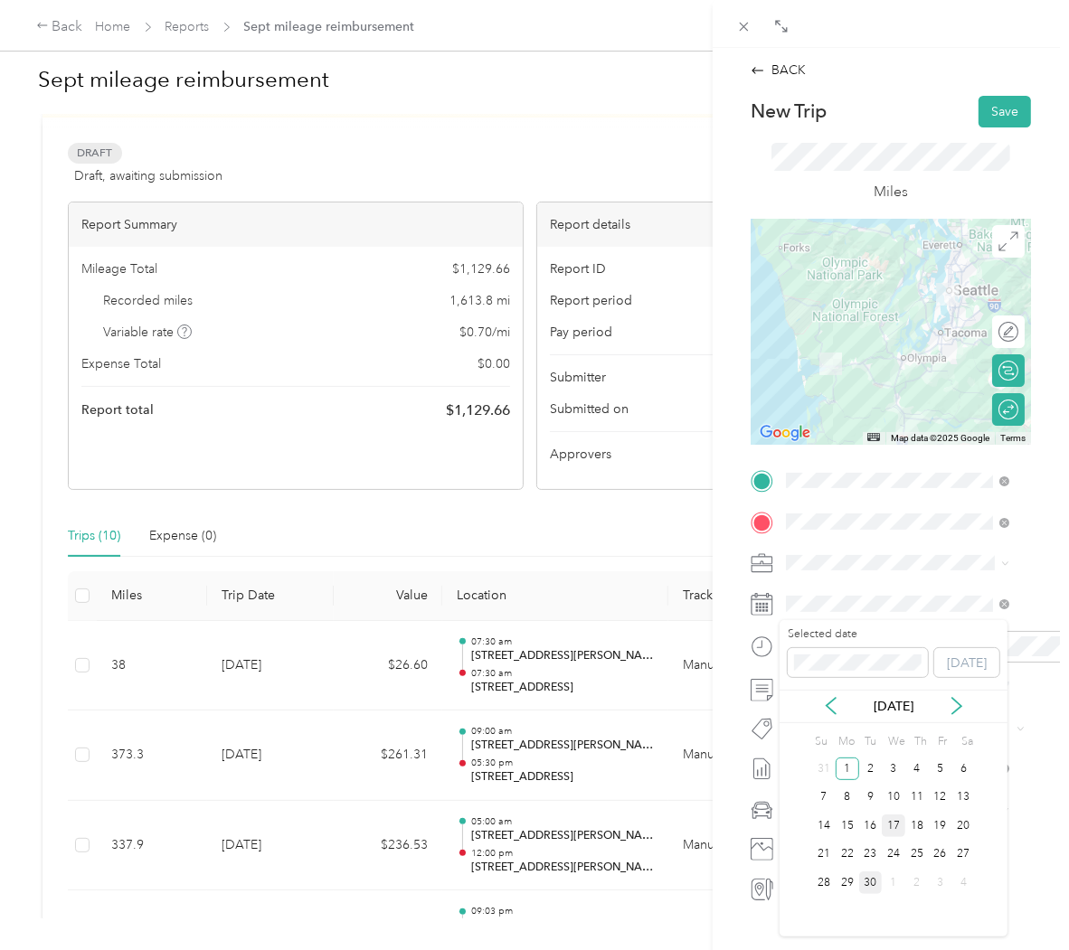
click at [888, 832] on div "17" at bounding box center [894, 826] width 24 height 23
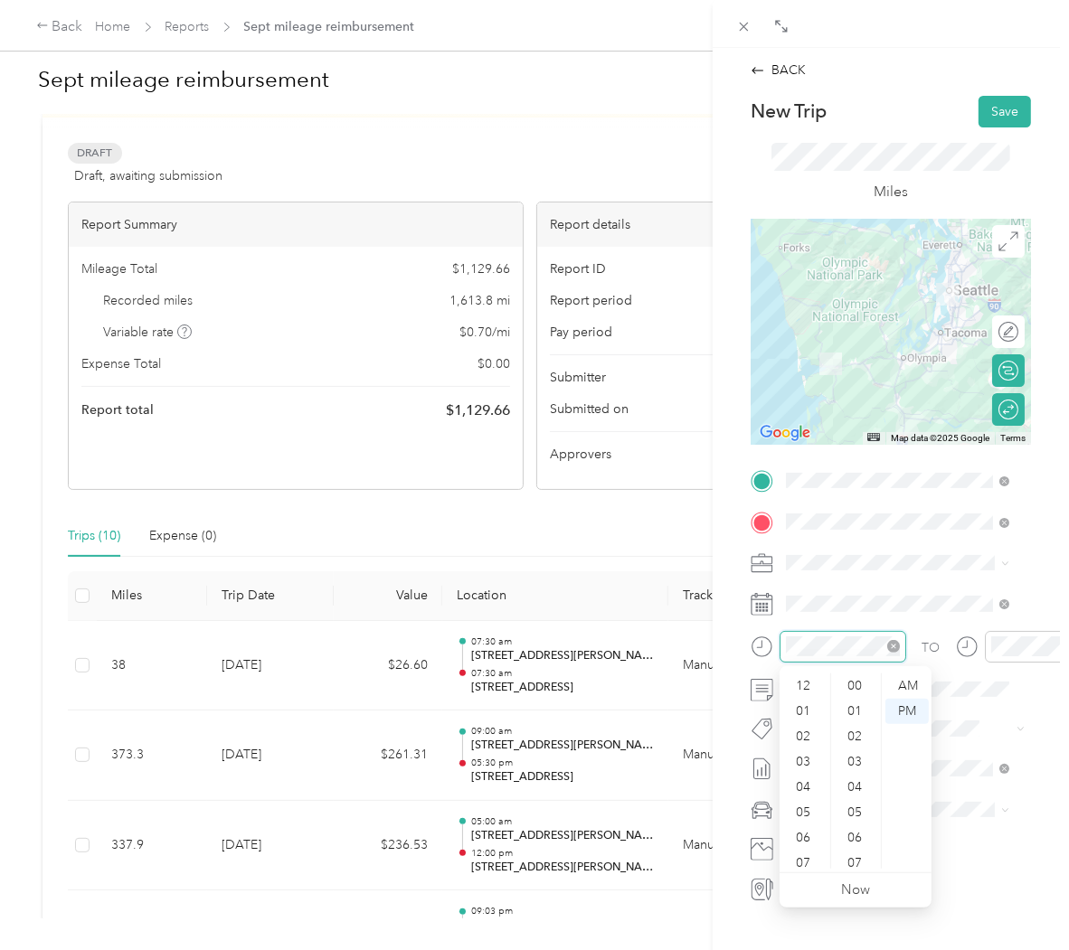
scroll to position [109, 0]
click at [799, 744] on div "07" at bounding box center [804, 754] width 43 height 25
click at [799, 747] on div "07" at bounding box center [804, 754] width 43 height 25
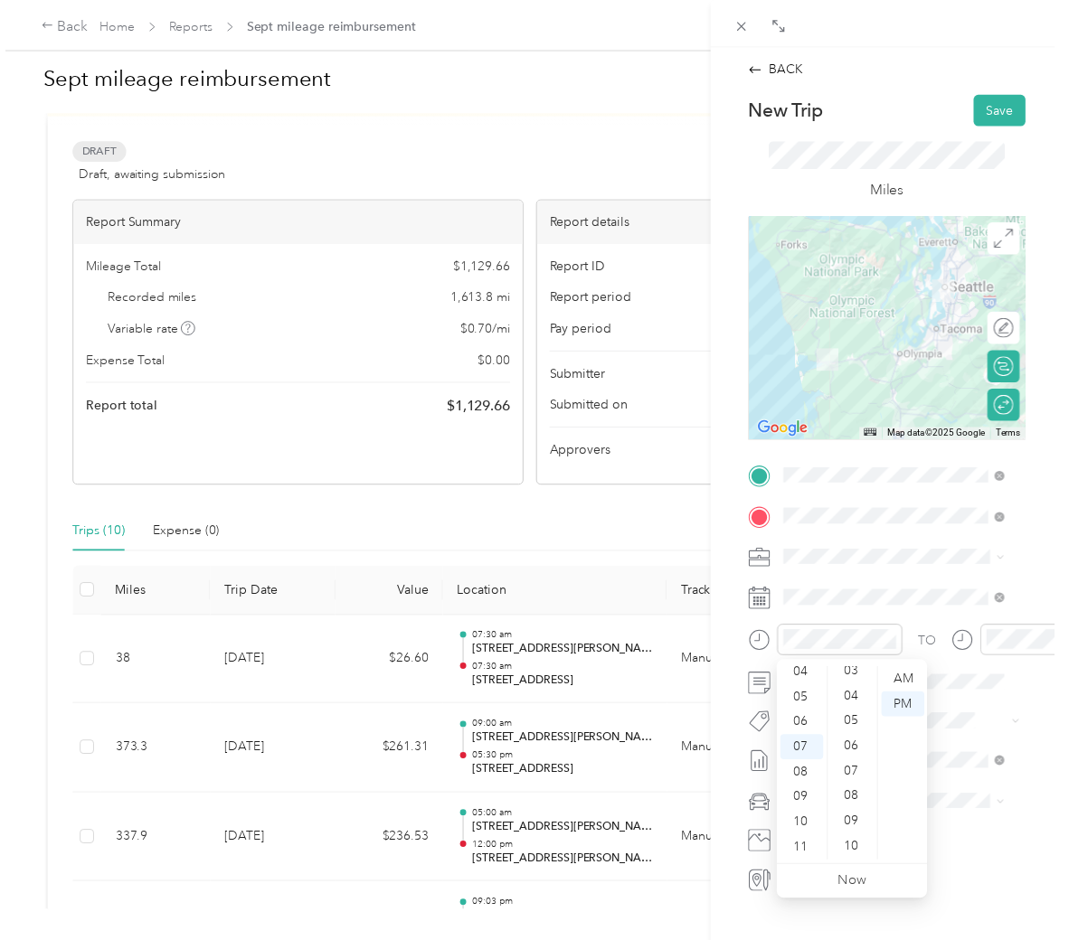
scroll to position [0, 0]
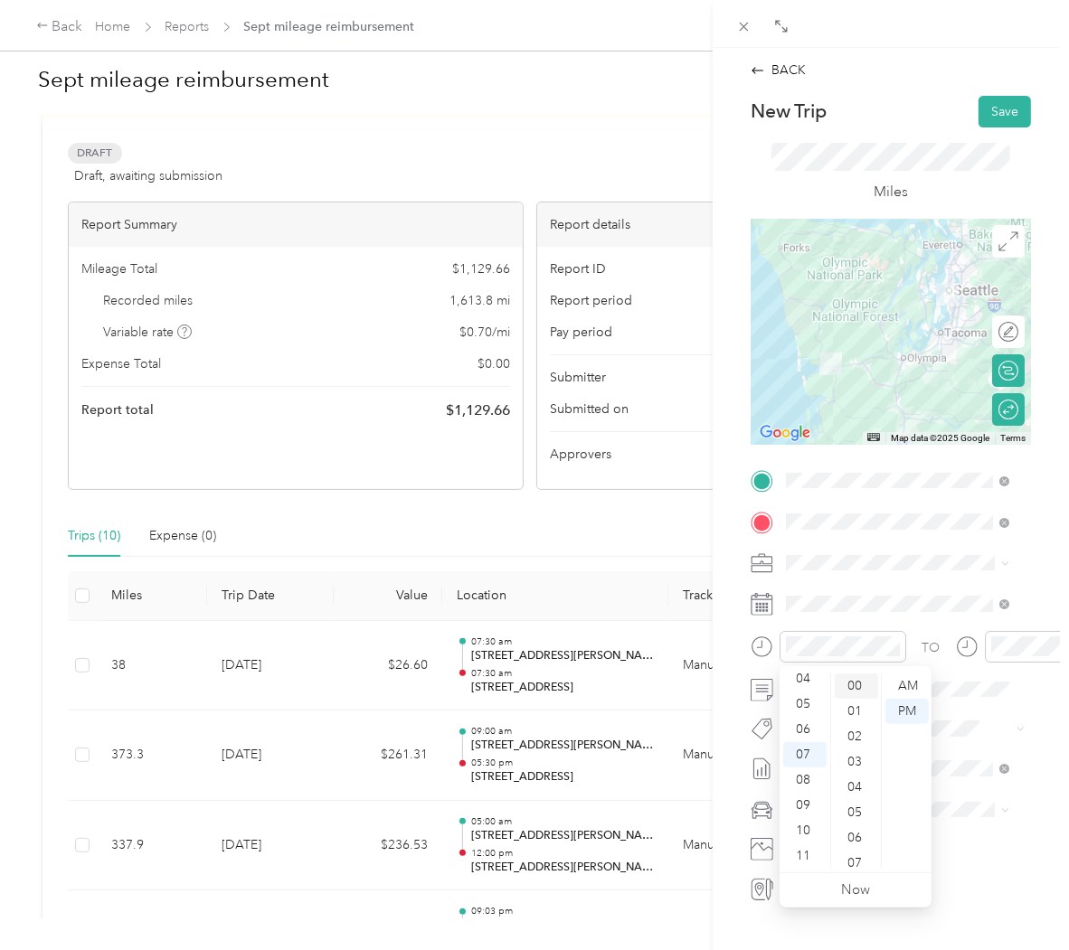
click at [857, 681] on div "00" at bounding box center [856, 686] width 43 height 25
click at [899, 687] on div "AM" at bounding box center [906, 686] width 43 height 25
click at [911, 684] on div "AM" at bounding box center [906, 686] width 43 height 25
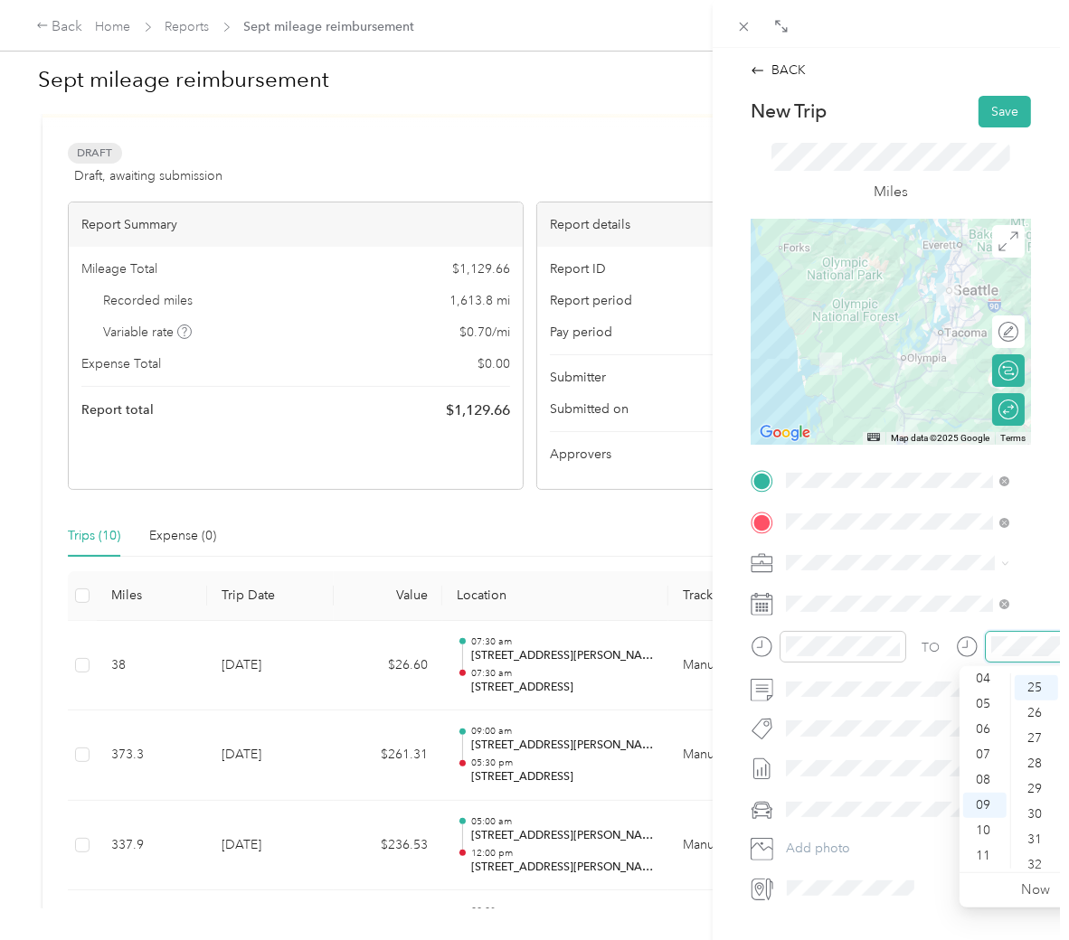
scroll to position [633, 0]
click at [983, 834] on div "10" at bounding box center [984, 830] width 43 height 25
click at [1034, 808] on div "30" at bounding box center [1036, 812] width 43 height 25
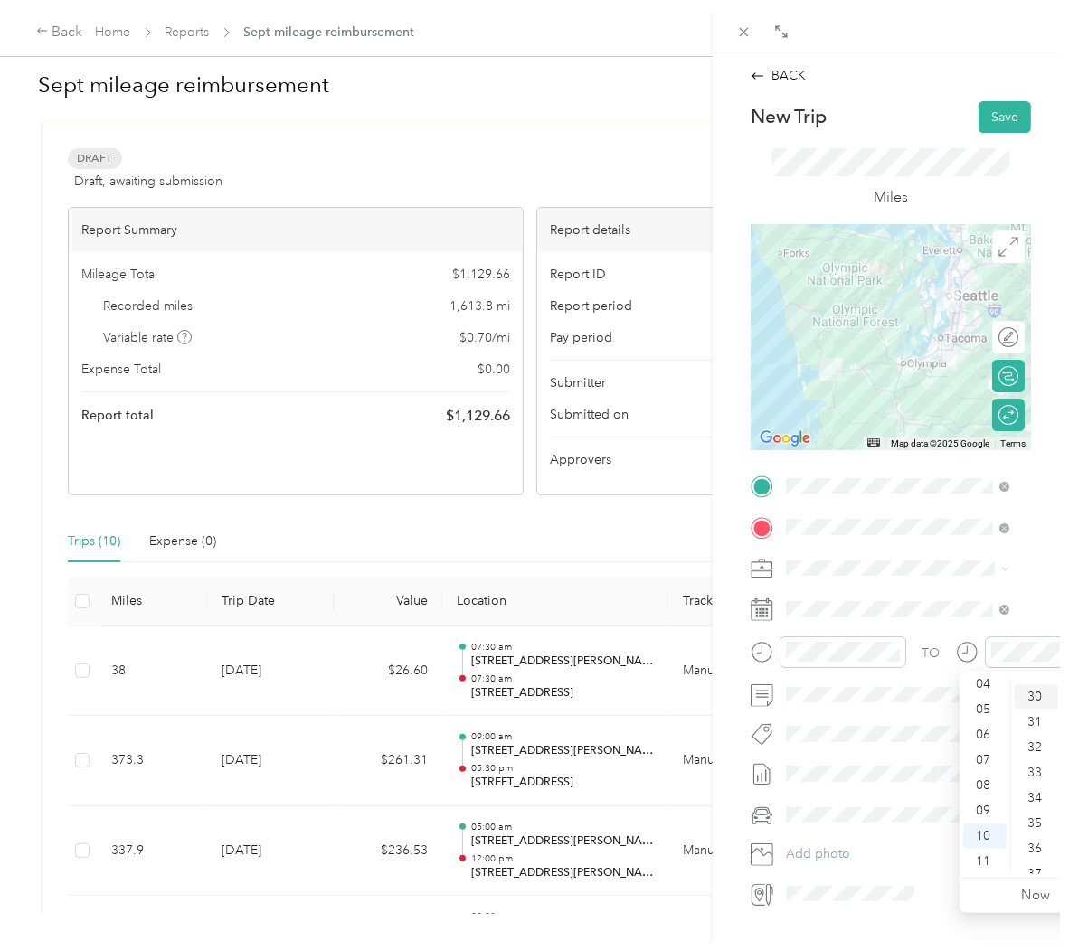
scroll to position [760, 0]
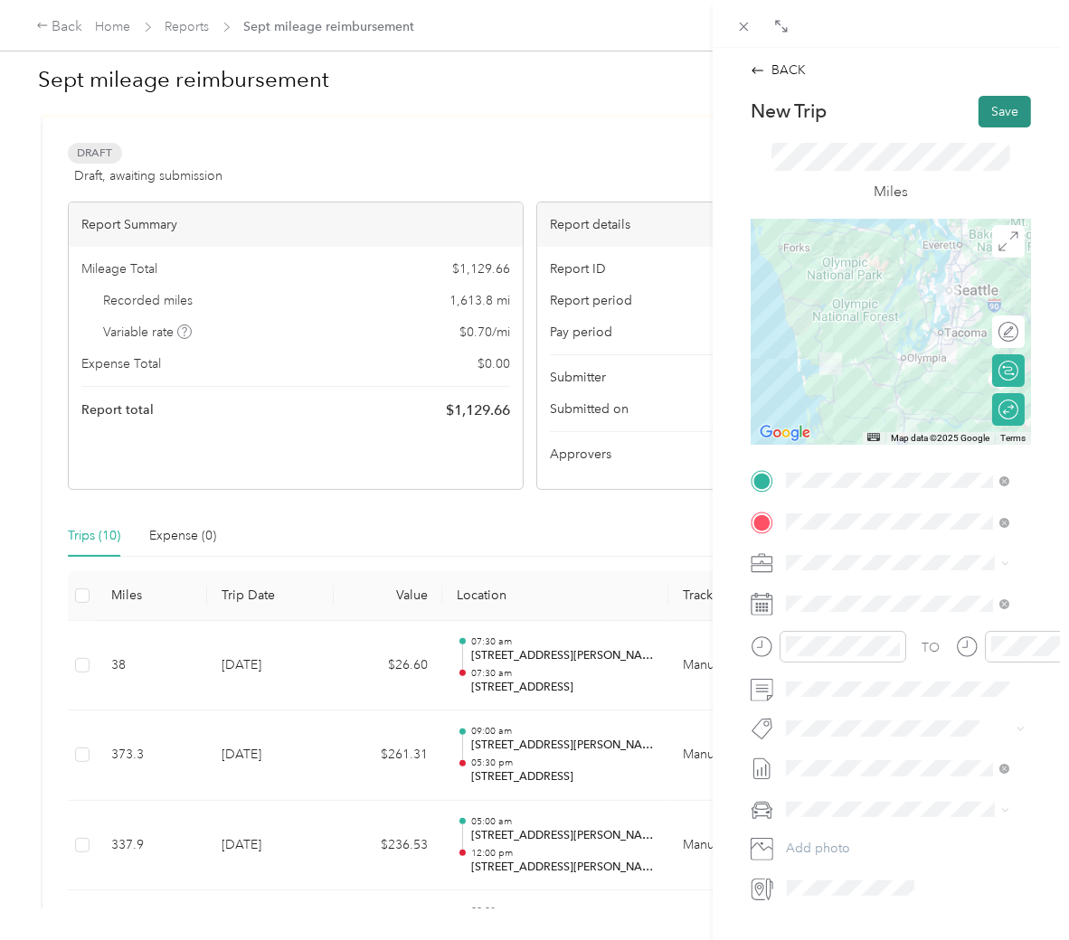
click at [982, 99] on button "Save" at bounding box center [1004, 112] width 52 height 32
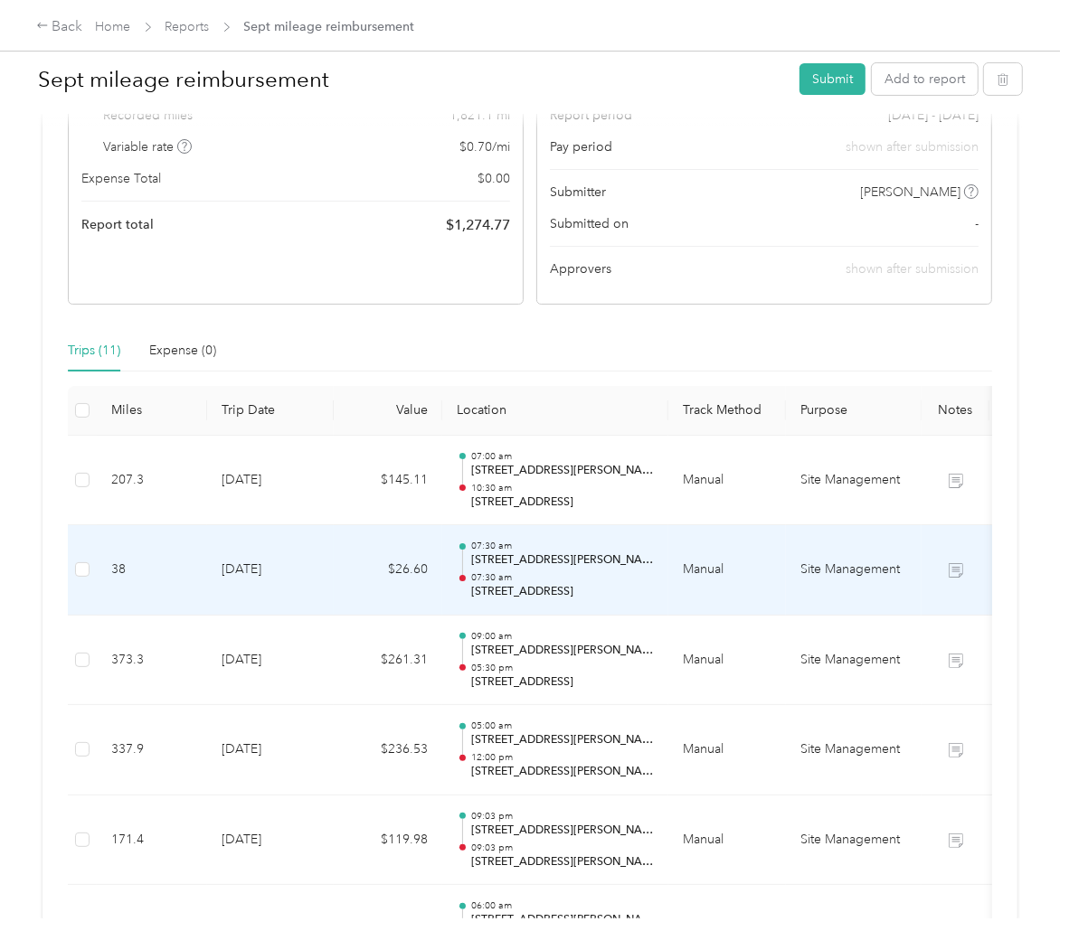
scroll to position [314, 0]
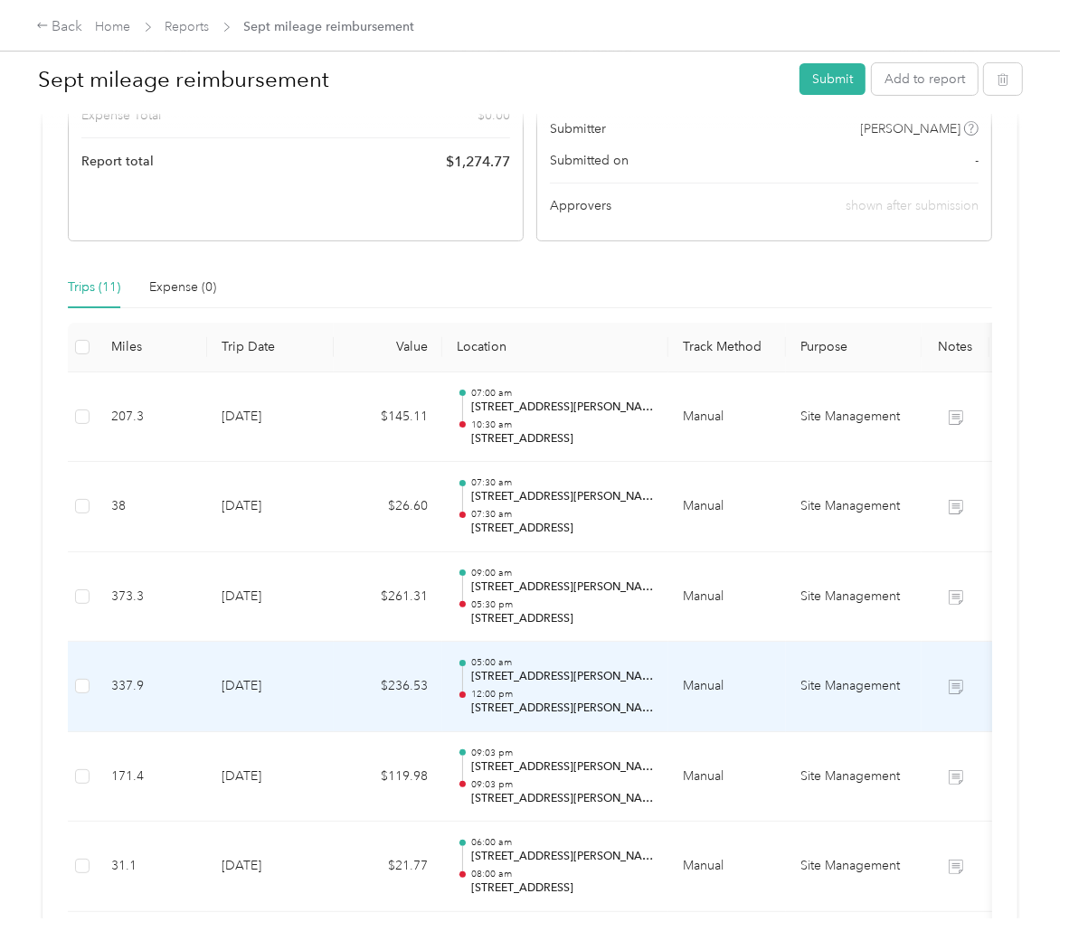
click at [655, 700] on td "05:00 am [STREET_ADDRESS][PERSON_NAME] 12:00 pm [STREET_ADDRESS][PERSON_NAME]" at bounding box center [555, 687] width 226 height 90
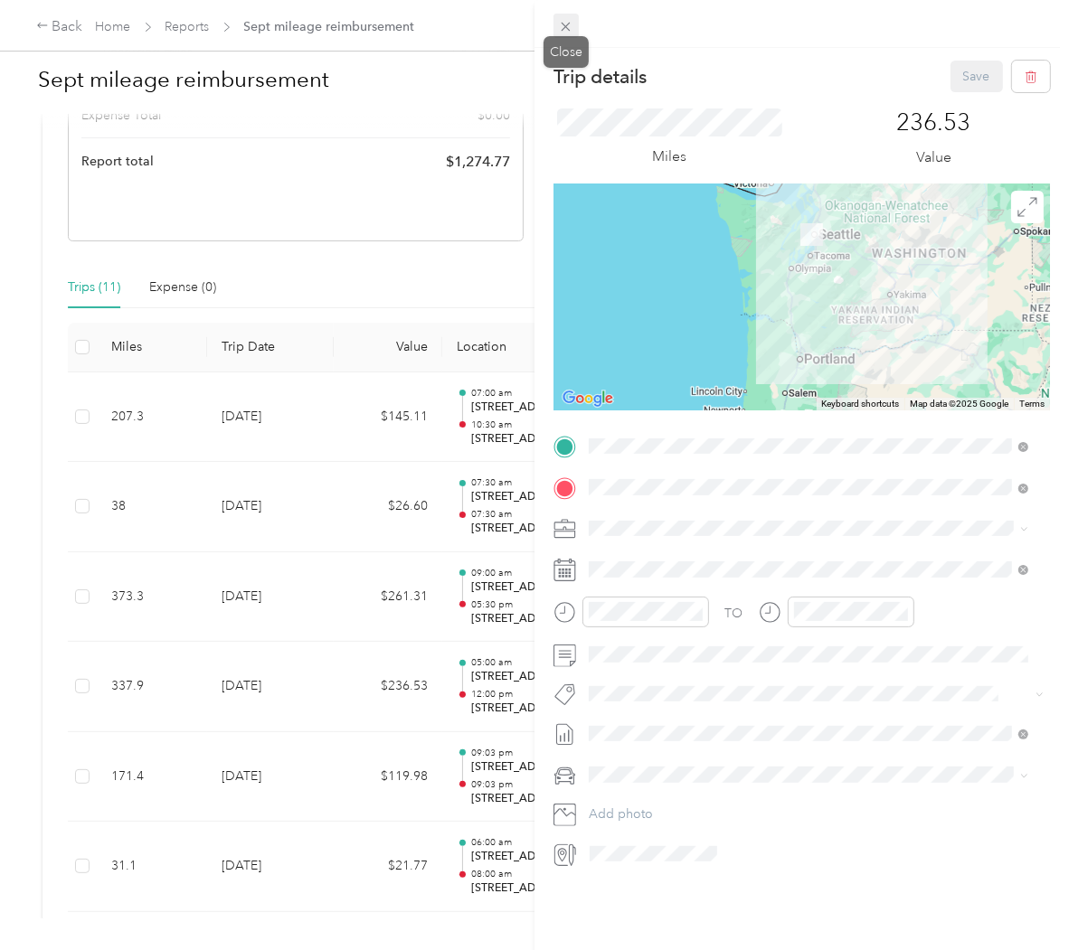
click at [576, 31] on span at bounding box center [565, 26] width 25 height 25
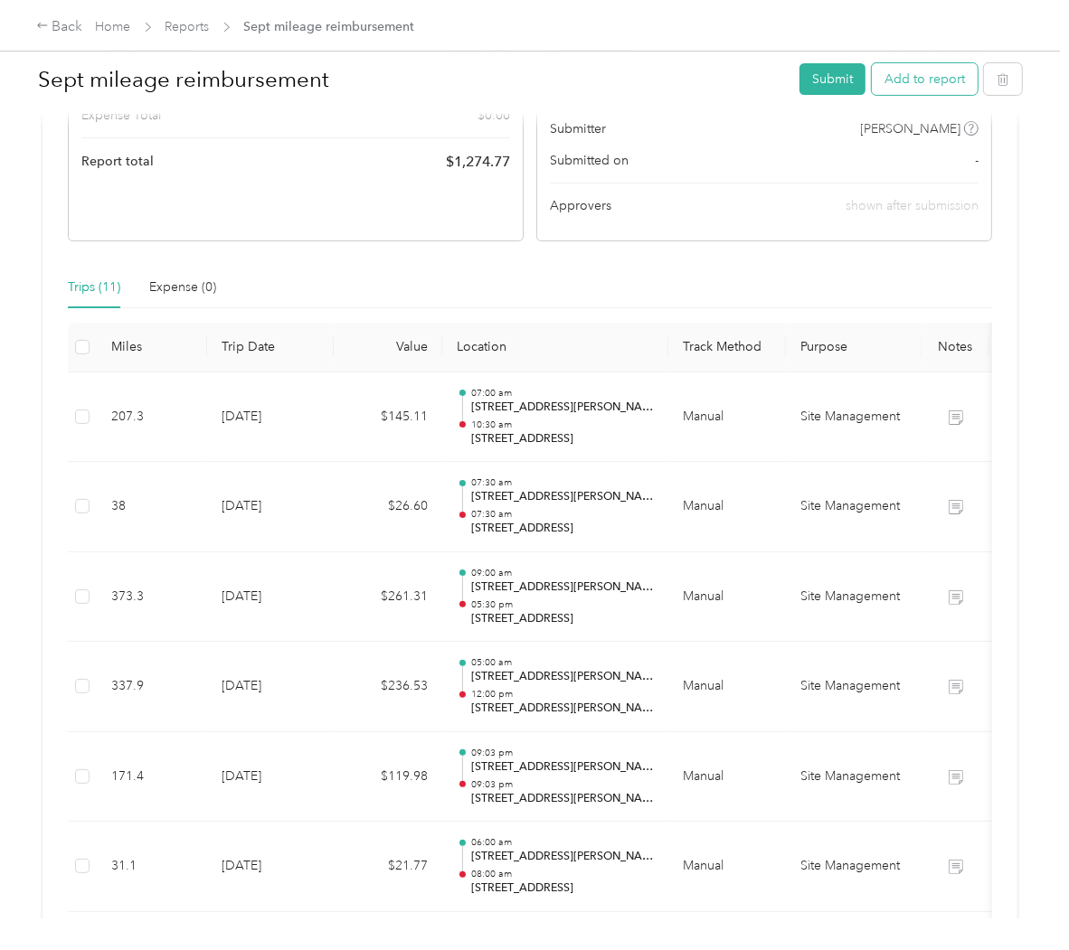
click at [896, 84] on button "Add to report" at bounding box center [925, 79] width 106 height 32
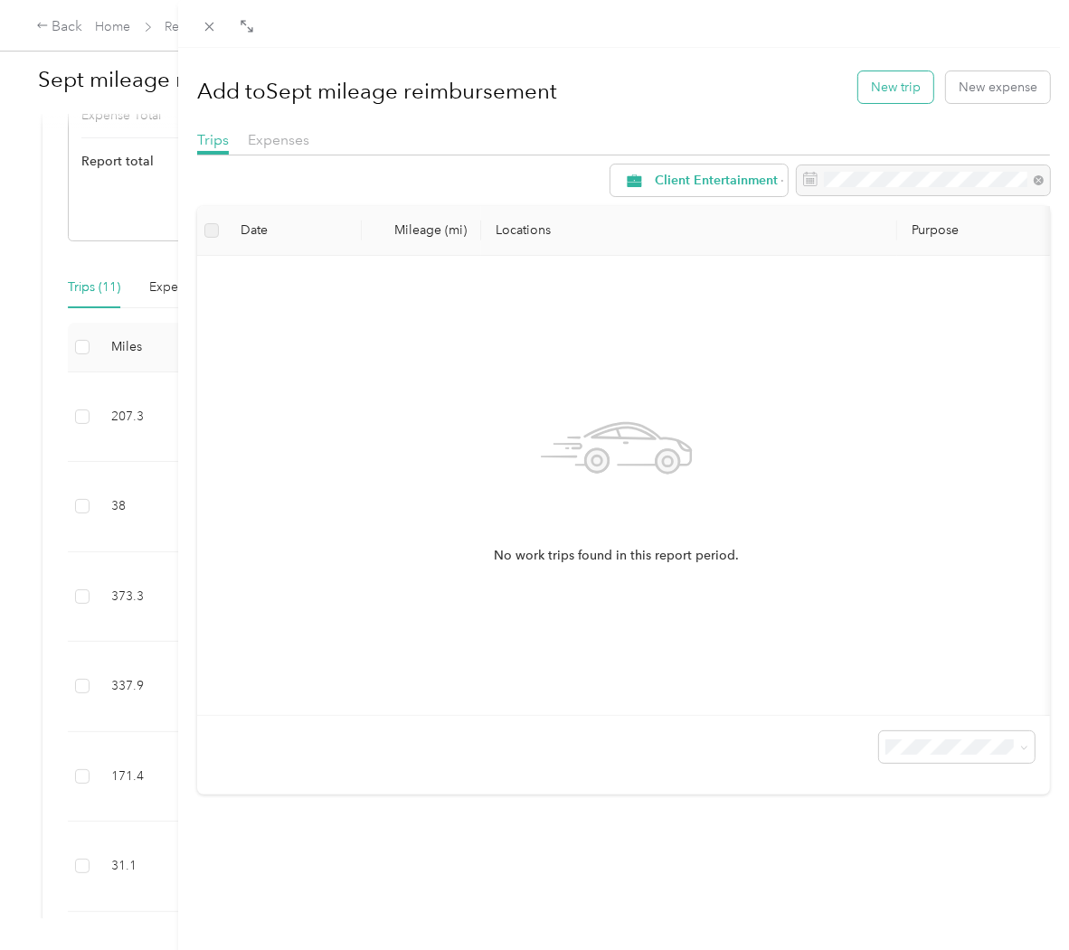
click at [869, 97] on button "New trip" at bounding box center [895, 87] width 75 height 32
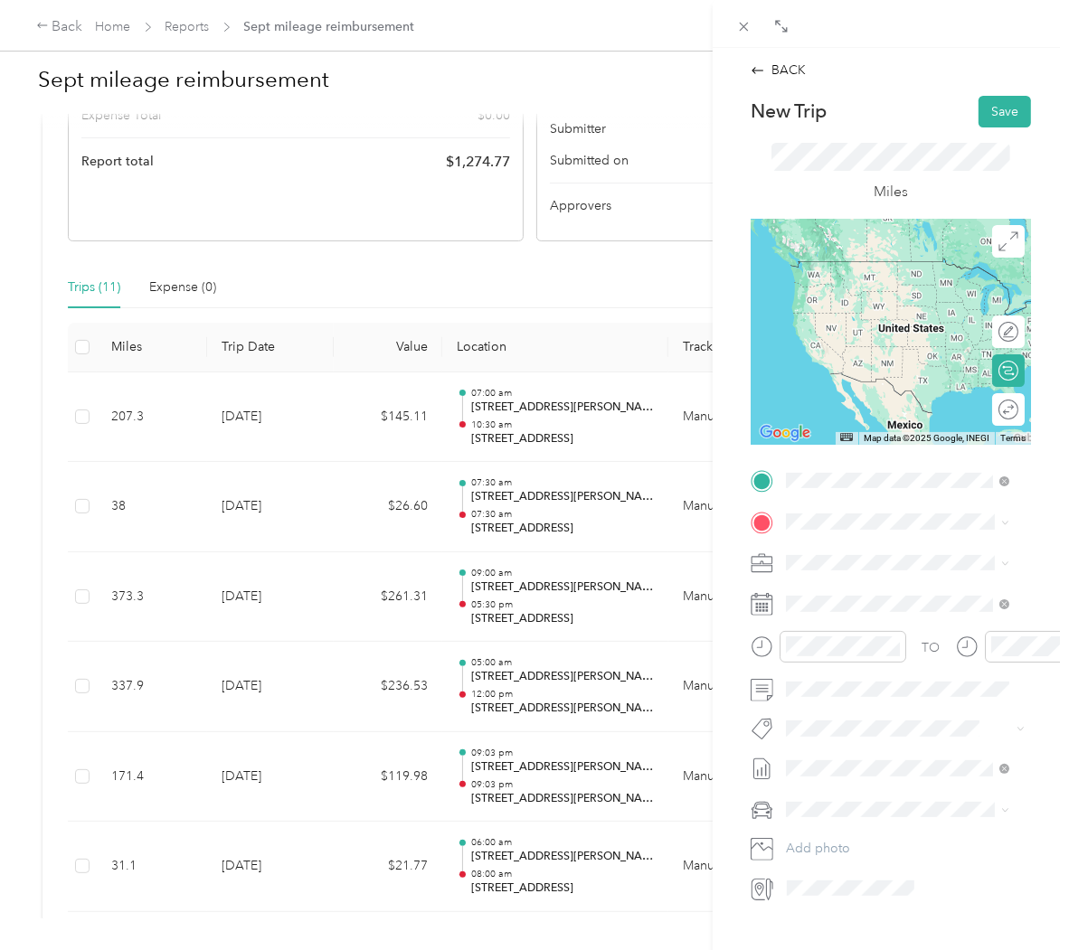
click at [893, 550] on span "[STREET_ADDRESS][PERSON_NAME][US_STATE]" at bounding box center [912, 554] width 184 height 32
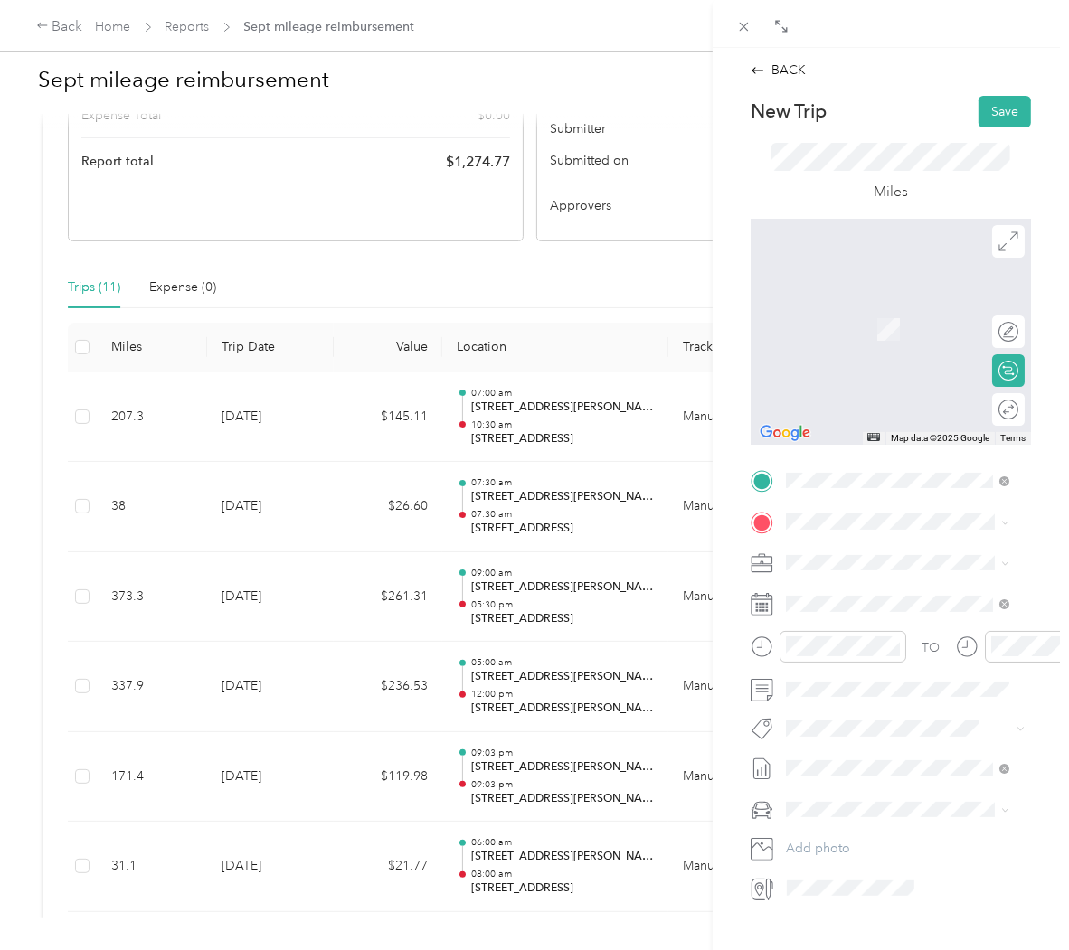
click at [924, 549] on span "[STREET_ADDRESS][PERSON_NAME][US_STATE]" at bounding box center [902, 552] width 164 height 48
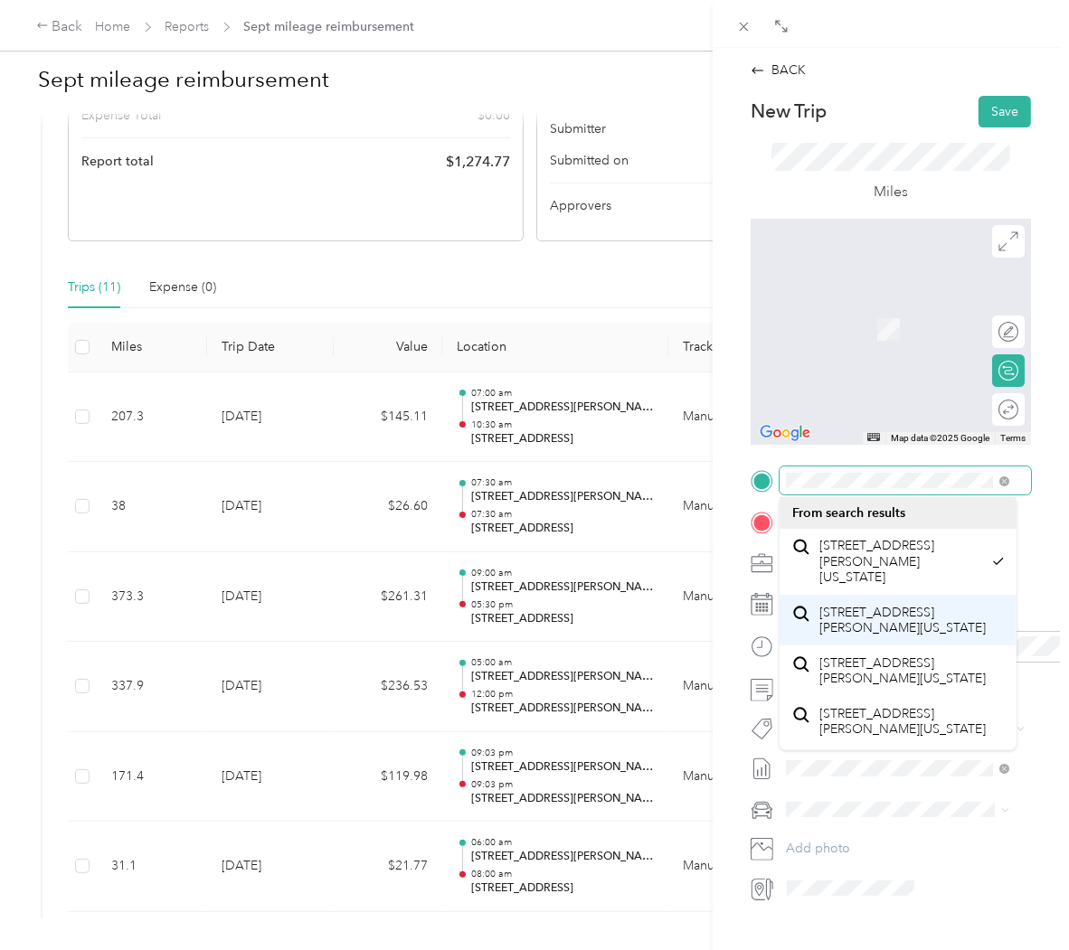
drag, startPoint x: 942, startPoint y: 580, endPoint x: 975, endPoint y: 610, distance: 44.8
click at [975, 950] on div "Drag to resize Click to close BACK New Trip Save This trip cannot be edited bec…" at bounding box center [530, 950] width 1060 height 0
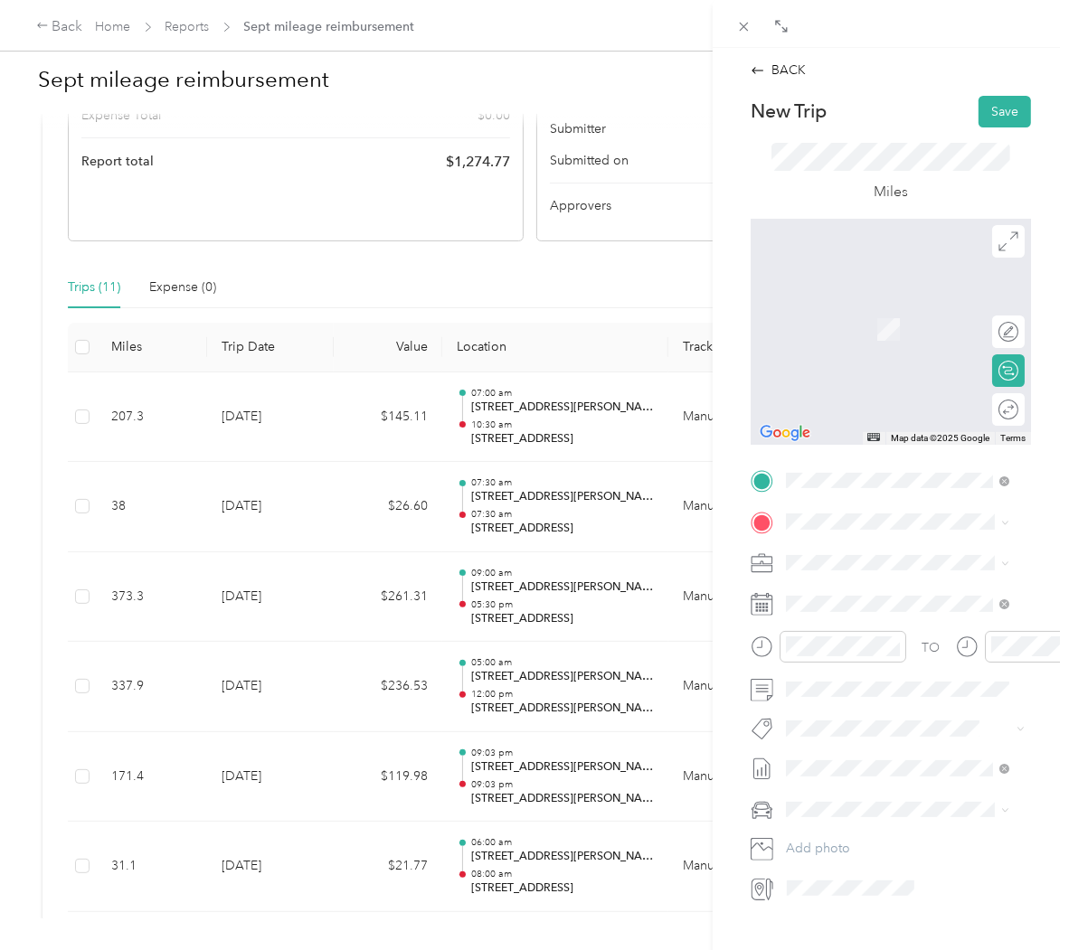
click at [864, 506] on div "TO Add photo" at bounding box center [891, 685] width 280 height 436
click at [889, 590] on span "[STREET_ADDRESS][US_STATE]" at bounding box center [910, 582] width 181 height 16
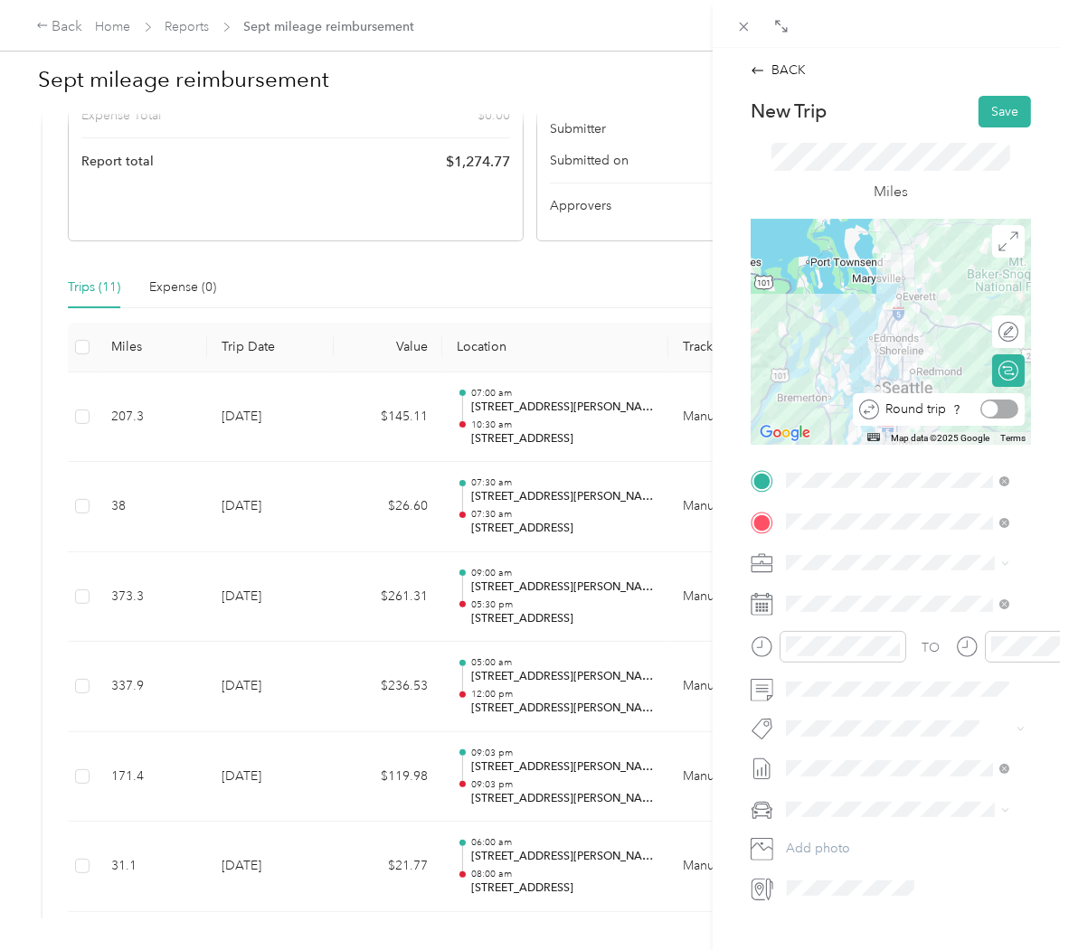
click at [991, 410] on div at bounding box center [999, 409] width 38 height 19
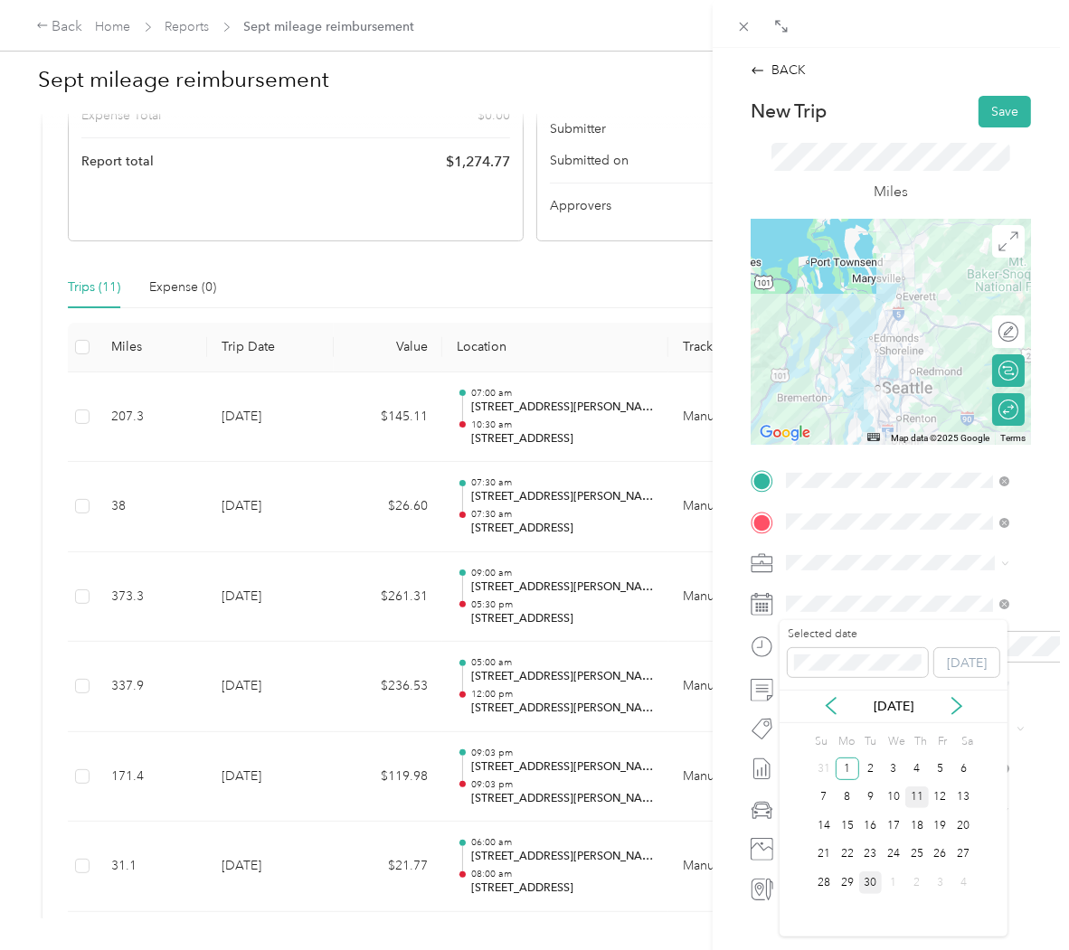
click at [916, 796] on div "11" at bounding box center [917, 798] width 24 height 23
click at [937, 694] on ol "Client Entertainment Event Existing Client Visit Project Management Prospecting…" at bounding box center [897, 696] width 236 height 253
click at [893, 748] on div "Site Management" at bounding box center [897, 751] width 211 height 19
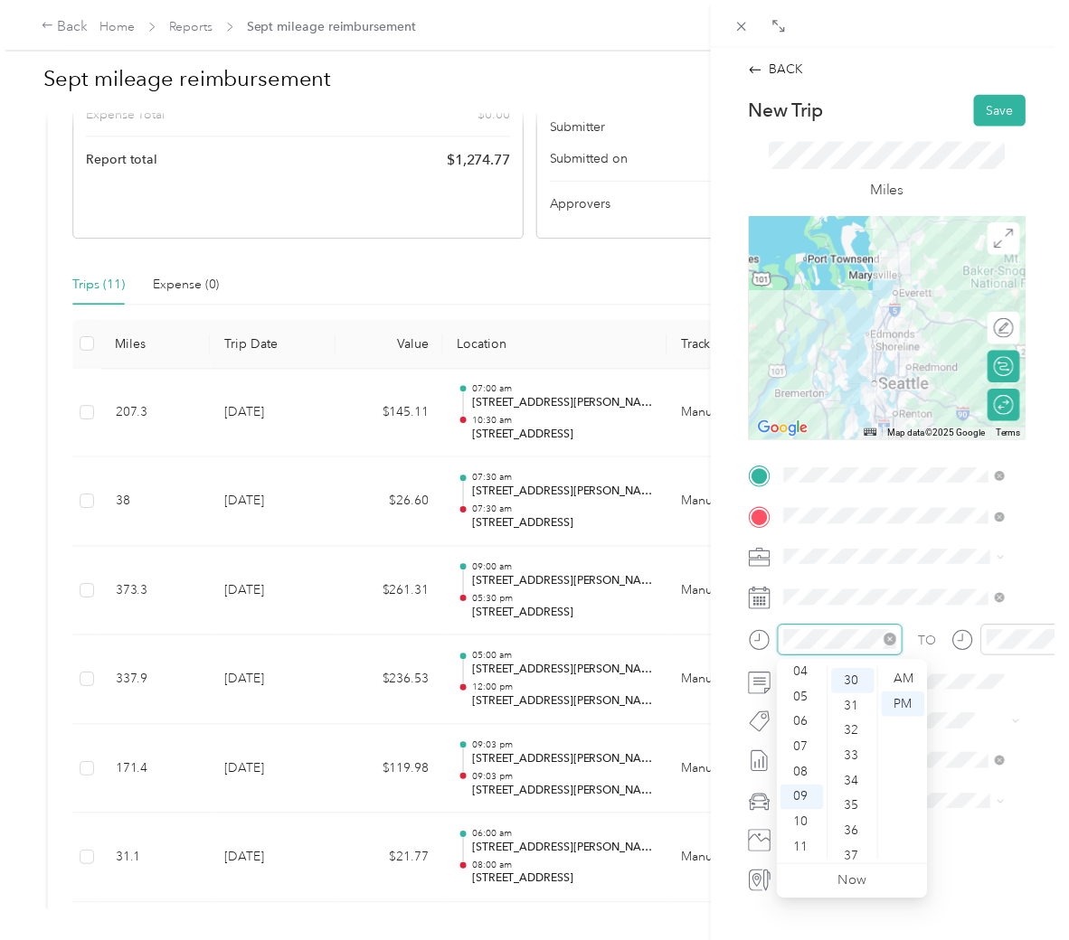
scroll to position [760, 0]
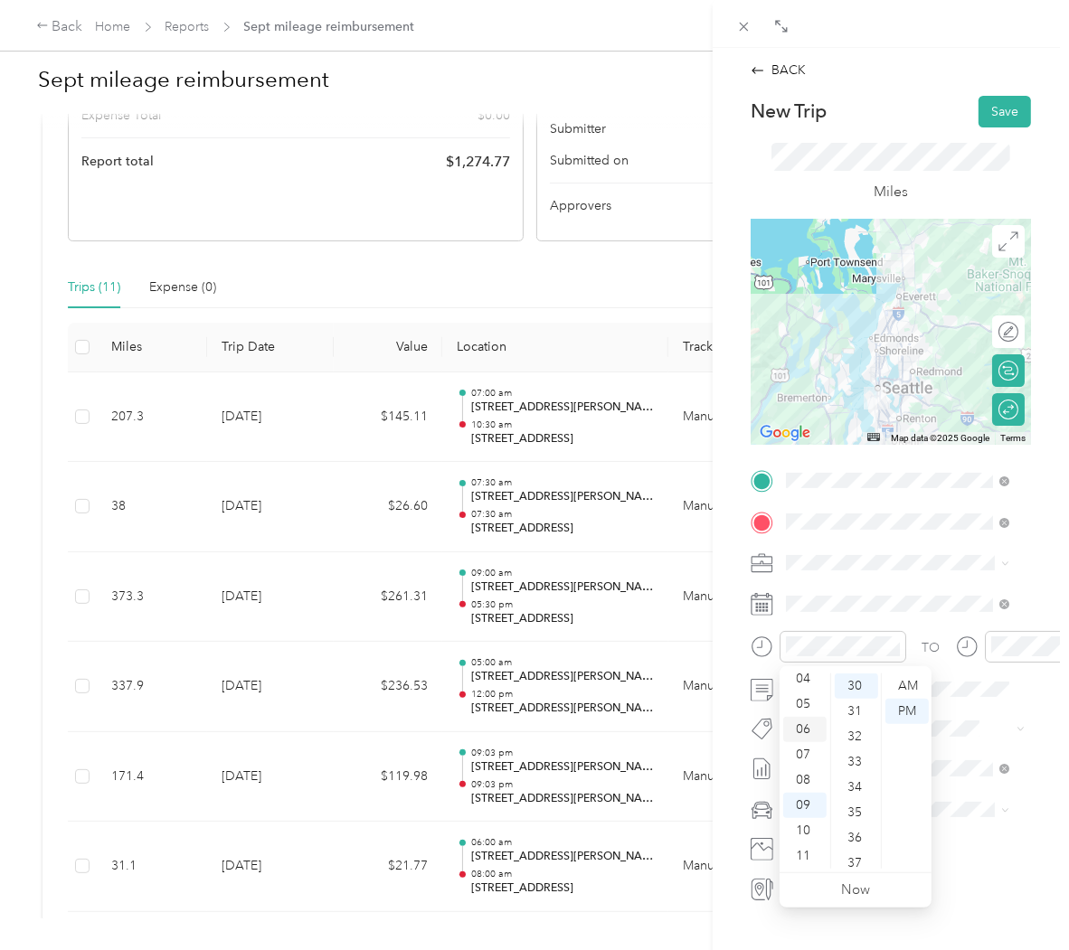
click at [816, 733] on div "06" at bounding box center [804, 729] width 43 height 25
click at [811, 732] on div "06" at bounding box center [804, 729] width 43 height 25
click at [847, 688] on div "30" at bounding box center [856, 686] width 43 height 25
click at [906, 681] on div "AM" at bounding box center [906, 686] width 43 height 25
click at [798, 753] on div "07" at bounding box center [804, 754] width 43 height 25
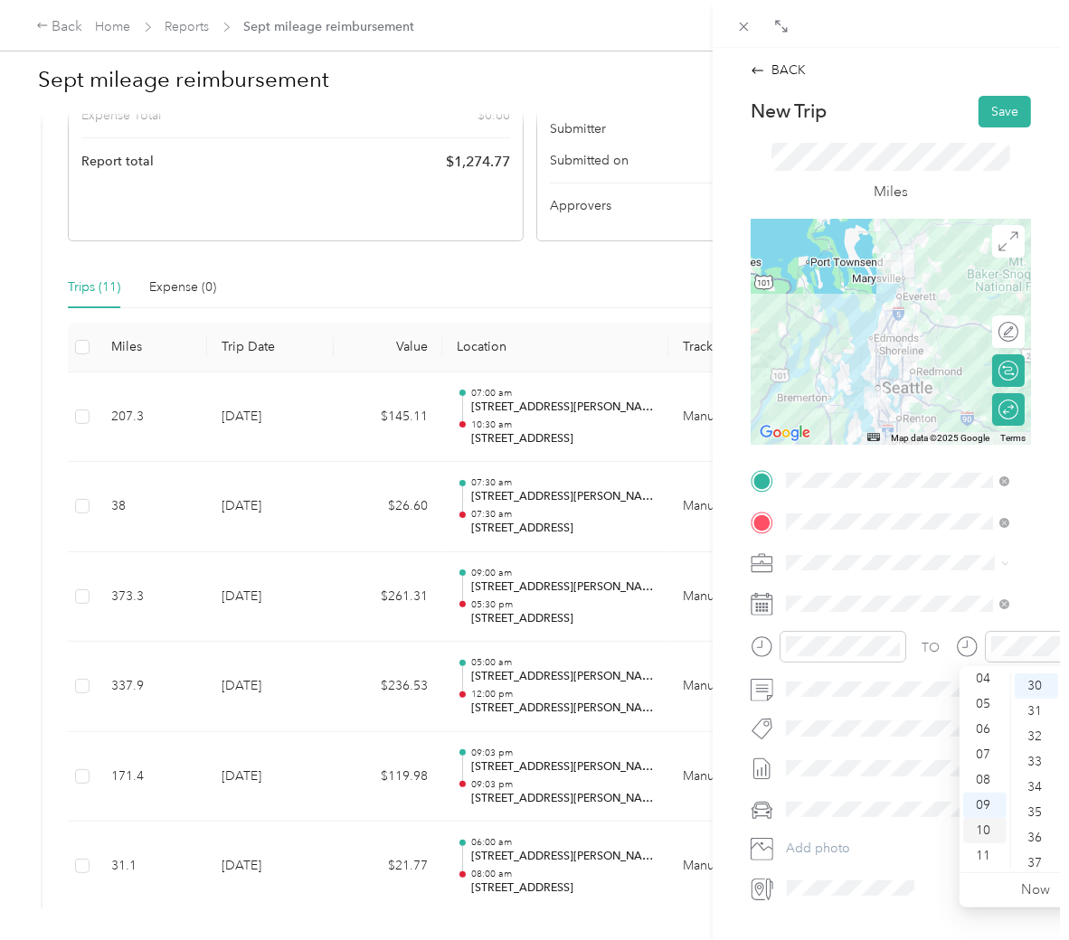
click at [987, 826] on div "10" at bounding box center [984, 830] width 43 height 25
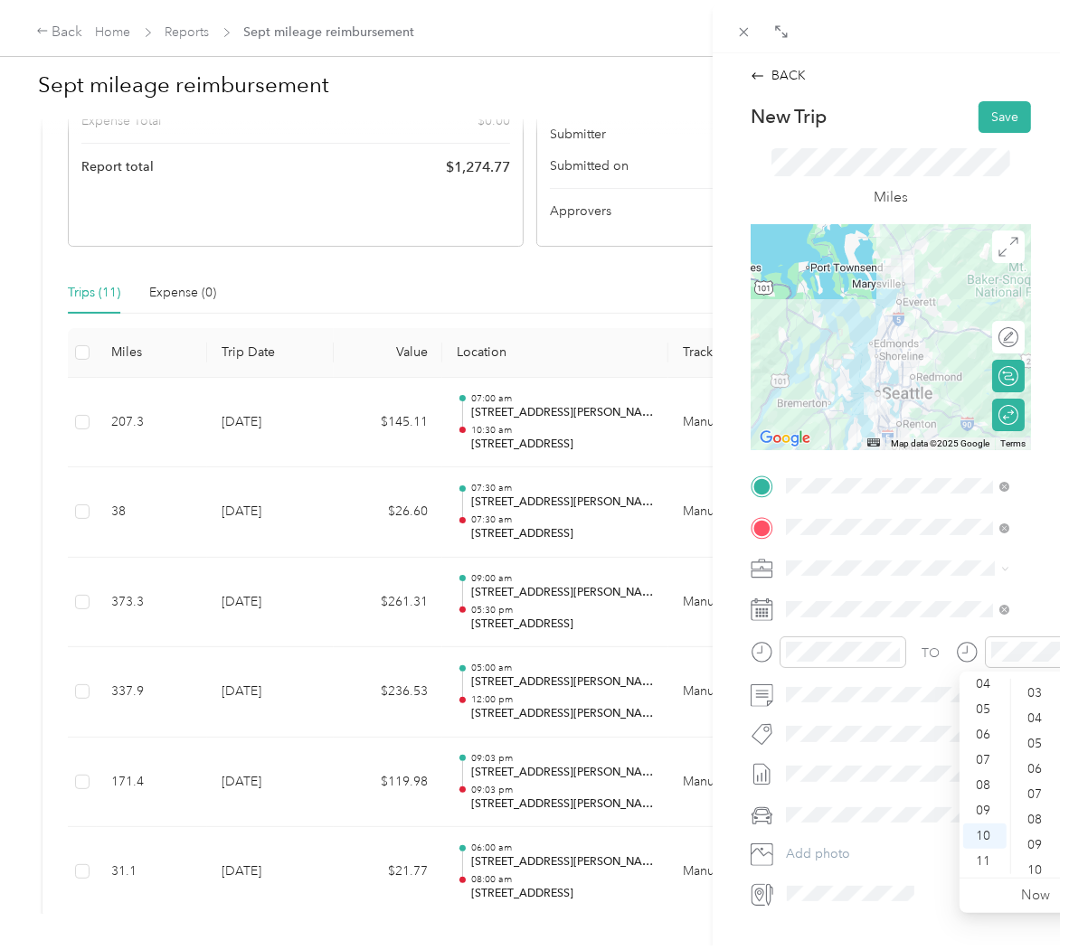
scroll to position [0, 0]
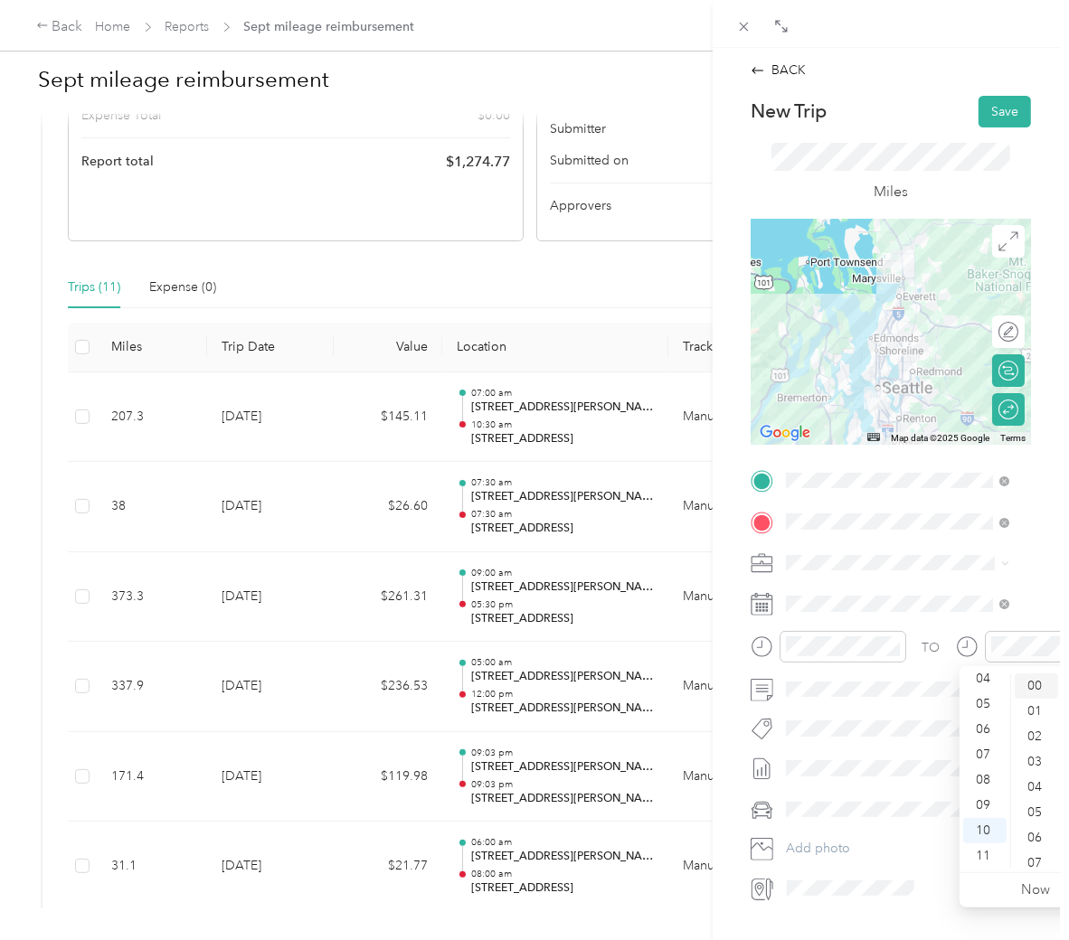
click at [1046, 685] on div "00" at bounding box center [1036, 686] width 43 height 25
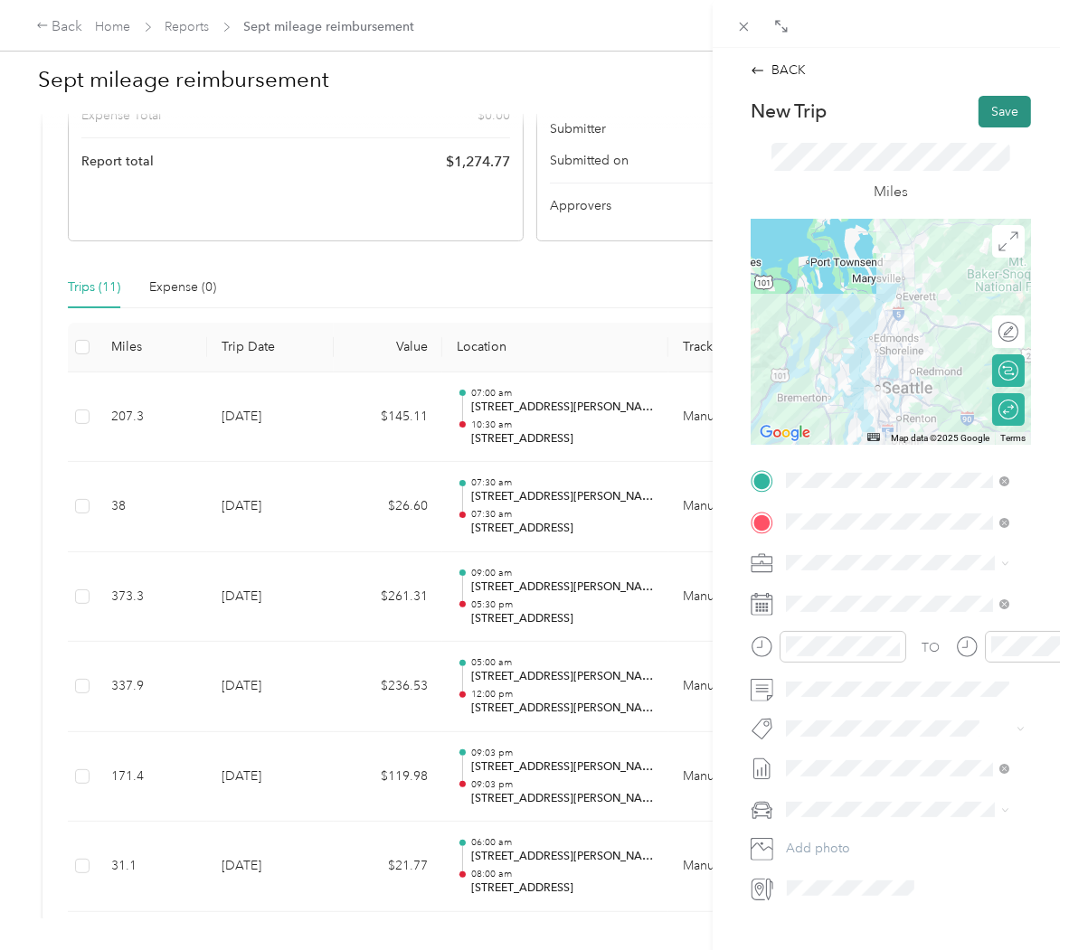
click at [996, 106] on button "Save" at bounding box center [1004, 112] width 52 height 32
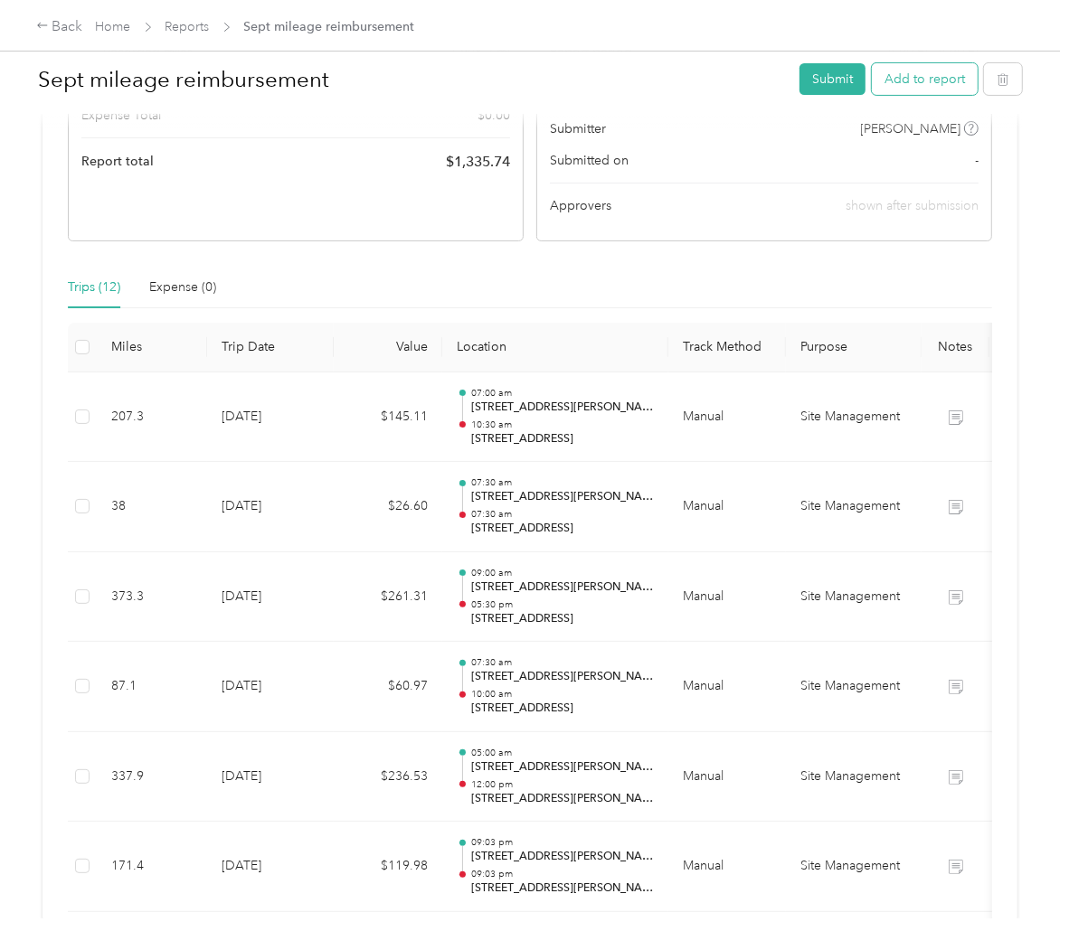
click at [889, 87] on button "Add to report" at bounding box center [925, 79] width 106 height 32
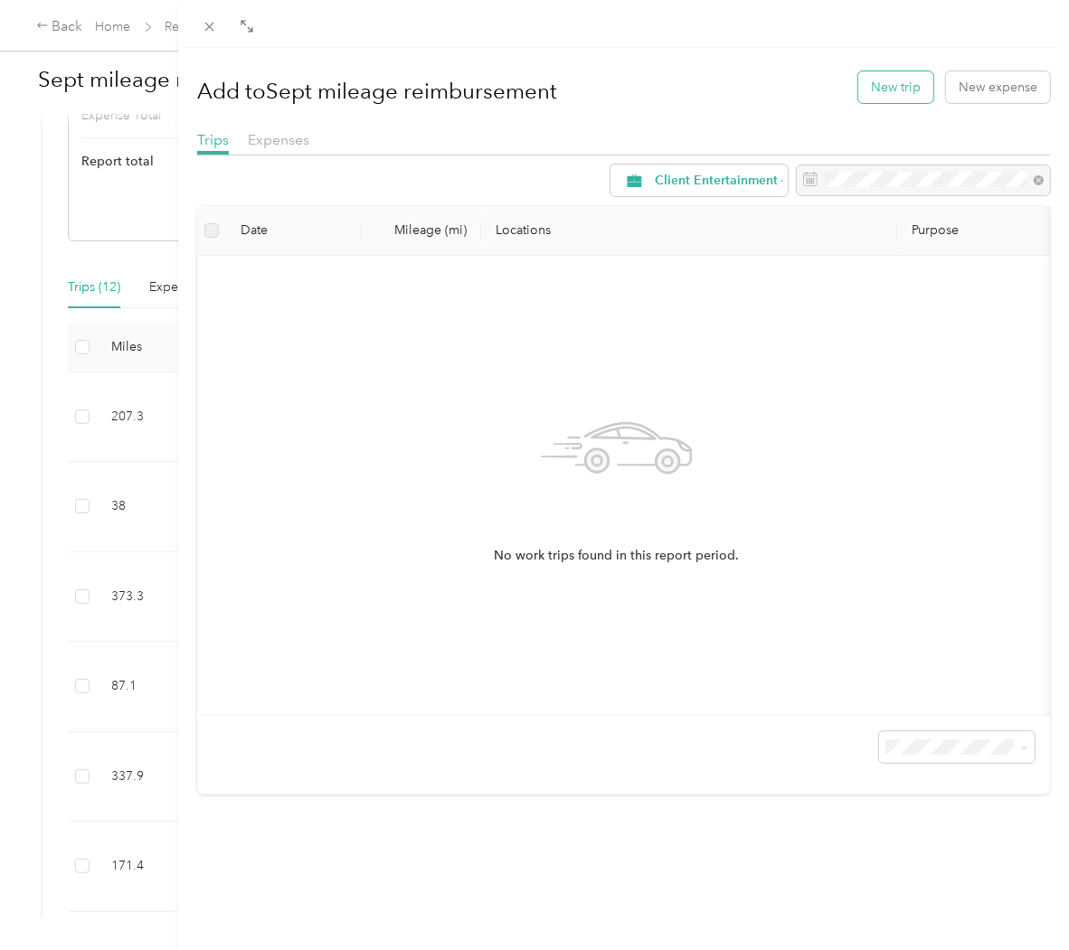
click at [895, 90] on button "New trip" at bounding box center [895, 87] width 75 height 32
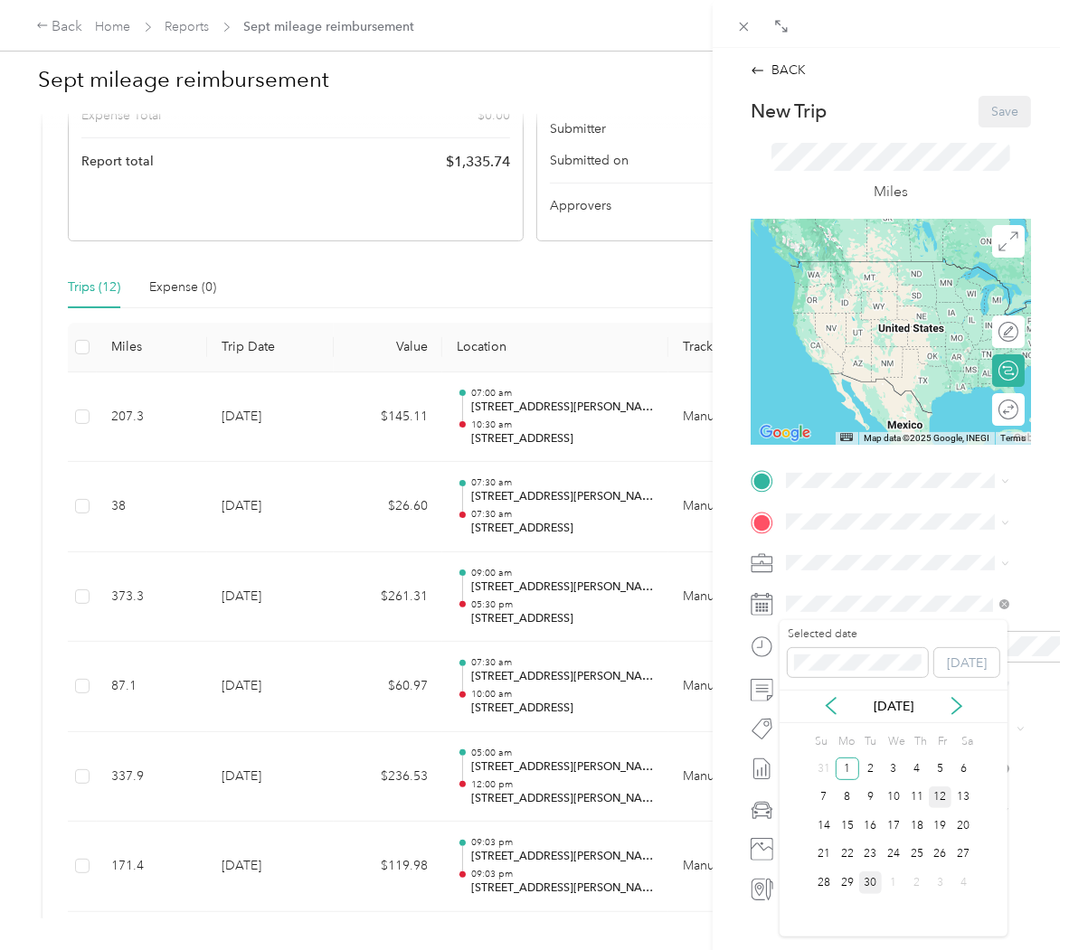
click at [936, 790] on div "12" at bounding box center [941, 798] width 24 height 23
click at [960, 738] on li "Site Management" at bounding box center [897, 754] width 236 height 32
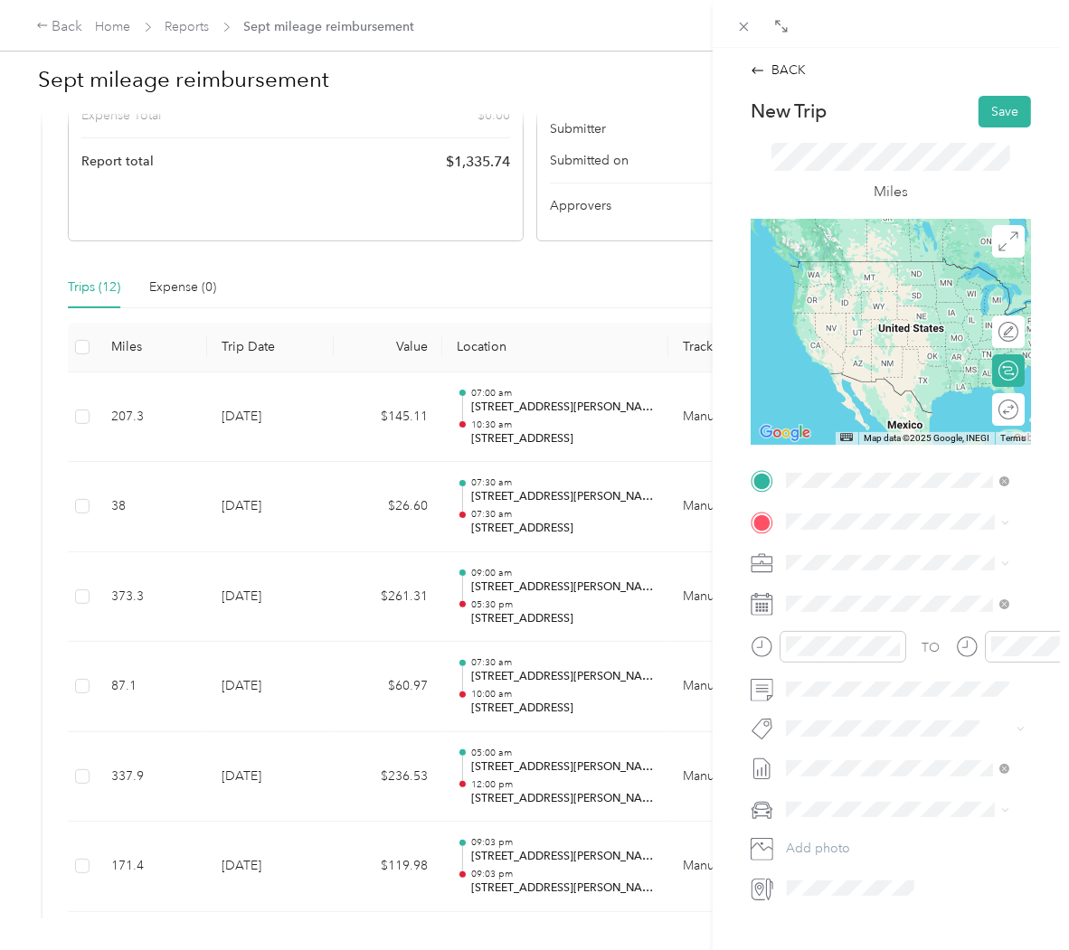
click at [877, 541] on span "[STREET_ADDRESS][PERSON_NAME][US_STATE]" at bounding box center [912, 554] width 184 height 32
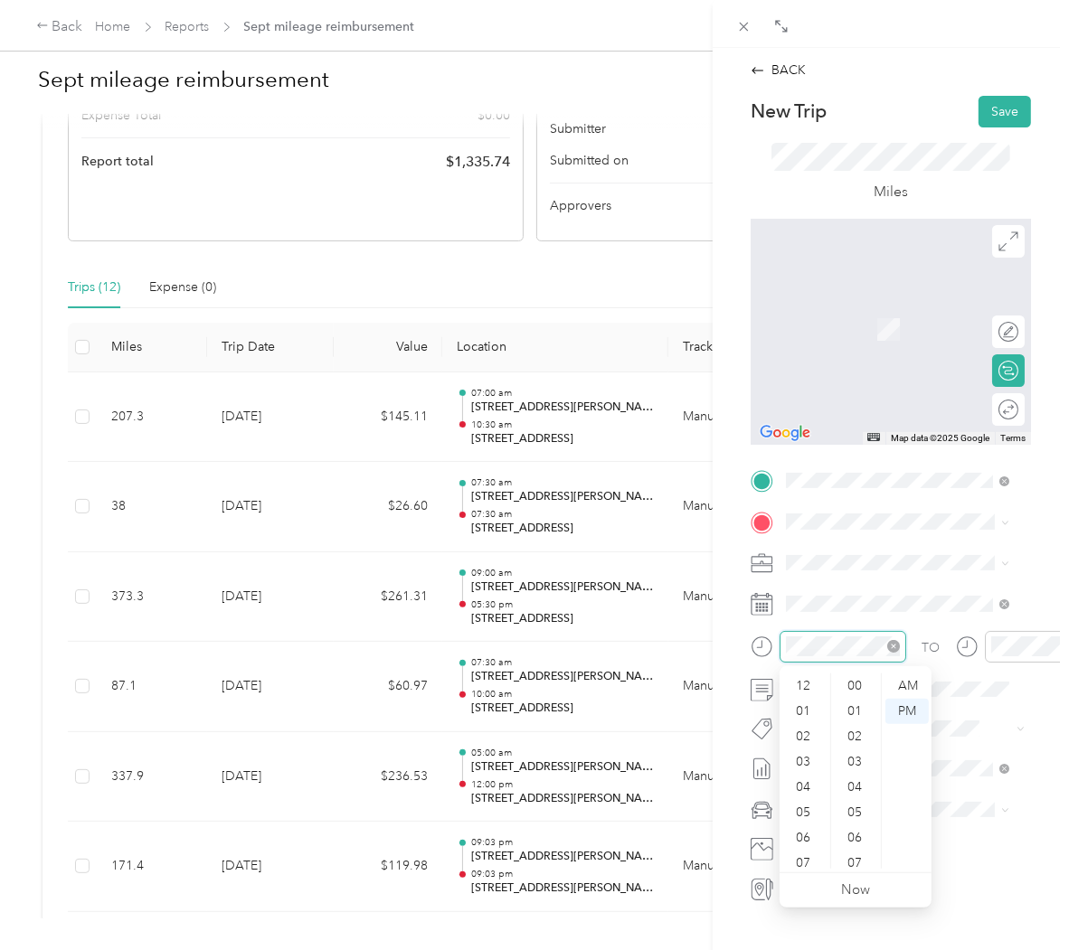
scroll to position [109, 0]
click at [798, 760] on div "07" at bounding box center [804, 754] width 43 height 25
click at [838, 662] on div at bounding box center [842, 647] width 127 height 32
click at [806, 706] on div "05" at bounding box center [804, 704] width 43 height 25
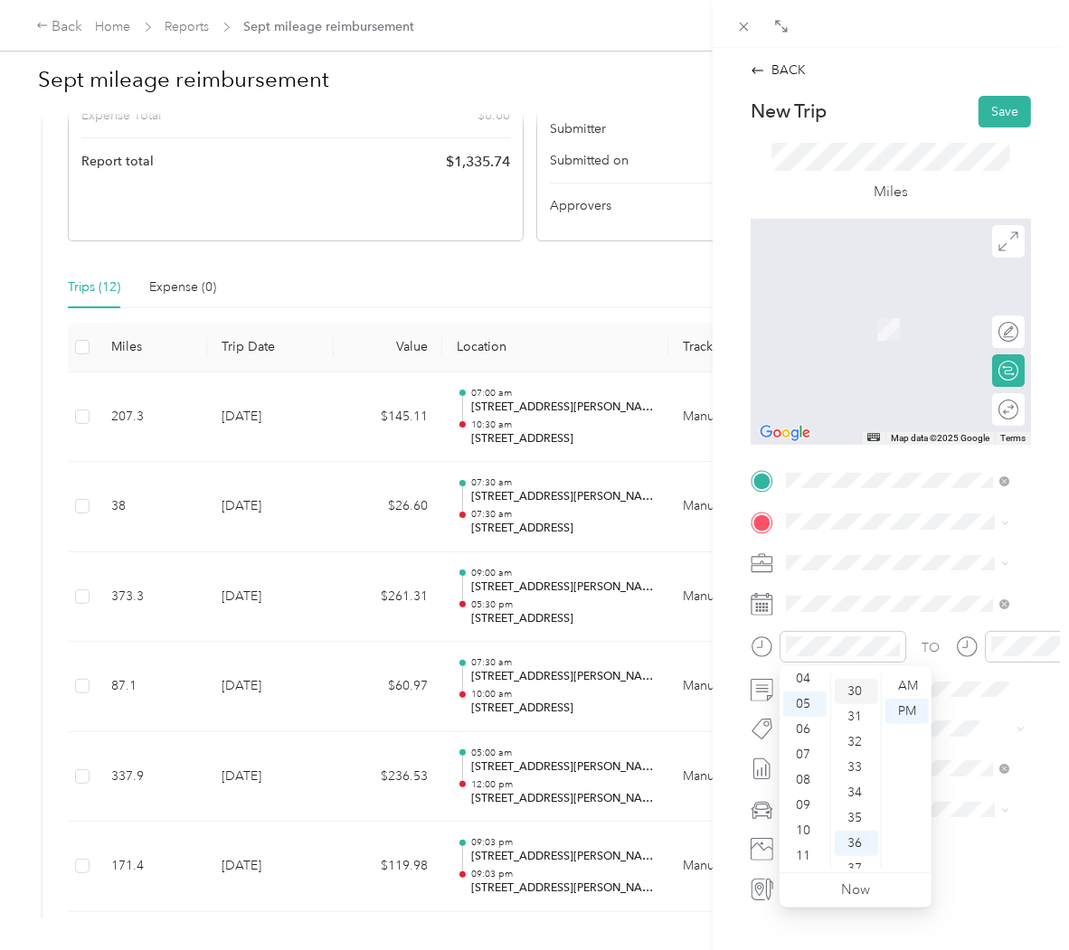
click at [860, 694] on div "30" at bounding box center [856, 691] width 43 height 25
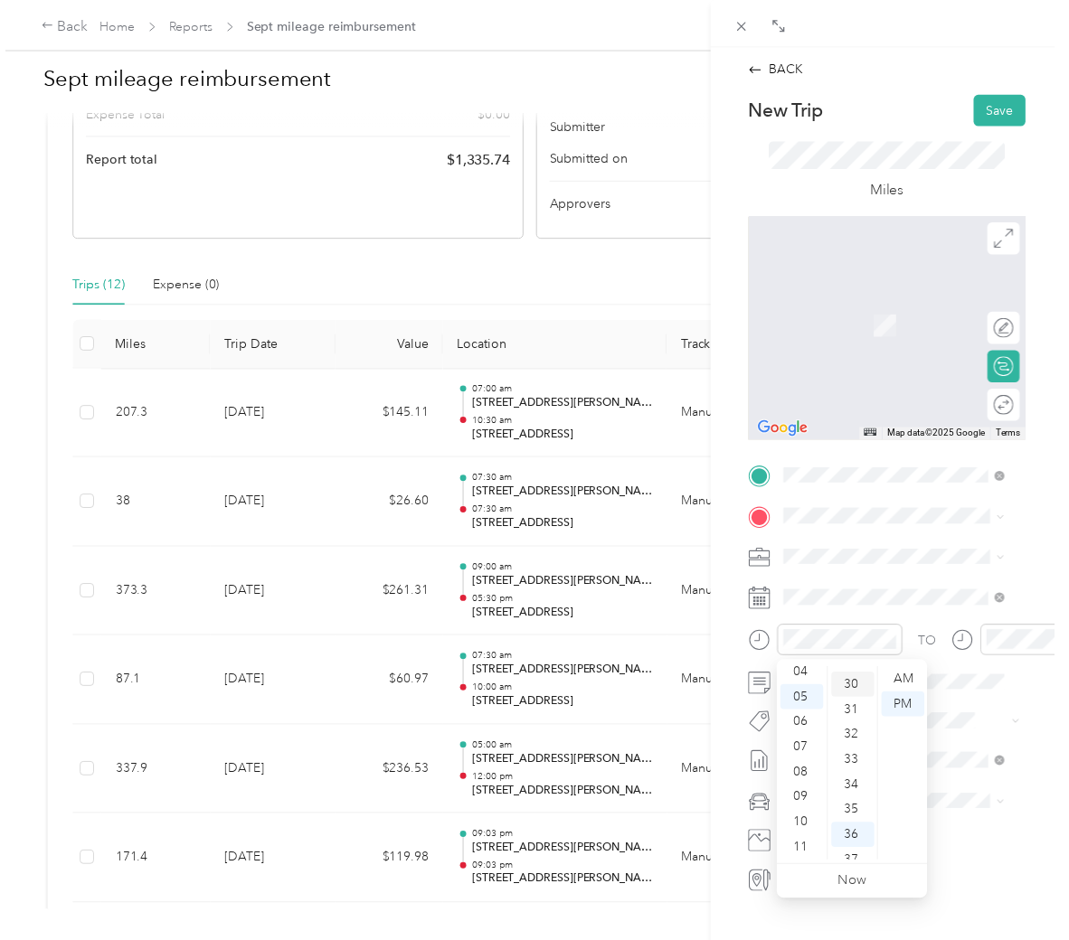
scroll to position [760, 0]
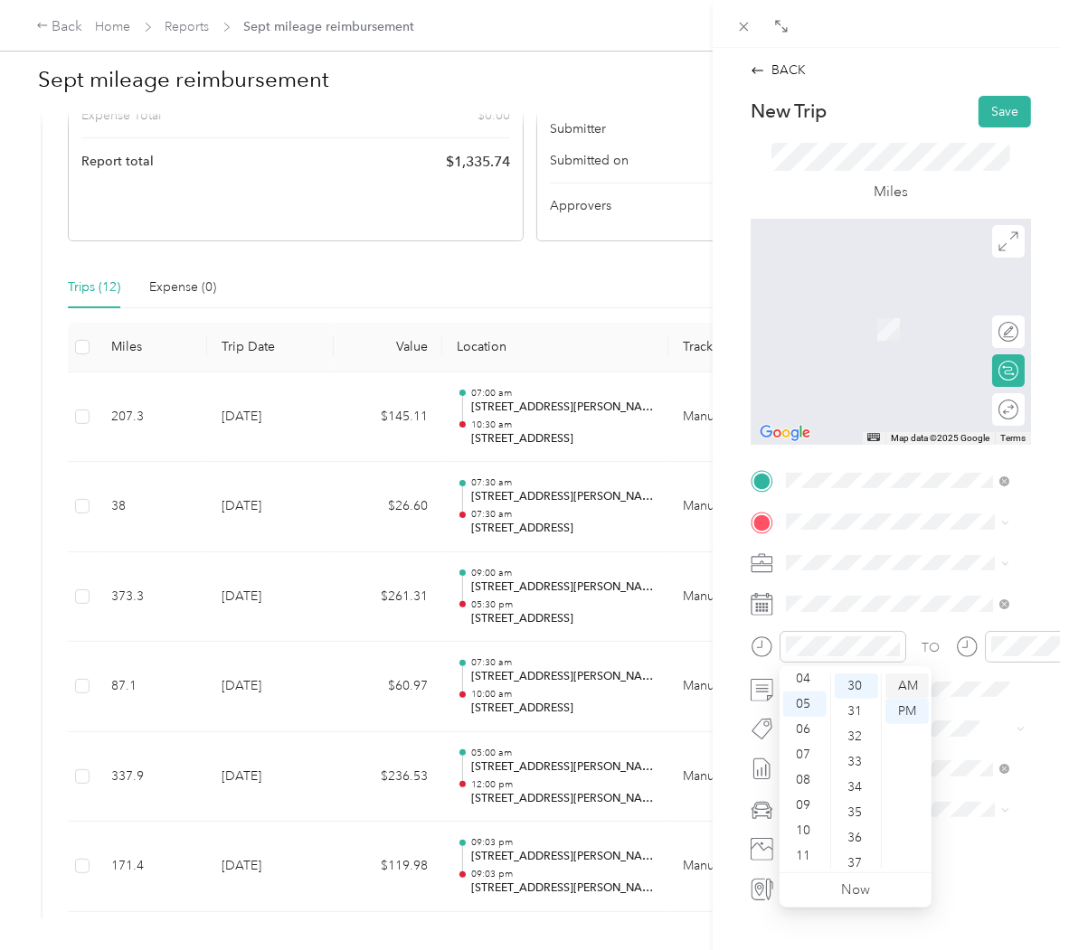
click at [906, 694] on div "AM" at bounding box center [906, 686] width 43 height 25
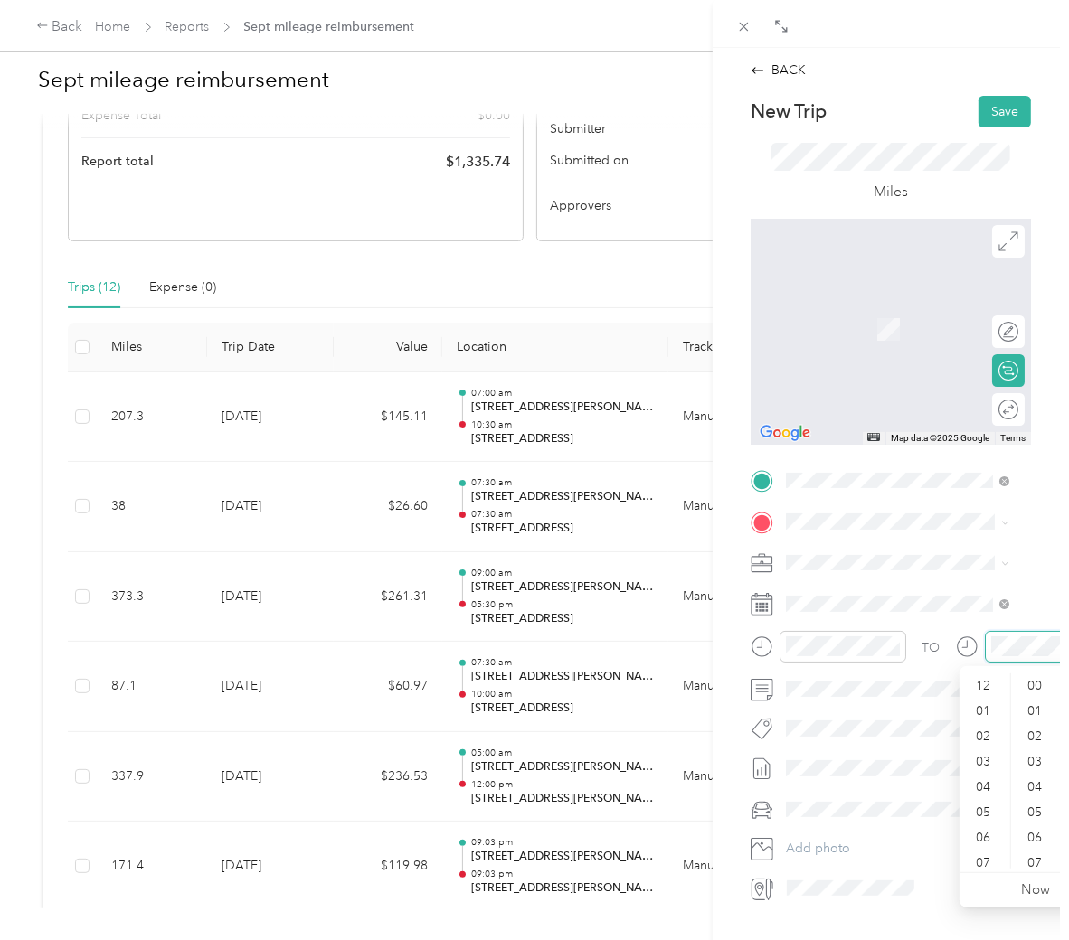
scroll to position [109, 0]
click at [983, 830] on div "10" at bounding box center [984, 830] width 43 height 25
click at [1032, 811] on div "45" at bounding box center [1036, 805] width 43 height 25
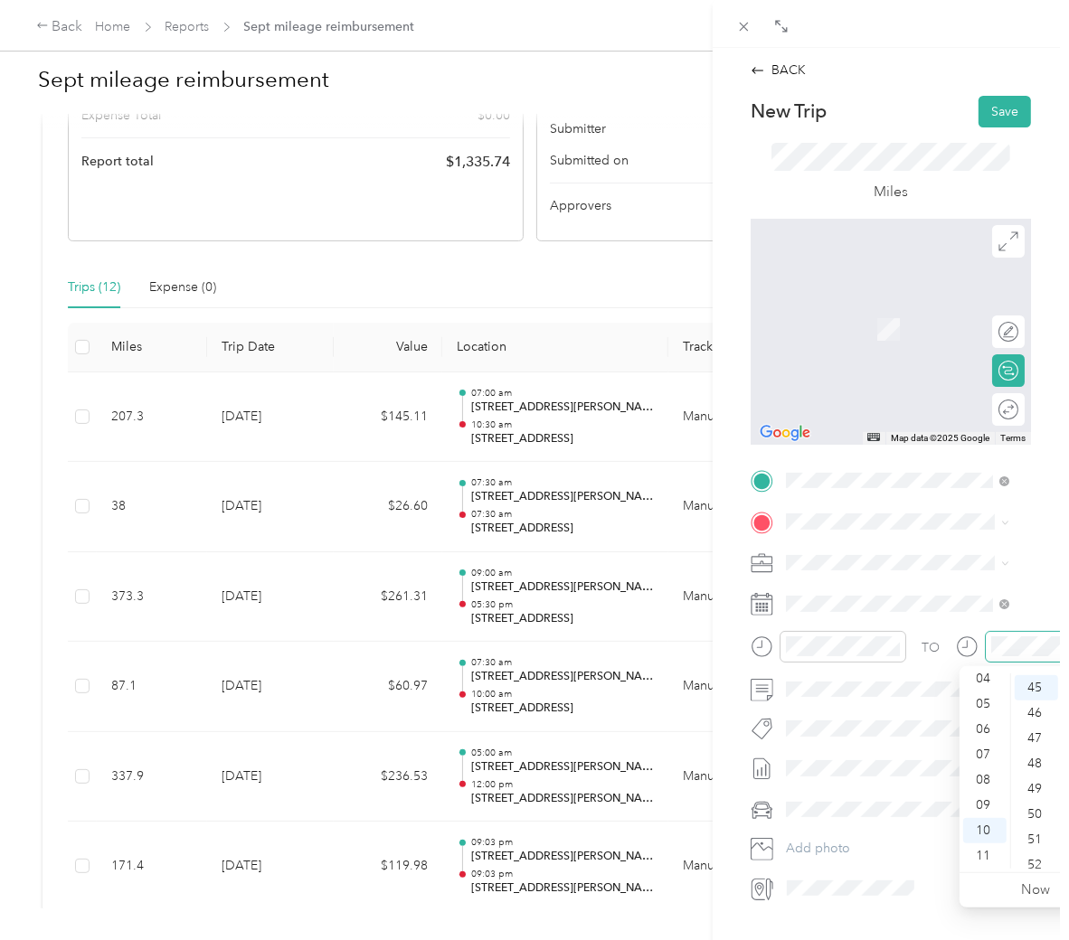
click at [1036, 656] on div at bounding box center [1048, 647] width 127 height 32
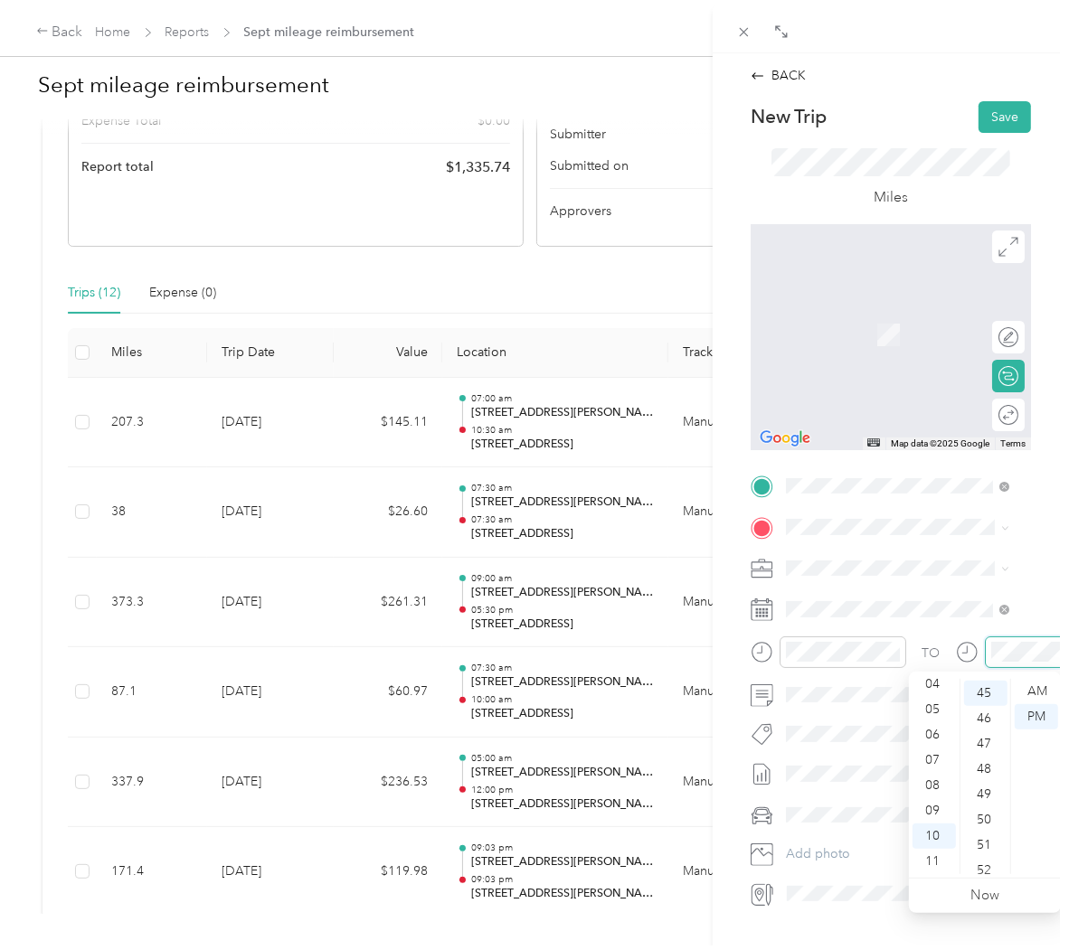
scroll to position [0, 50]
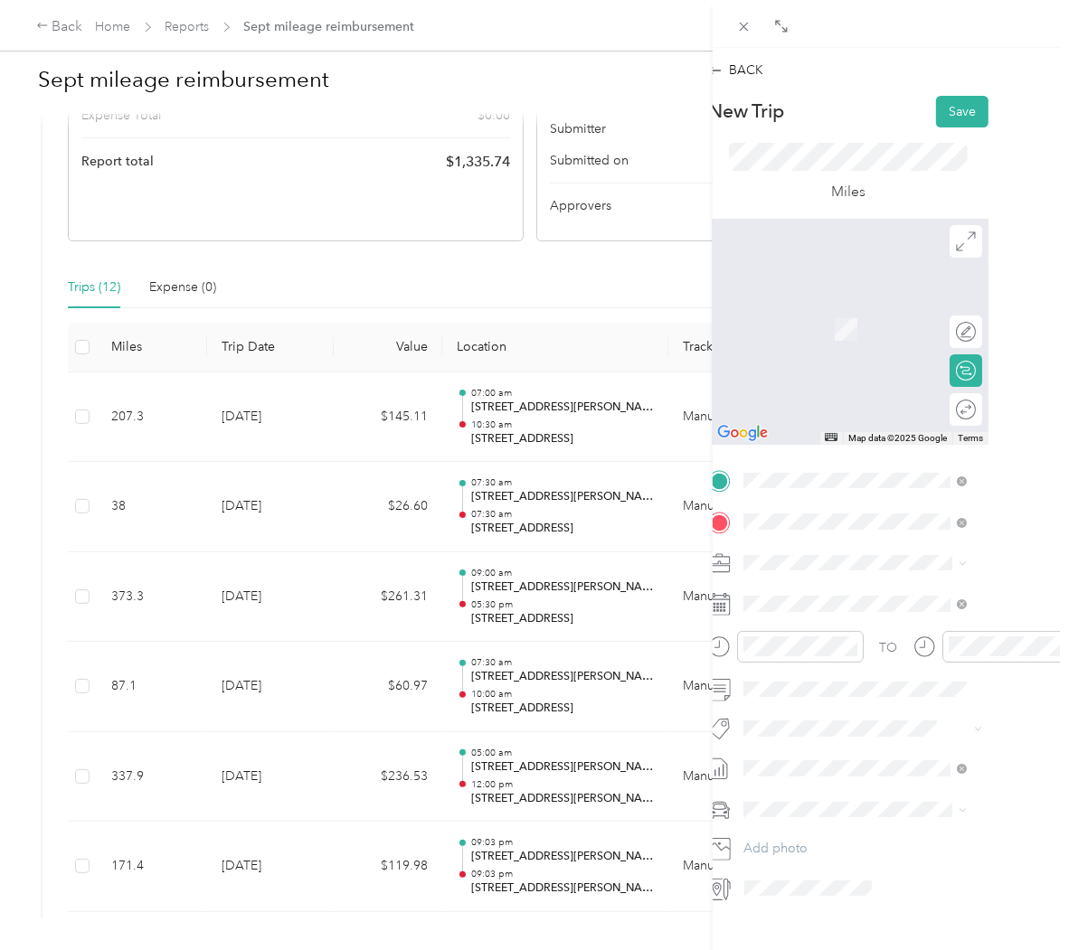
click at [828, 622] on span "[STREET_ADDRESS][US_STATE]" at bounding box center [859, 629] width 181 height 15
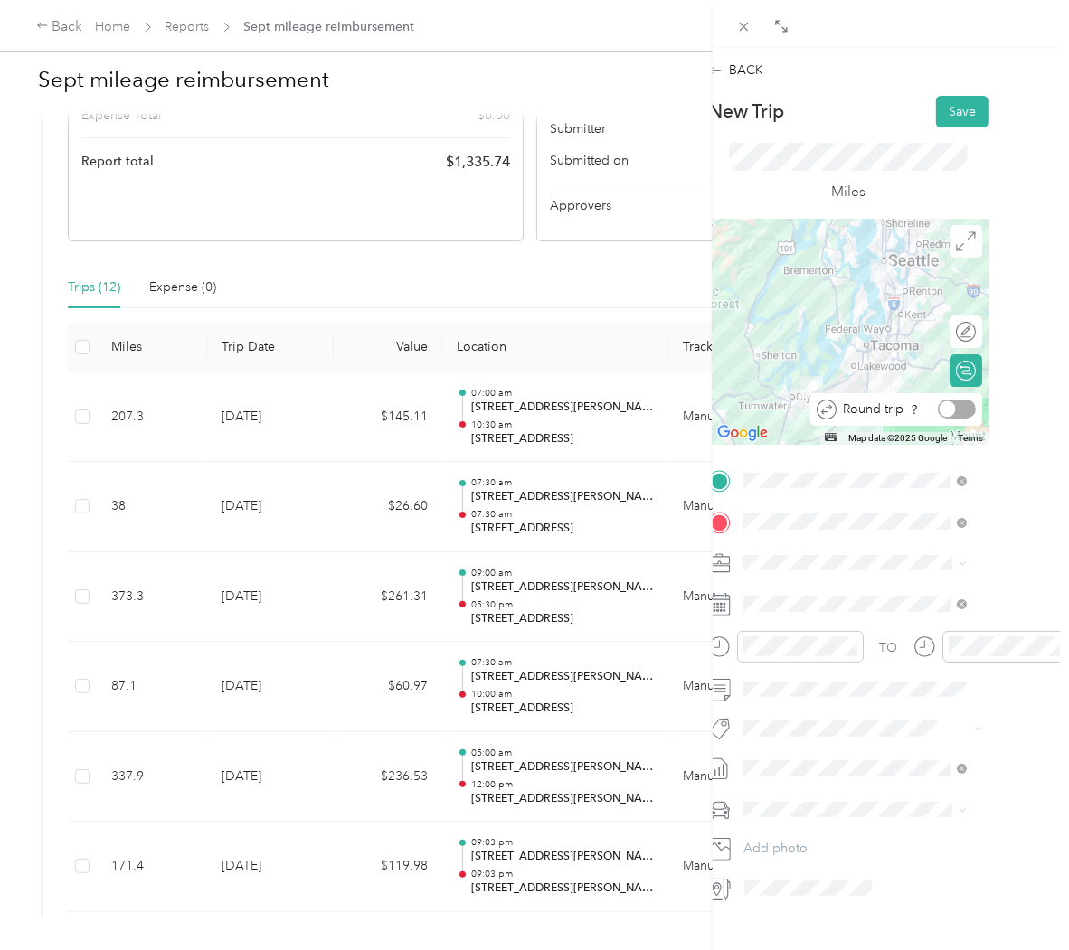
click at [946, 418] on div at bounding box center [957, 409] width 38 height 19
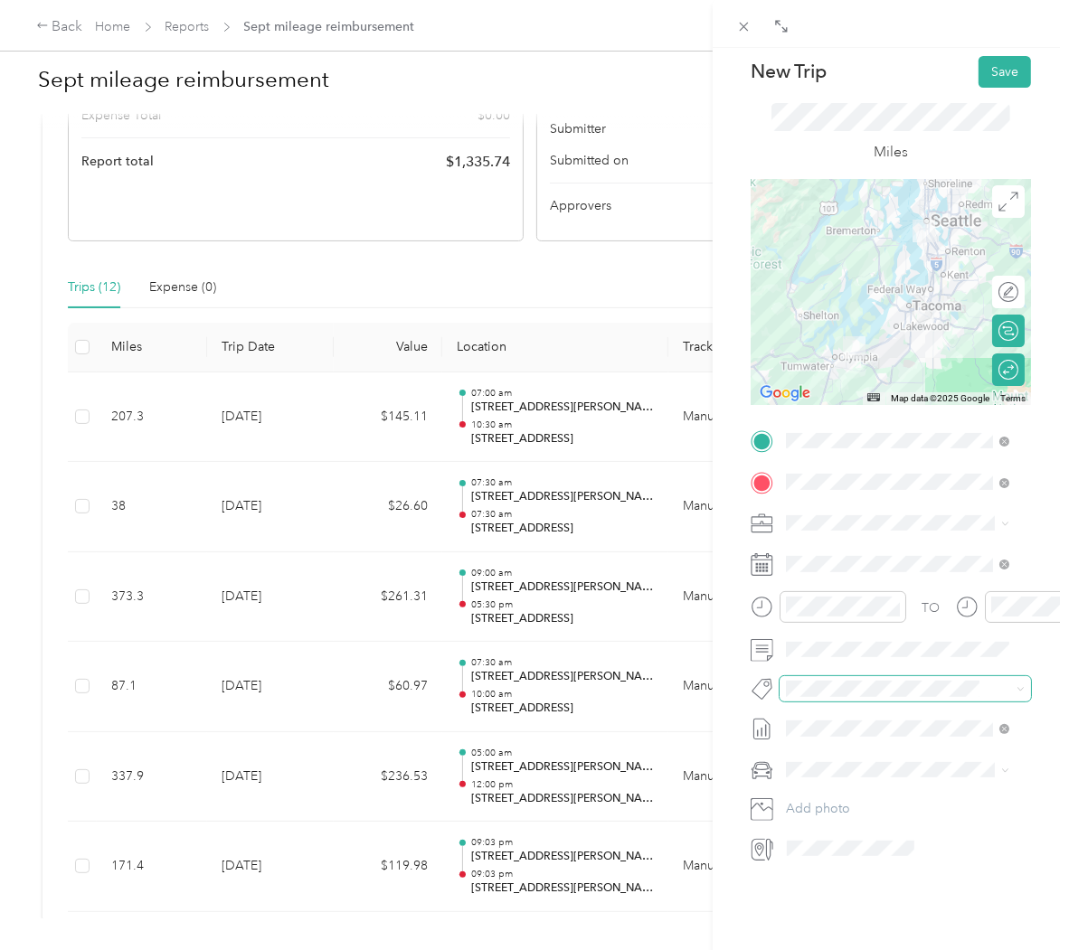
scroll to position [42, 0]
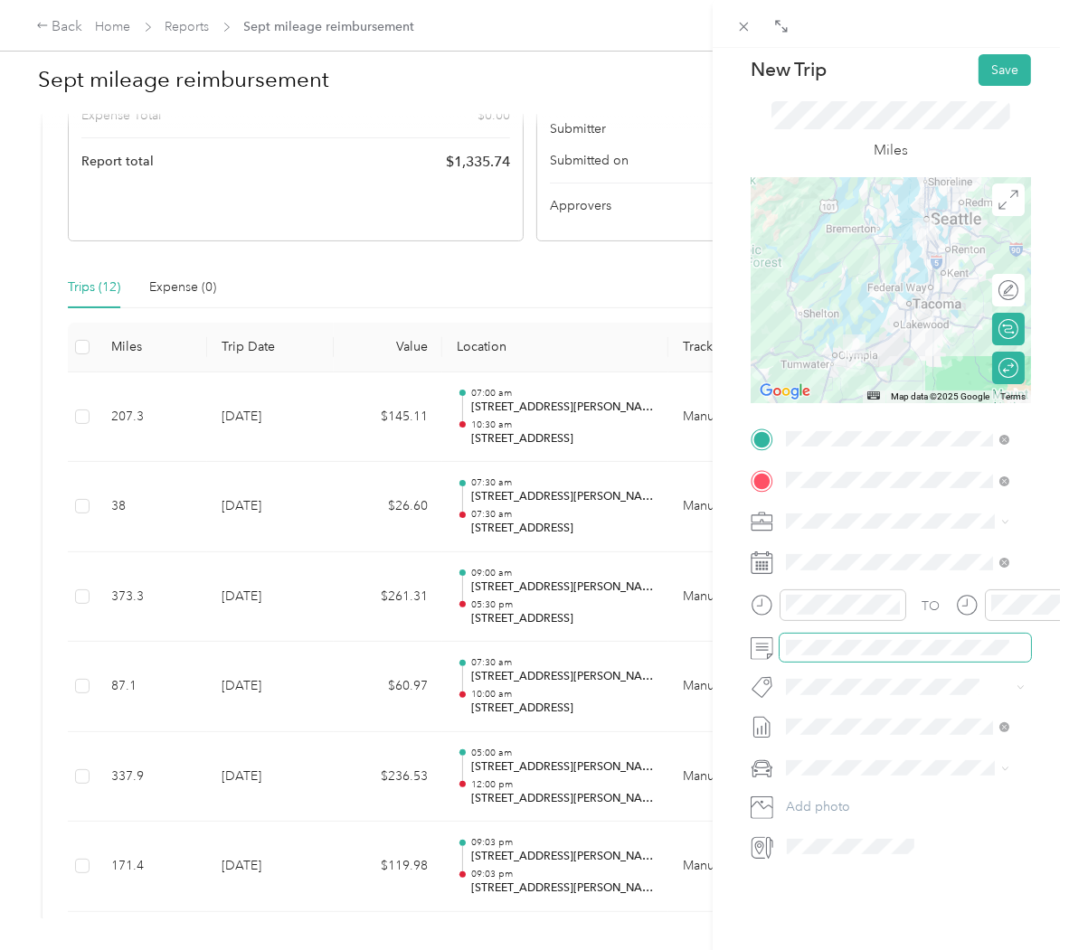
click at [920, 637] on span at bounding box center [904, 648] width 251 height 28
click at [892, 656] on span at bounding box center [904, 648] width 251 height 28
click at [978, 74] on button "Save" at bounding box center [1004, 70] width 52 height 32
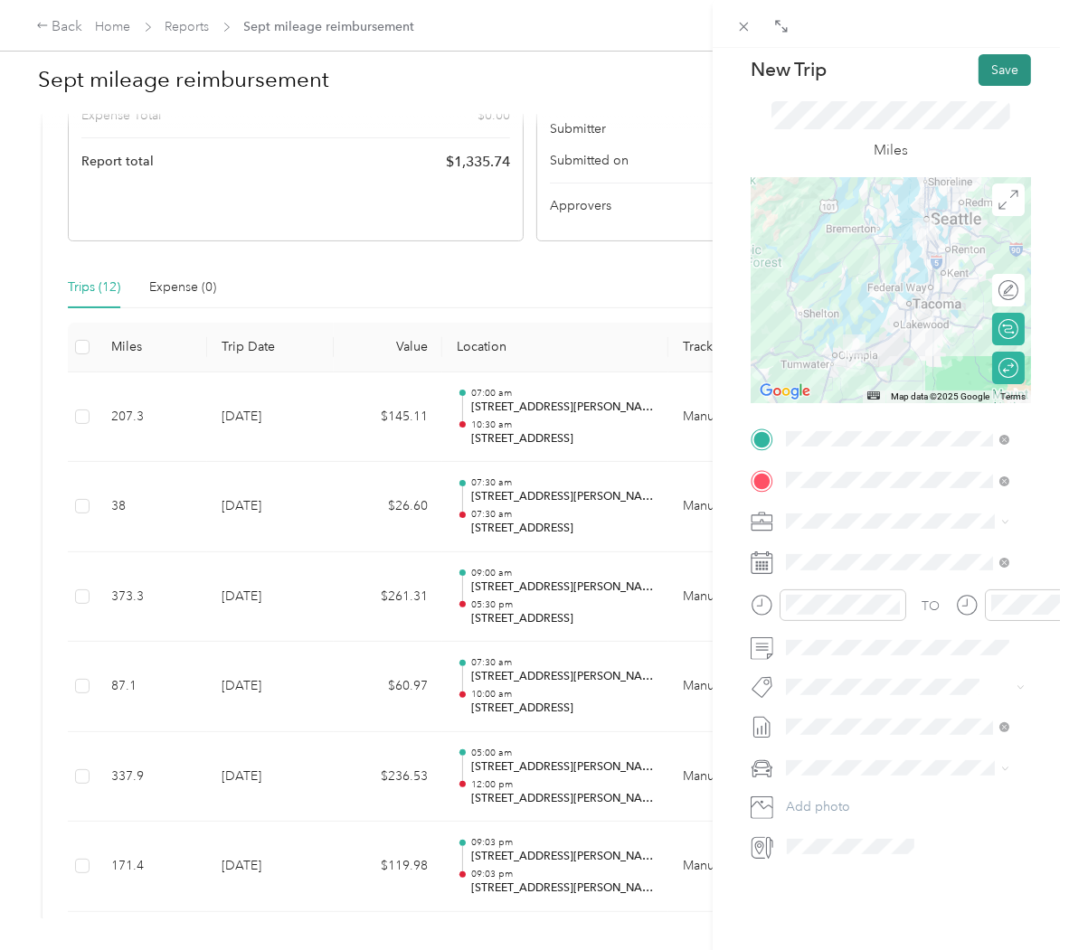
click at [978, 74] on button "Save" at bounding box center [1004, 70] width 52 height 32
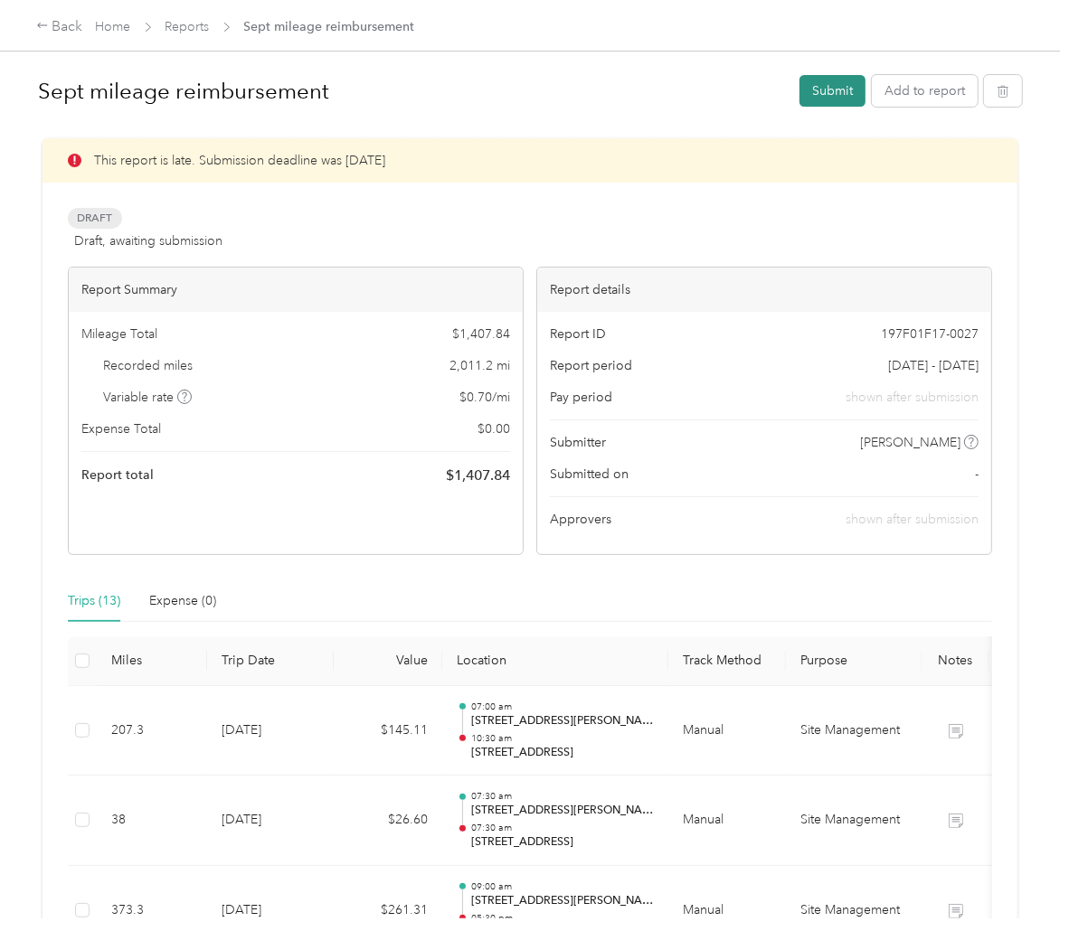
click at [824, 92] on button "Submit" at bounding box center [832, 91] width 66 height 32
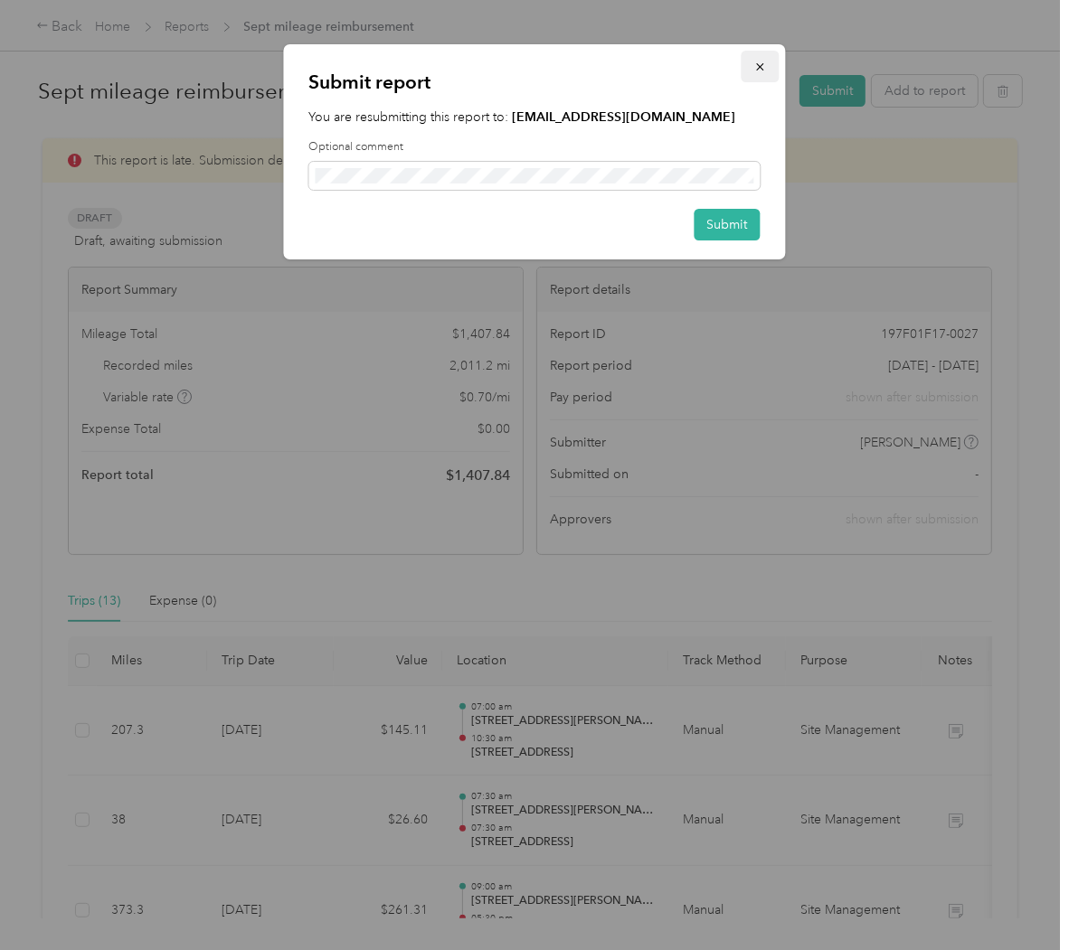
click at [761, 52] on button "button" at bounding box center [760, 67] width 38 height 32
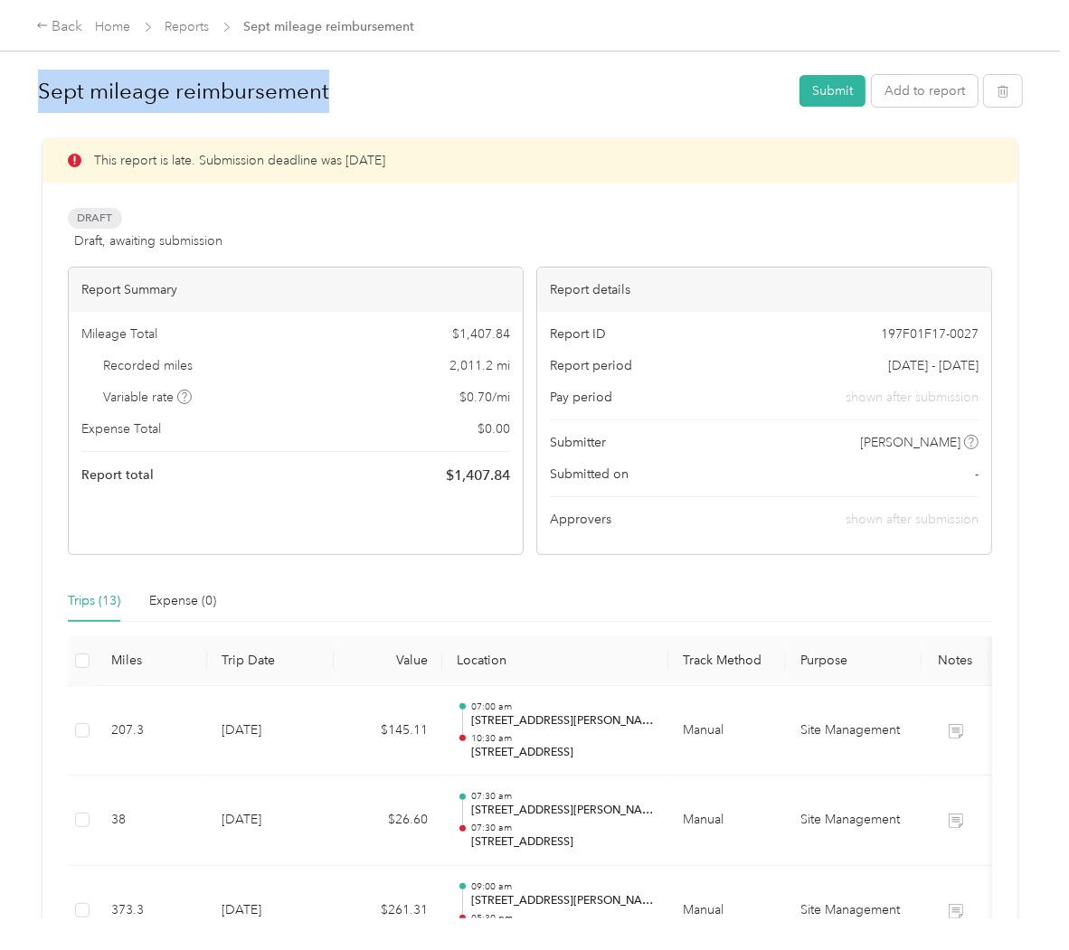
drag, startPoint x: 42, startPoint y: 87, endPoint x: 328, endPoint y: 115, distance: 288.0
click at [328, 115] on div "Sept mileage reimbursement Submit Add to report" at bounding box center [530, 94] width 984 height 53
copy h1 "Sept mileage reimbursement"
click at [825, 91] on button "Submit" at bounding box center [832, 91] width 66 height 32
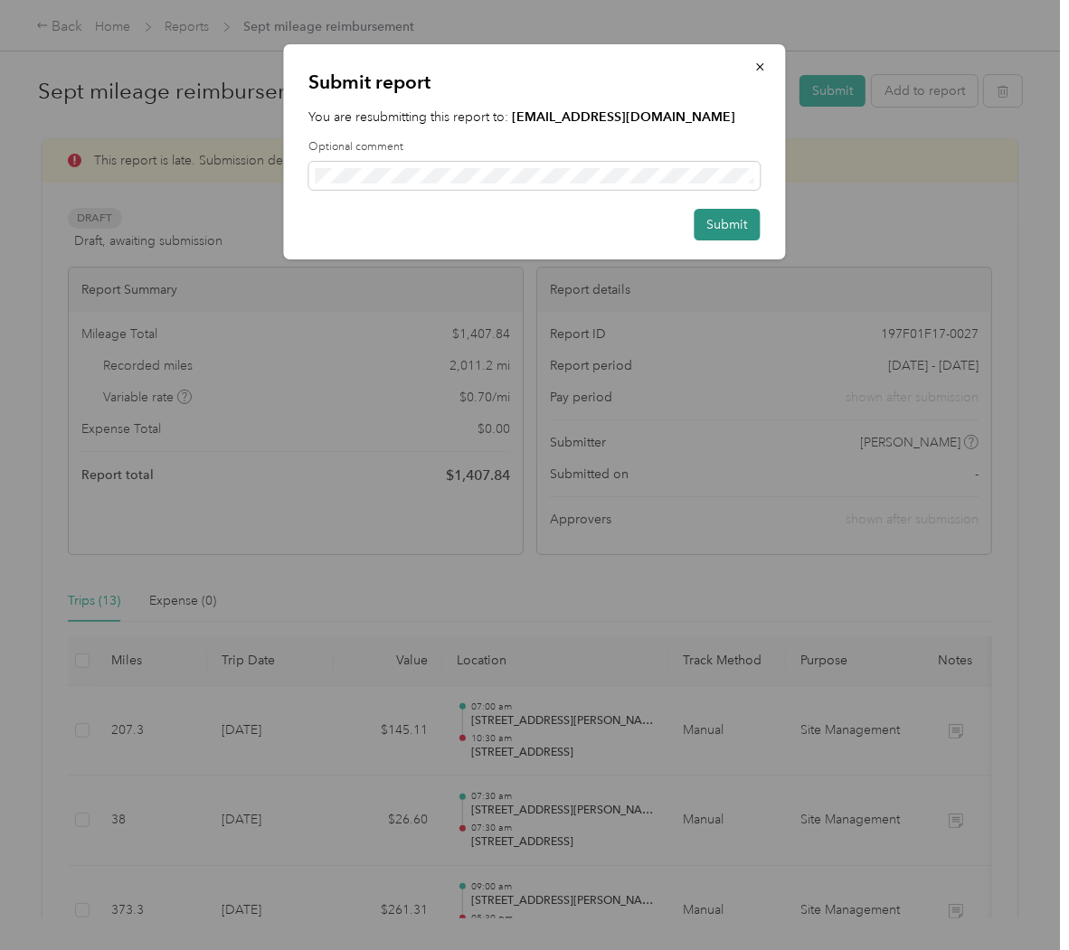
click at [733, 218] on button "Submit" at bounding box center [727, 225] width 66 height 32
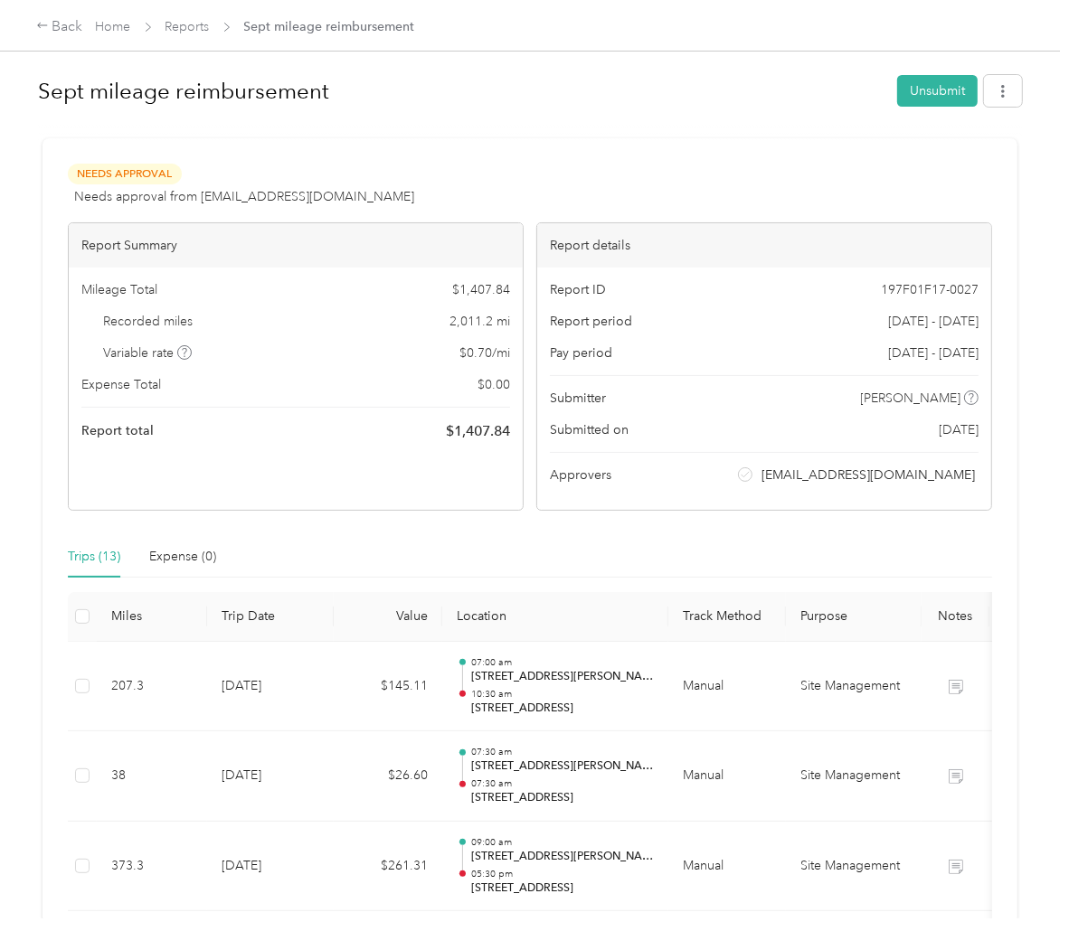
click at [733, 218] on div "Needs Approval Needs approval from [EMAIL_ADDRESS][DOMAIN_NAME] View activity &…" at bounding box center [530, 337] width 924 height 347
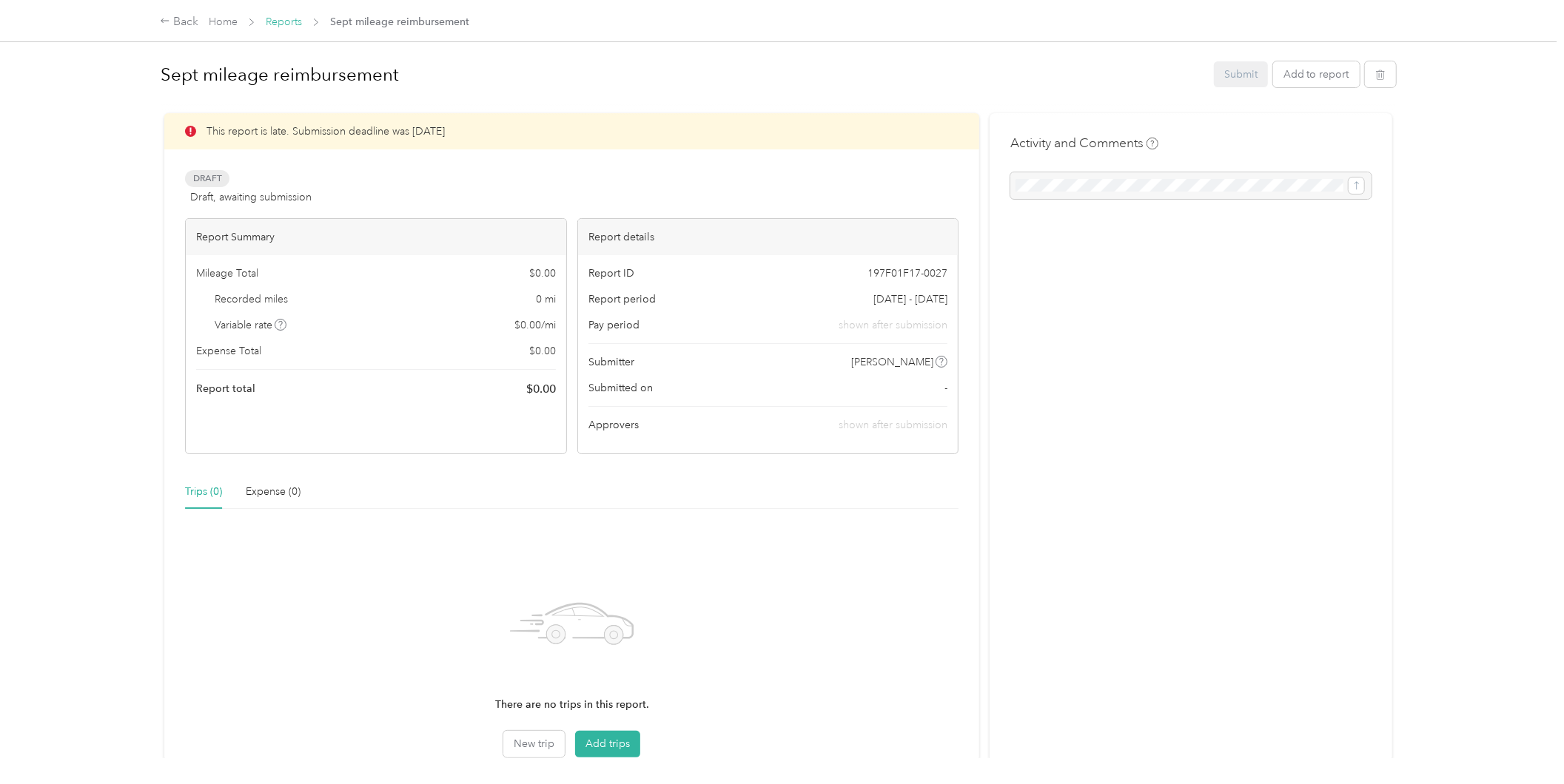
click at [282, 20] on link "Reports" at bounding box center [284, 21] width 36 height 12
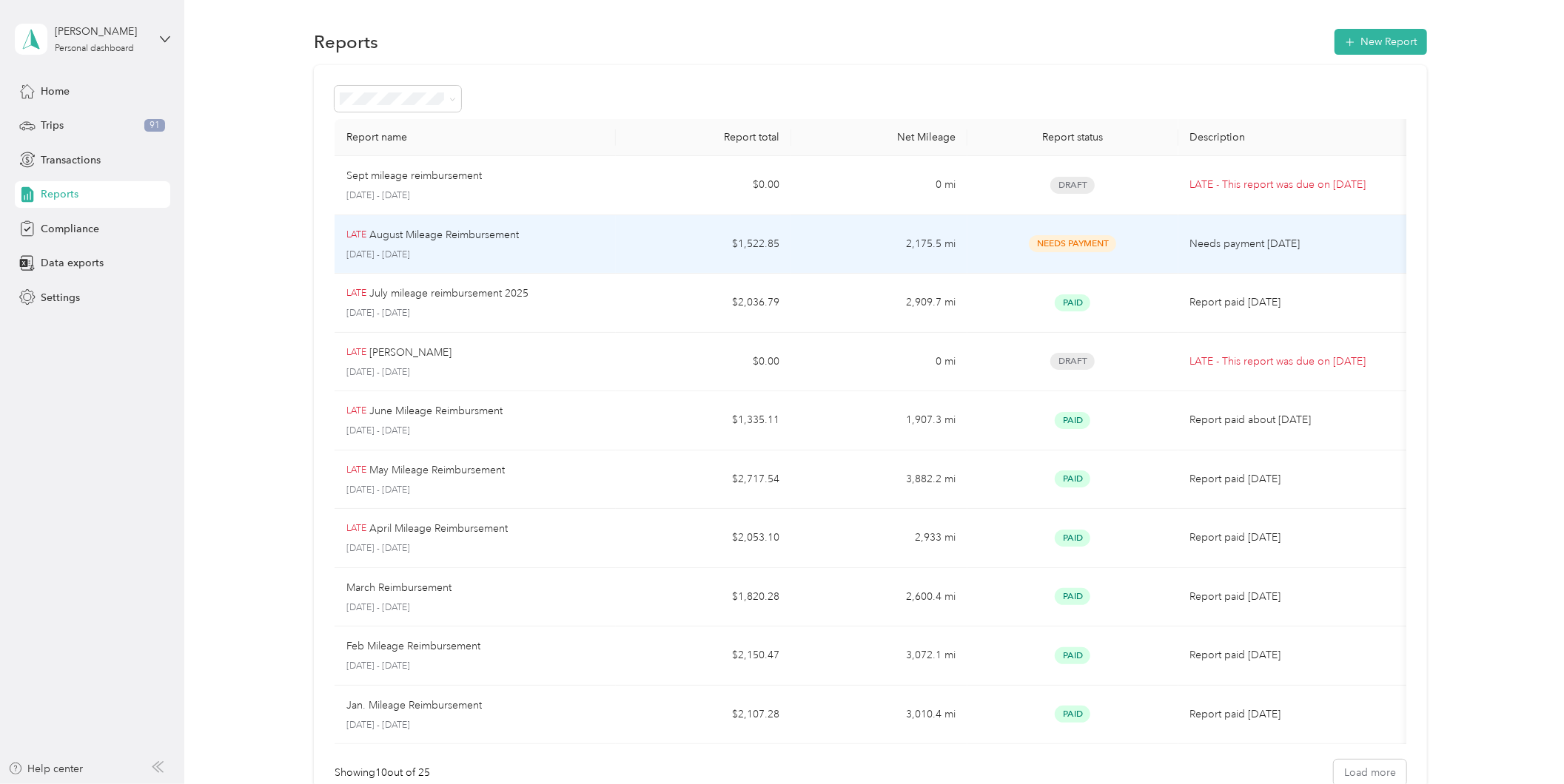
click at [493, 249] on p "[DATE] - [DATE]" at bounding box center [475, 255] width 258 height 13
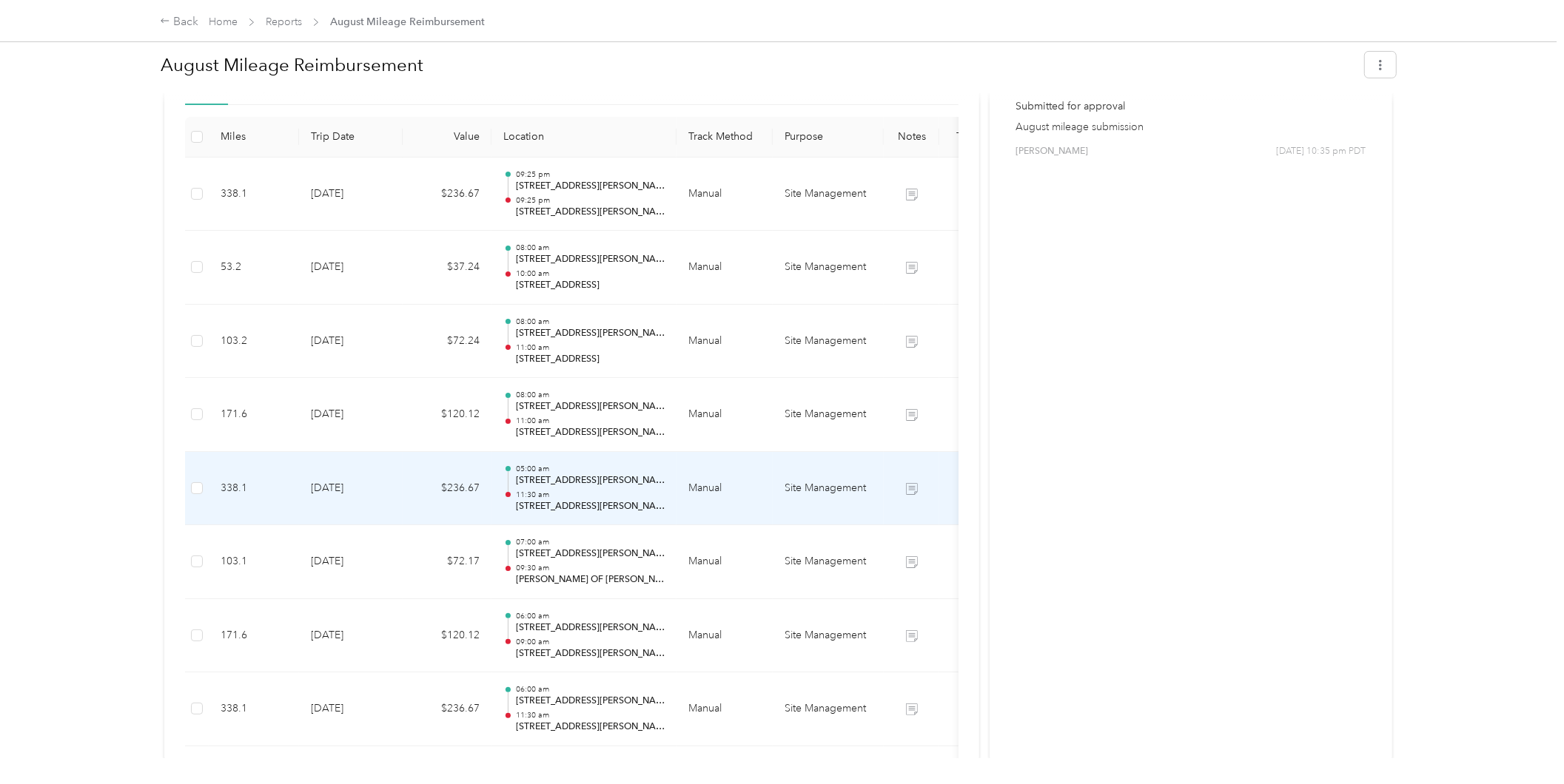
scroll to position [368, 0]
